Goal: Task Accomplishment & Management: Manage account settings

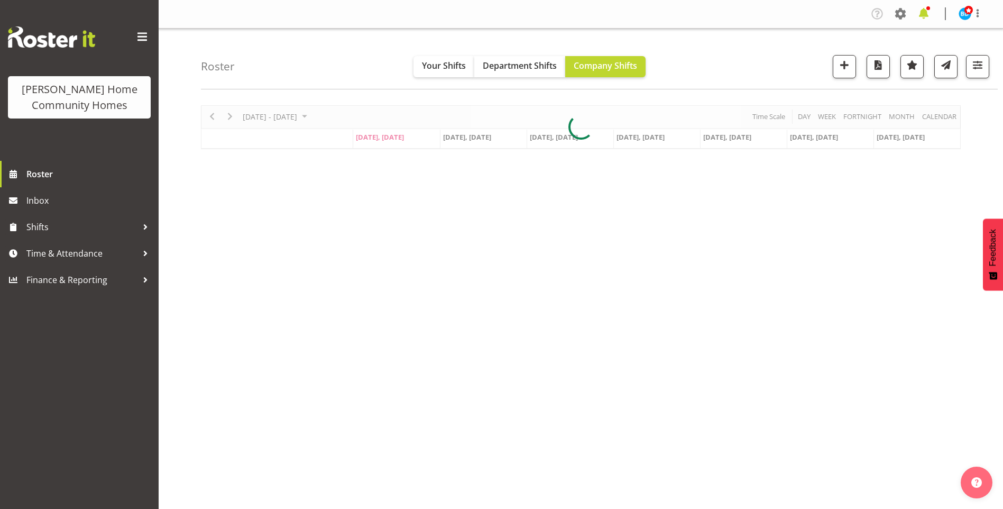
click at [922, 13] on span at bounding box center [923, 13] width 17 height 17
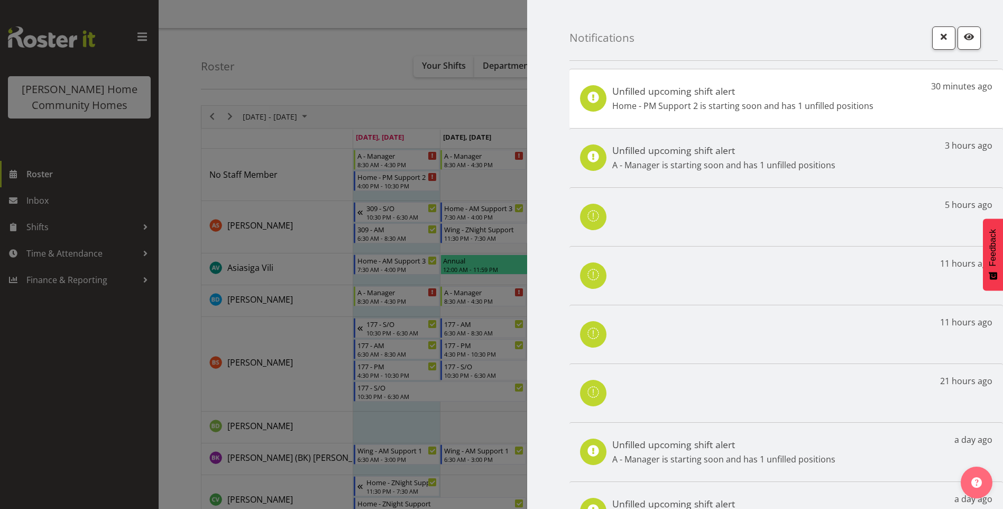
click at [685, 86] on h5 "Unfilled upcoming shift alert" at bounding box center [742, 91] width 261 height 12
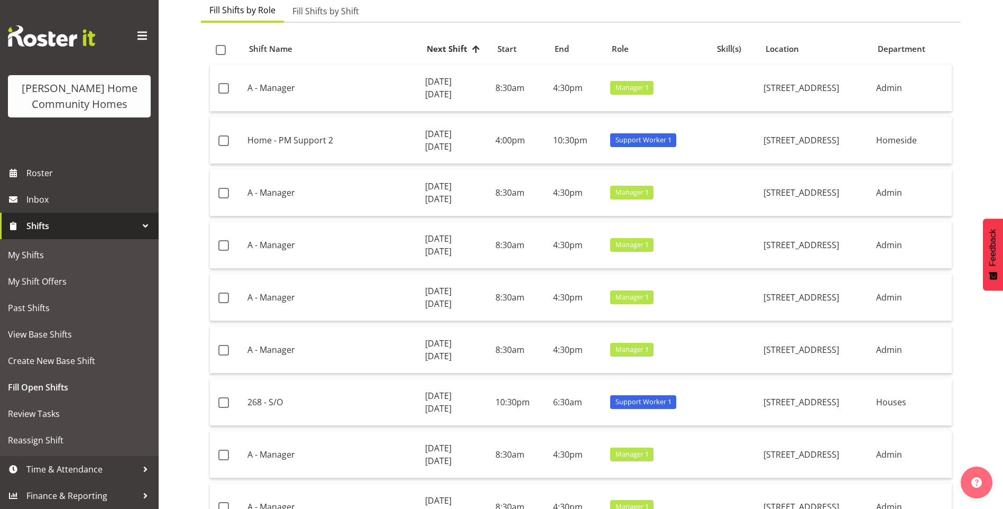
scroll to position [159, 0]
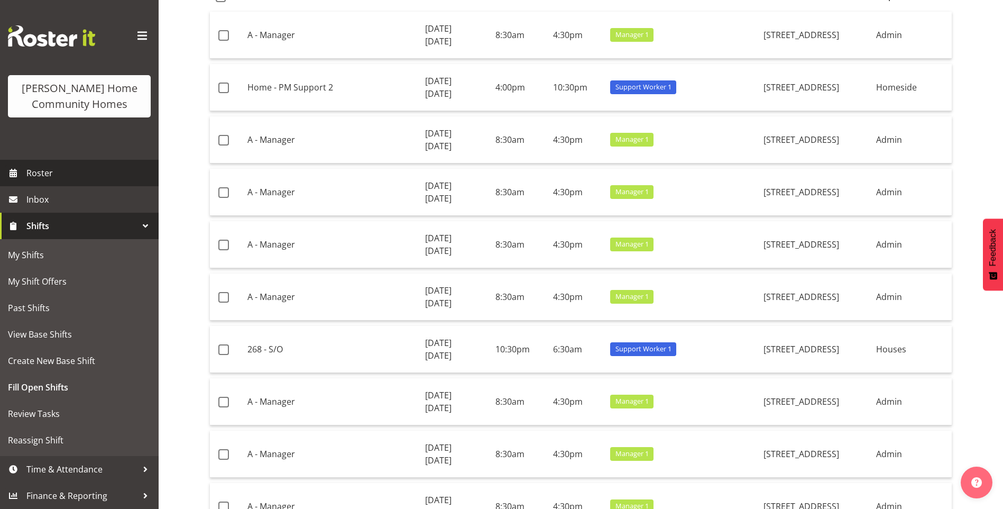
click at [52, 172] on span "Roster" at bounding box center [89, 173] width 127 height 16
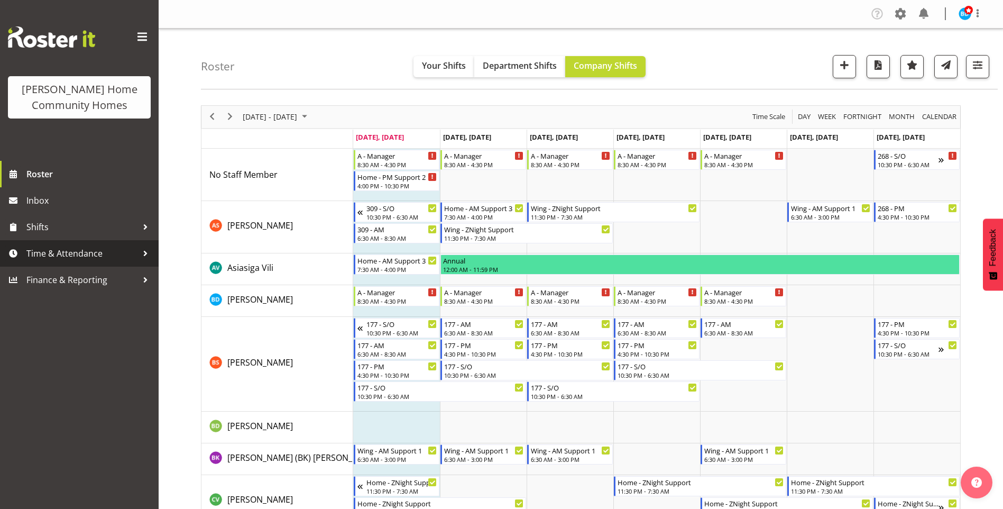
click at [89, 252] on span "Time & Attendance" at bounding box center [81, 253] width 111 height 16
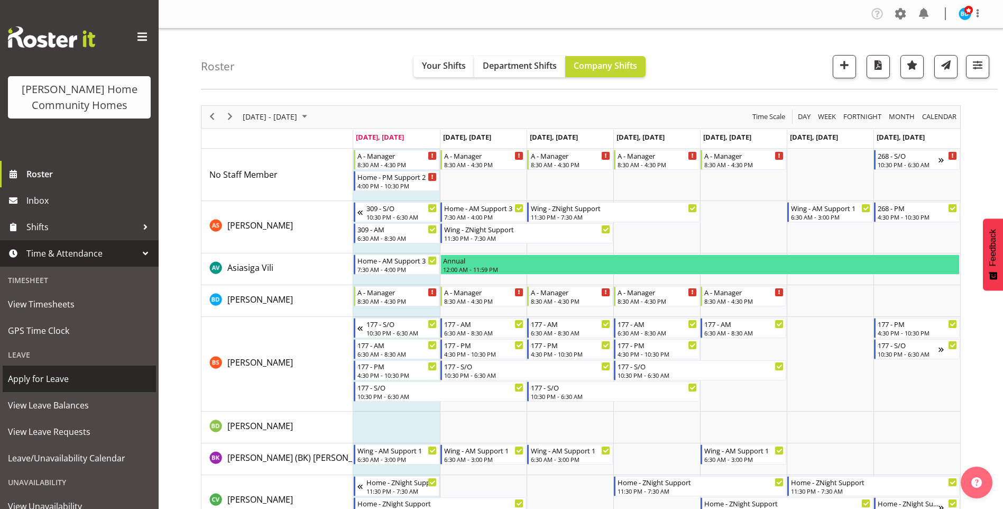
click at [51, 378] on span "Apply for Leave" at bounding box center [79, 379] width 143 height 16
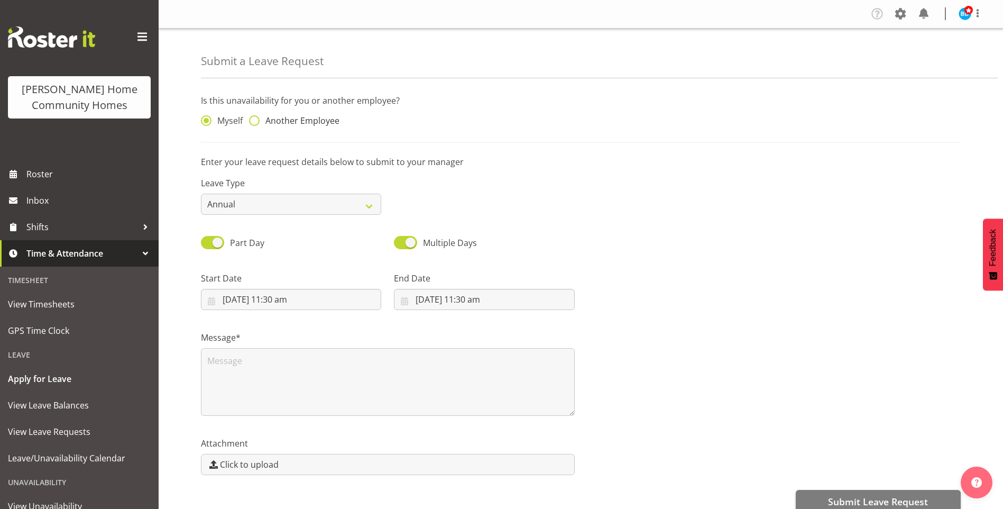
click at [304, 123] on span "Another Employee" at bounding box center [300, 120] width 80 height 11
click at [256, 123] on input "Another Employee" at bounding box center [252, 120] width 7 height 7
radio input "true"
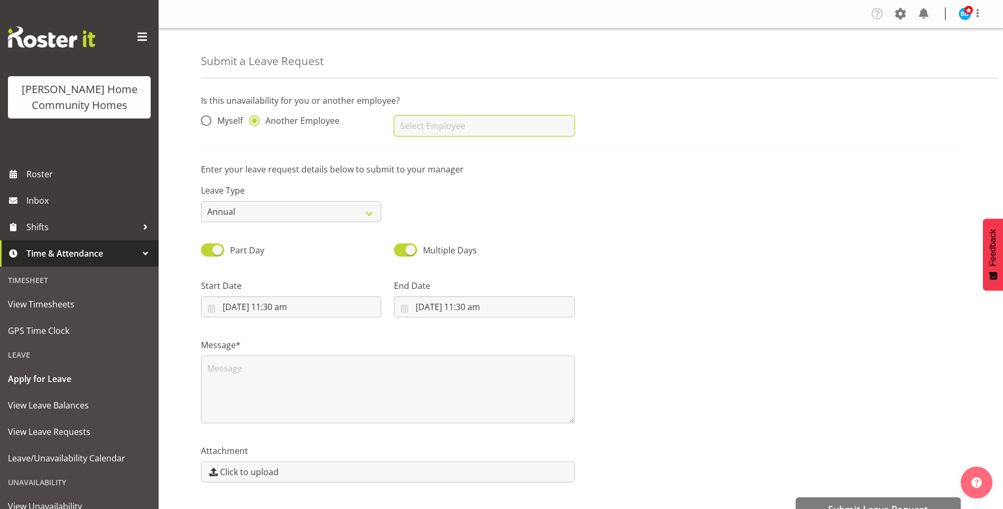
click at [424, 135] on input "text" at bounding box center [484, 125] width 180 height 21
click at [439, 146] on link "[PERSON_NAME]" at bounding box center [484, 152] width 180 height 19
type input "[PERSON_NAME]"
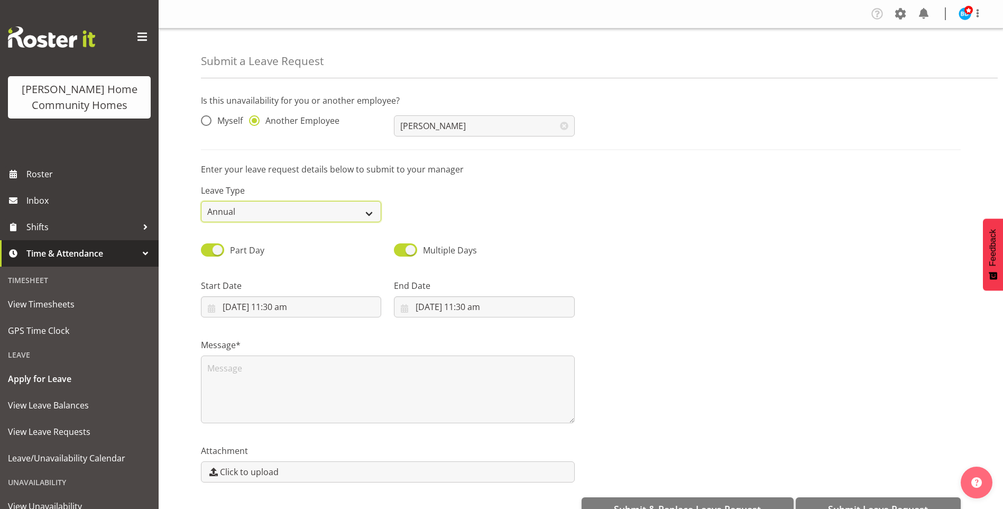
click at [243, 213] on select "Annual Sick Leave Without Pay Bereavement Domestic Violence Parental Jury Servi…" at bounding box center [291, 211] width 180 height 21
select select "Sick"
click at [201, 201] on select "Annual Sick Leave Without Pay Bereavement Domestic Violence Parental Jury Servi…" at bounding box center [291, 211] width 180 height 21
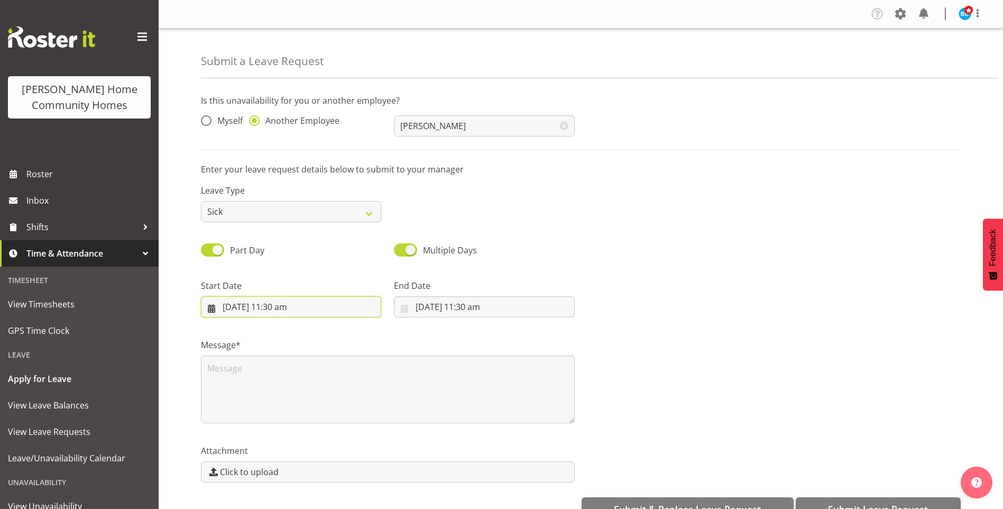
click at [279, 309] on input "29/09/2025, 11:30 am" at bounding box center [291, 306] width 180 height 21
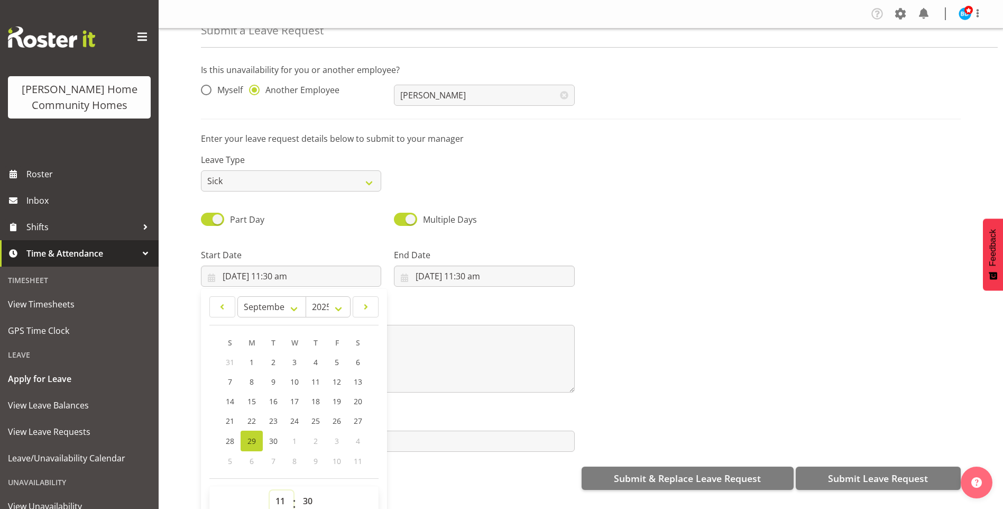
scroll to position [3, 0]
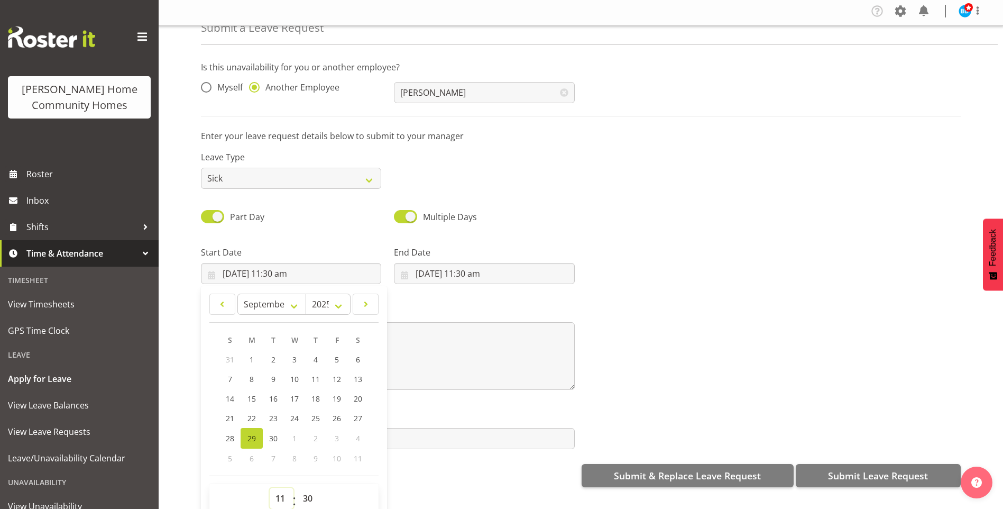
drag, startPoint x: 277, startPoint y: 500, endPoint x: 279, endPoint y: 493, distance: 7.1
click at [277, 499] on select "00 01 02 03 04 05 06 07 08 09 10 11 12 13 14 15 16 17 18 19 20 21 22 23" at bounding box center [282, 498] width 24 height 21
select select "22"
click at [270, 488] on select "00 01 02 03 04 05 06 07 08 09 10 11 12 13 14 15 16 17 18 19 20 21 22 23" at bounding box center [282, 498] width 24 height 21
type input "29/09/2025, 10:30 pm"
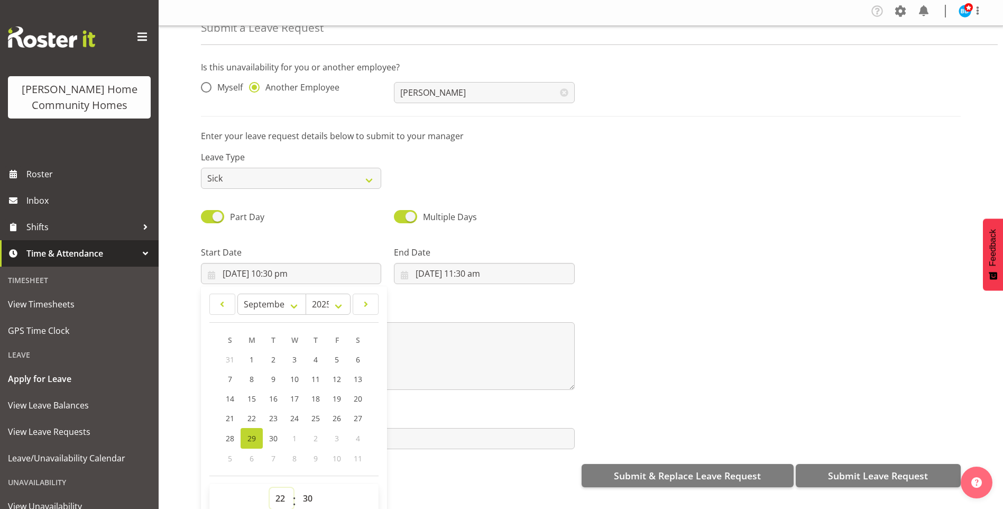
click at [278, 496] on select "00 01 02 03 04 05 06 07 08 09 10 11 12 13 14 15 16 17 18 19 20 21 22 23" at bounding box center [282, 498] width 24 height 21
select select "16"
click at [270, 488] on select "00 01 02 03 04 05 06 07 08 09 10 11 12 13 14 15 16 17 18 19 20 21 22 23" at bounding box center [282, 498] width 24 height 21
type input "29/09/2025, 4:30 pm"
click at [463, 272] on input "29/09/2025, 11:30 am" at bounding box center [484, 273] width 180 height 21
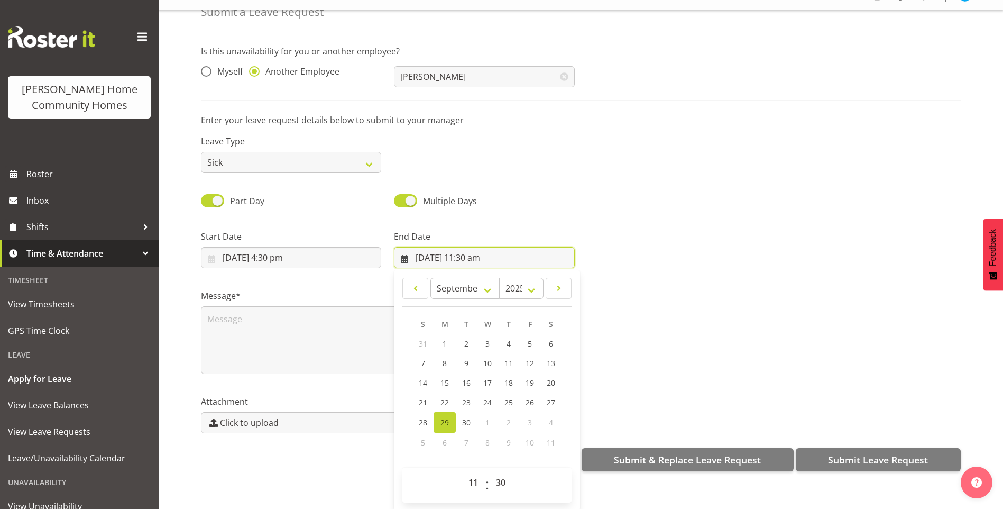
scroll to position [27, 0]
click at [466, 416] on span "30" at bounding box center [466, 421] width 8 height 10
type input "30/09/2025, 11:30 am"
drag, startPoint x: 470, startPoint y: 475, endPoint x: 473, endPoint y: 455, distance: 20.4
click at [470, 475] on select "00 01 02 03 04 05 06 07 08 09 10 11 12 13 14 15 16 17 18 19 20 21 22 23" at bounding box center [475, 481] width 24 height 21
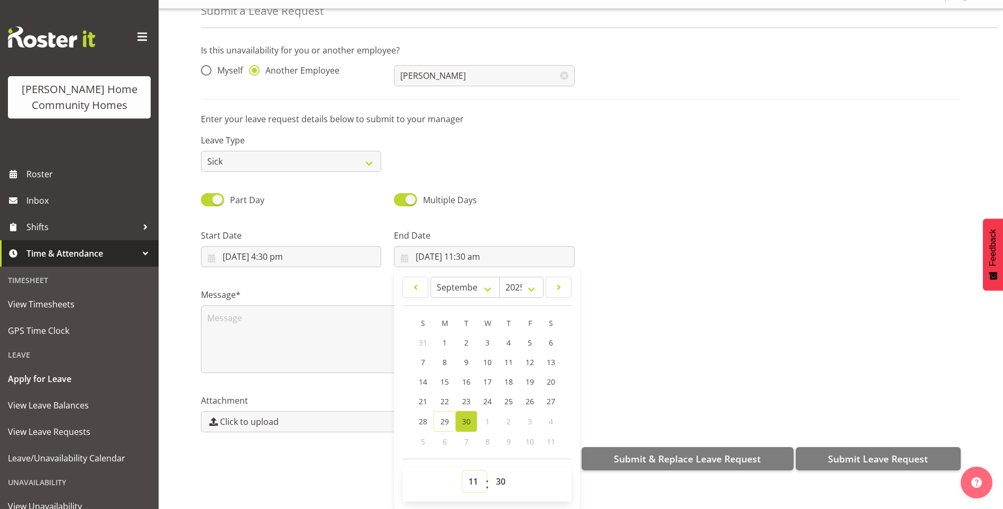
drag, startPoint x: 470, startPoint y: 473, endPoint x: 470, endPoint y: 462, distance: 11.6
click at [470, 472] on select "00 01 02 03 04 05 06 07 08 09 10 11 12 13 14 15 16 17 18 19 20 21 22 23" at bounding box center [475, 481] width 24 height 21
select select "8"
click at [463, 471] on select "00 01 02 03 04 05 06 07 08 09 10 11 12 13 14 15 16 17 18 19 20 21 22 23" at bounding box center [475, 481] width 24 height 21
type input "30/09/2025, 8:30 am"
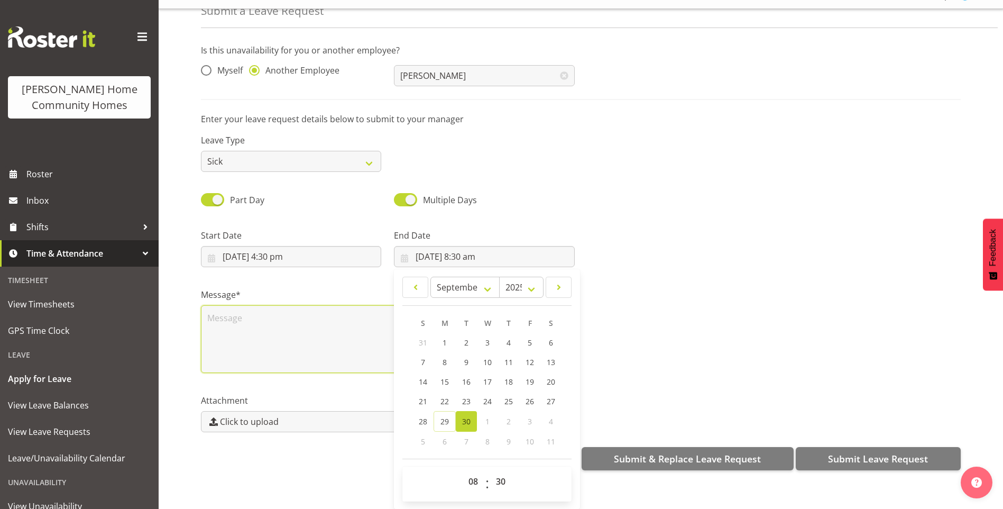
click at [238, 328] on textarea at bounding box center [388, 339] width 374 height 68
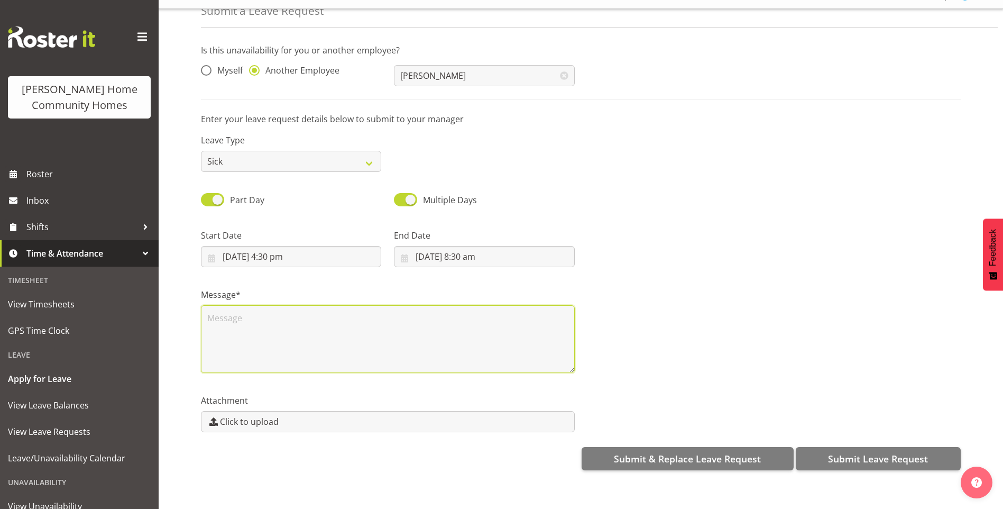
scroll to position [0, 0]
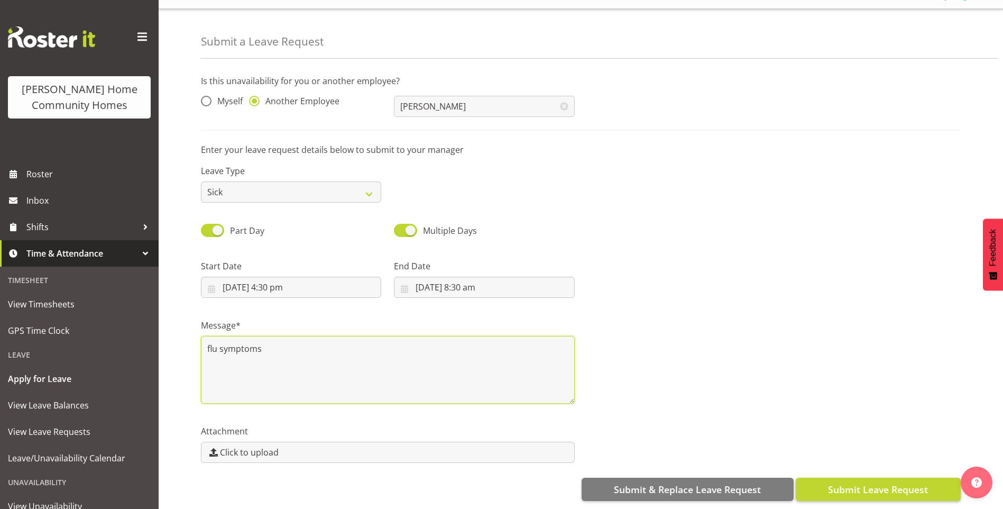
type textarea "flu symptoms"
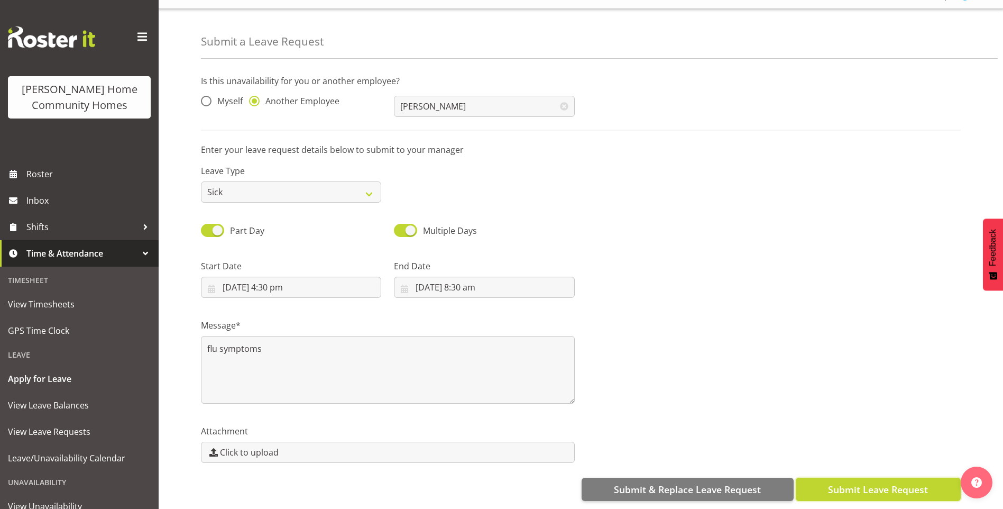
click at [861, 482] on span "Submit Leave Request" at bounding box center [878, 489] width 100 height 14
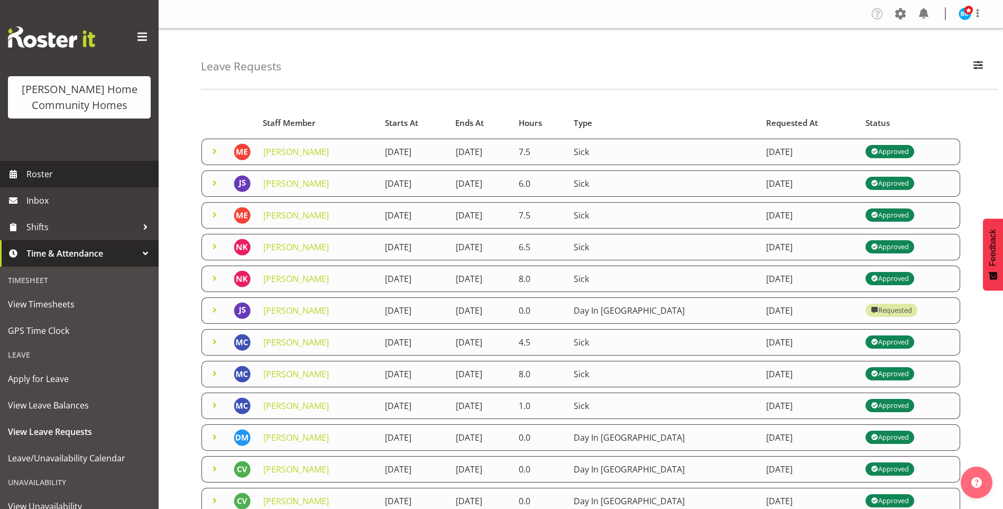
click at [74, 174] on span "Roster" at bounding box center [89, 174] width 127 height 16
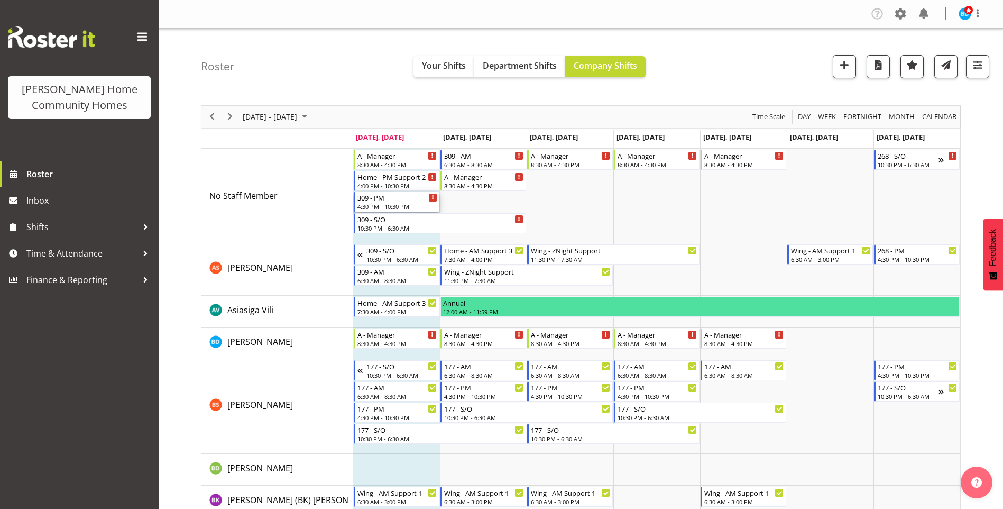
click at [393, 200] on div "309 - PM" at bounding box center [397, 197] width 80 height 11
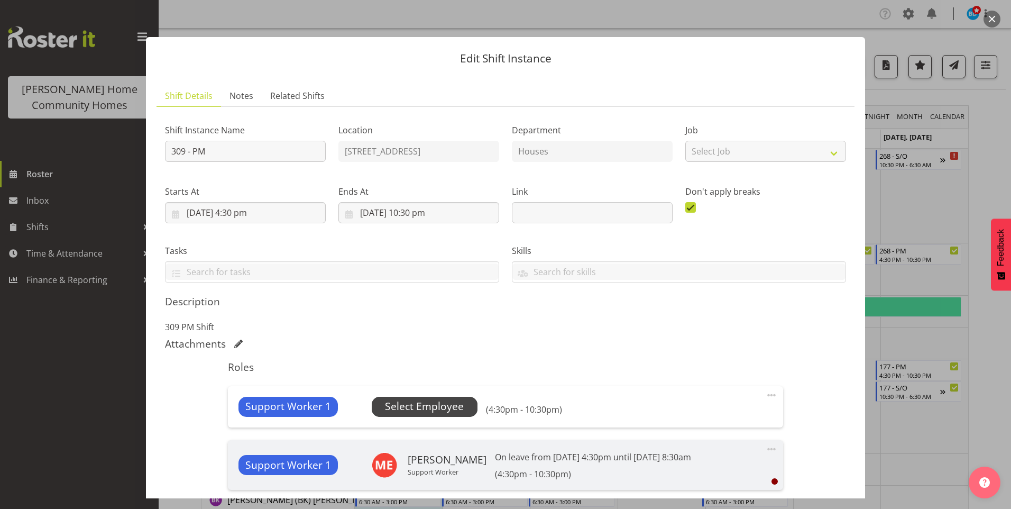
click at [431, 408] on span "Select Employee" at bounding box center [424, 406] width 79 height 15
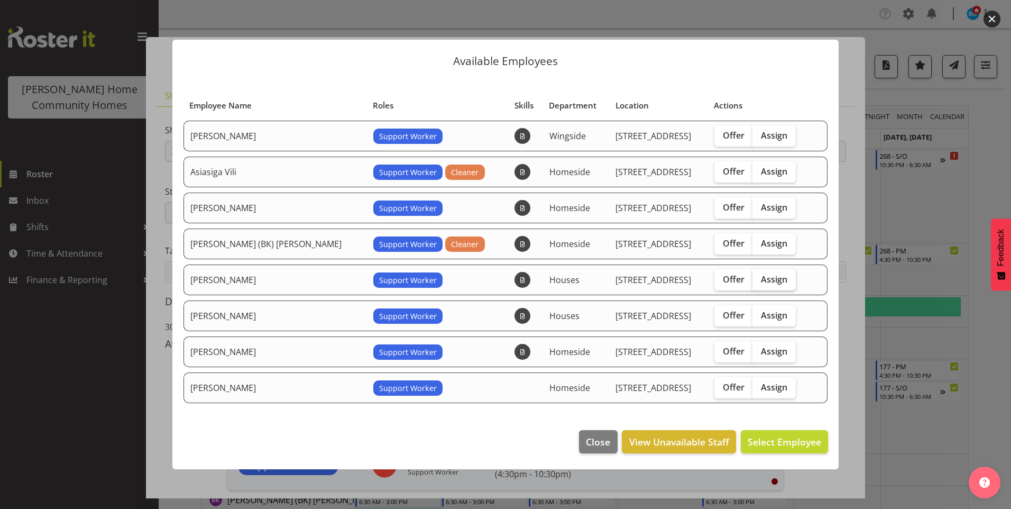
click at [769, 280] on span "Assign" at bounding box center [774, 279] width 26 height 11
click at [759, 280] on input "Assign" at bounding box center [756, 279] width 7 height 7
checkbox input "true"
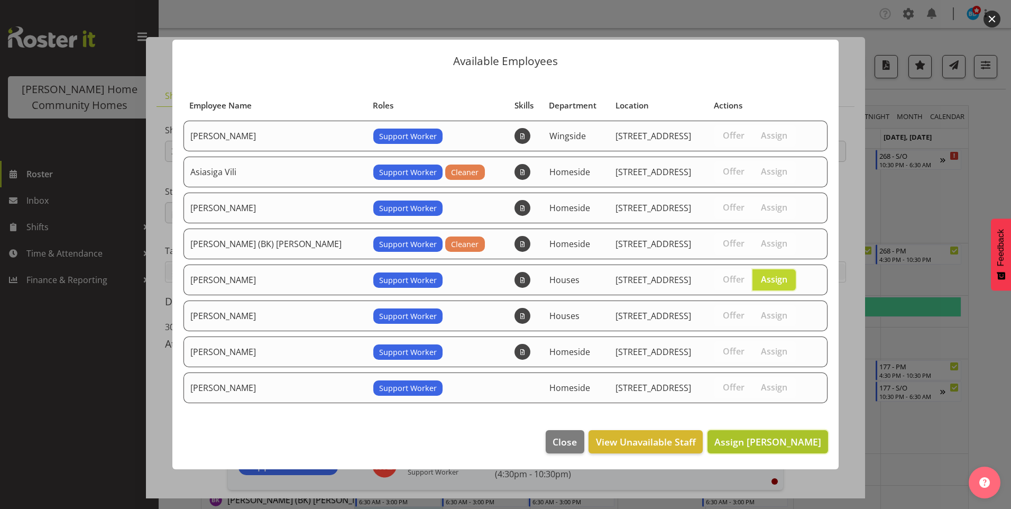
click at [817, 439] on span "Assign Dipika Thapa" at bounding box center [767, 441] width 107 height 13
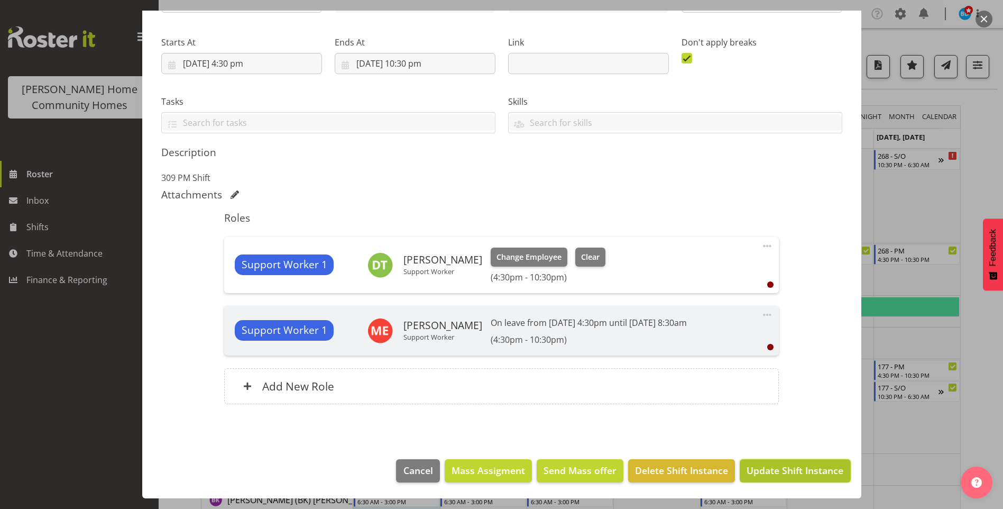
click at [791, 467] on span "Update Shift Instance" at bounding box center [795, 470] width 97 height 14
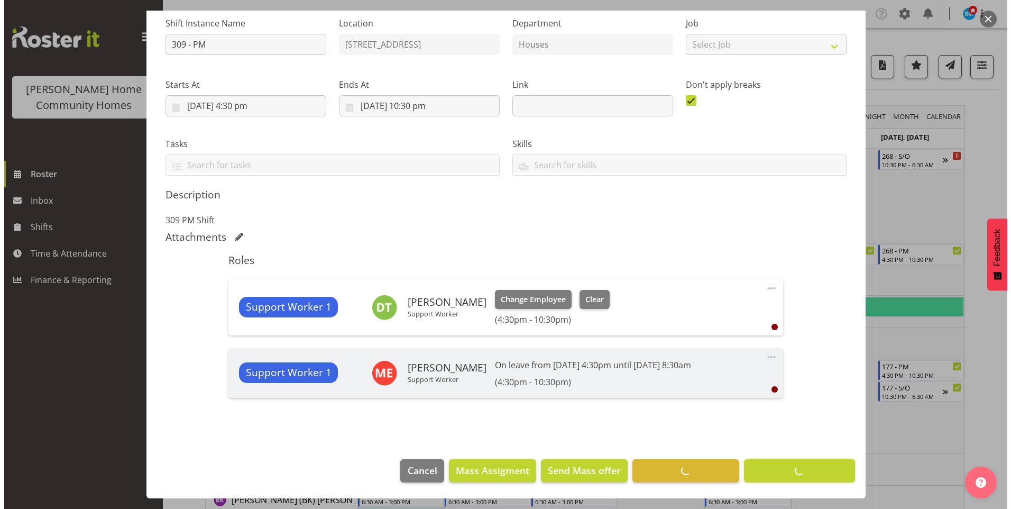
scroll to position [107, 0]
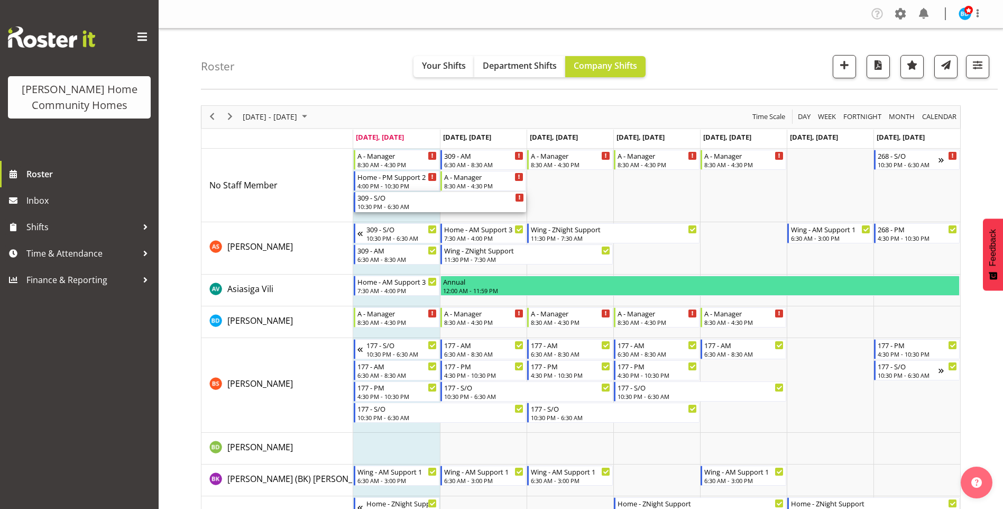
click at [386, 203] on div "309 - S/O 10:30 PM - 6:30 AM" at bounding box center [440, 202] width 167 height 20
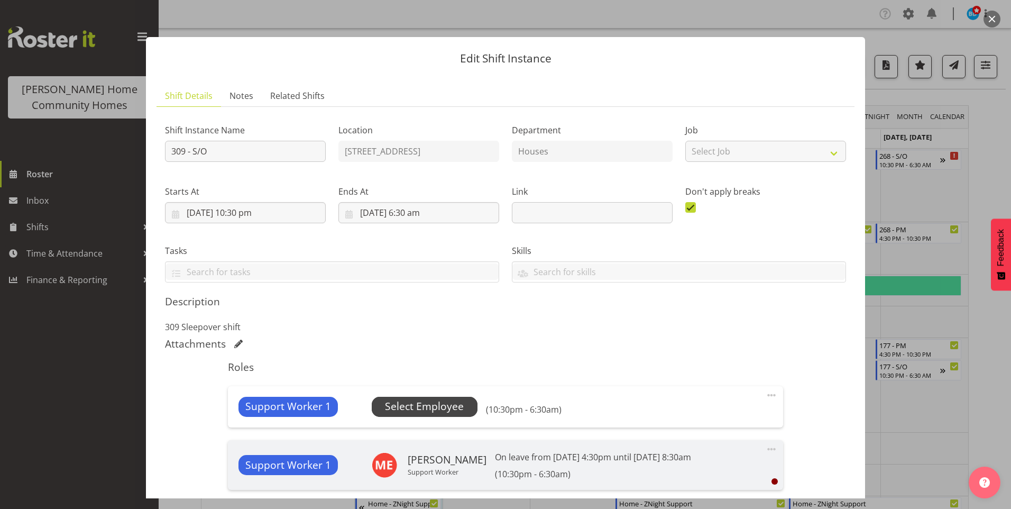
click at [430, 407] on span "Select Employee" at bounding box center [424, 406] width 79 height 15
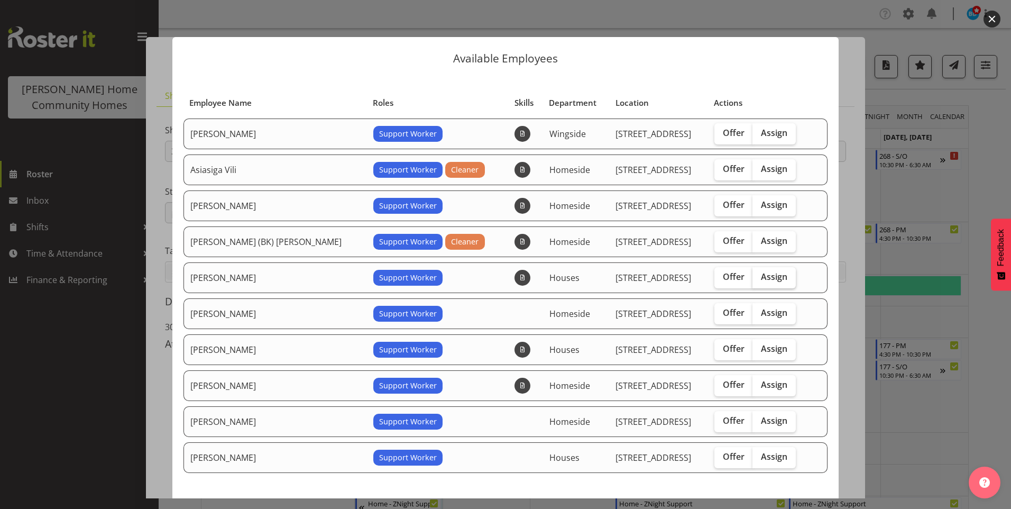
click at [761, 279] on span "Assign" at bounding box center [774, 276] width 26 height 11
click at [753, 279] on input "Assign" at bounding box center [756, 276] width 7 height 7
checkbox input "true"
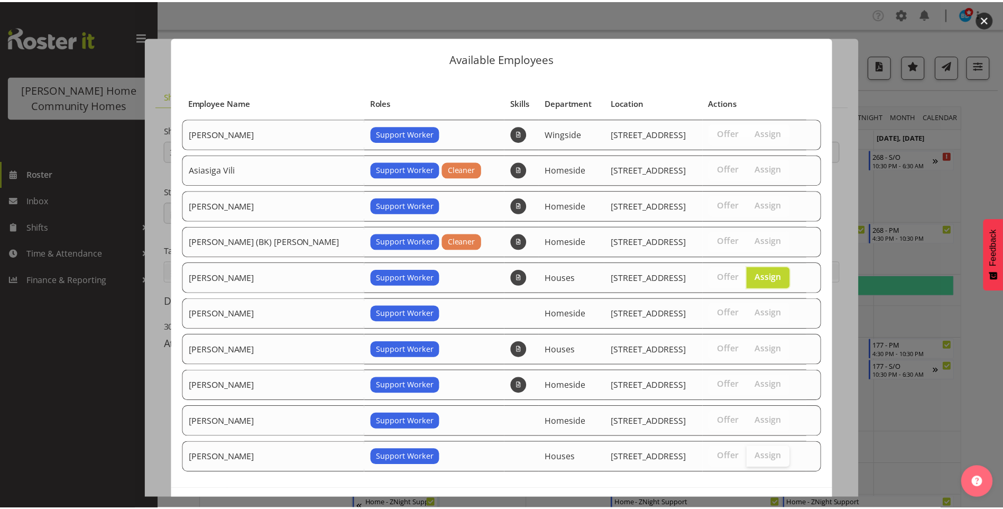
scroll to position [41, 0]
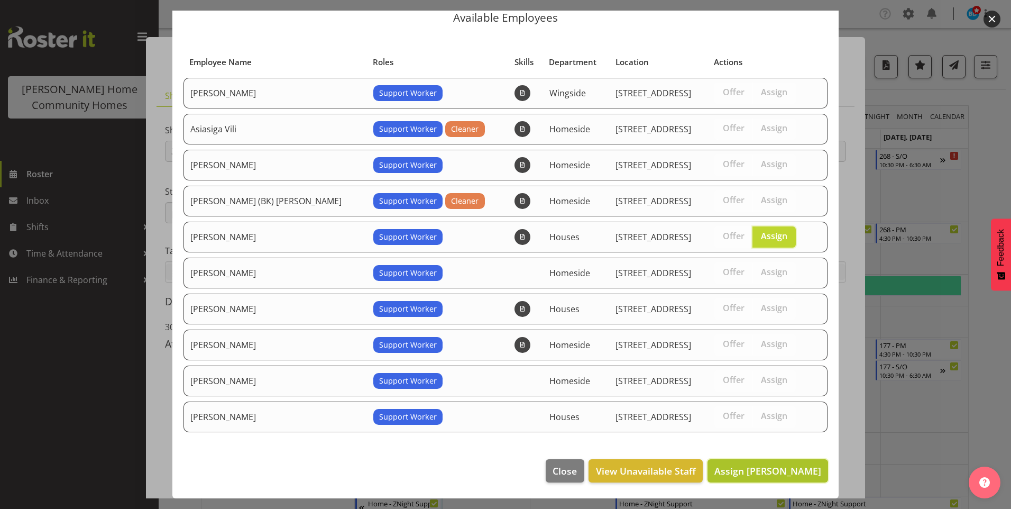
click at [742, 469] on span "Assign Dipika Thapa" at bounding box center [767, 470] width 107 height 13
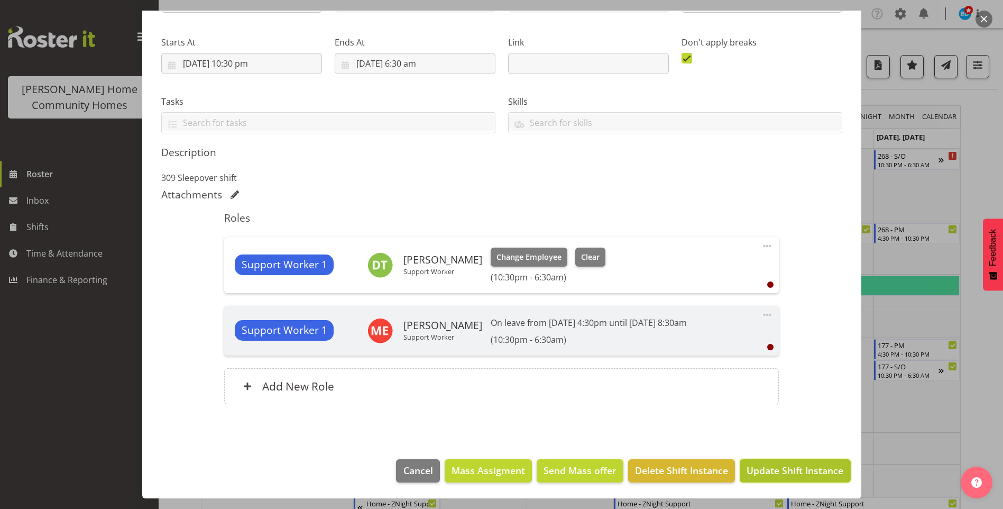
click at [768, 472] on span "Update Shift Instance" at bounding box center [795, 470] width 97 height 14
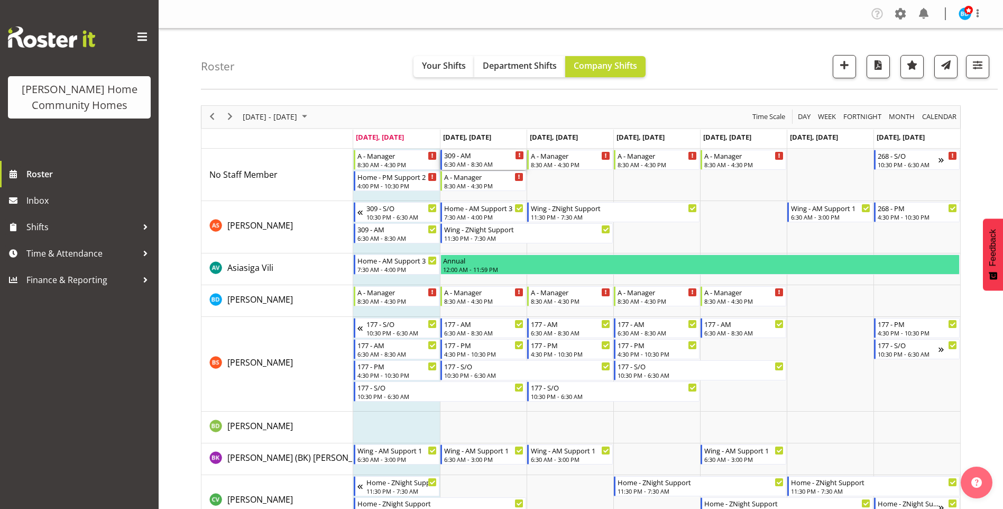
click at [485, 160] on div "6:30 AM - 8:30 AM" at bounding box center [484, 164] width 80 height 8
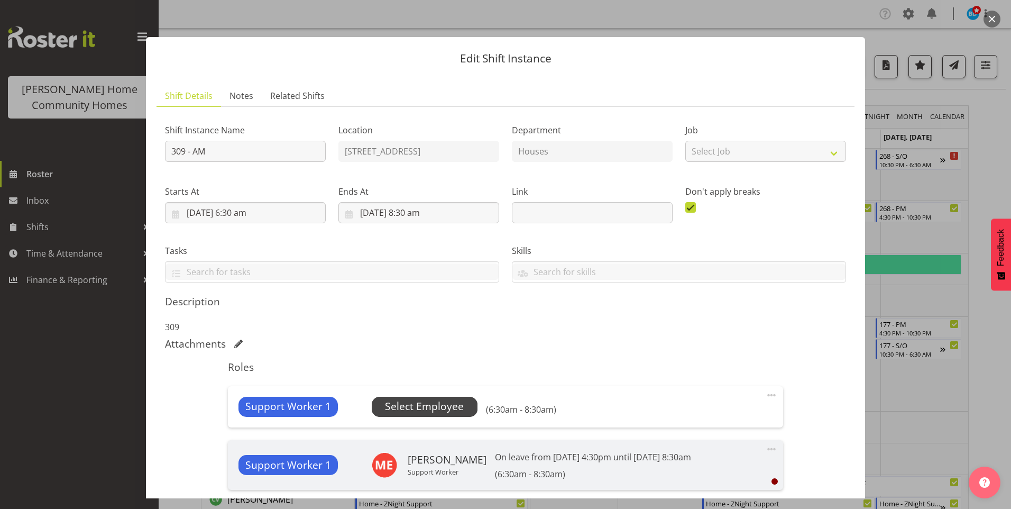
click at [442, 408] on span "Select Employee" at bounding box center [424, 406] width 79 height 15
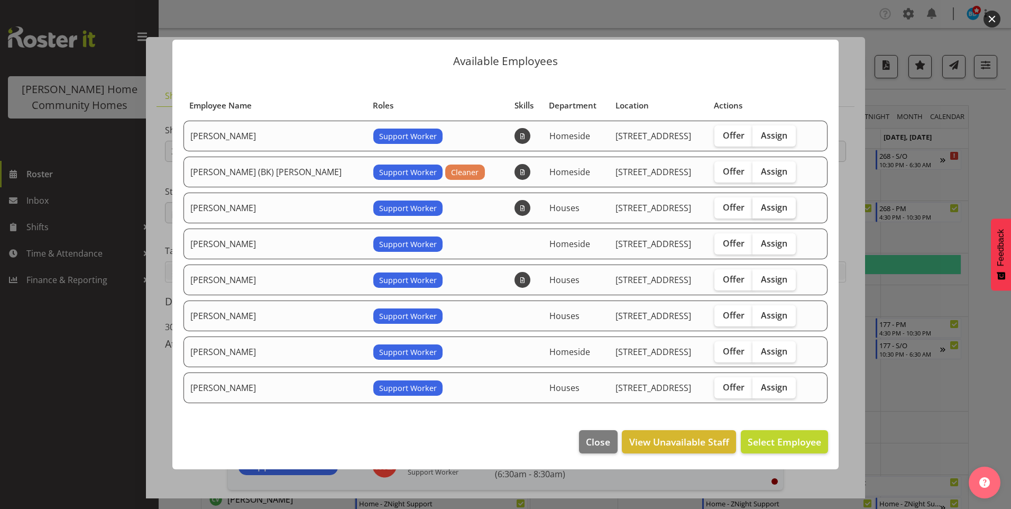
click at [761, 207] on span "Assign" at bounding box center [774, 207] width 26 height 11
click at [756, 207] on input "Assign" at bounding box center [756, 207] width 7 height 7
checkbox input "true"
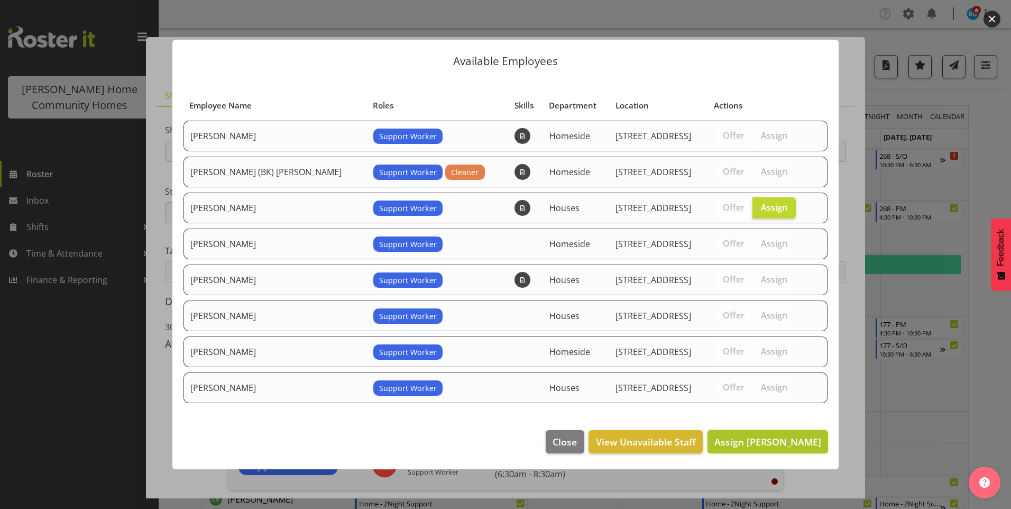
click at [775, 440] on span "Assign Dipika Thapa" at bounding box center [767, 441] width 107 height 13
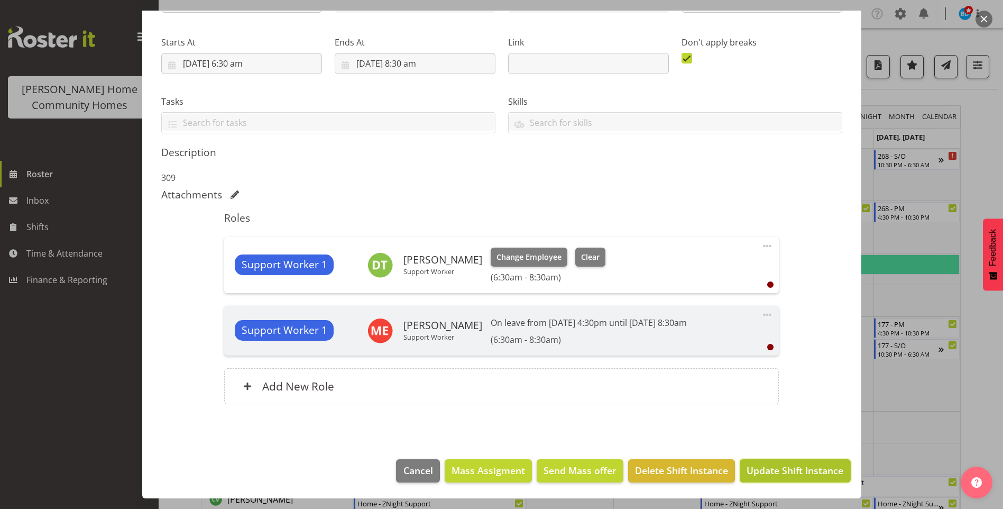
click at [788, 468] on span "Update Shift Instance" at bounding box center [795, 470] width 97 height 14
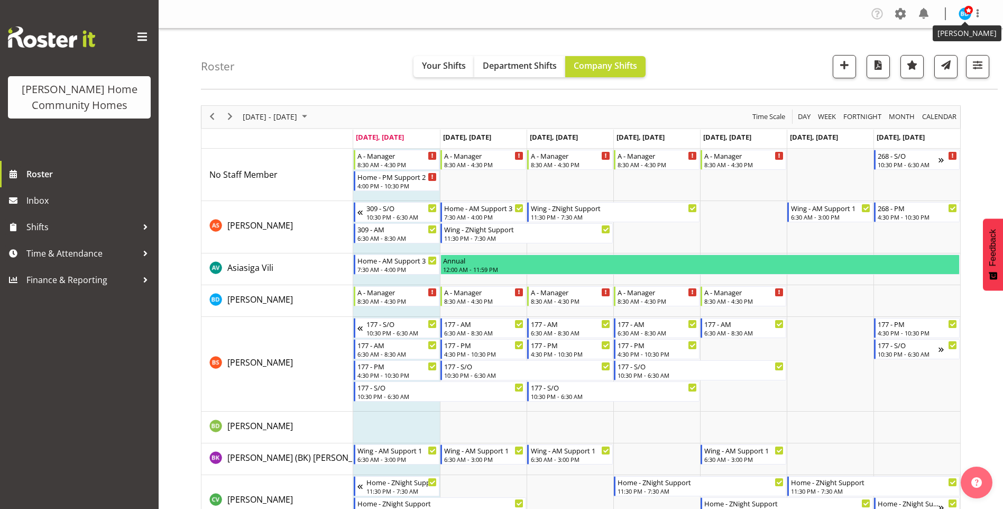
click at [970, 12] on span at bounding box center [969, 10] width 8 height 8
click at [938, 51] on link "Log Out" at bounding box center [934, 55] width 102 height 19
click at [932, 163] on div "10:30 PM - 6:30 AM" at bounding box center [908, 164] width 61 height 8
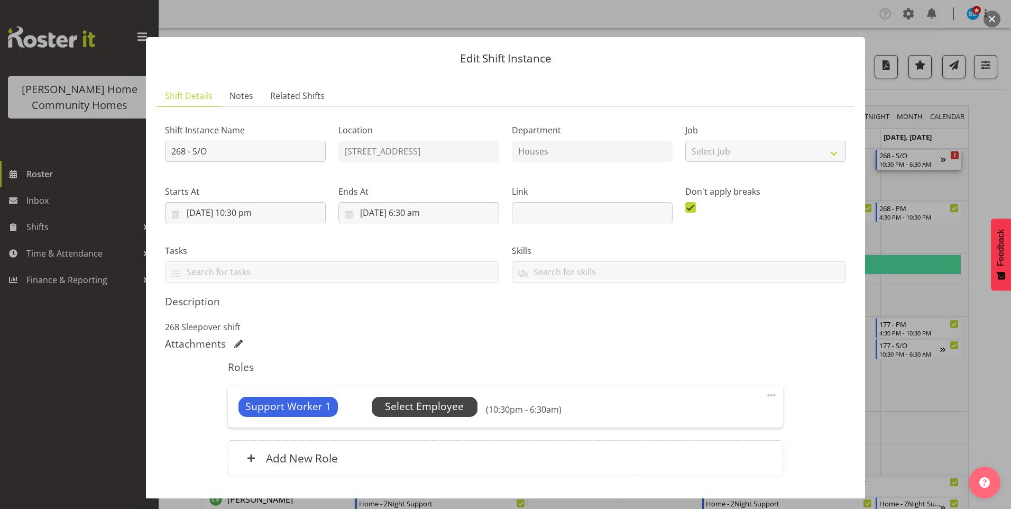
click at [423, 414] on span "Select Employee" at bounding box center [425, 407] width 106 height 20
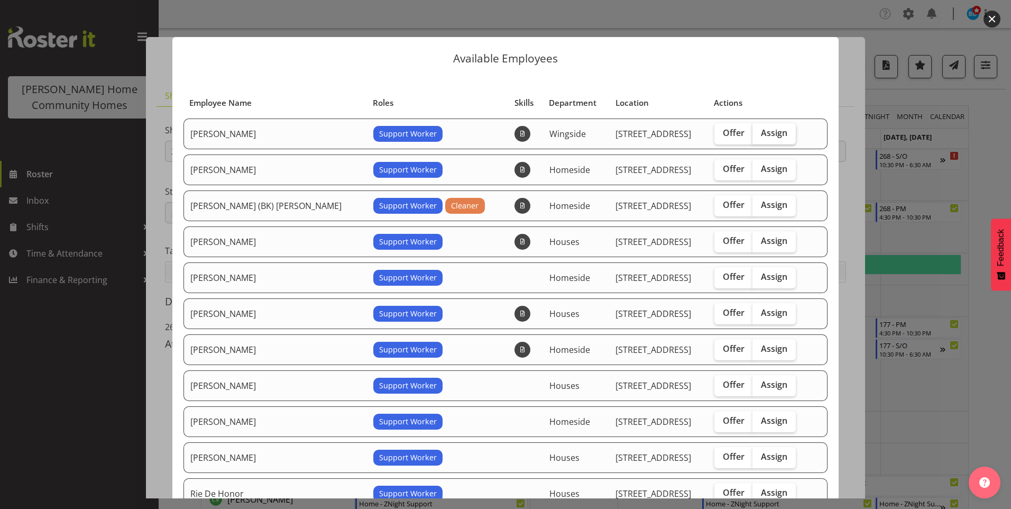
click at [765, 126] on label "Assign" at bounding box center [774, 133] width 43 height 21
click at [759, 130] on input "Assign" at bounding box center [756, 133] width 7 height 7
checkbox input "true"
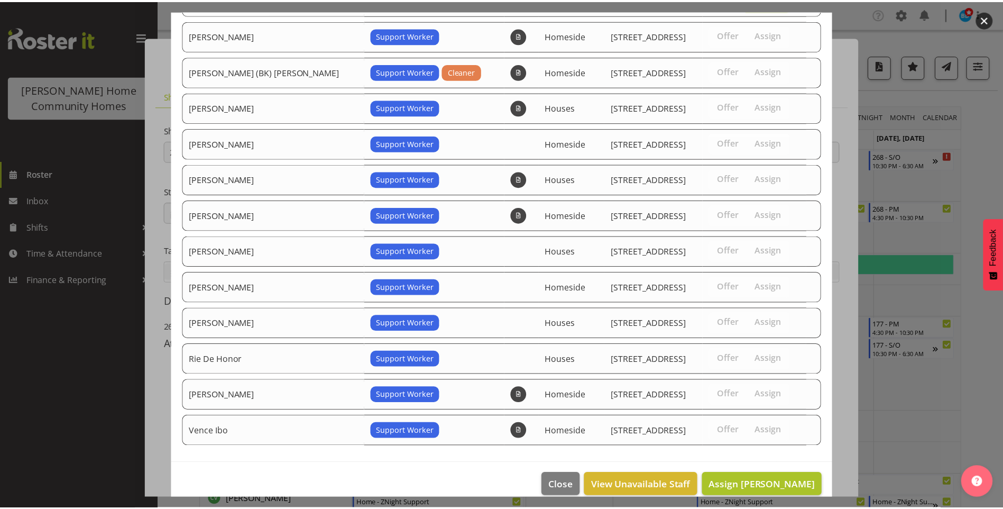
scroll to position [149, 0]
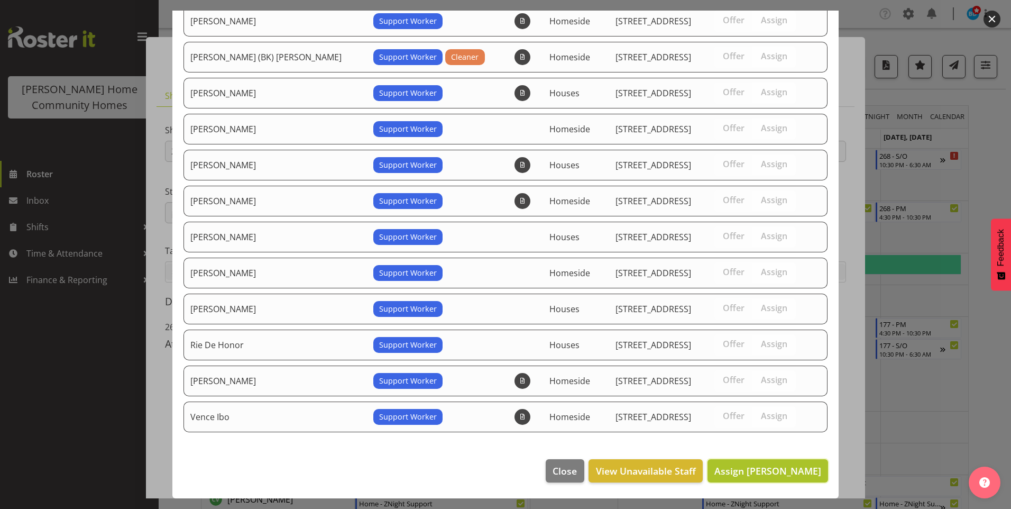
click at [758, 478] on button "Assign Arshdeep Singh" at bounding box center [768, 470] width 121 height 23
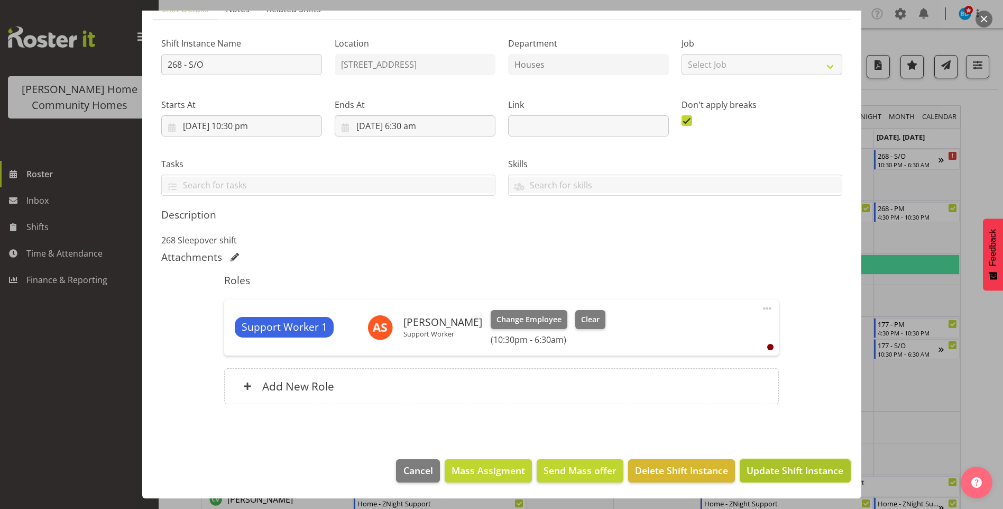
click at [768, 475] on span "Update Shift Instance" at bounding box center [795, 470] width 97 height 14
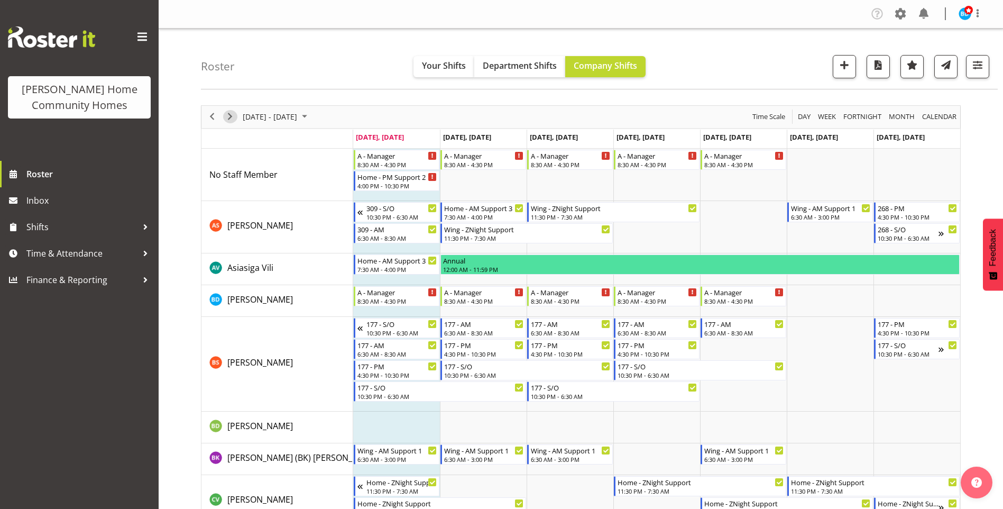
click at [231, 116] on span "Next" at bounding box center [230, 116] width 13 height 13
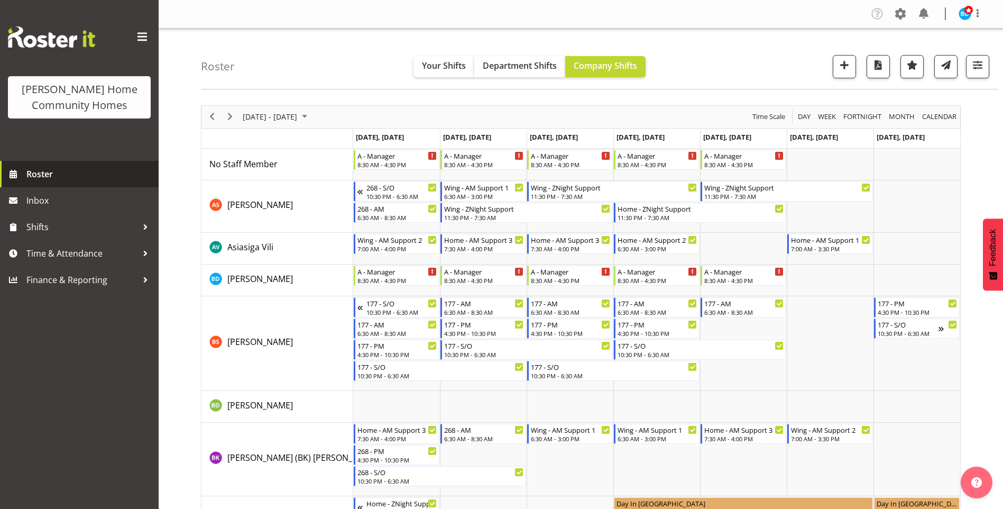
click at [76, 174] on span "Roster" at bounding box center [89, 174] width 127 height 16
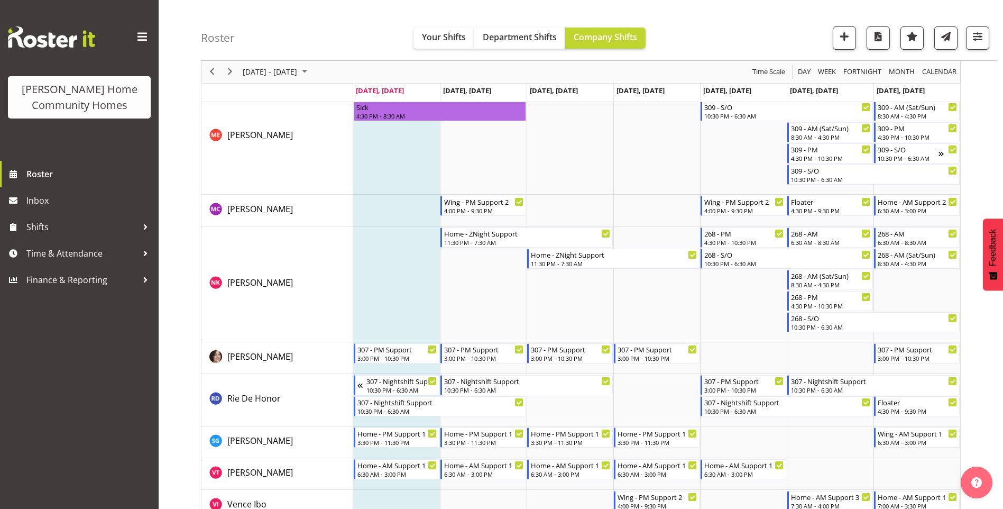
scroll to position [1364, 0]
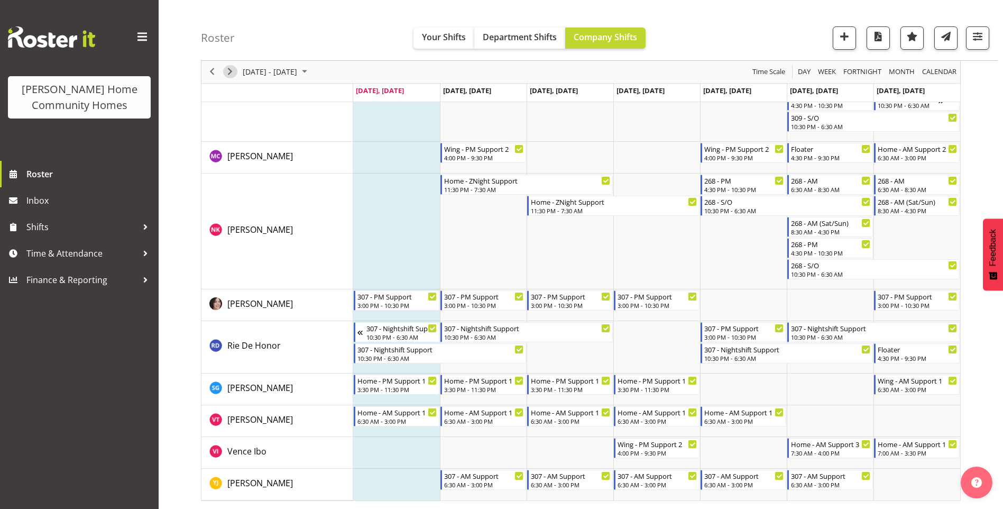
click at [230, 72] on span "Next" at bounding box center [230, 72] width 13 height 13
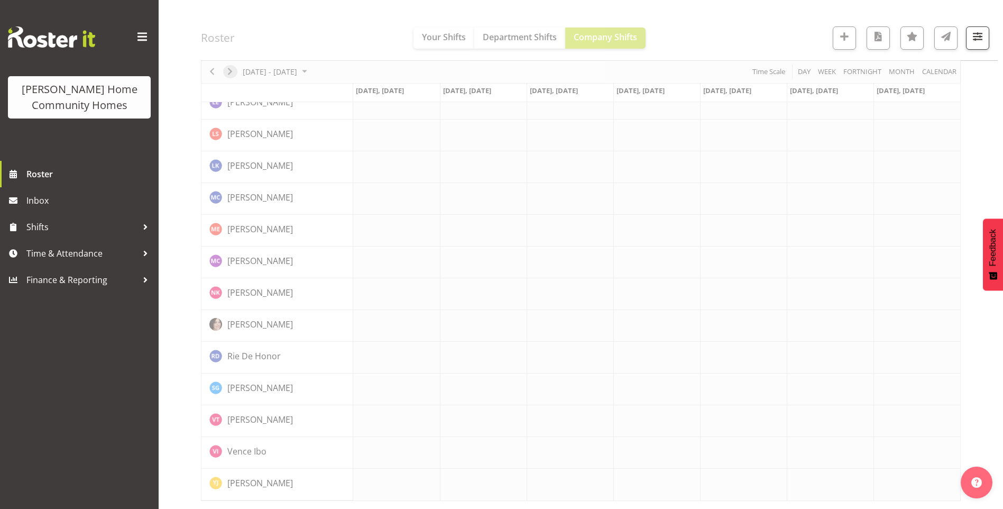
scroll to position [695, 0]
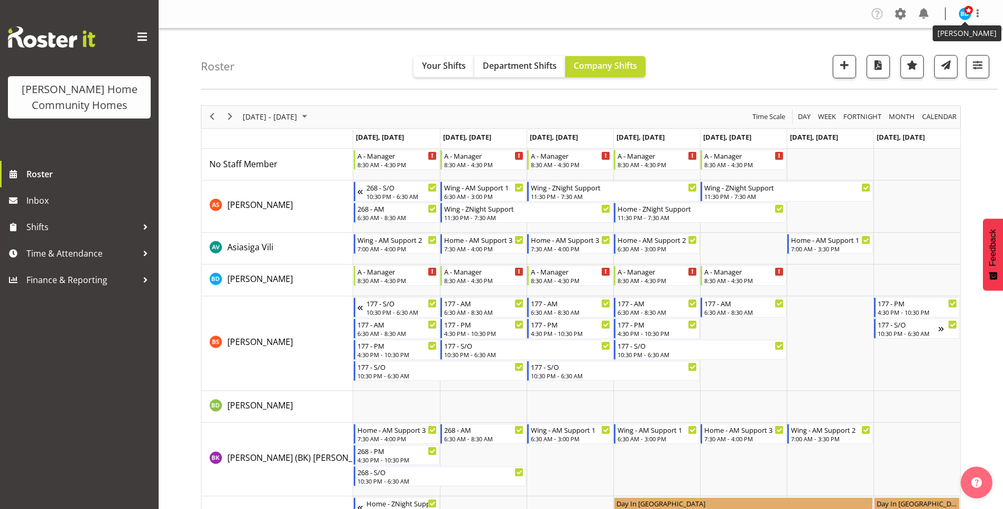
click at [964, 19] on img at bounding box center [965, 13] width 13 height 13
click at [966, 12] on span at bounding box center [969, 10] width 8 height 8
click at [915, 55] on link "Log Out" at bounding box center [934, 55] width 102 height 19
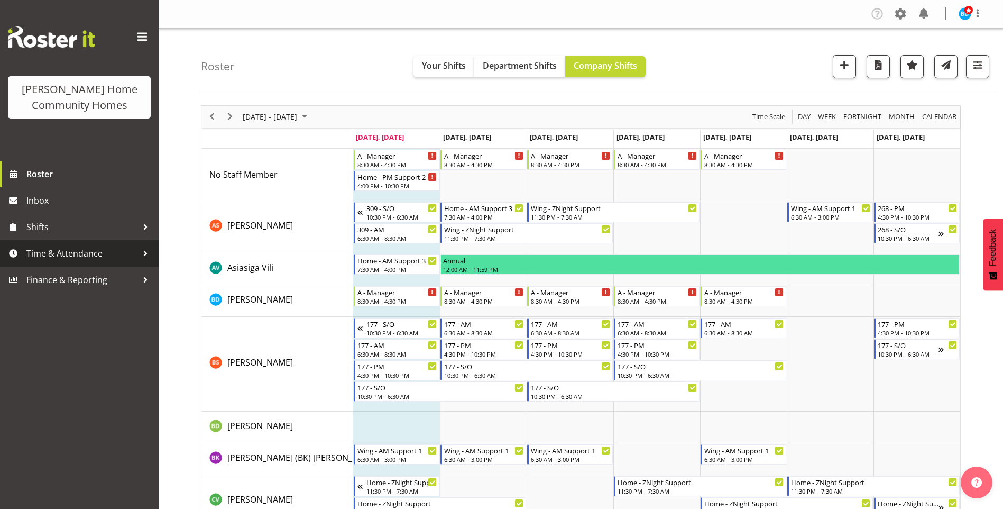
click at [81, 251] on span "Time & Attendance" at bounding box center [81, 253] width 111 height 16
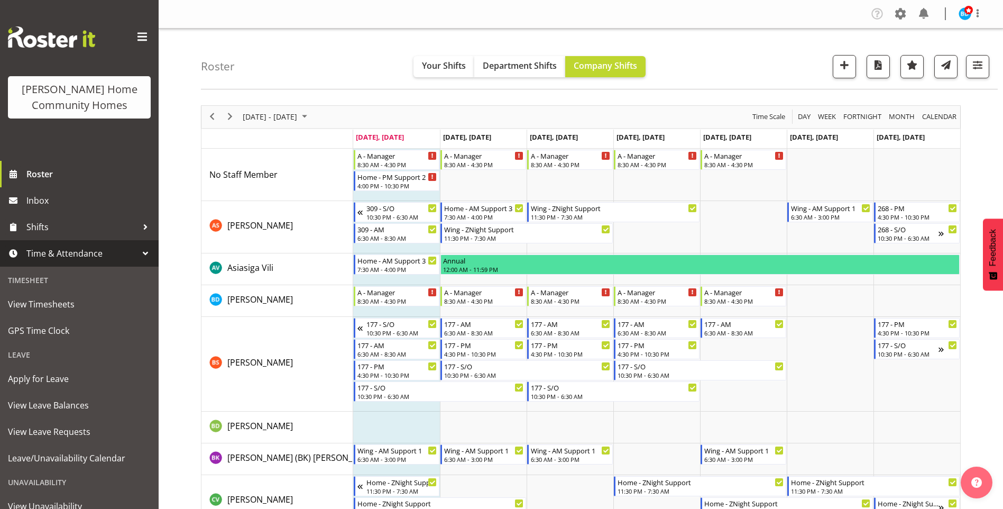
click at [53, 259] on span "Time & Attendance" at bounding box center [81, 253] width 111 height 16
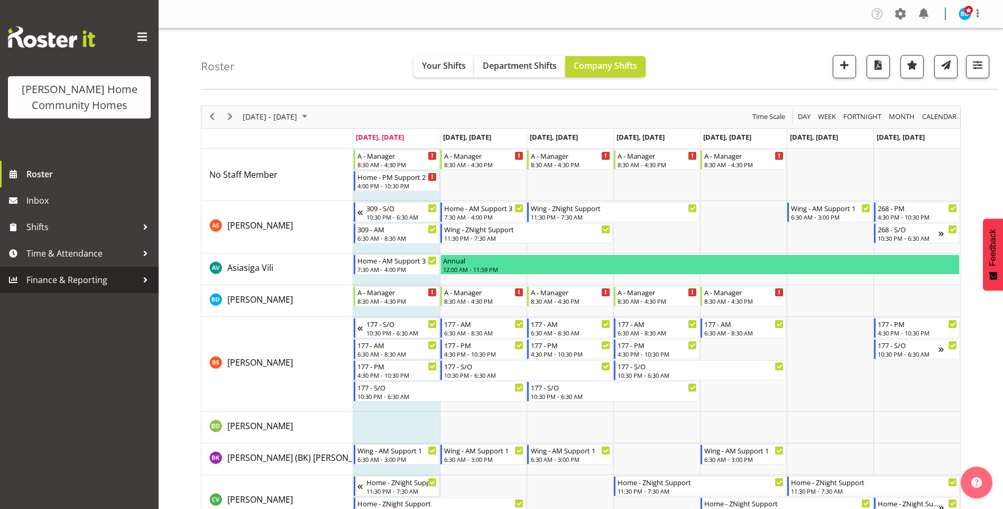
click at [45, 279] on span "Finance & Reporting" at bounding box center [81, 280] width 111 height 16
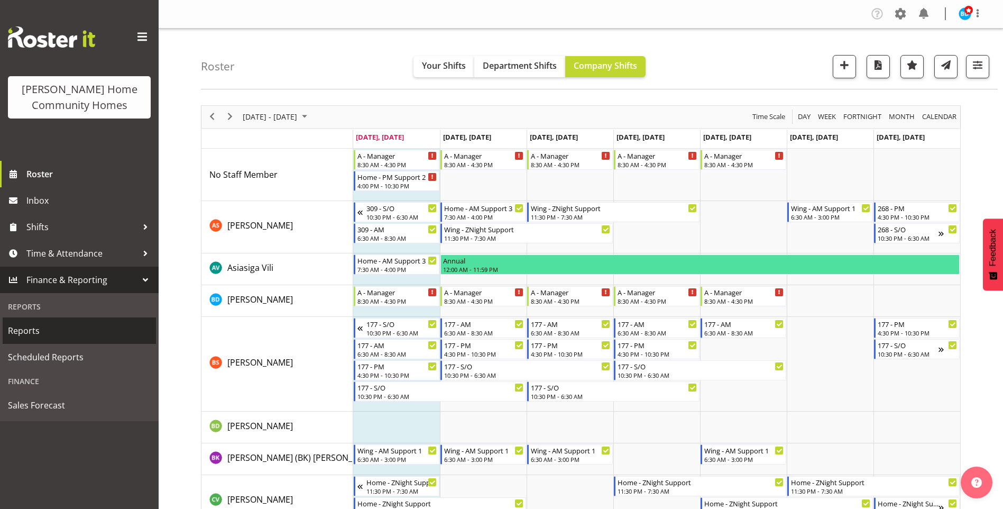
click at [22, 329] on span "Reports" at bounding box center [79, 331] width 143 height 16
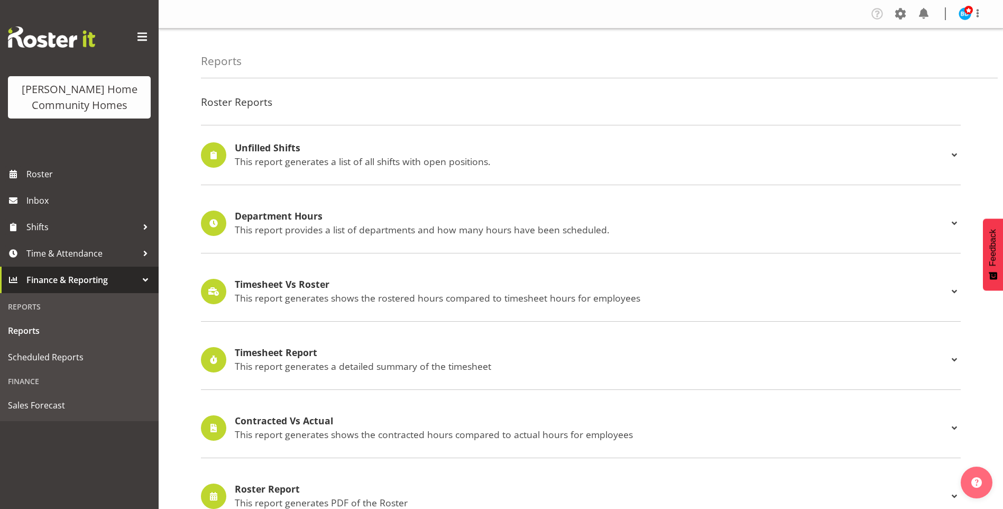
click at [264, 351] on h4 "Timesheet Report" at bounding box center [591, 352] width 713 height 11
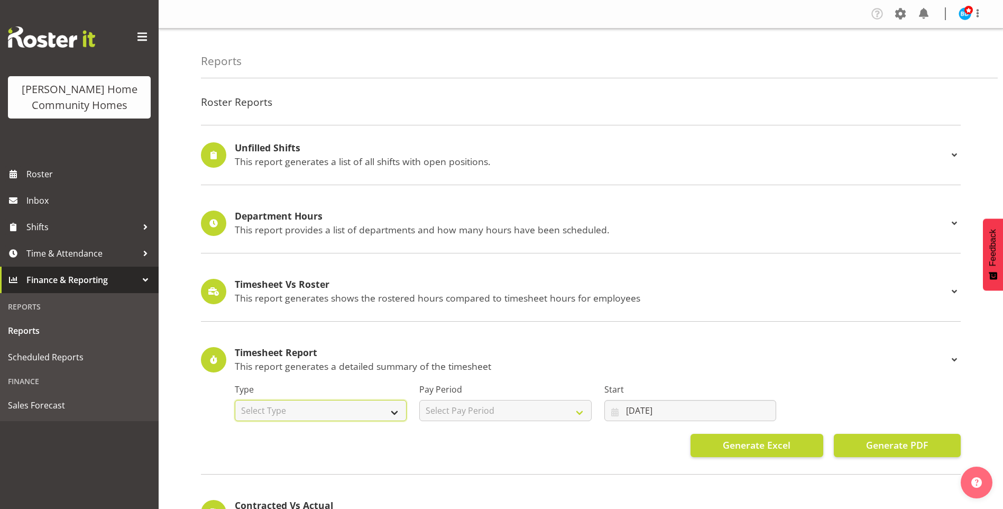
click at [328, 412] on select "Select Type Summary Detailed" at bounding box center [321, 410] width 172 height 21
select select "summary"
click at [235, 400] on select "Select Type Summary Detailed" at bounding box center [321, 410] width 172 height 21
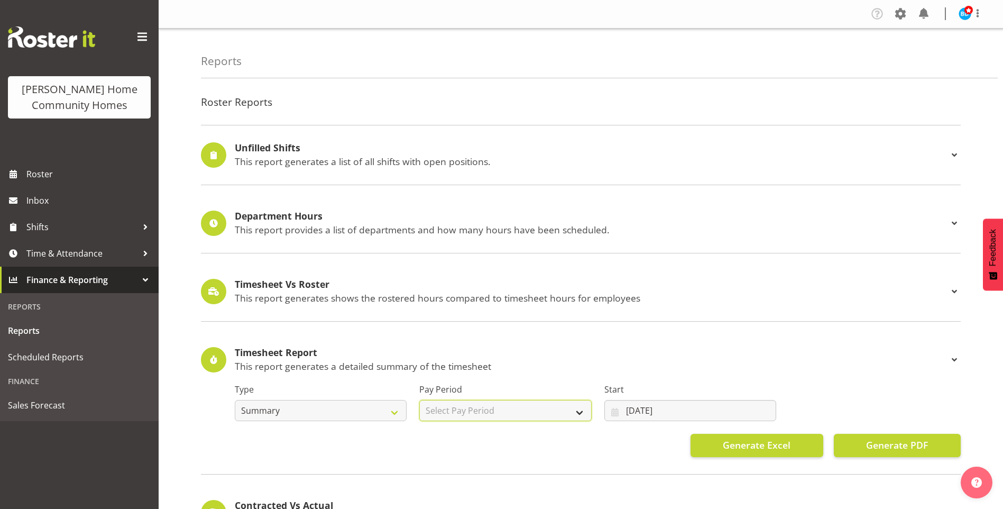
click at [462, 402] on select "Select Pay Period Fortnightly" at bounding box center [505, 410] width 172 height 21
select select "148"
click at [419, 400] on select "Select Pay Period Fortnightly" at bounding box center [505, 410] width 172 height 21
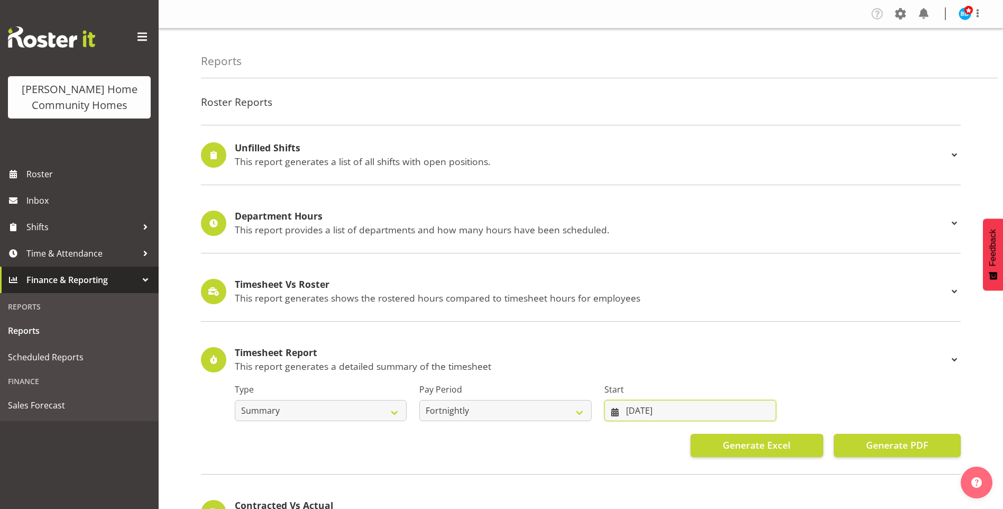
click at [638, 408] on input "29/06/2025" at bounding box center [690, 410] width 172 height 21
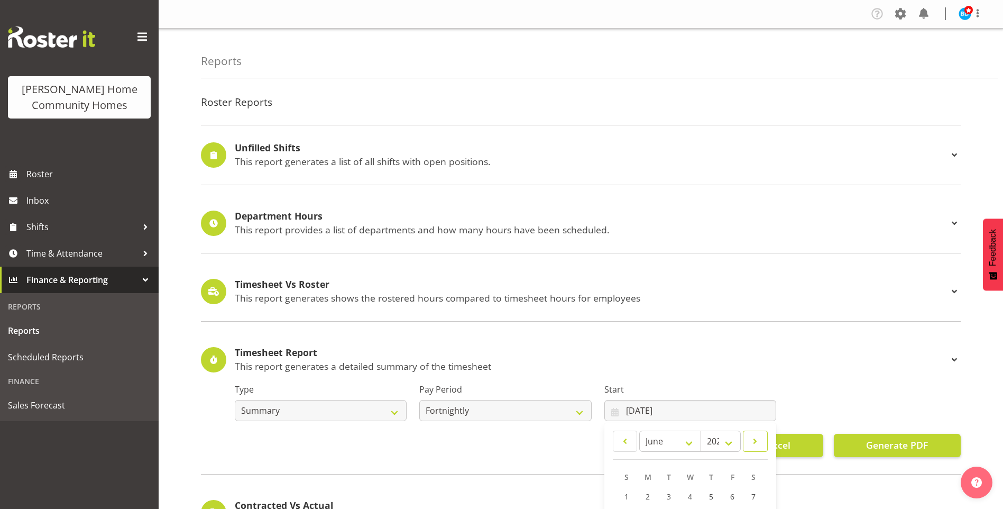
click at [755, 441] on span at bounding box center [755, 441] width 11 height 13
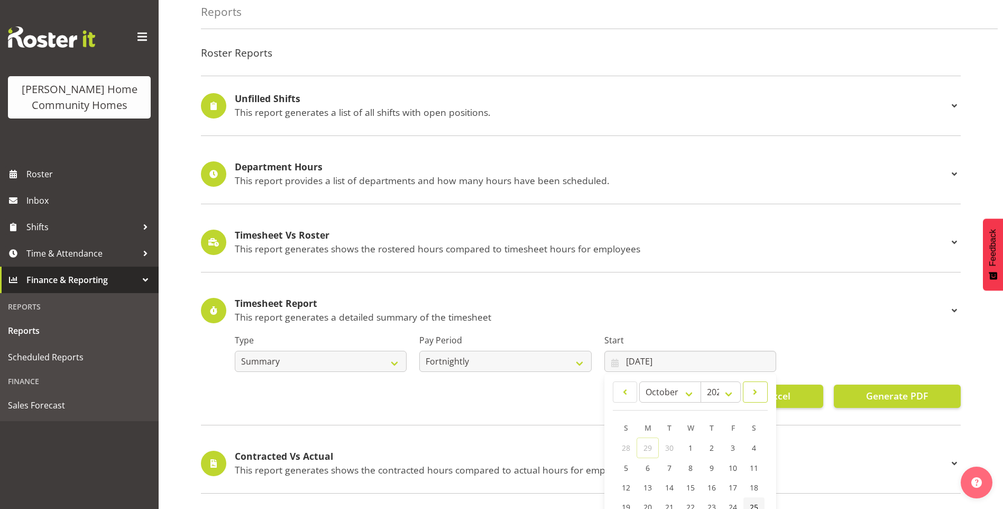
scroll to position [106, 0]
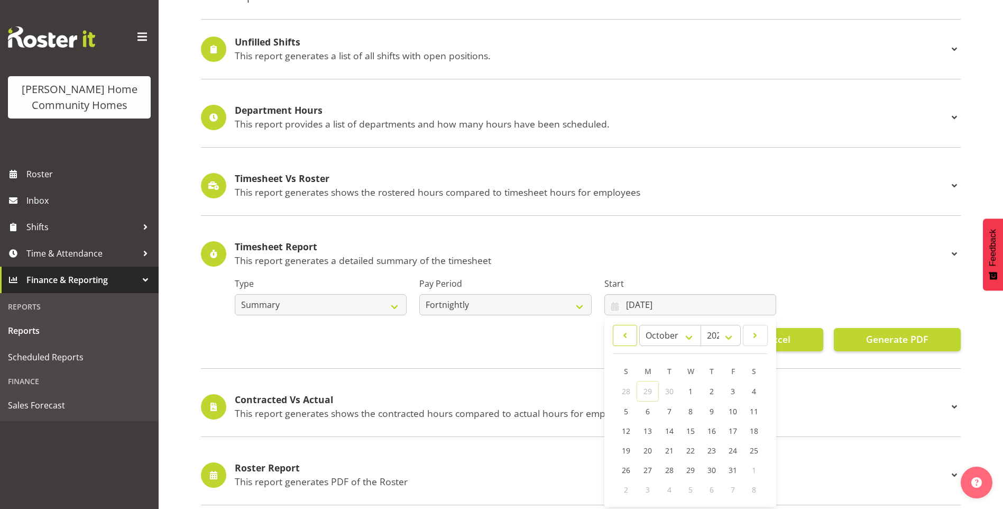
click at [625, 332] on span at bounding box center [625, 335] width 11 height 13
select select "8"
click at [647, 428] on span "15" at bounding box center [648, 430] width 8 height 10
type input "15/09/2025"
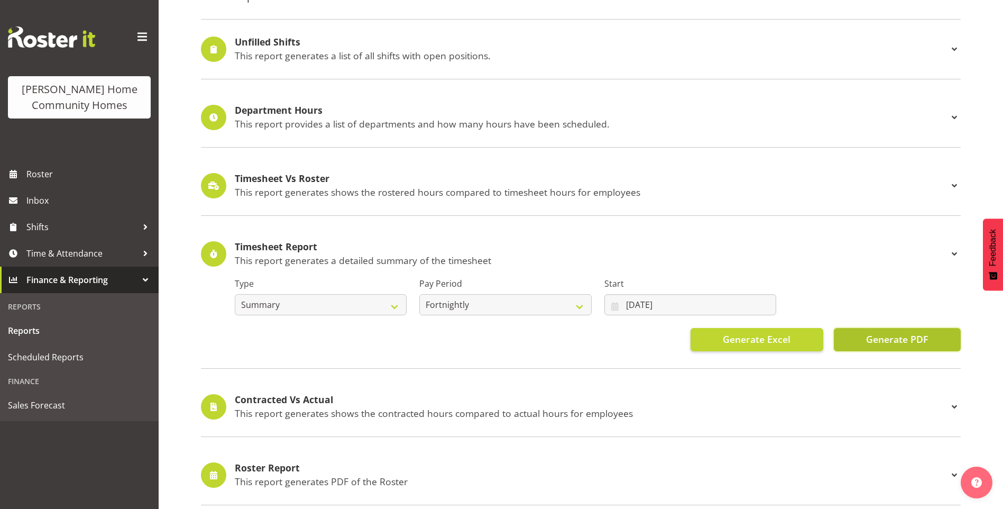
click at [878, 348] on button "Generate PDF" at bounding box center [897, 339] width 127 height 23
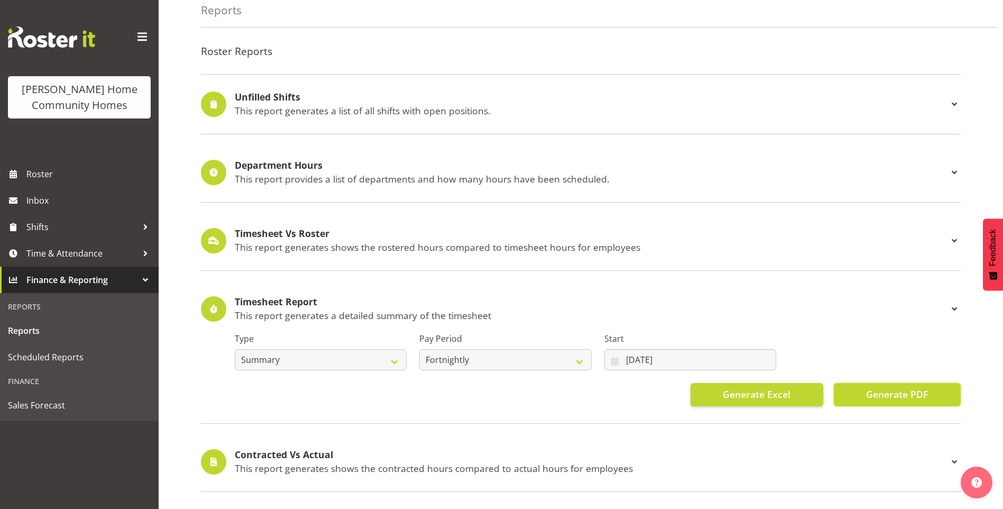
scroll to position [0, 0]
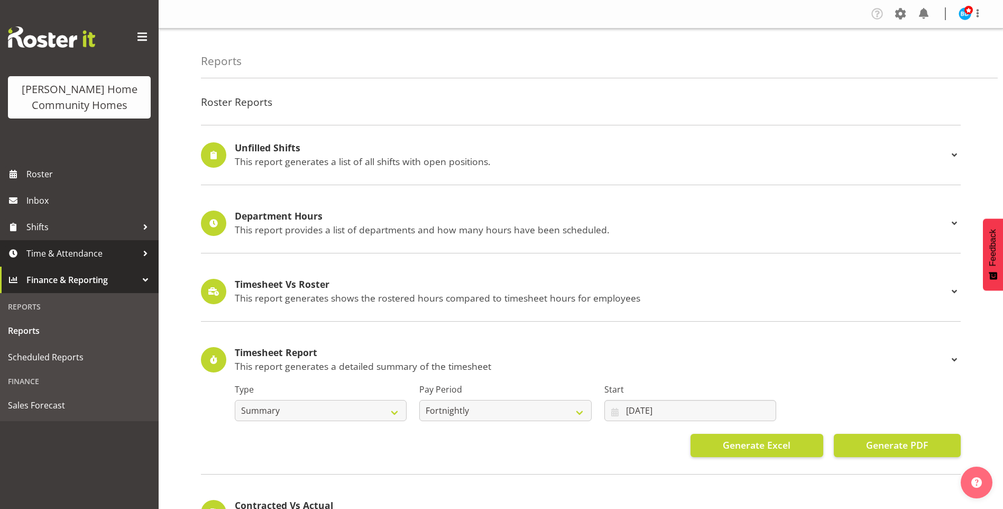
click at [81, 253] on span "Time & Attendance" at bounding box center [81, 253] width 111 height 16
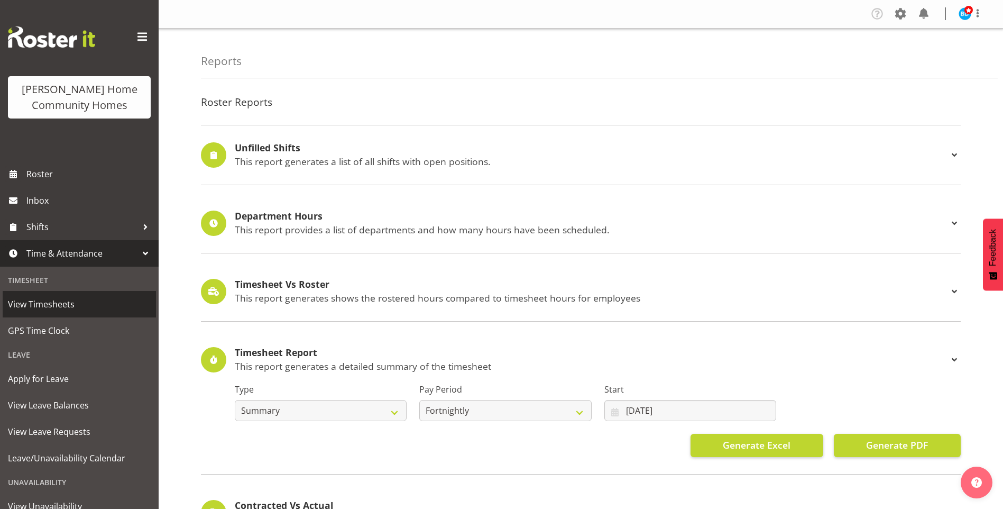
click at [58, 307] on span "View Timesheets" at bounding box center [79, 304] width 143 height 16
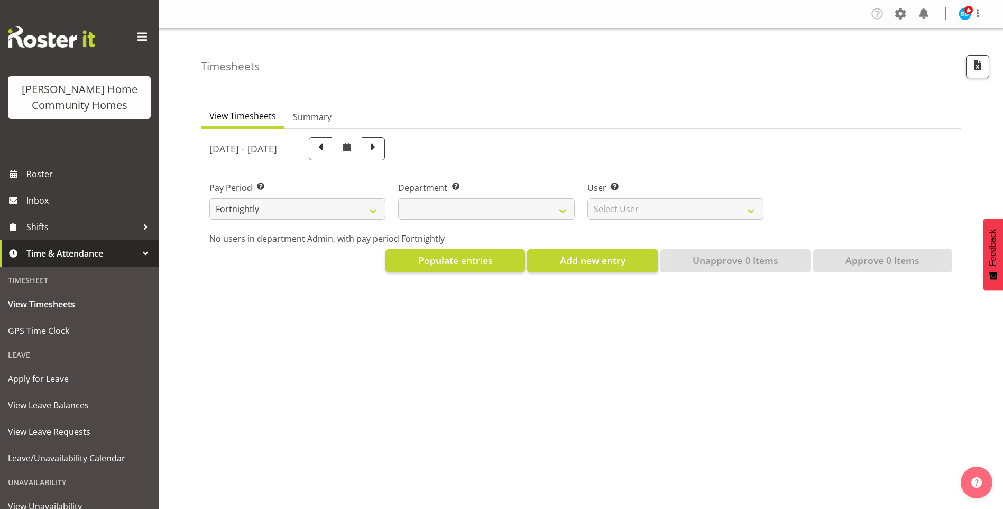
select select
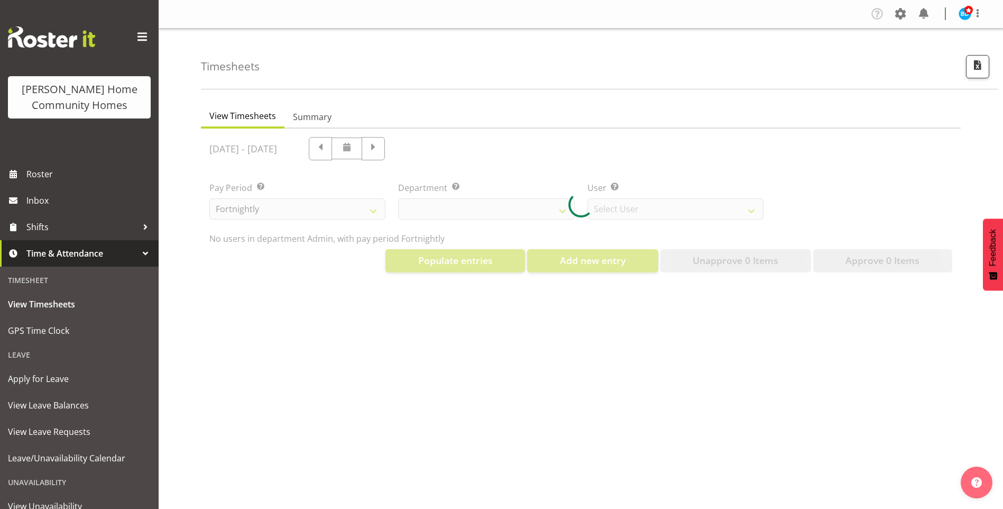
select select "8515"
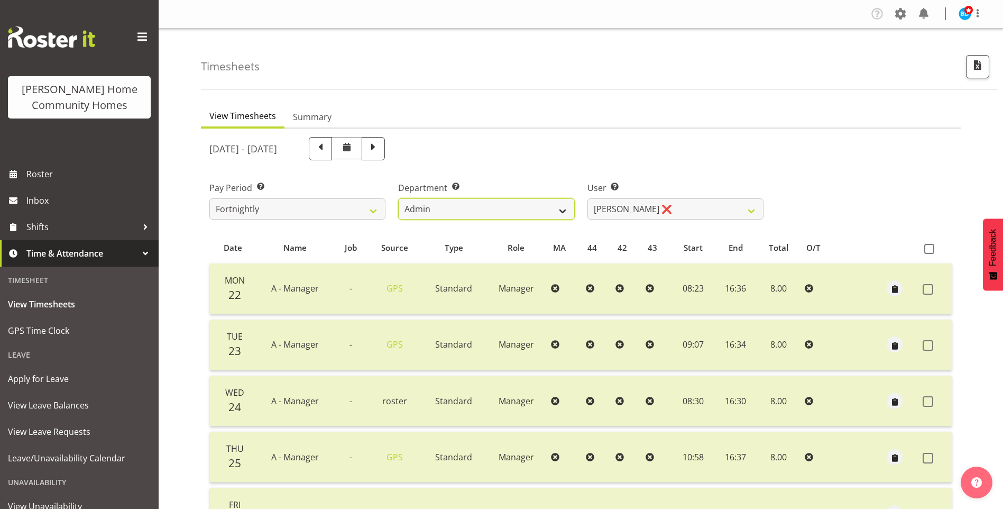
click at [446, 210] on select "Admin Homeside Houses Wingside" at bounding box center [486, 208] width 176 height 21
select select "746"
click at [398, 198] on select "Admin Homeside Houses Wingside" at bounding box center [486, 208] width 176 height 21
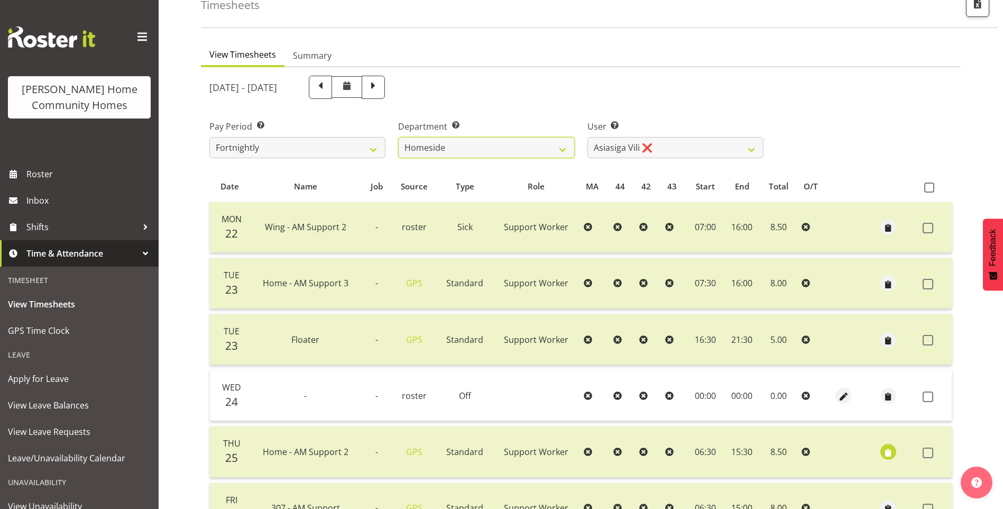
scroll to position [53, 0]
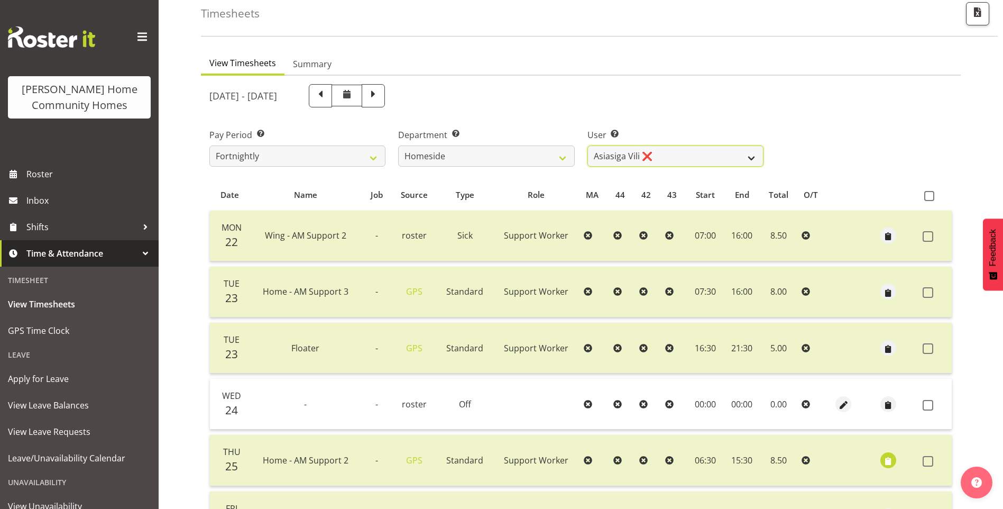
click at [608, 161] on select "[PERSON_NAME] ❌ [PERSON_NAME] ❌ [PERSON_NAME] (BK) [PERSON_NAME] ❌ [PERSON_NAME…" at bounding box center [676, 155] width 176 height 21
click at [588, 145] on select "[PERSON_NAME] ❌ [PERSON_NAME] ❌ [PERSON_NAME] (BK) [PERSON_NAME] ❌ [PERSON_NAME…" at bounding box center [676, 155] width 176 height 21
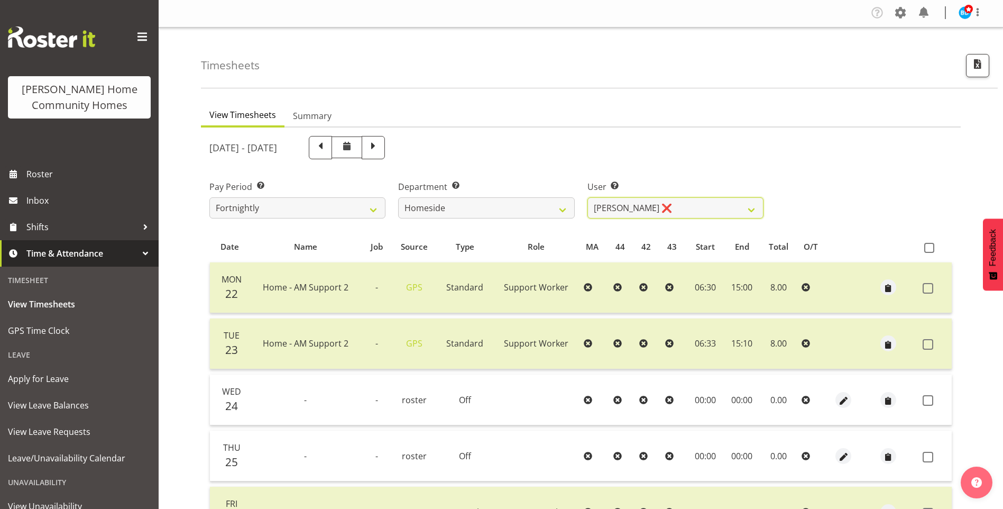
scroll to position [0, 0]
click at [649, 209] on select "[PERSON_NAME] ❌ [PERSON_NAME] ❌ [PERSON_NAME] (BK) [PERSON_NAME] ❌ [PERSON_NAME…" at bounding box center [676, 208] width 176 height 21
select select "8540"
click at [588, 198] on select "[PERSON_NAME] ❌ [PERSON_NAME] ❌ [PERSON_NAME] (BK) [PERSON_NAME] ❌ [PERSON_NAME…" at bounding box center [676, 208] width 176 height 21
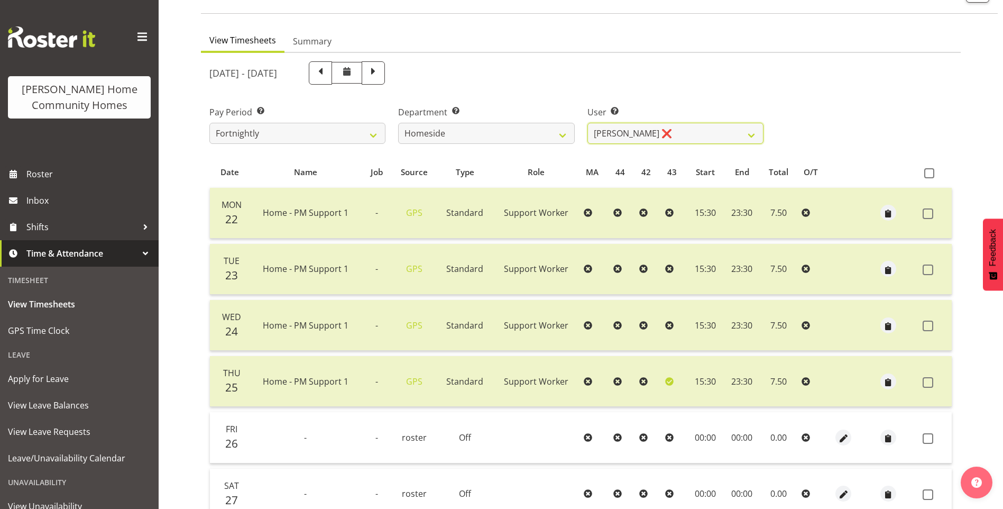
scroll to position [19, 0]
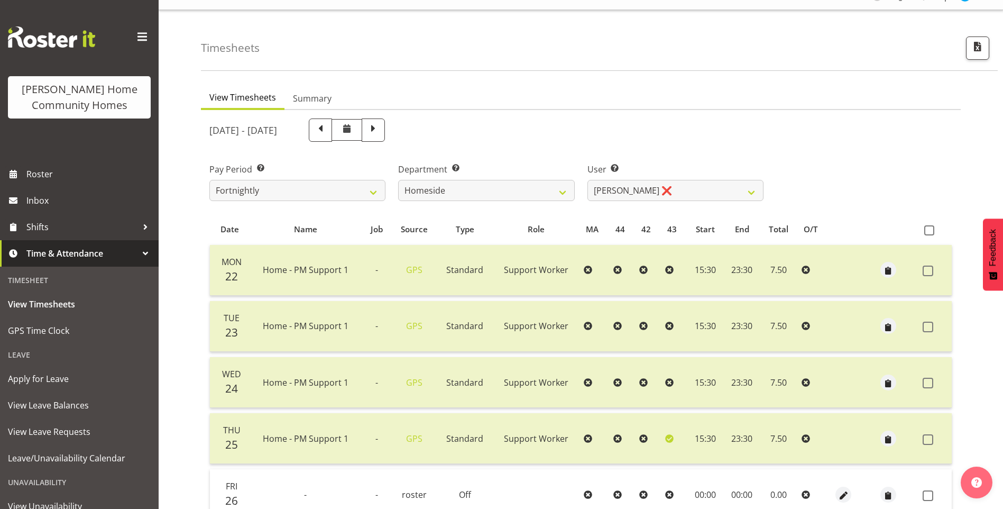
click at [385, 143] on div at bounding box center [347, 131] width 76 height 27
click at [332, 136] on span at bounding box center [320, 129] width 23 height 23
select select
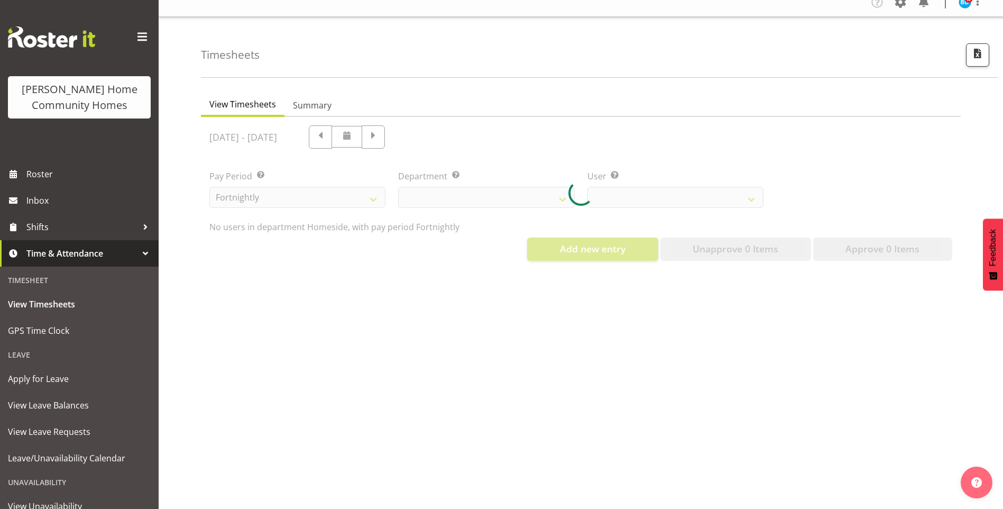
select select "746"
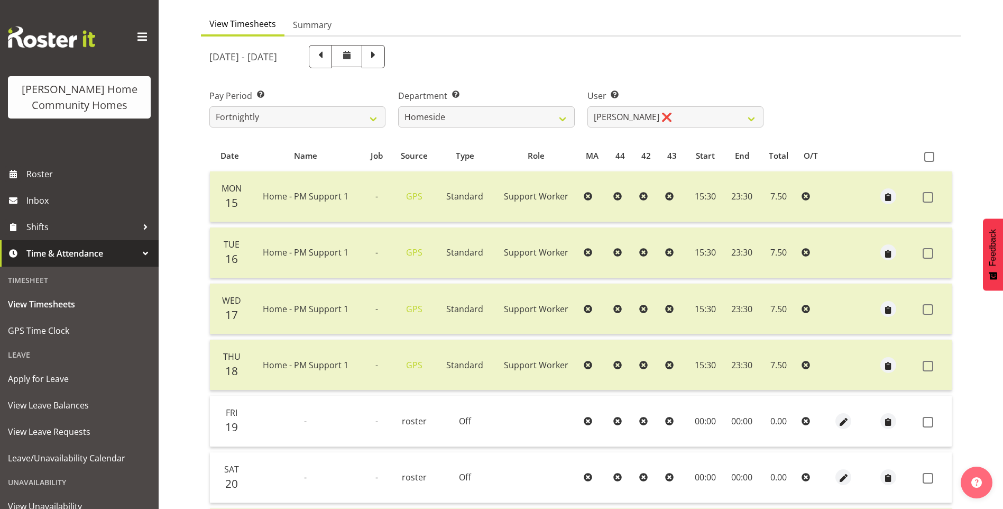
scroll to position [68, 0]
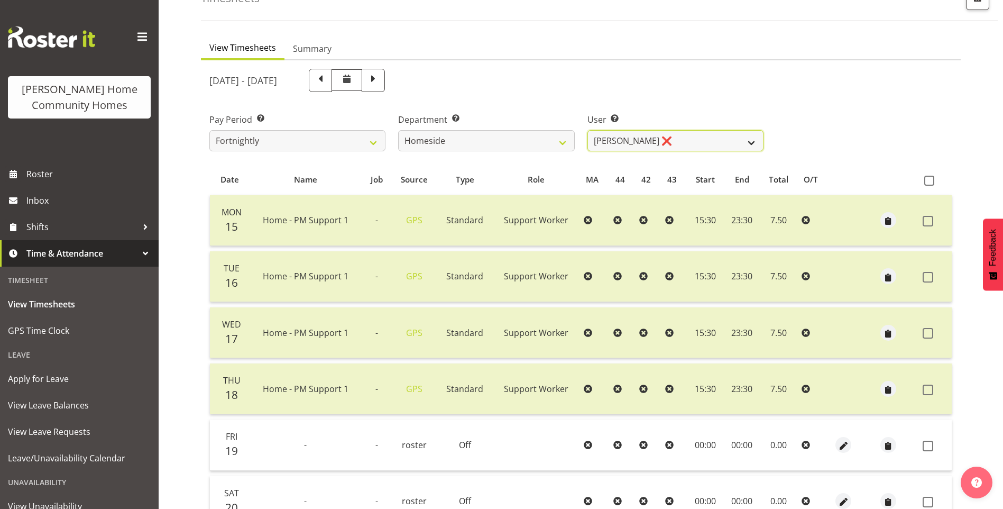
click at [630, 135] on select "[PERSON_NAME] ❌ [PERSON_NAME] ❌ [PERSON_NAME] (BK) [PERSON_NAME] ❌ [PERSON_NAME…" at bounding box center [676, 140] width 176 height 21
click at [588, 130] on select "[PERSON_NAME] ❌ [PERSON_NAME] ❌ [PERSON_NAME] (BK) [PERSON_NAME] ❌ [PERSON_NAME…" at bounding box center [676, 140] width 176 height 21
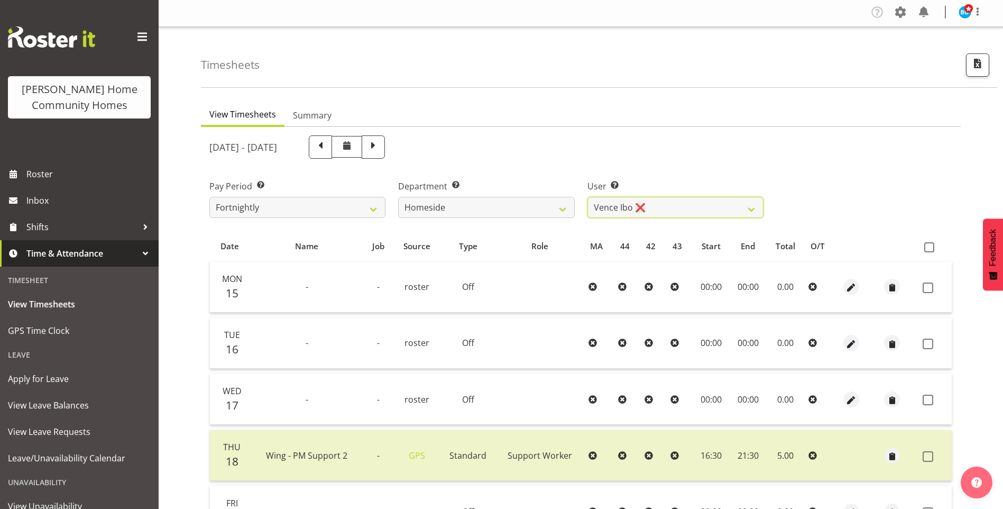
scroll to position [0, 0]
click at [615, 212] on select "[PERSON_NAME] ❌ [PERSON_NAME] ❌ [PERSON_NAME] (BK) [PERSON_NAME] ❌ [PERSON_NAME…" at bounding box center [676, 208] width 176 height 21
select select "10404"
click at [588, 198] on select "[PERSON_NAME] ❌ [PERSON_NAME] ❌ [PERSON_NAME] (BK) [PERSON_NAME] ❌ [PERSON_NAME…" at bounding box center [676, 208] width 176 height 21
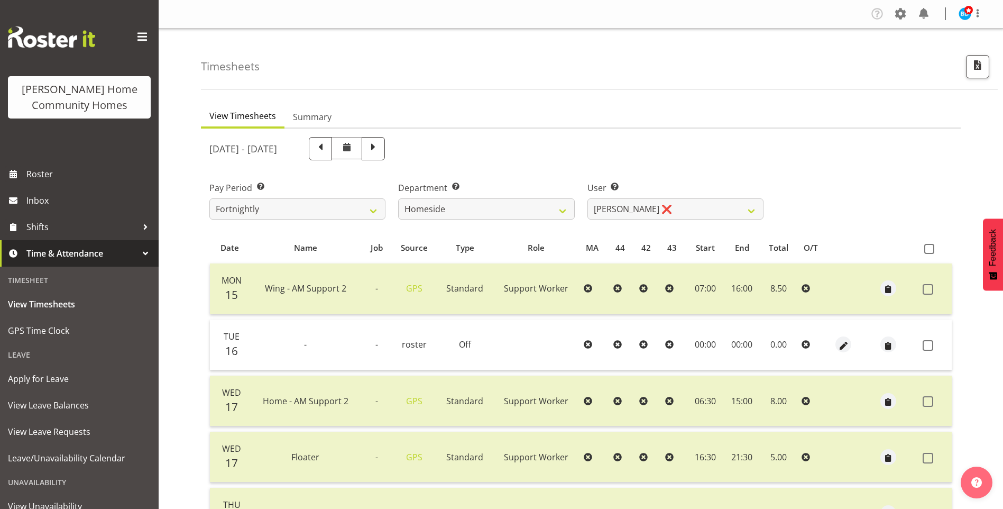
click at [385, 155] on span at bounding box center [373, 148] width 23 height 23
select select
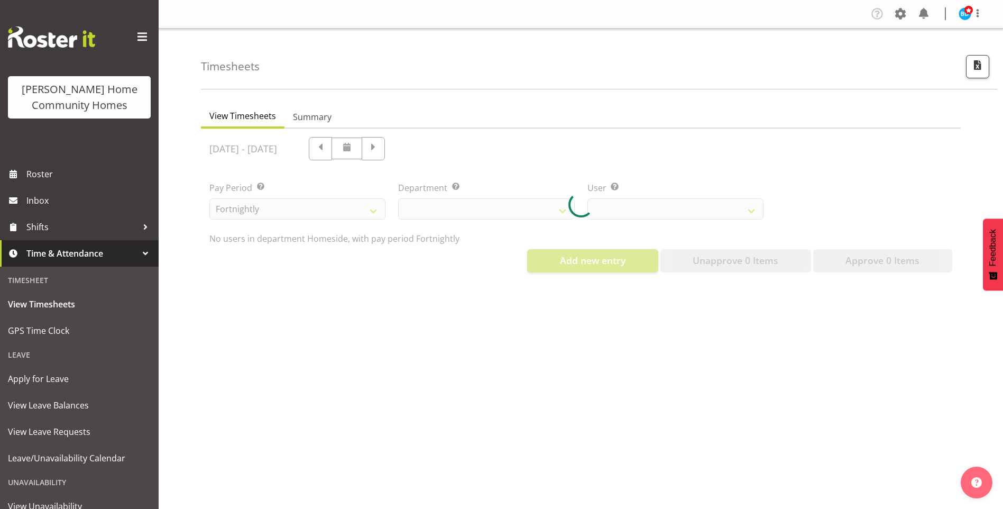
select select "746"
select select "10404"
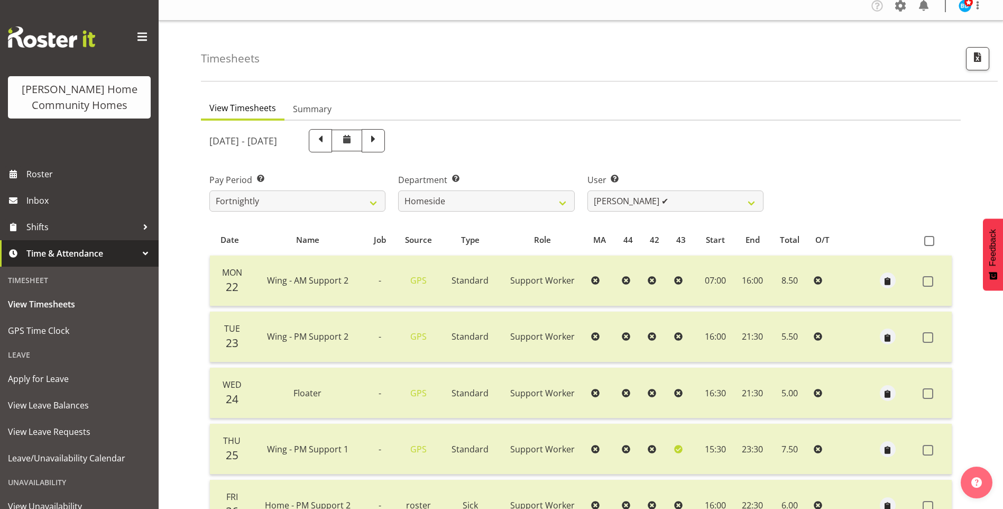
scroll to position [106, 0]
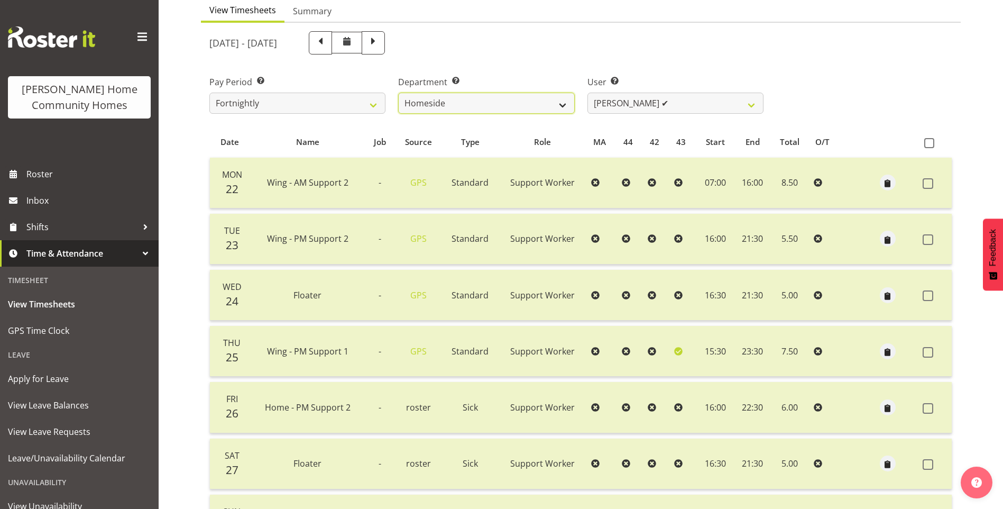
click at [450, 109] on select "Admin Homeside Houses Wingside" at bounding box center [486, 103] width 176 height 21
select select "748"
click at [398, 93] on select "Admin Homeside Houses Wingside" at bounding box center [486, 103] width 176 height 21
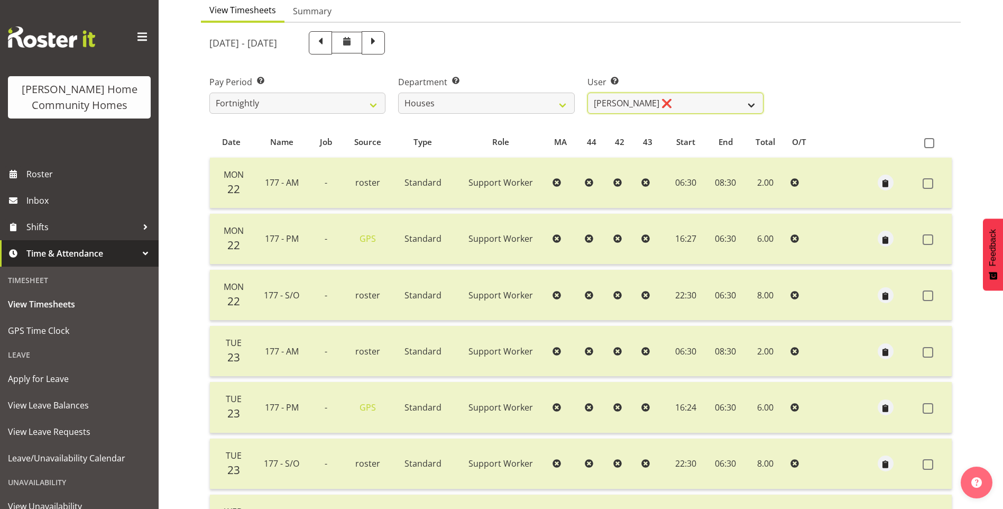
click at [631, 103] on select "[PERSON_NAME] ❌ [PERSON_NAME] ❌ [PERSON_NAME] ❌ [PERSON_NAME] ❌ [PERSON_NAME] ❌…" at bounding box center [676, 103] width 176 height 21
select select "10375"
click at [588, 93] on select "[PERSON_NAME] ❌ [PERSON_NAME] ❌ [PERSON_NAME] ❌ [PERSON_NAME] ❌ [PERSON_NAME] ❌…" at bounding box center [676, 103] width 176 height 21
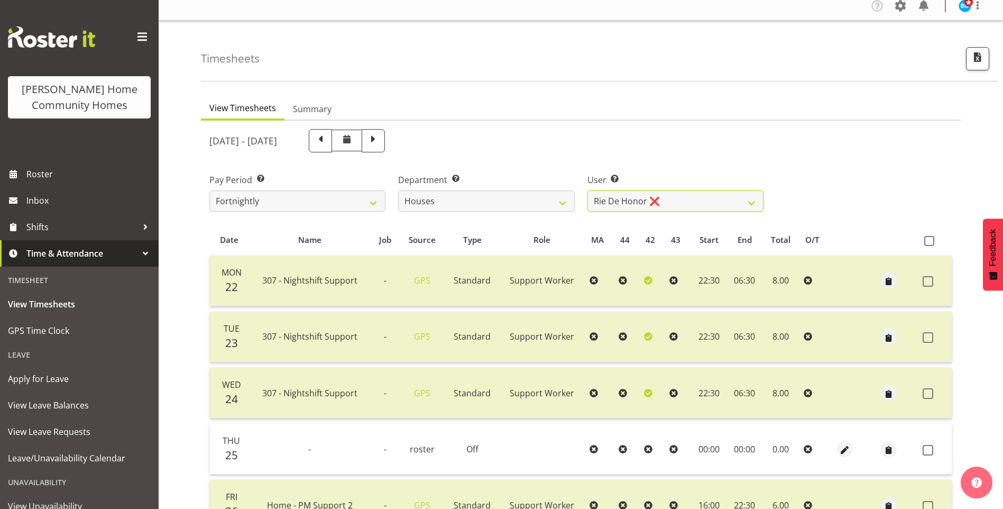
scroll to position [0, 0]
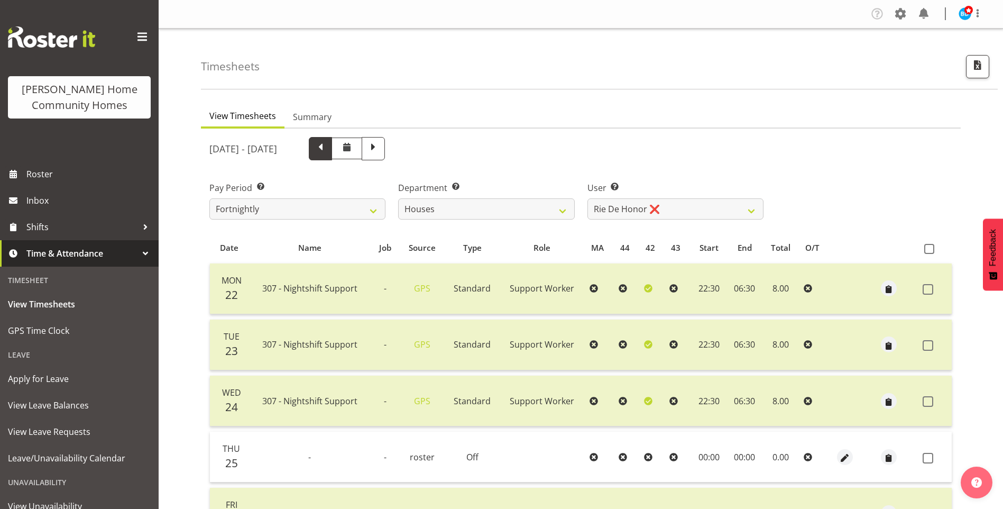
click at [332, 157] on span at bounding box center [320, 148] width 23 height 23
select select
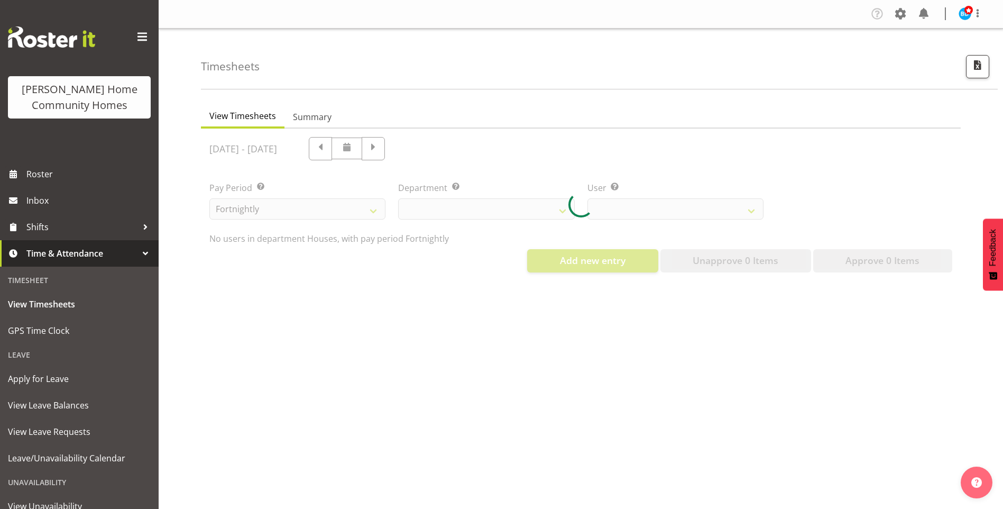
select select "748"
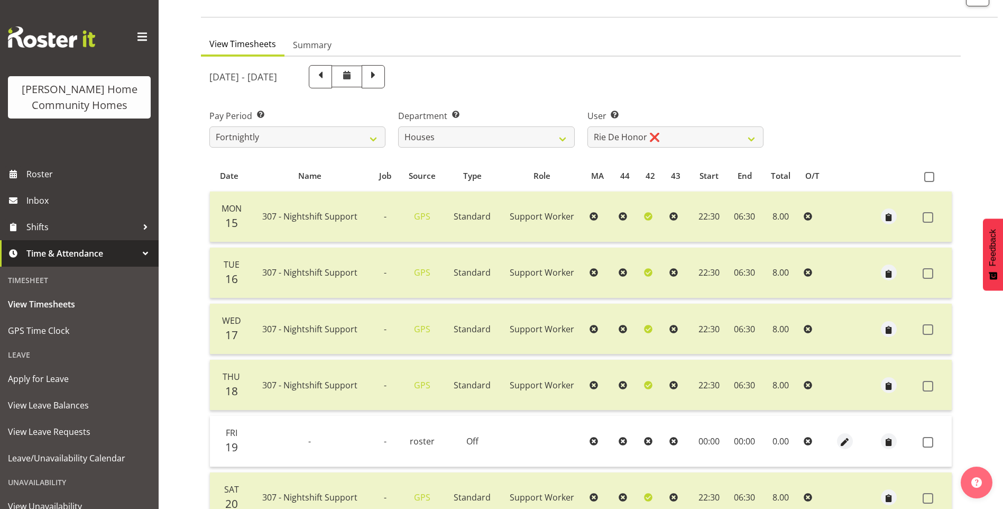
scroll to position [71, 0]
click at [644, 134] on select "[PERSON_NAME] ❌ [PERSON_NAME] ❌ [PERSON_NAME] ❌ [PERSON_NAME] ❌ [PERSON_NAME] ❌…" at bounding box center [676, 137] width 176 height 21
select select "10364"
click at [588, 127] on select "[PERSON_NAME] ❌ [PERSON_NAME] ❌ [PERSON_NAME] ❌ [PERSON_NAME] ❌ [PERSON_NAME] ❌…" at bounding box center [676, 137] width 176 height 21
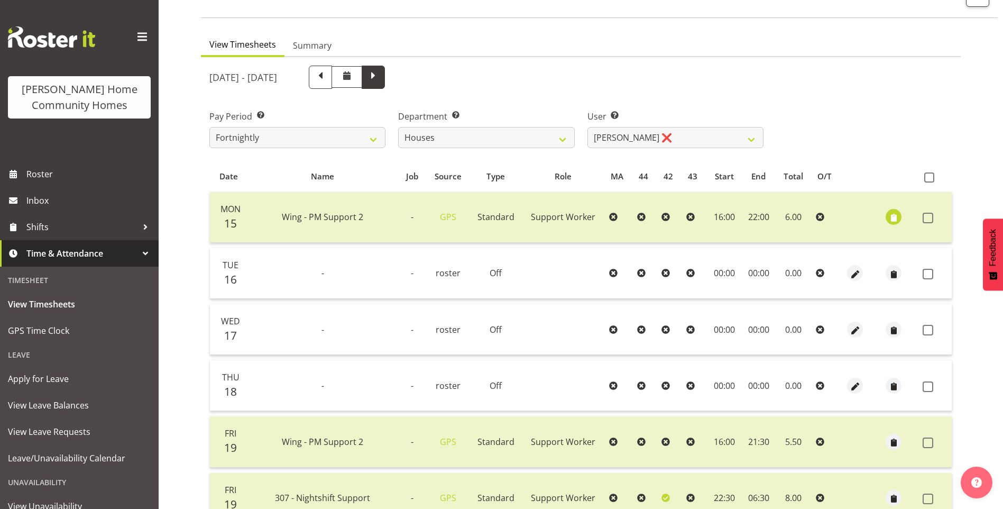
click at [380, 76] on span at bounding box center [373, 76] width 14 height 14
select select
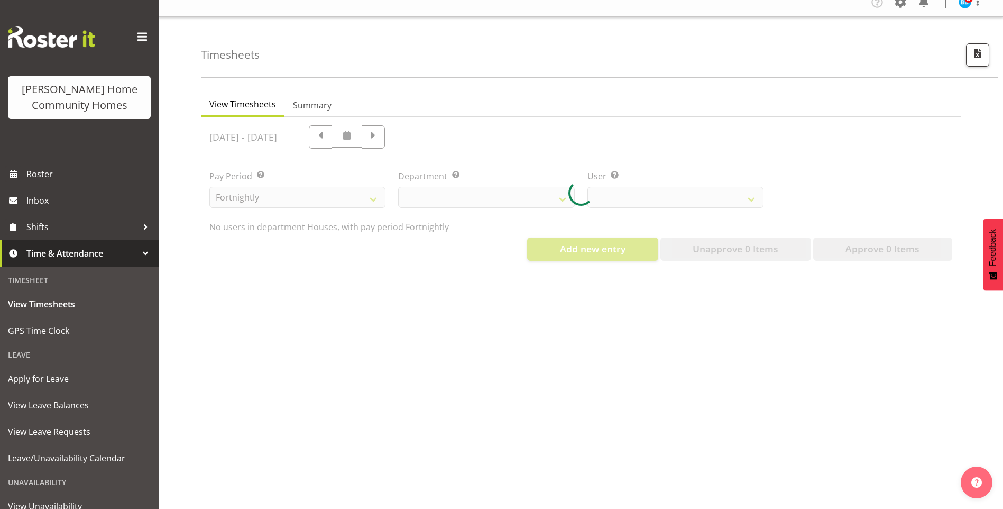
select select "748"
select select "10364"
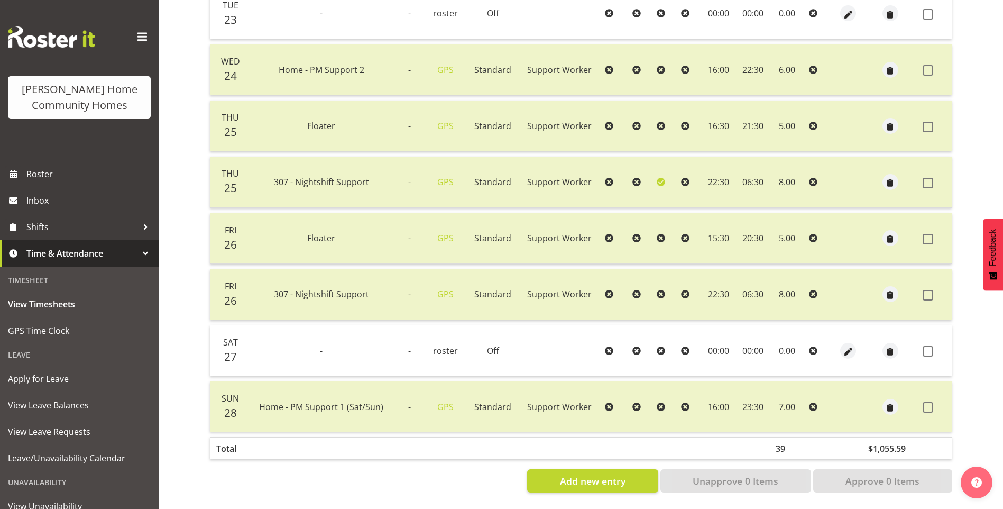
scroll to position [339, 0]
click at [931, 290] on span at bounding box center [928, 295] width 11 height 11
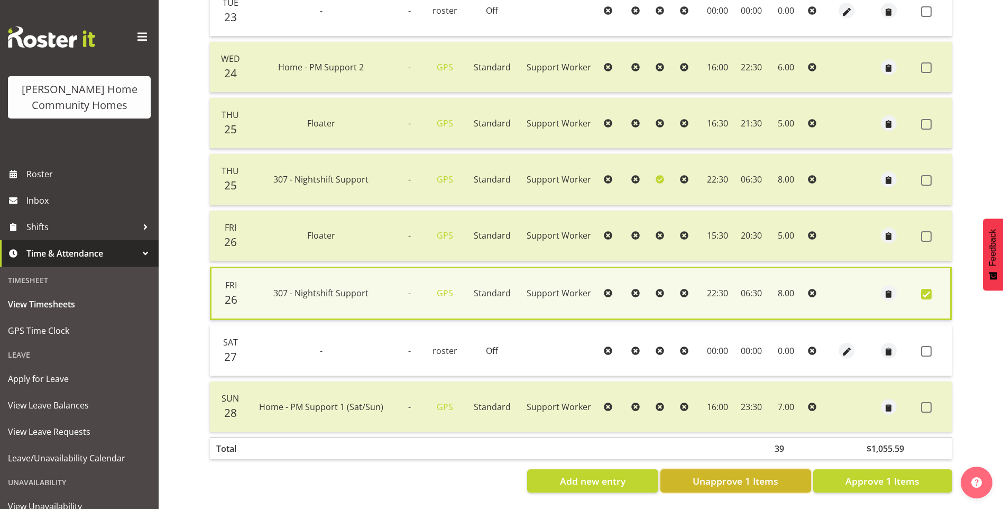
drag, startPoint x: 783, startPoint y: 471, endPoint x: 817, endPoint y: 420, distance: 60.6
click at [783, 471] on button "Unapprove 1 Items" at bounding box center [736, 480] width 151 height 23
checkbox input "false"
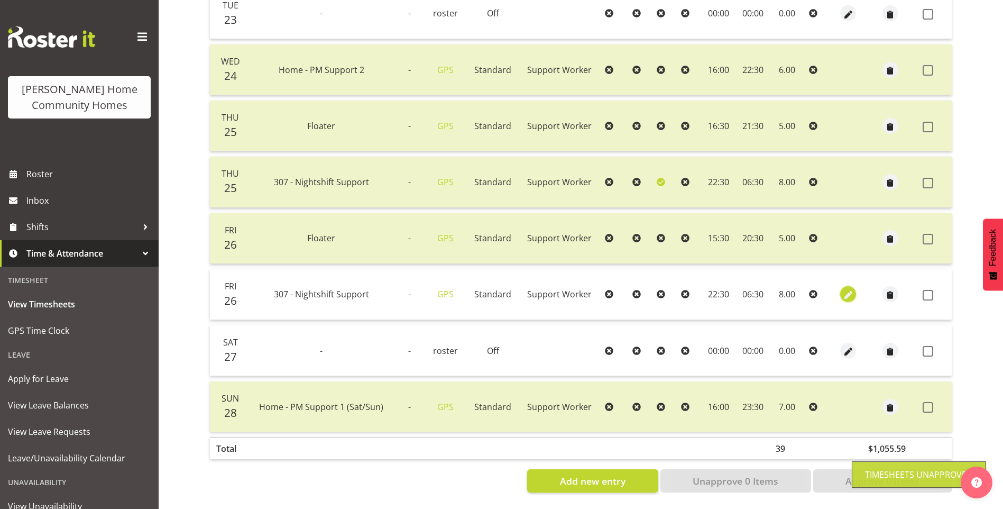
click at [850, 289] on span "button" at bounding box center [848, 295] width 12 height 12
select select "Standard"
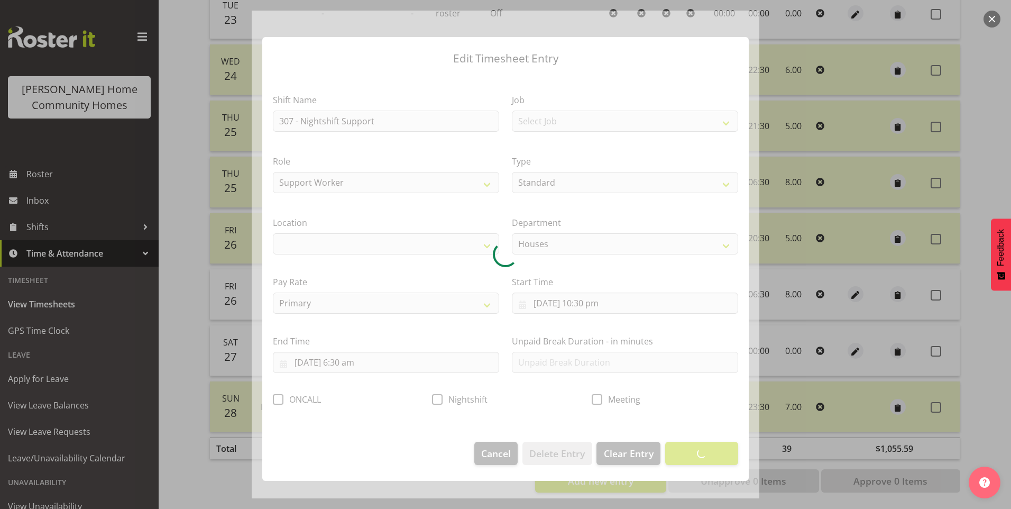
select select "1076"
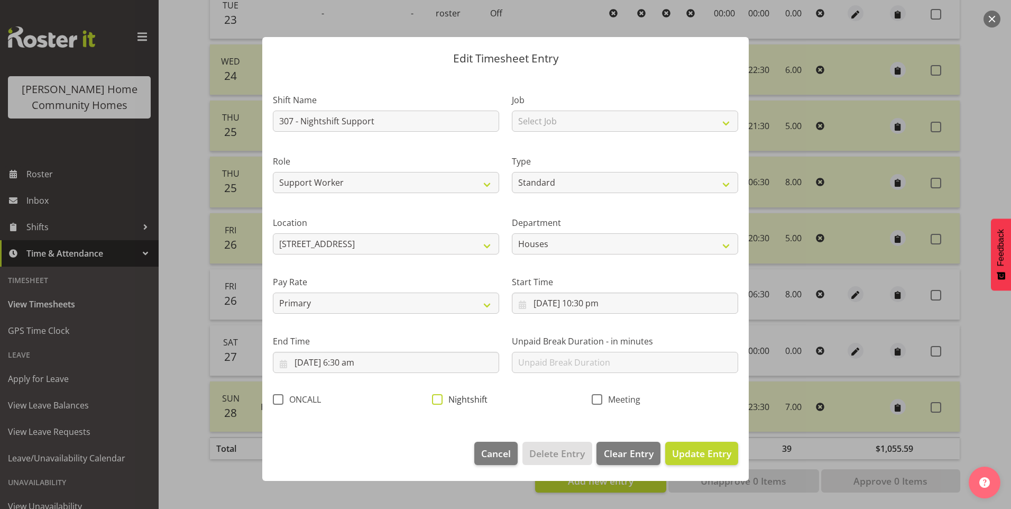
drag, startPoint x: 441, startPoint y: 399, endPoint x: 479, endPoint y: 404, distance: 38.9
click at [440, 399] on span at bounding box center [437, 399] width 11 height 11
click at [439, 399] on input "Nightshift" at bounding box center [435, 399] width 7 height 7
checkbox input "true"
drag, startPoint x: 714, startPoint y: 461, endPoint x: 779, endPoint y: 429, distance: 71.7
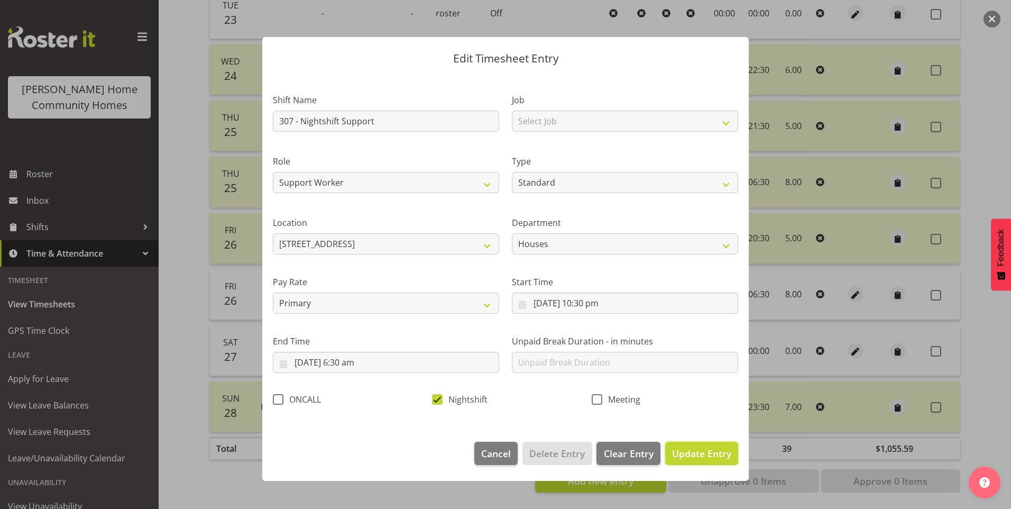
click at [719, 457] on button "Update Entry" at bounding box center [701, 453] width 73 height 23
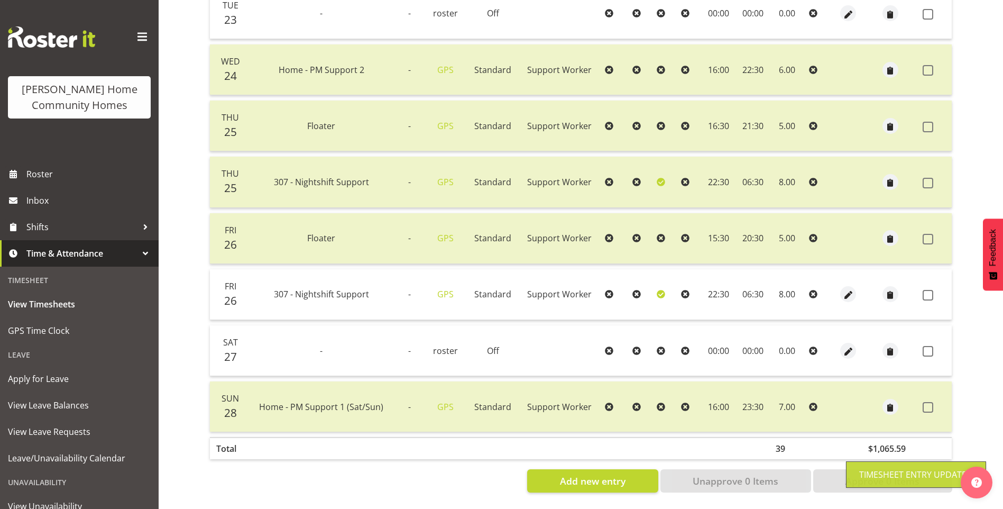
click at [931, 290] on span at bounding box center [928, 295] width 11 height 11
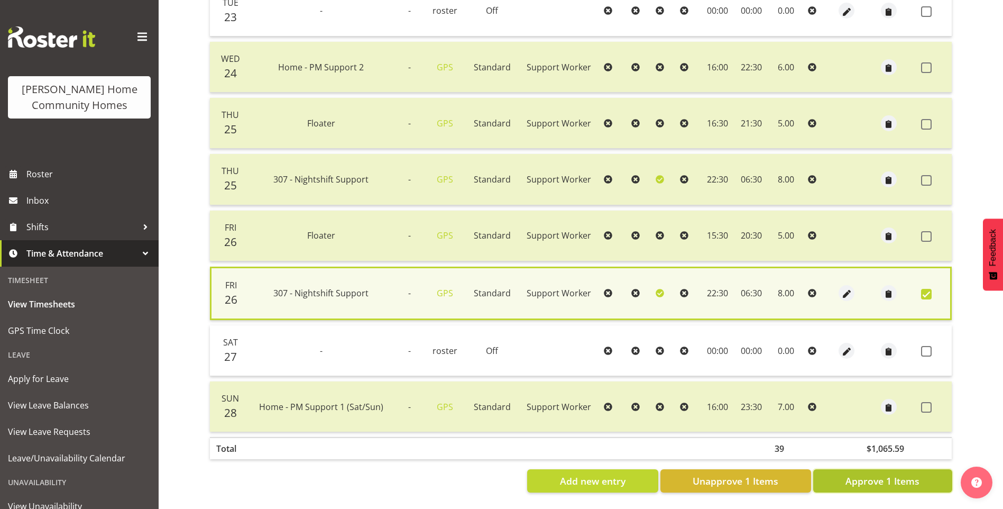
click at [890, 477] on span "Approve 1 Items" at bounding box center [883, 481] width 74 height 14
checkbox input "false"
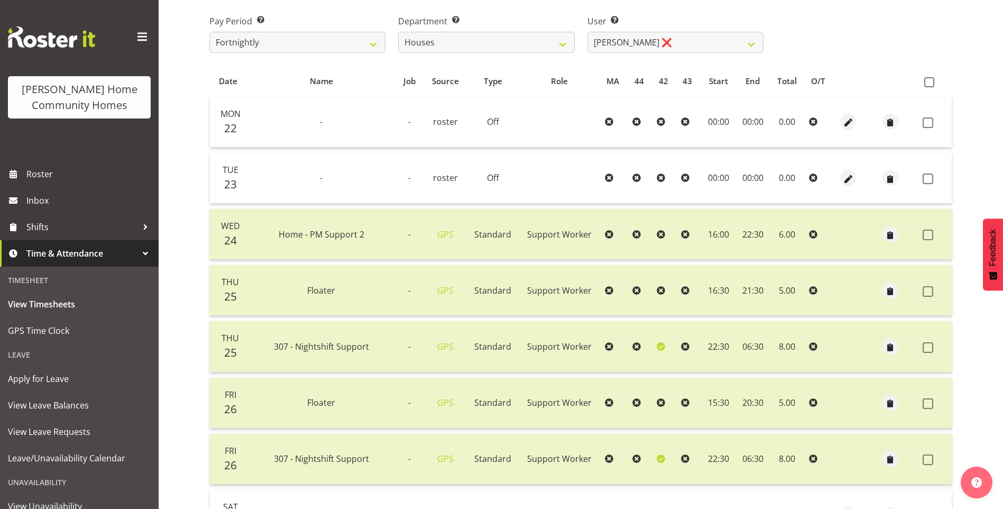
scroll to position [75, 0]
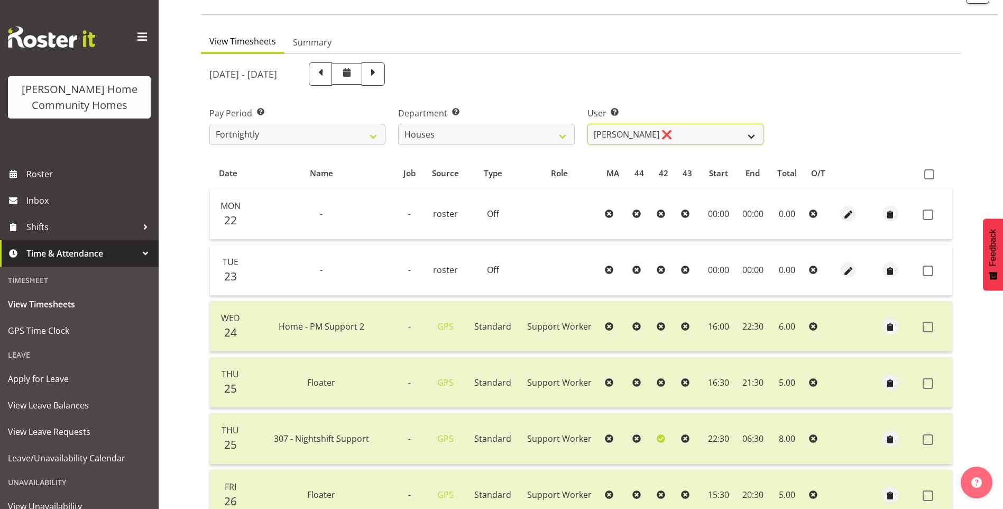
click at [624, 137] on select "[PERSON_NAME] ❌ [PERSON_NAME] ❌ [PERSON_NAME] ❌ [PERSON_NAME] ❌ [PERSON_NAME] ❌…" at bounding box center [676, 134] width 176 height 21
click at [588, 124] on select "[PERSON_NAME] ❌ [PERSON_NAME] ❌ [PERSON_NAME] ❌ [PERSON_NAME] ❌ [PERSON_NAME] ❌…" at bounding box center [676, 134] width 176 height 21
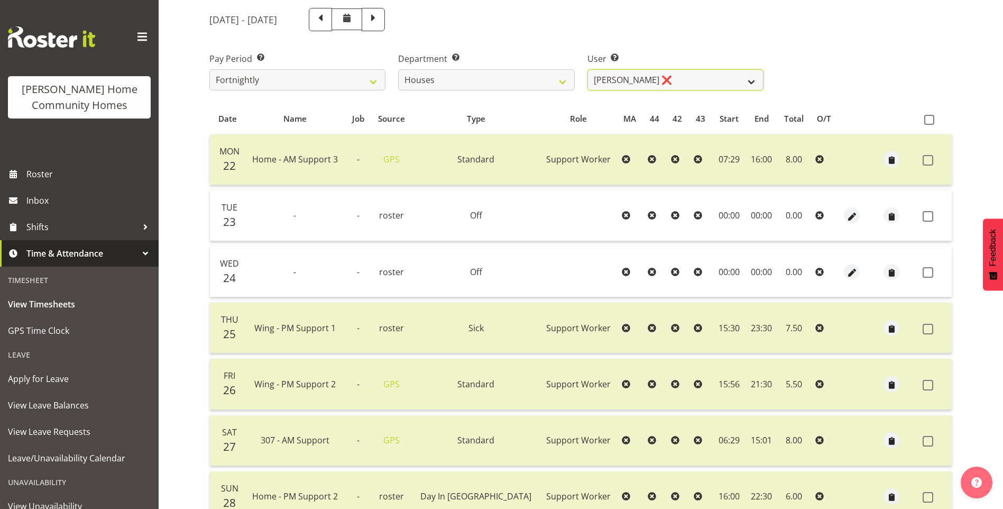
scroll to position [68, 0]
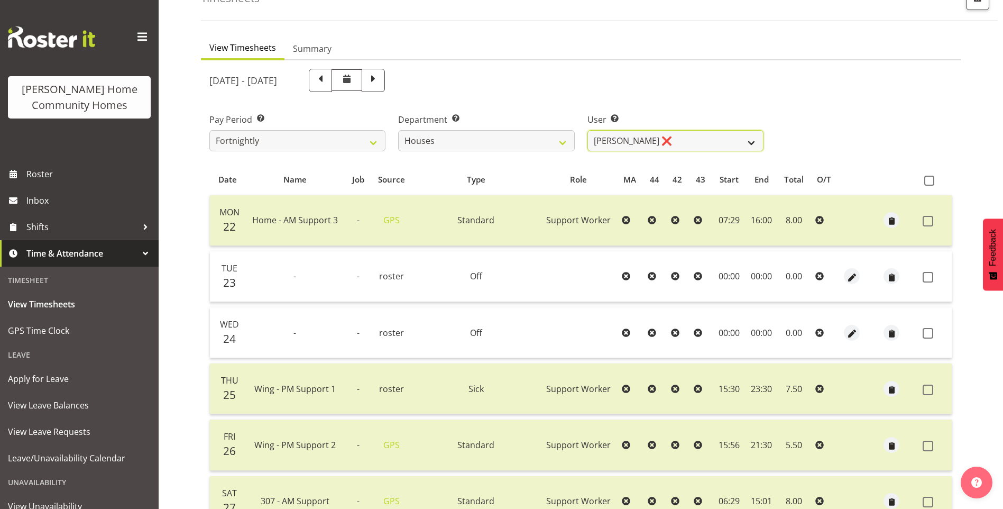
click at [602, 138] on select "[PERSON_NAME] ❌ [PERSON_NAME] ❌ [PERSON_NAME] ❌ [PERSON_NAME] ❌ [PERSON_NAME] ❌…" at bounding box center [676, 140] width 176 height 21
select select "8541"
click at [588, 130] on select "[PERSON_NAME] ❌ [PERSON_NAME] ❌ [PERSON_NAME] ❌ [PERSON_NAME] ❌ [PERSON_NAME] ❌…" at bounding box center [676, 140] width 176 height 21
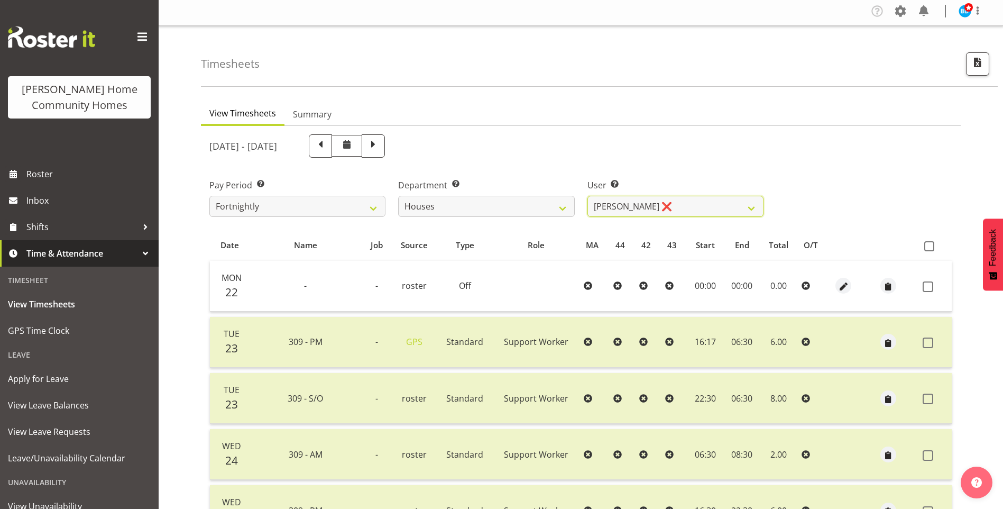
scroll to position [0, 0]
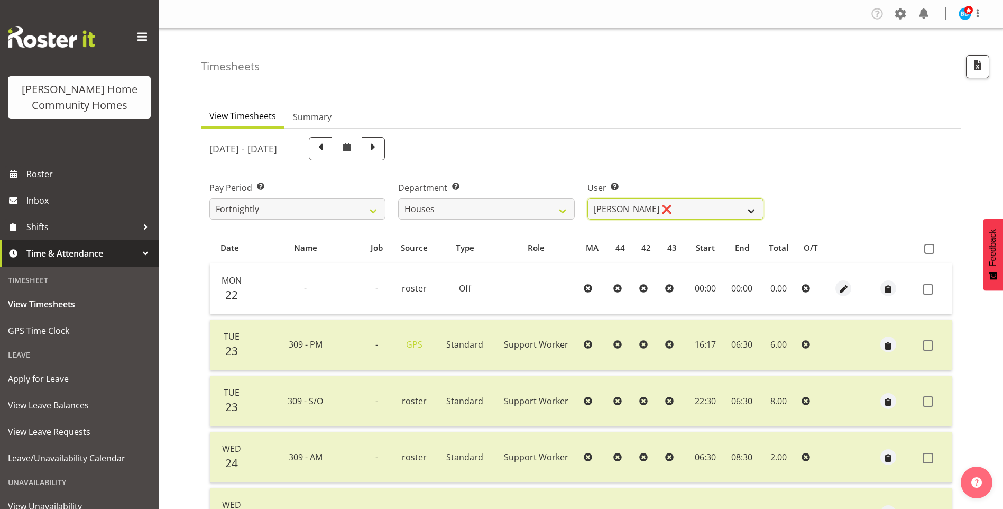
click at [621, 201] on select "[PERSON_NAME] ❌ [PERSON_NAME] ❌ [PERSON_NAME] ❌ [PERSON_NAME] ❌ [PERSON_NAME] ❌…" at bounding box center [676, 208] width 176 height 21
click at [511, 205] on select "Admin Homeside Houses Wingside" at bounding box center [486, 208] width 176 height 21
select select "746"
click at [398, 198] on select "Admin Homeside Houses Wingside" at bounding box center [486, 208] width 176 height 21
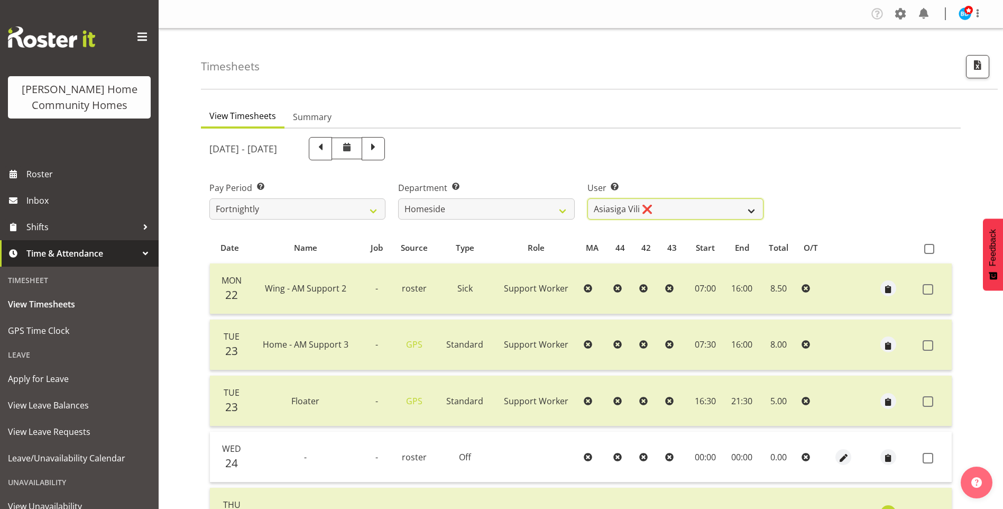
click at [615, 206] on select "[PERSON_NAME] ❌ [PERSON_NAME] ❌ [PERSON_NAME] (BK) [PERSON_NAME] ❌ [PERSON_NAME…" at bounding box center [676, 208] width 176 height 21
select select "10523"
click at [588, 198] on select "[PERSON_NAME] ❌ [PERSON_NAME] ❌ [PERSON_NAME] (BK) [PERSON_NAME] ❌ [PERSON_NAME…" at bounding box center [676, 208] width 176 height 21
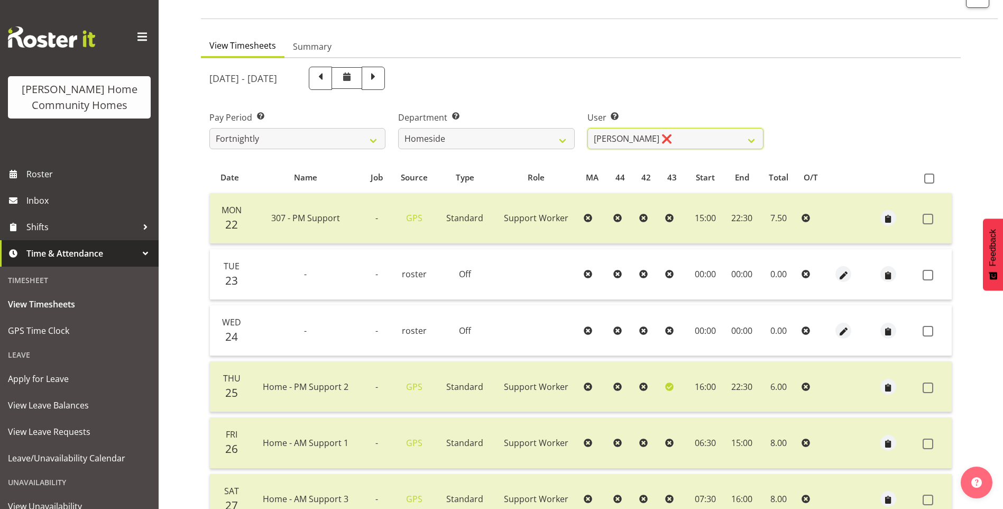
scroll to position [19, 0]
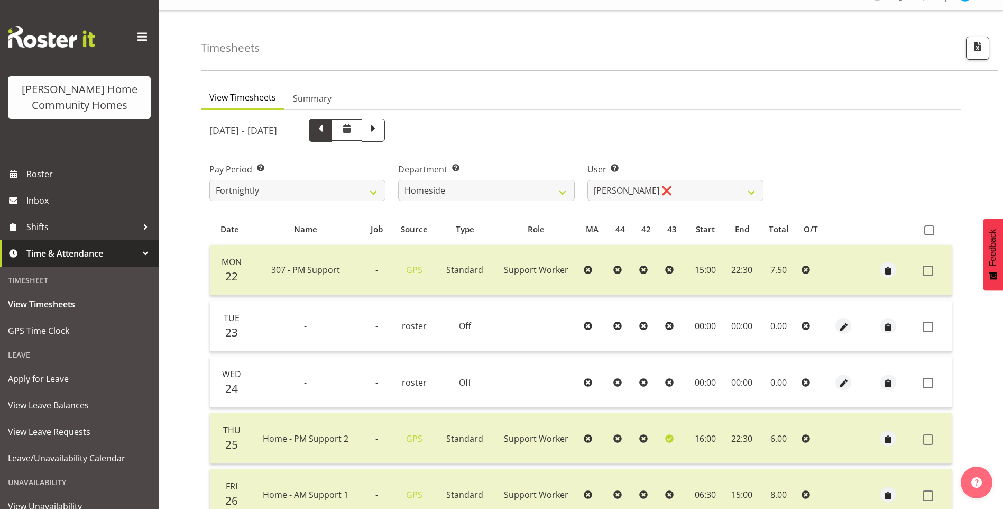
click at [327, 129] on span at bounding box center [321, 129] width 14 height 14
select select
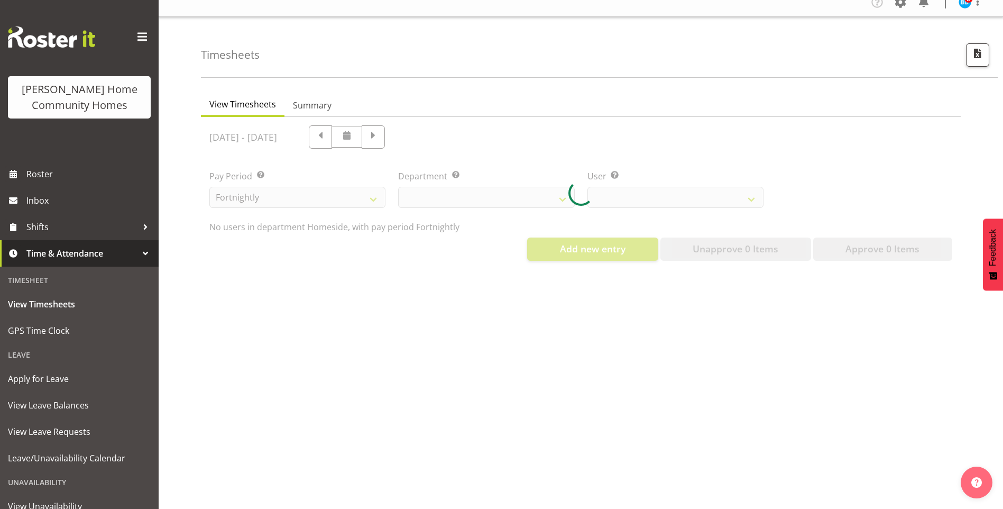
select select "746"
select select "10523"
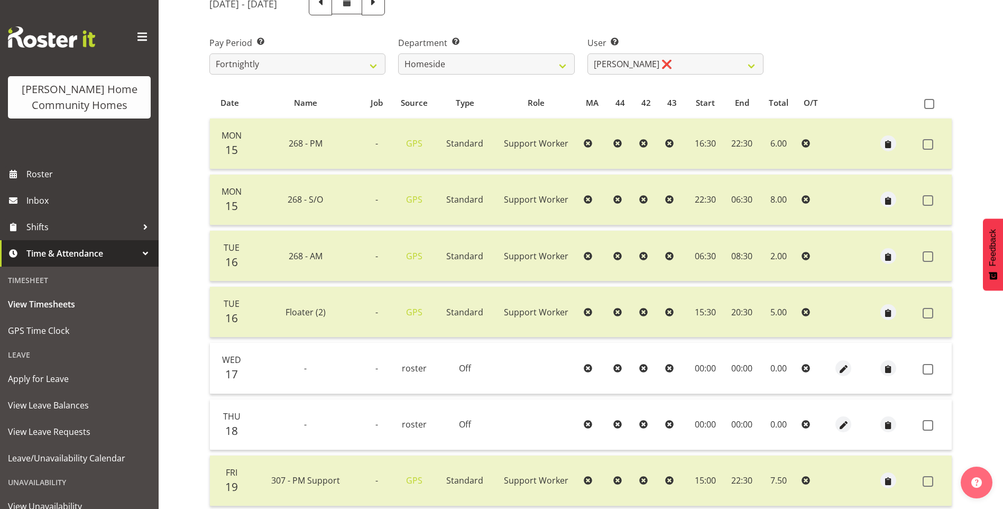
scroll to position [78, 0]
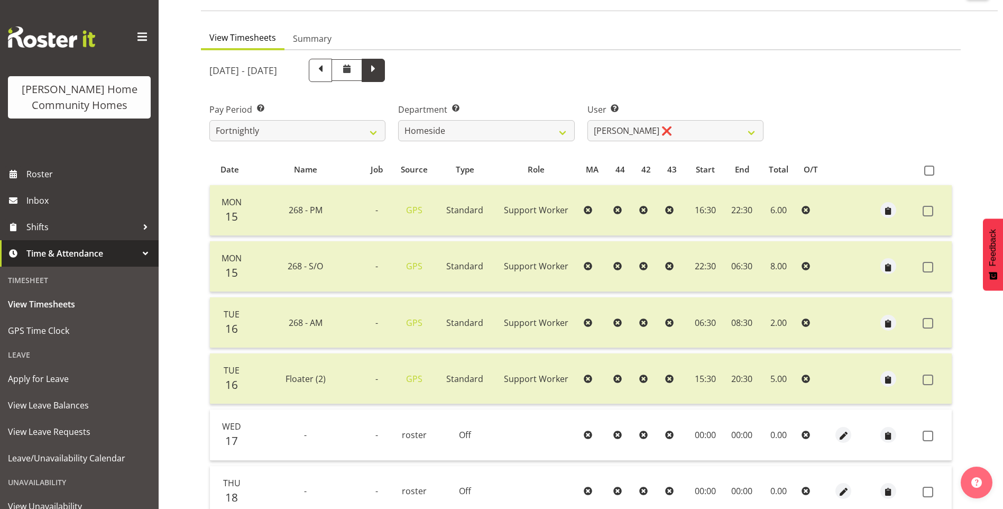
click at [380, 74] on span at bounding box center [373, 69] width 14 height 14
select select
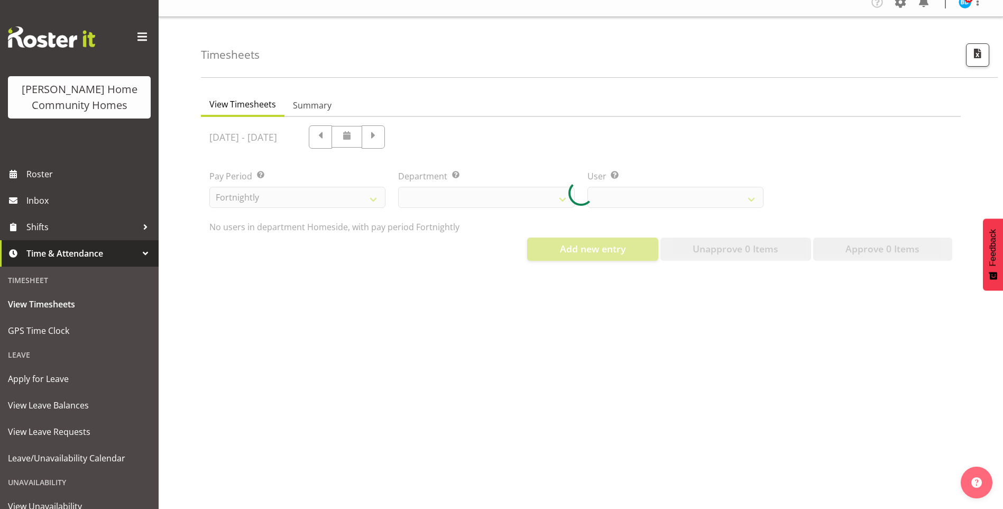
scroll to position [20, 0]
select select "746"
select select "10523"
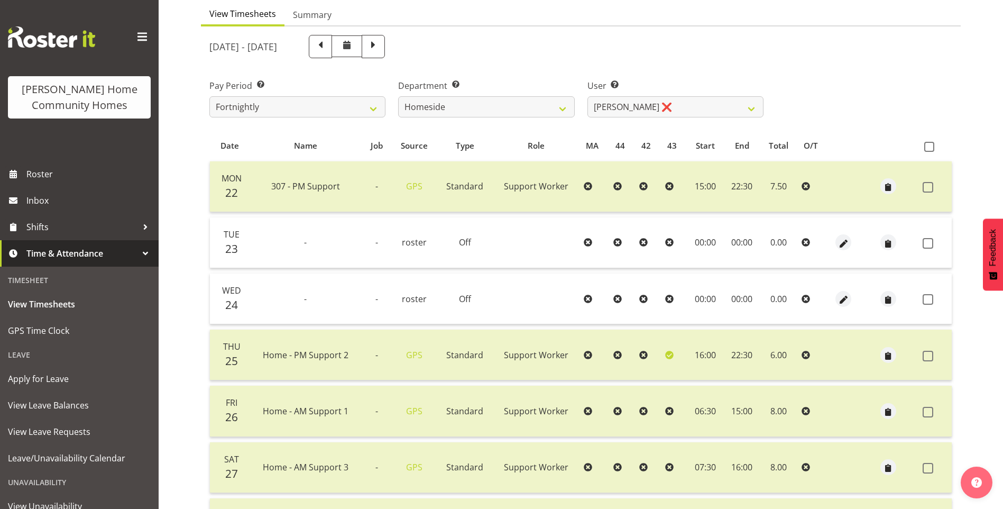
scroll to position [19, 0]
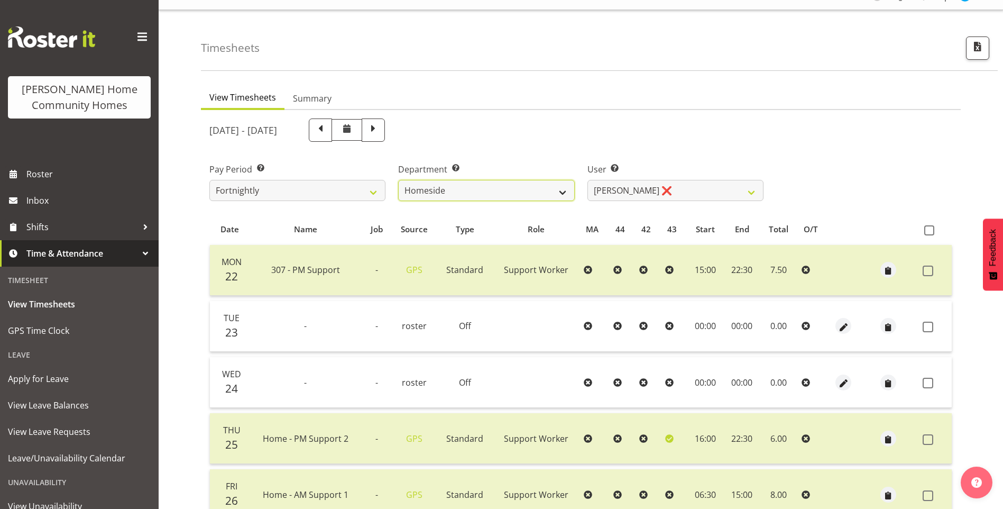
click at [520, 186] on select "Admin Homeside Houses Wingside" at bounding box center [486, 190] width 176 height 21
select select "747"
click at [398, 180] on select "Admin Homeside Houses Wingside" at bounding box center [486, 190] width 176 height 21
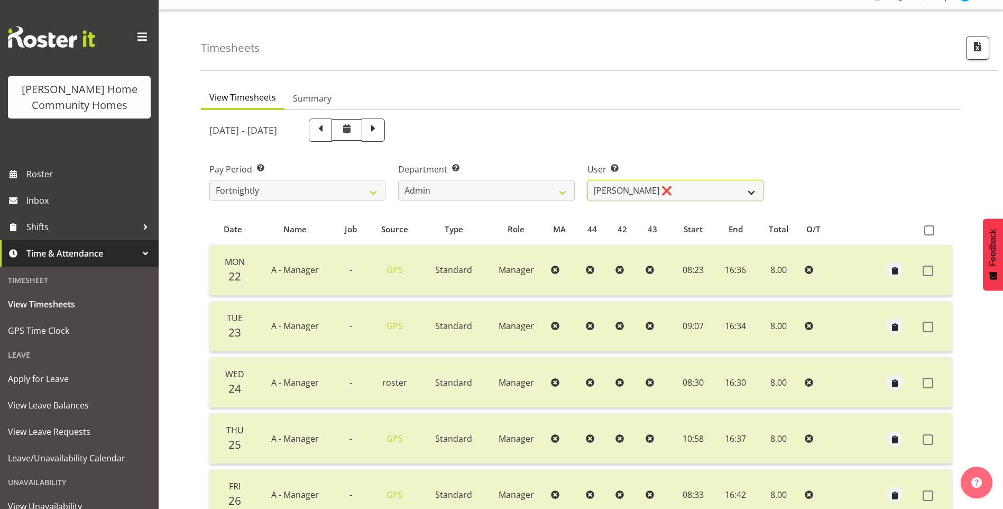
click at [608, 188] on select "Barbara Dunlop ❌ Emily-Jayne Ashton ❌ Johanna Molina ❌ Kirsty Crossley ❌" at bounding box center [676, 190] width 176 height 21
click at [588, 180] on select "Barbara Dunlop ❌ Emily-Jayne Ashton ❌ Johanna Molina ❌ Kirsty Crossley ❌" at bounding box center [676, 190] width 176 height 21
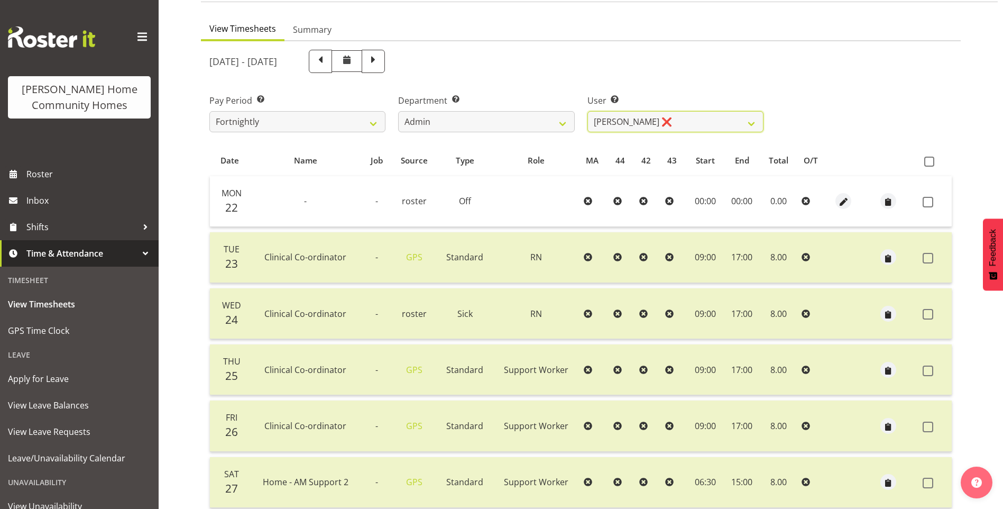
scroll to position [71, 0]
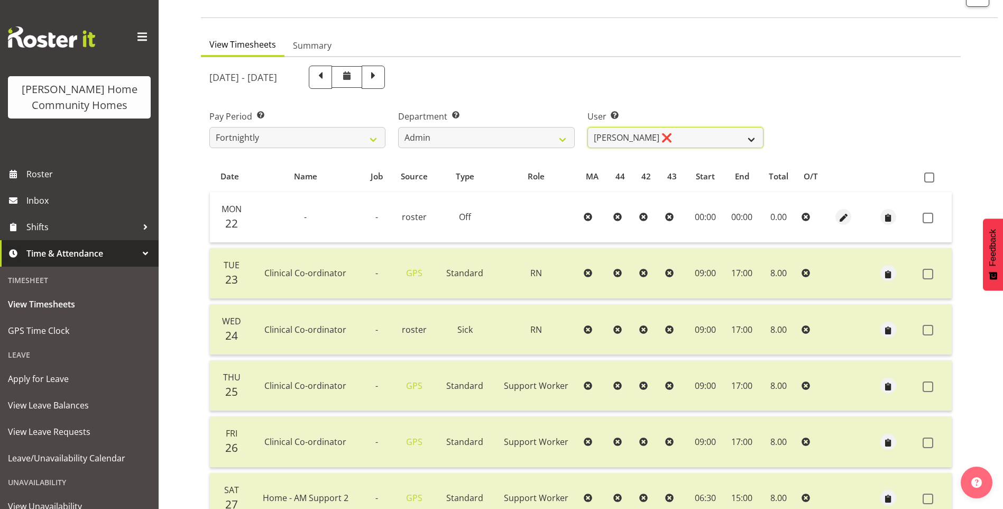
click at [640, 133] on select "Barbara Dunlop ❌ Emily-Jayne Ashton ❌ Johanna Molina ❌ Kirsty Crossley ❌" at bounding box center [676, 137] width 176 height 21
select select "11346"
click at [588, 127] on select "Barbara Dunlop ❌ Emily-Jayne Ashton ❌ Johanna Molina ❌ Kirsty Crossley ❌" at bounding box center [676, 137] width 176 height 21
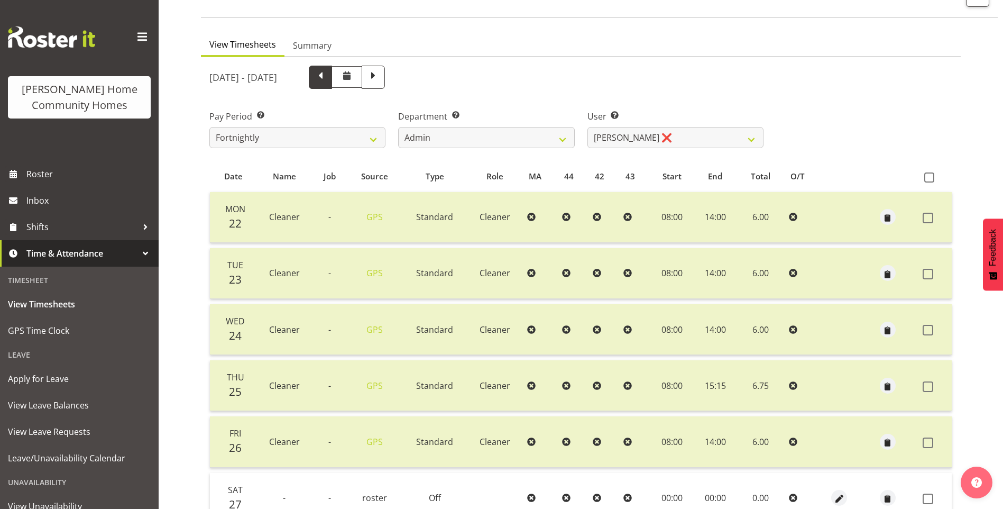
click at [332, 81] on span at bounding box center [320, 77] width 23 height 23
select select
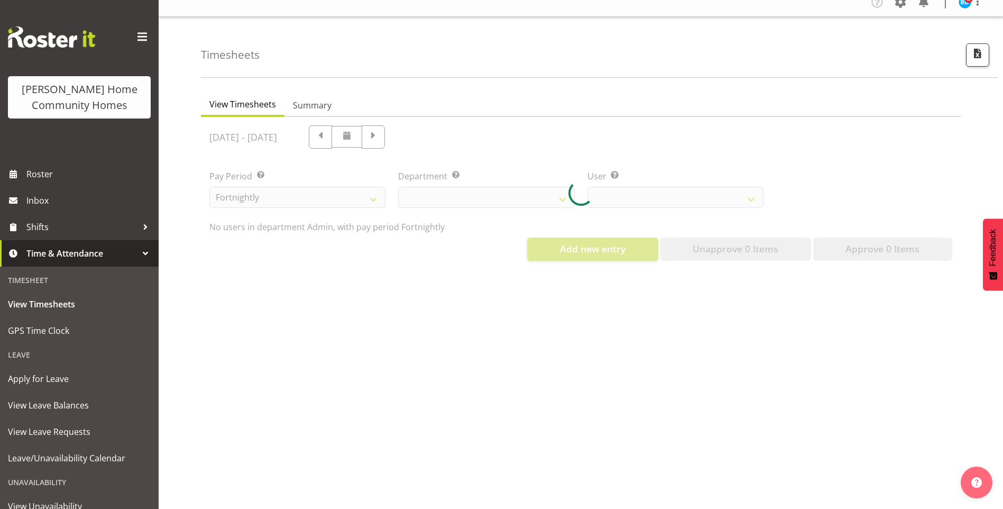
select select "11346"
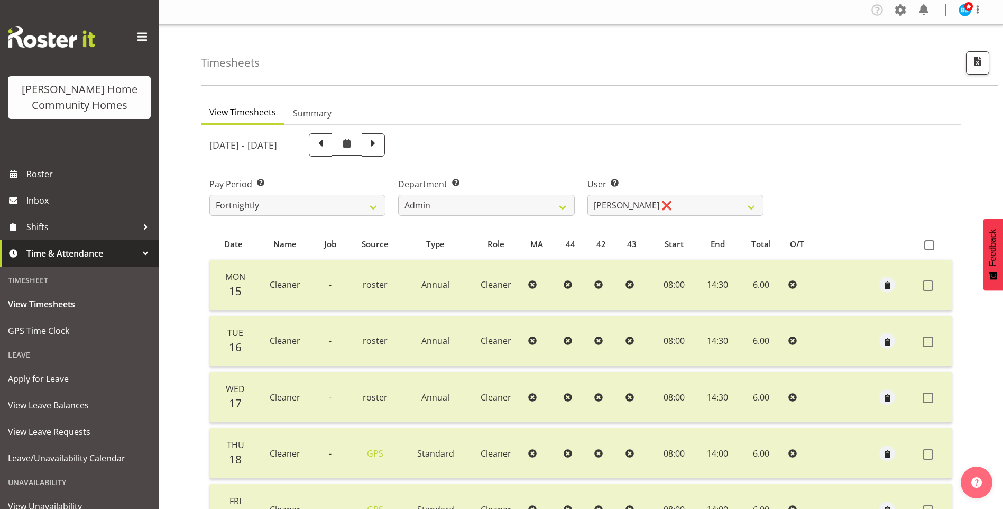
scroll to position [0, 0]
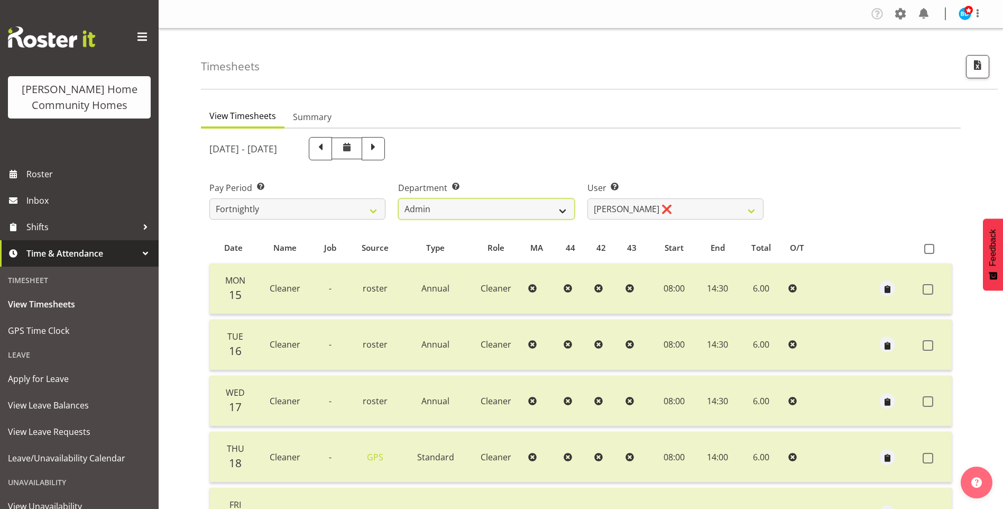
click at [531, 209] on select "Admin Homeside Houses Wingside" at bounding box center [486, 208] width 176 height 21
select select "746"
click at [398, 198] on select "Admin Homeside Houses Wingside" at bounding box center [486, 208] width 176 height 21
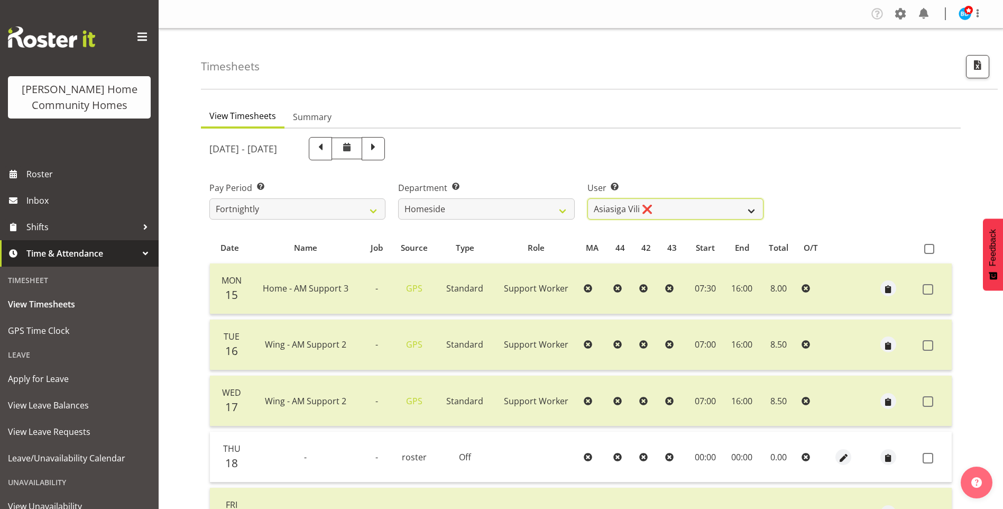
click at [618, 207] on select "Asiasiga Vili ❌ Billie-Rose Dunlop ❌ Brijesh (BK) Kachhadiya ❌ Cheenee Vargas ❌…" at bounding box center [676, 208] width 176 height 21
select select "10443"
click at [588, 198] on select "Asiasiga Vili ❌ Billie-Rose Dunlop ❌ Brijesh (BK) Kachhadiya ❌ Cheenee Vargas ❌…" at bounding box center [676, 208] width 176 height 21
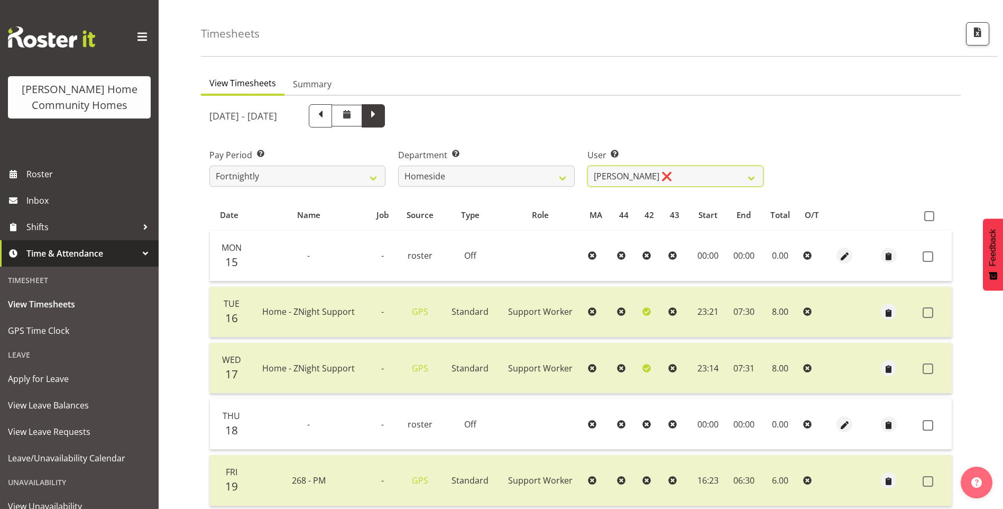
scroll to position [32, 0]
click at [385, 124] on span at bounding box center [373, 116] width 23 height 23
select select
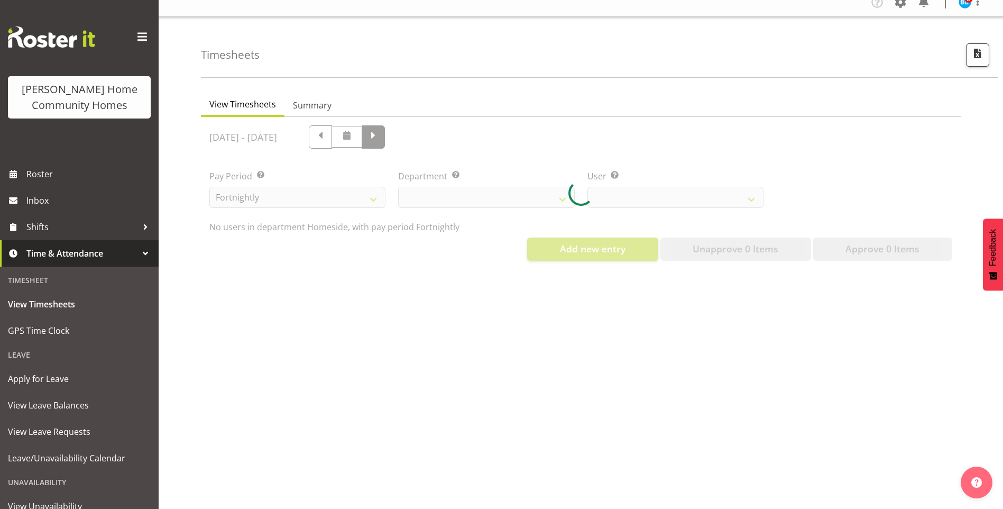
select select "746"
select select "10443"
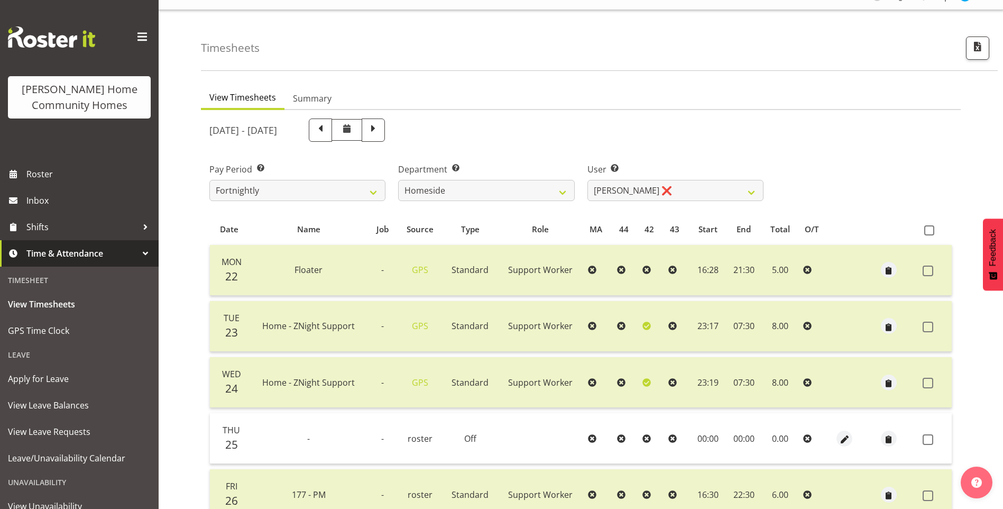
scroll to position [0, 0]
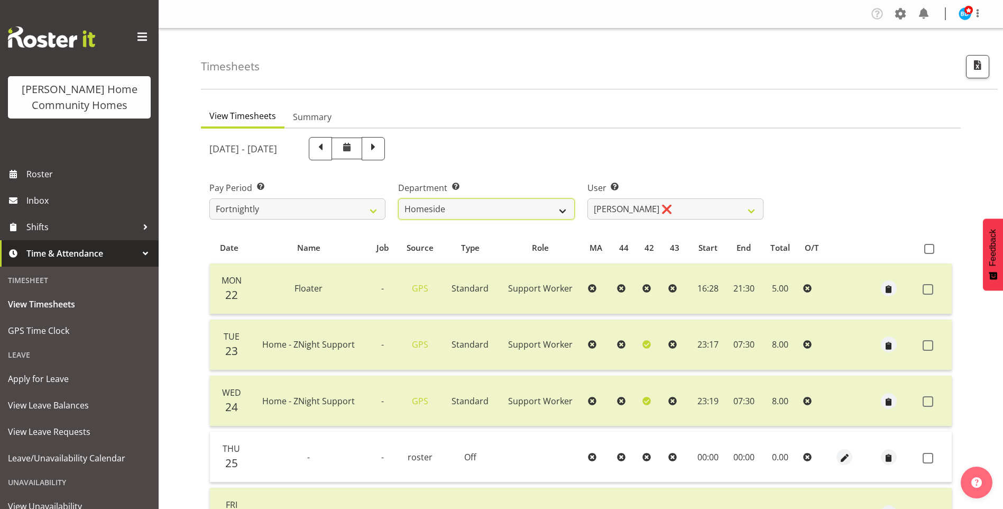
click at [453, 213] on select "Admin Homeside Houses Wingside" at bounding box center [486, 208] width 176 height 21
select select "749"
click at [398, 198] on select "Admin Homeside Houses Wingside" at bounding box center [486, 208] width 176 height 21
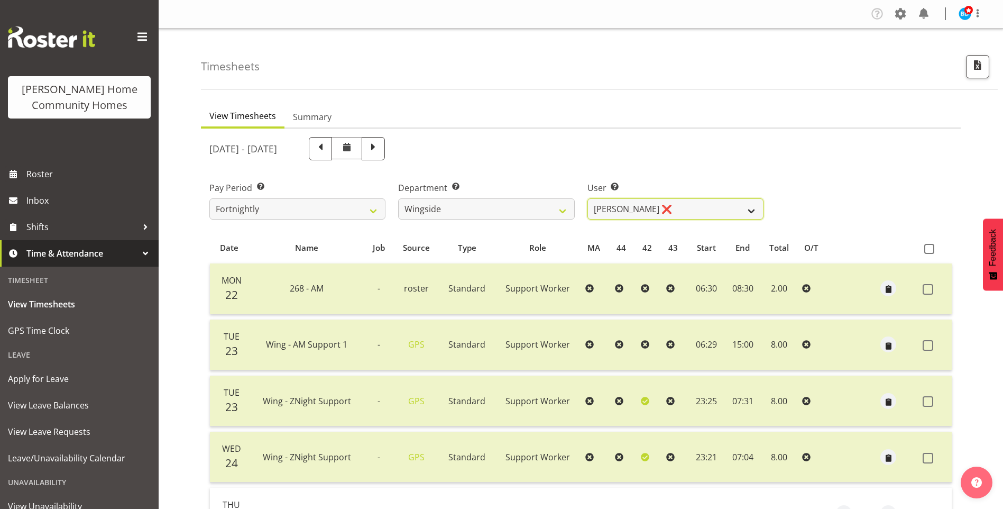
click at [652, 211] on select "Arshdeep Singh ❌ Daljeet Prasad ❌ Daniel Marticio ❌ Janeth Sison ✔" at bounding box center [676, 208] width 176 height 21
select select "8789"
click at [588, 198] on select "Arshdeep Singh ❌ Daljeet Prasad ❌ Daniel Marticio ❌ Janeth Sison ✔" at bounding box center [676, 208] width 176 height 21
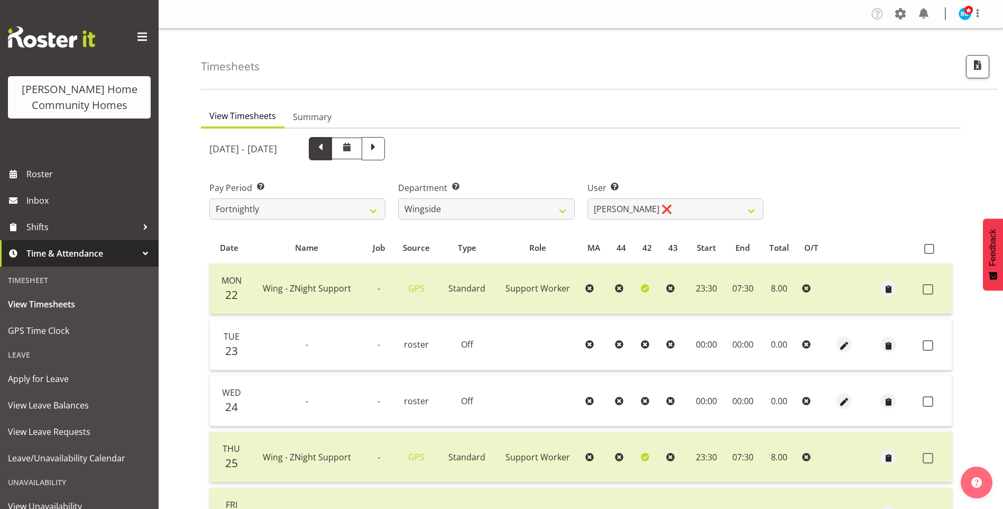
click at [327, 152] on span at bounding box center [321, 148] width 14 height 14
select select
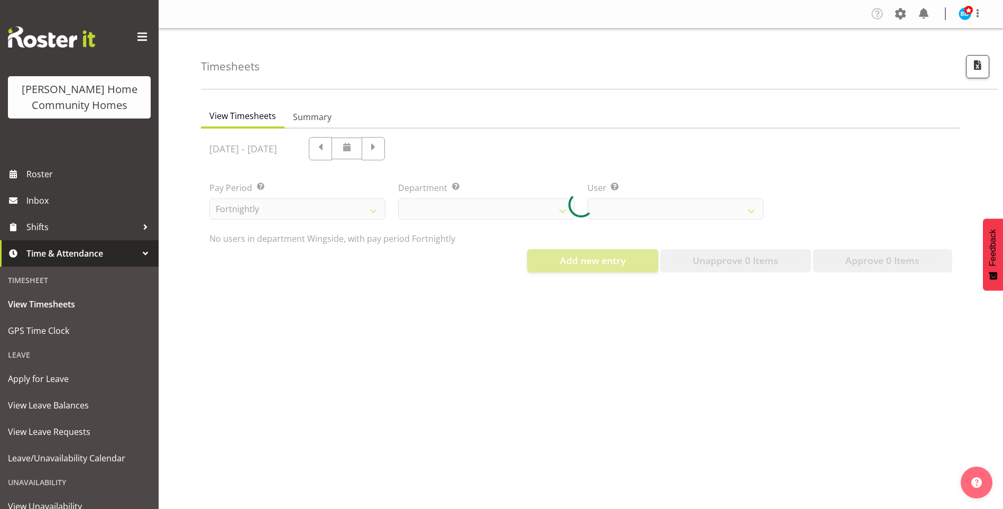
select select "749"
select select "8789"
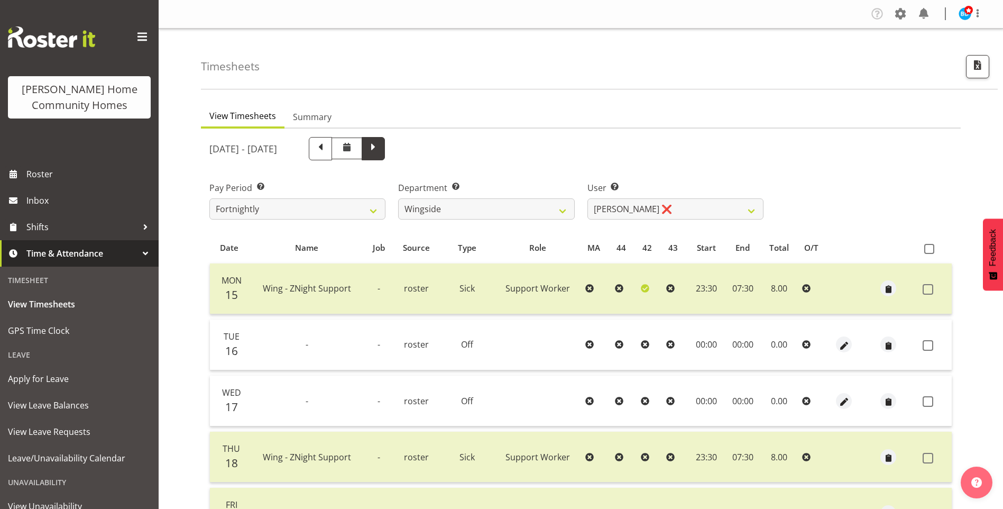
click at [385, 155] on span at bounding box center [373, 148] width 23 height 23
select select
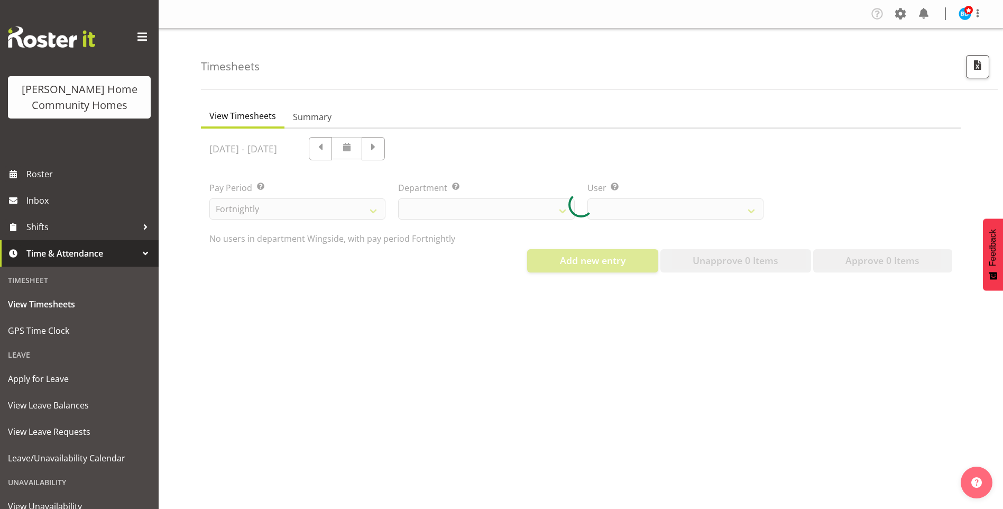
select select "749"
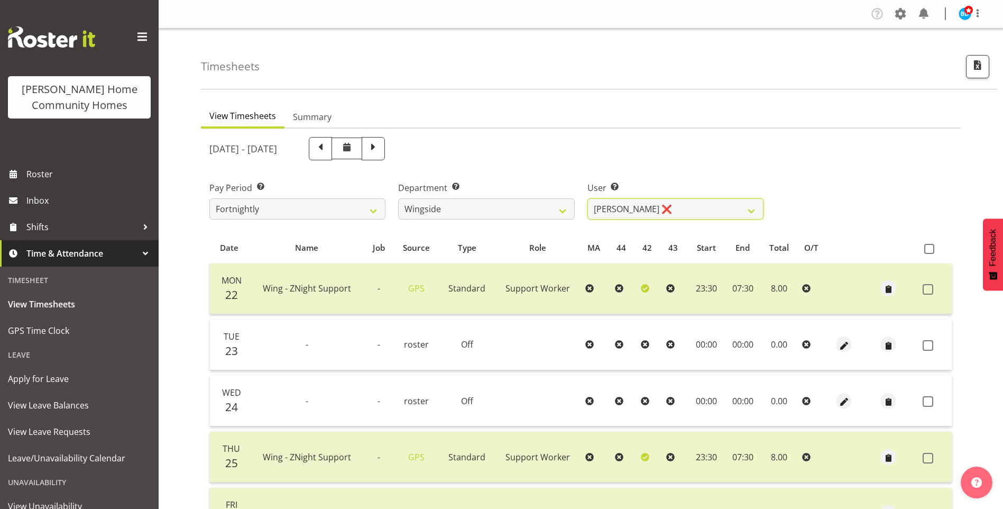
drag, startPoint x: 622, startPoint y: 215, endPoint x: 621, endPoint y: 221, distance: 6.4
click at [622, 217] on select "Arshdeep Singh ❌ Daljeet Prasad ❌ Daniel Marticio ❌ Janeth Sison ✔" at bounding box center [676, 208] width 176 height 21
select select "8522"
click at [588, 198] on select "Arshdeep Singh ❌ Daljeet Prasad ❌ Daniel Marticio ❌ Janeth Sison ✔" at bounding box center [676, 208] width 176 height 21
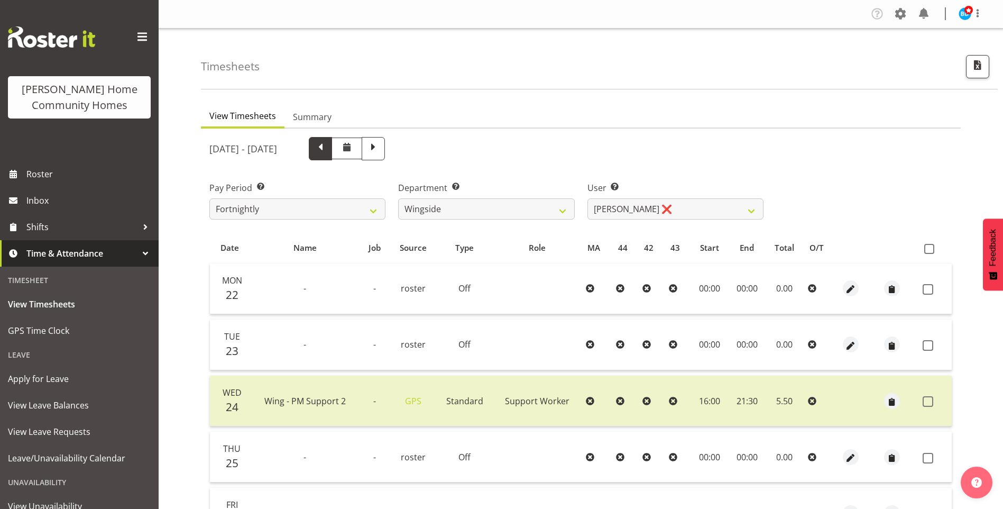
click at [327, 145] on span at bounding box center [321, 148] width 14 height 14
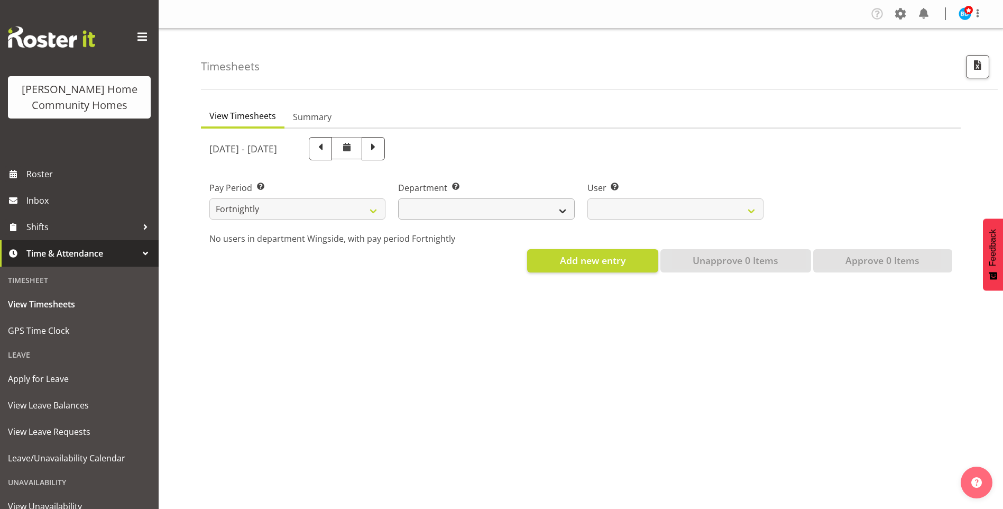
select select
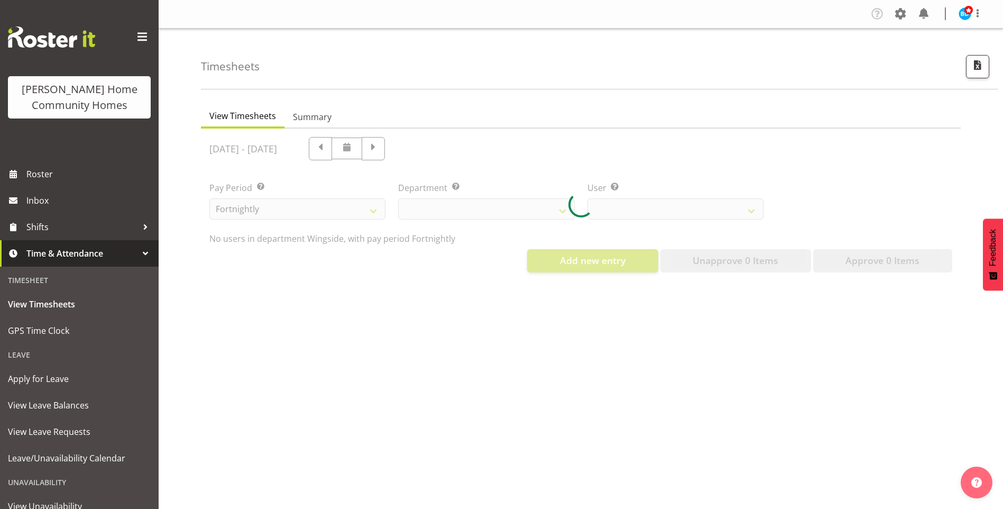
select select "749"
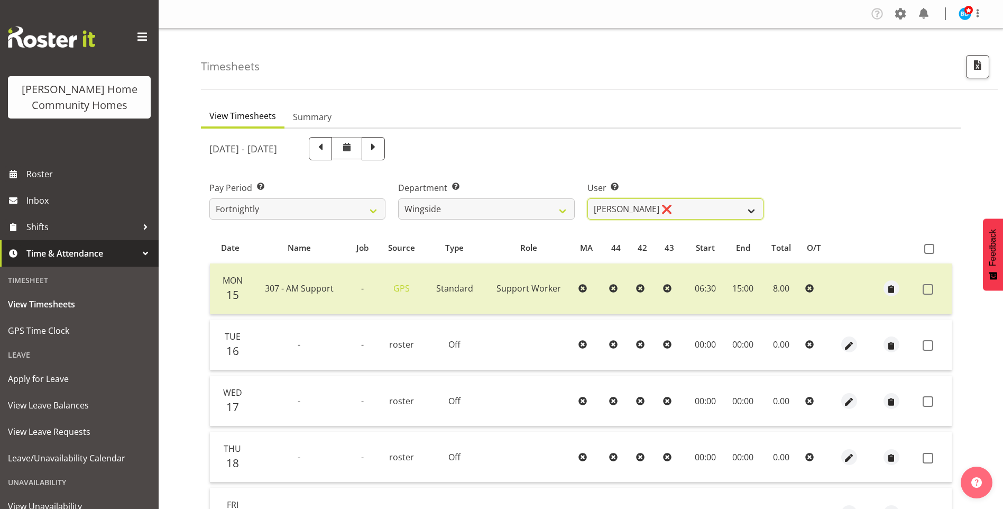
click at [631, 211] on select "Arshdeep Singh ❌ Daljeet Prasad ❌ Daniel Marticio ❌ Janeth Sison ❌" at bounding box center [676, 208] width 176 height 21
select select "8536"
click at [588, 198] on select "Arshdeep Singh ❌ Daljeet Prasad ❌ Daniel Marticio ❌ Janeth Sison ❌" at bounding box center [676, 208] width 176 height 21
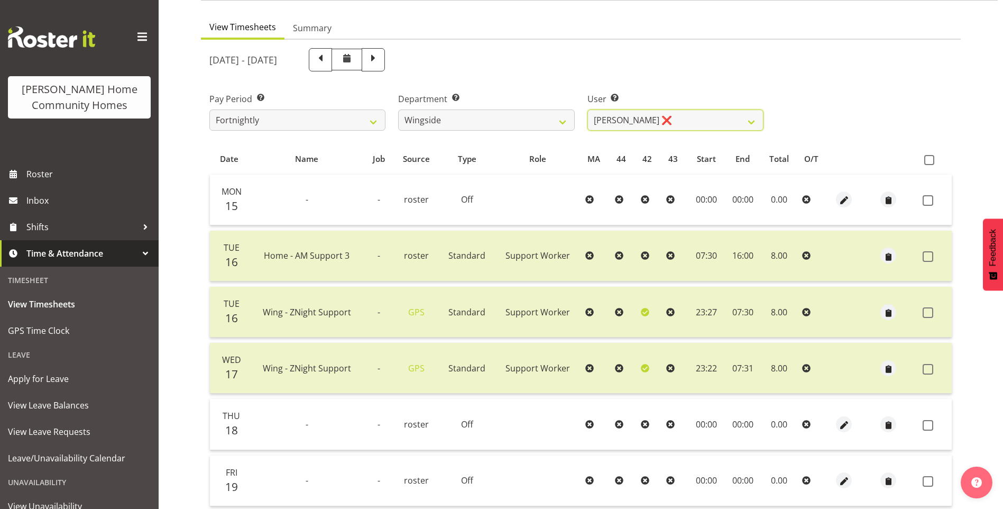
scroll to position [53, 0]
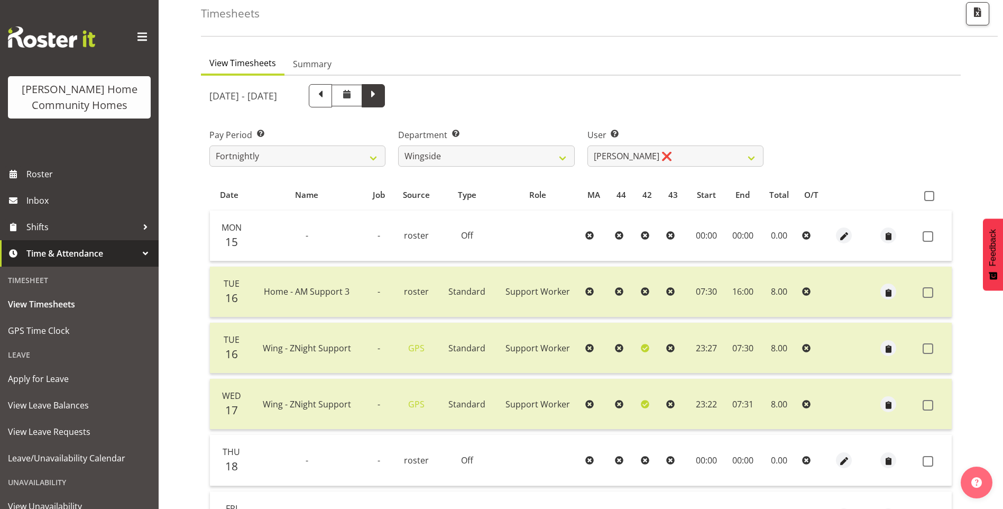
click at [380, 93] on span at bounding box center [373, 95] width 14 height 14
select select
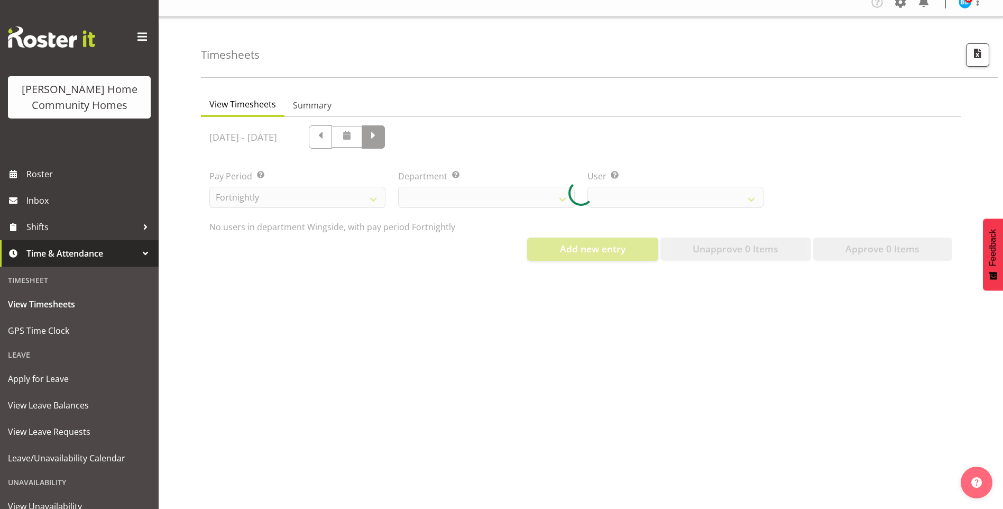
select select "749"
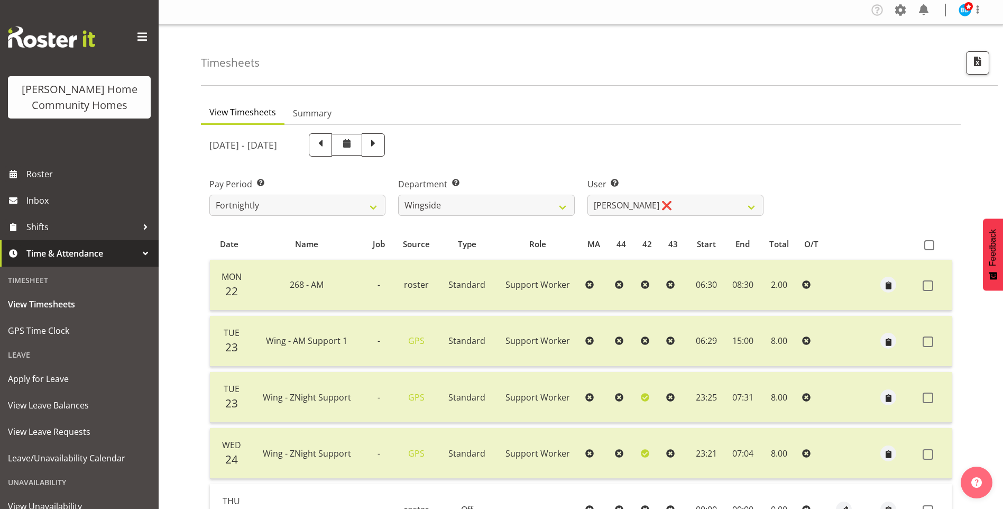
scroll to position [0, 0]
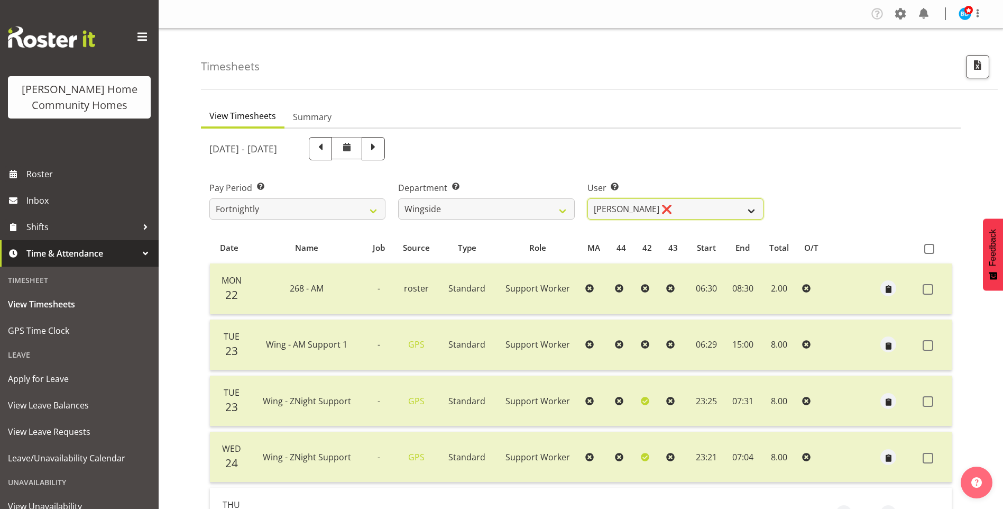
click at [641, 209] on select "Arshdeep Singh ❌ Daljeet Prasad ❌ Daniel Marticio ❌ Janeth Sison ✔" at bounding box center [676, 208] width 176 height 21
select select "8531"
click at [588, 198] on select "Arshdeep Singh ❌ Daljeet Prasad ❌ Daniel Marticio ❌ Janeth Sison ✔" at bounding box center [676, 208] width 176 height 21
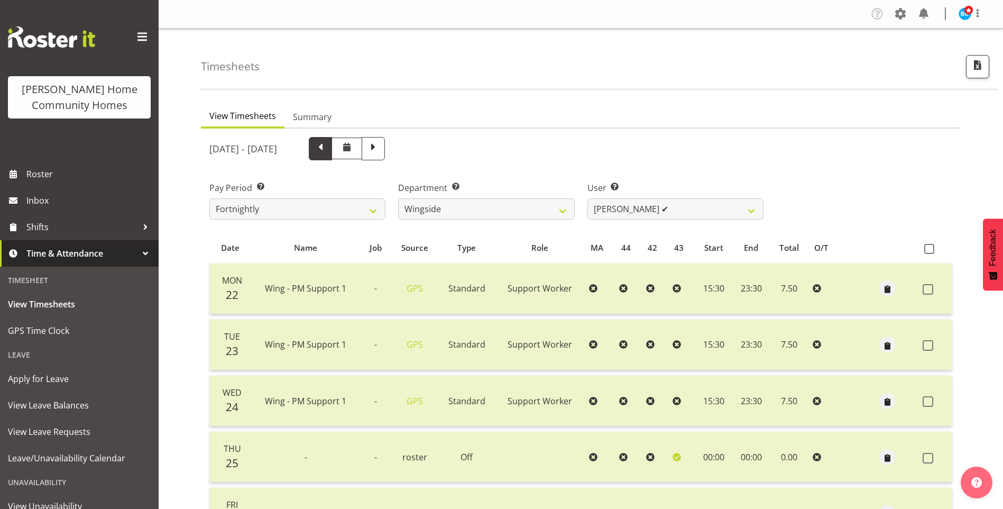
click at [327, 147] on span at bounding box center [321, 148] width 14 height 14
select select
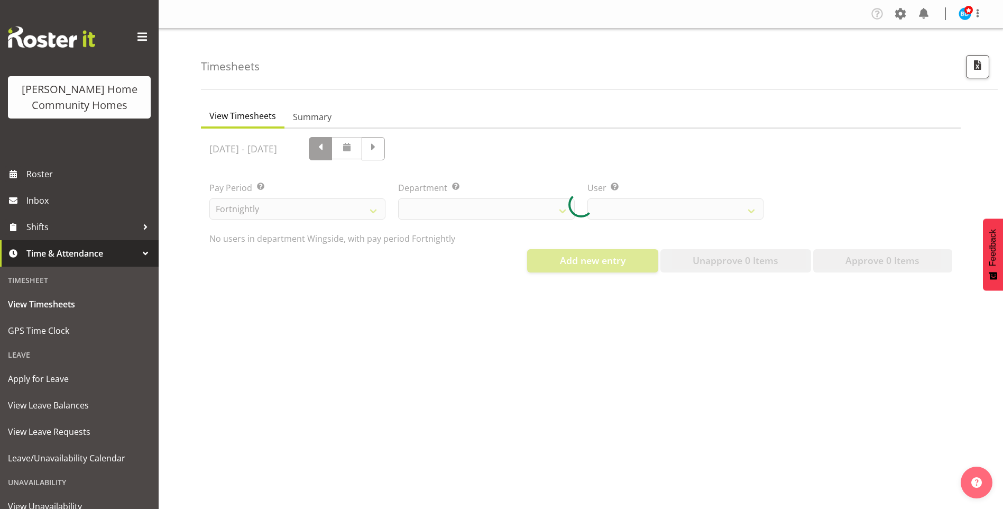
select select "749"
select select "8531"
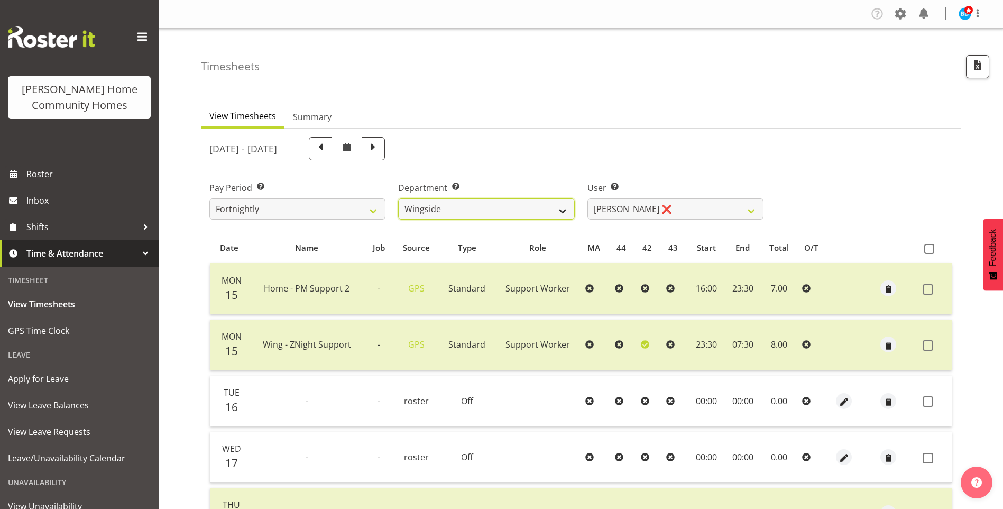
drag, startPoint x: 456, startPoint y: 218, endPoint x: 452, endPoint y: 208, distance: 11.4
click at [455, 215] on select "Admin Homeside Houses Wingside" at bounding box center [486, 208] width 176 height 21
select select "748"
click at [398, 198] on select "Admin Homeside Houses Wingside" at bounding box center [486, 208] width 176 height 21
select select "8526"
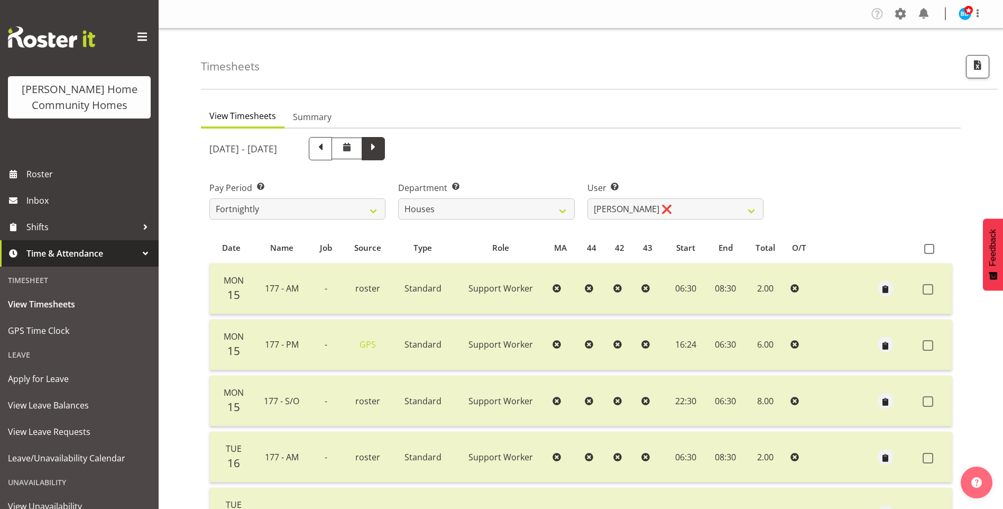
click at [380, 148] on span at bounding box center [373, 148] width 14 height 14
select select
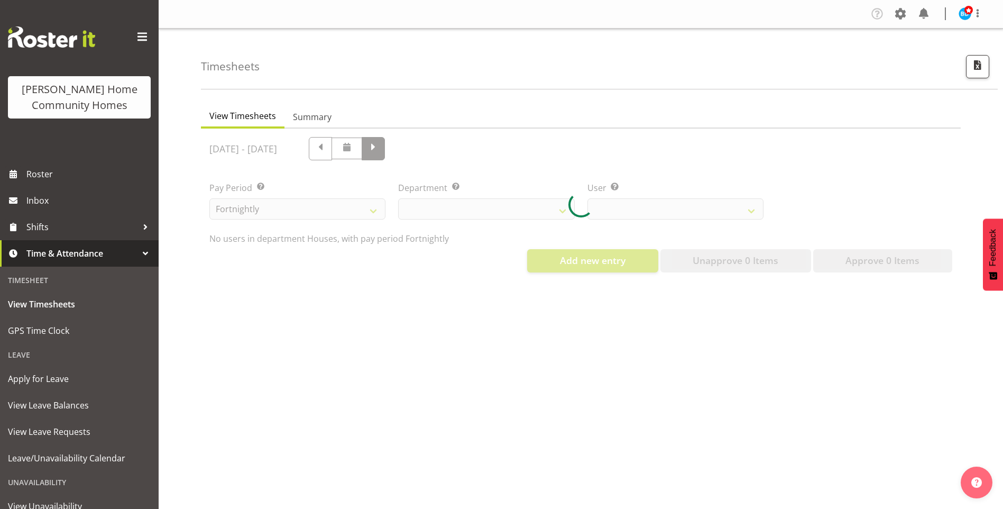
select select "748"
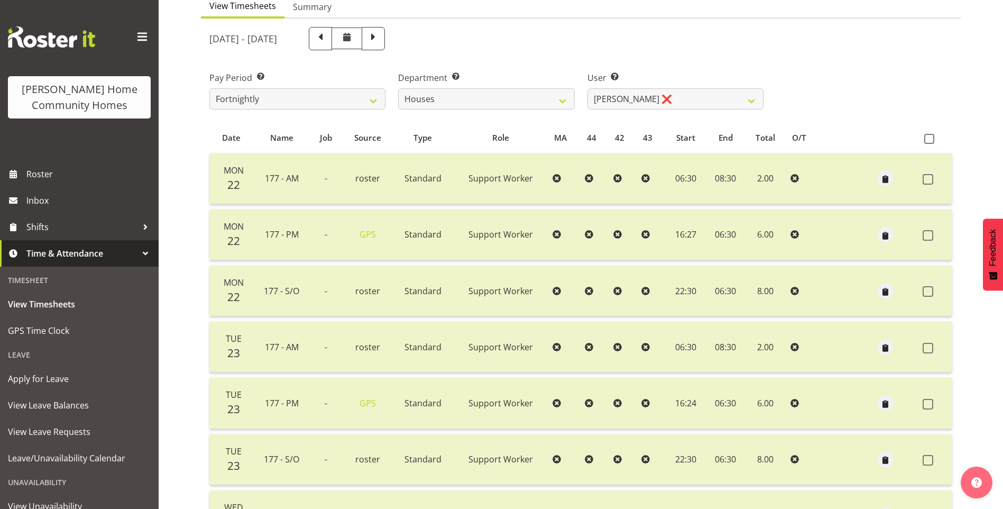
scroll to position [98, 0]
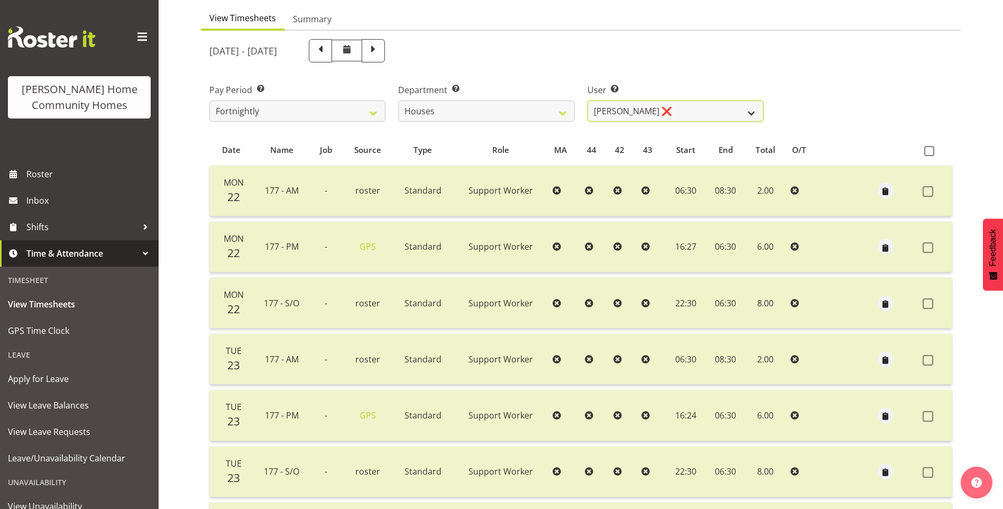
click at [604, 107] on select "Billie Sothern ❌ Dipika Thapa ❌ Jess Aracan ❌ Katrina Shaw ❌ Liezl Sanchez ❌ Ma…" at bounding box center [676, 110] width 176 height 21
select select "8541"
click at [588, 100] on select "Billie Sothern ❌ Dipika Thapa ❌ Jess Aracan ❌ Katrina Shaw ❌ Liezl Sanchez ❌ Ma…" at bounding box center [676, 110] width 176 height 21
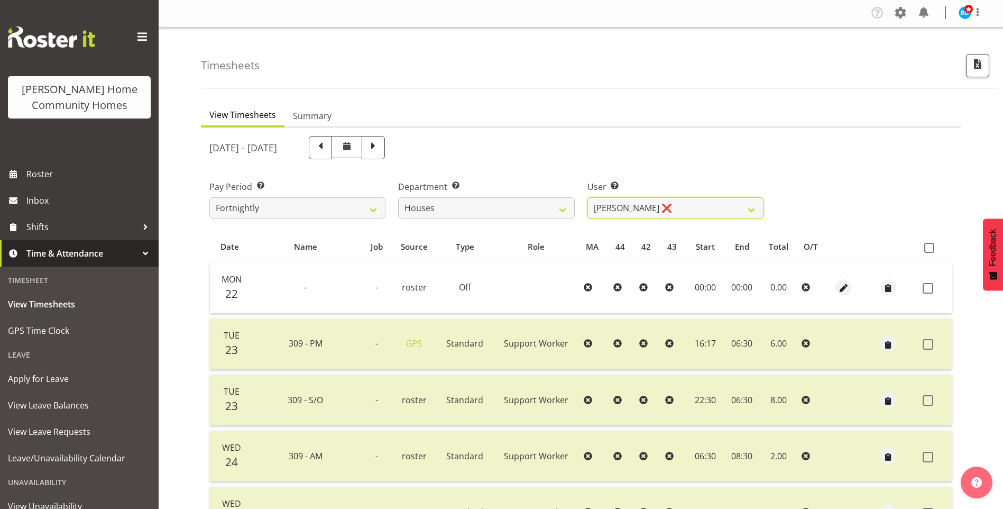
scroll to position [0, 0]
click at [327, 148] on span at bounding box center [321, 148] width 14 height 14
select select
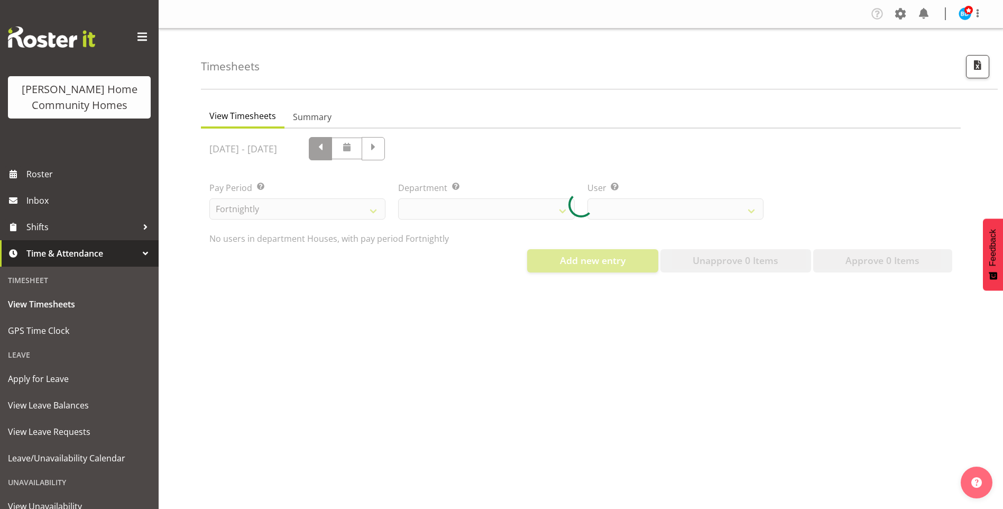
select select "748"
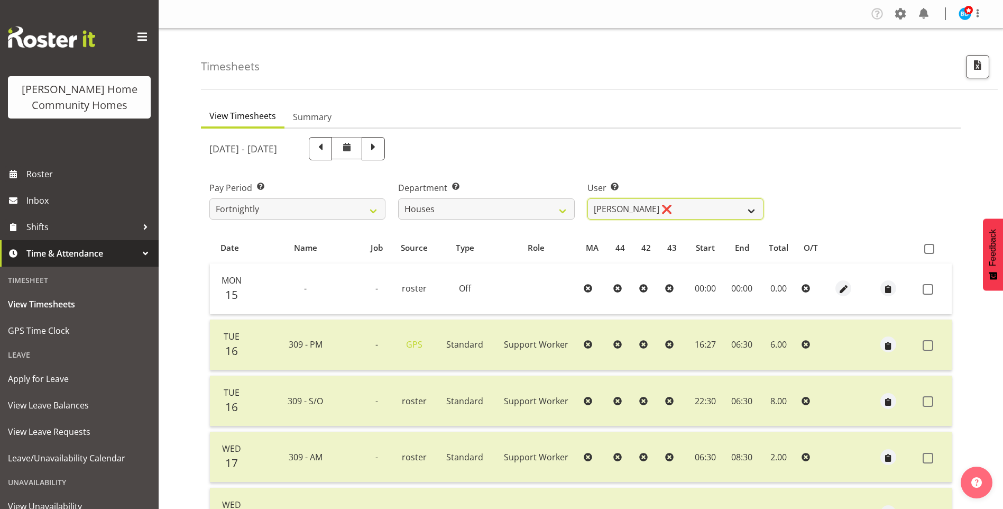
click at [612, 209] on select "Billie Sothern ❌ Dipika Thapa ❌ Jess Aracan ❌ Katrina Shaw ❌ Liezl Sanchez ❌ Ma…" at bounding box center [676, 208] width 176 height 21
select select "10364"
click at [588, 198] on select "Billie Sothern ❌ Dipika Thapa ❌ Jess Aracan ❌ Katrina Shaw ❌ Liezl Sanchez ❌ Ma…" at bounding box center [676, 208] width 176 height 21
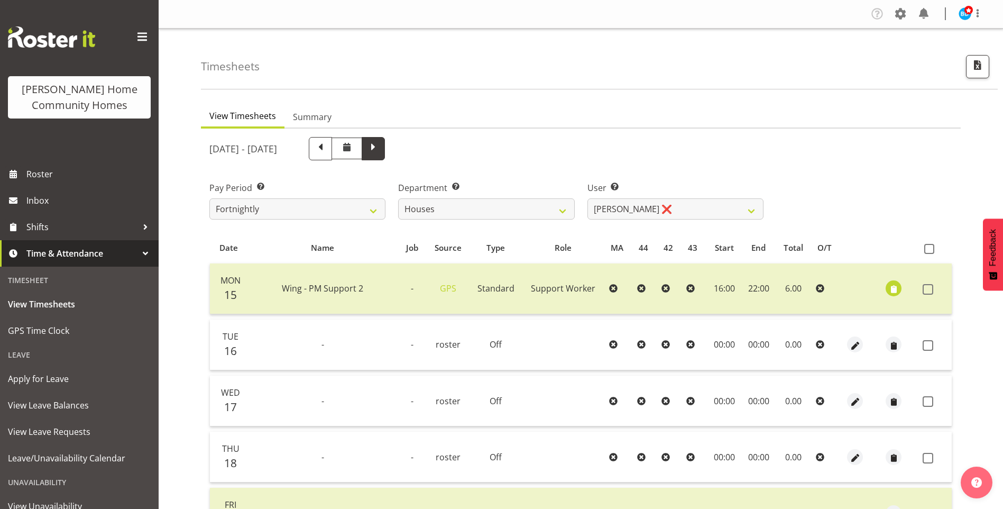
click at [380, 141] on span at bounding box center [373, 148] width 14 height 14
select select
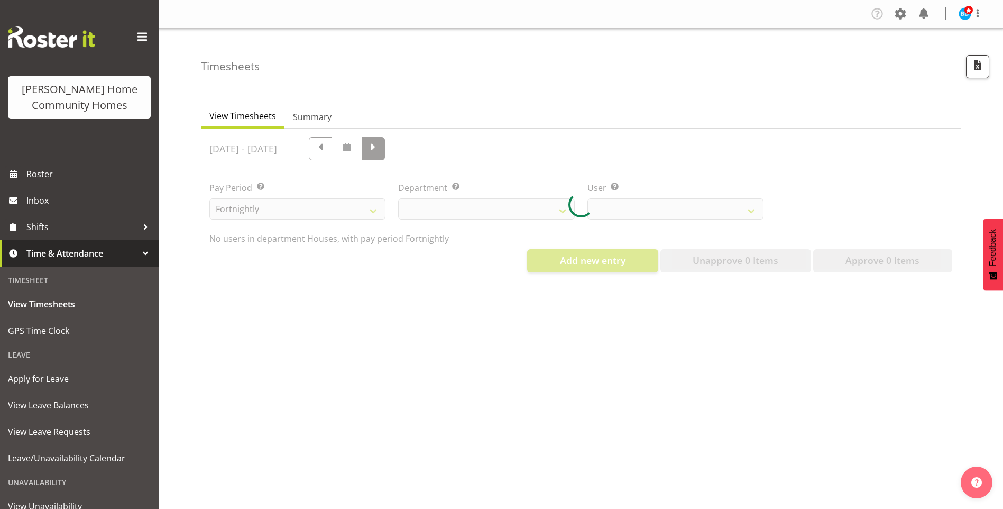
select select "748"
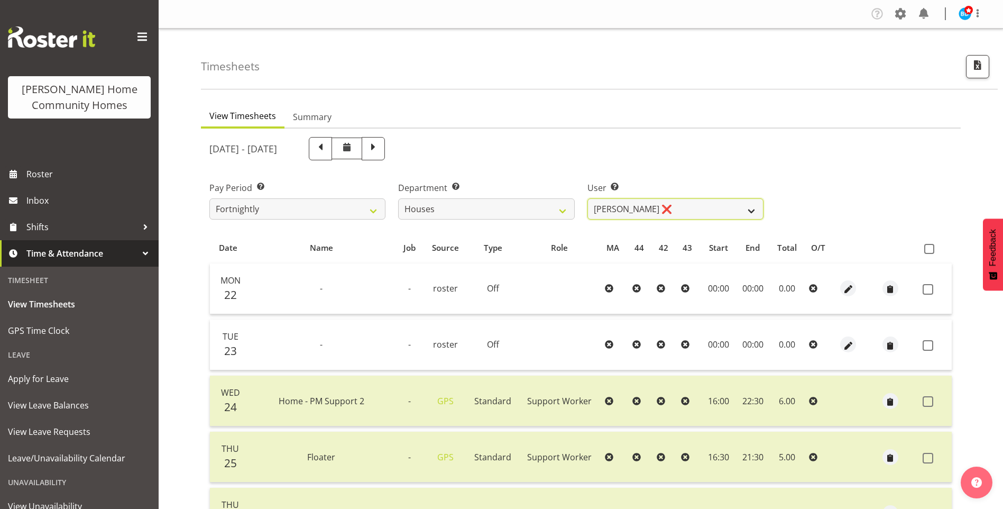
click at [618, 206] on select "Billie Sothern ❌ Dipika Thapa ❌ Jess Aracan ❌ Katrina Shaw ❌ Liezl Sanchez ❌ Ma…" at bounding box center [676, 208] width 176 height 21
select select "8524"
click at [588, 198] on select "Billie Sothern ❌ Dipika Thapa ❌ Jess Aracan ❌ Katrina Shaw ❌ Liezl Sanchez ❌ Ma…" at bounding box center [676, 208] width 176 height 21
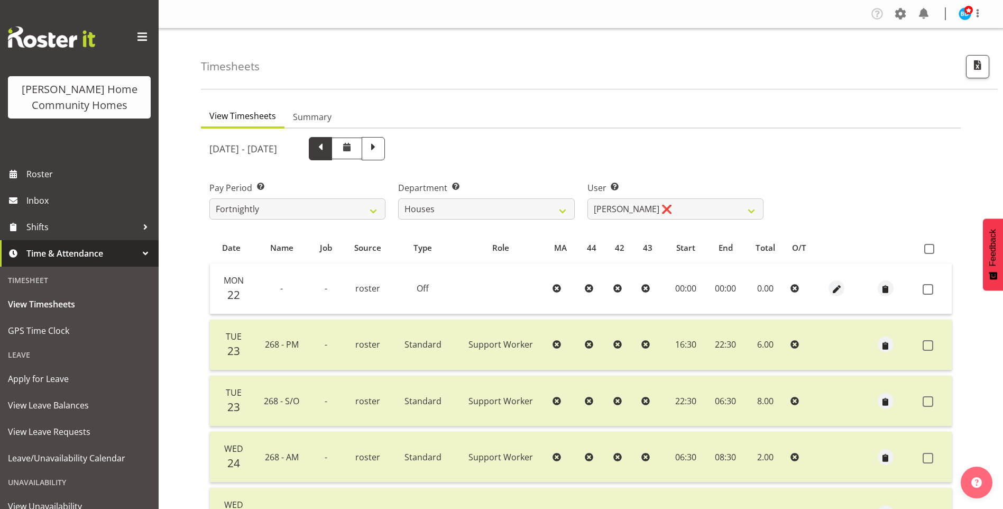
click at [327, 150] on span at bounding box center [321, 148] width 14 height 14
select select
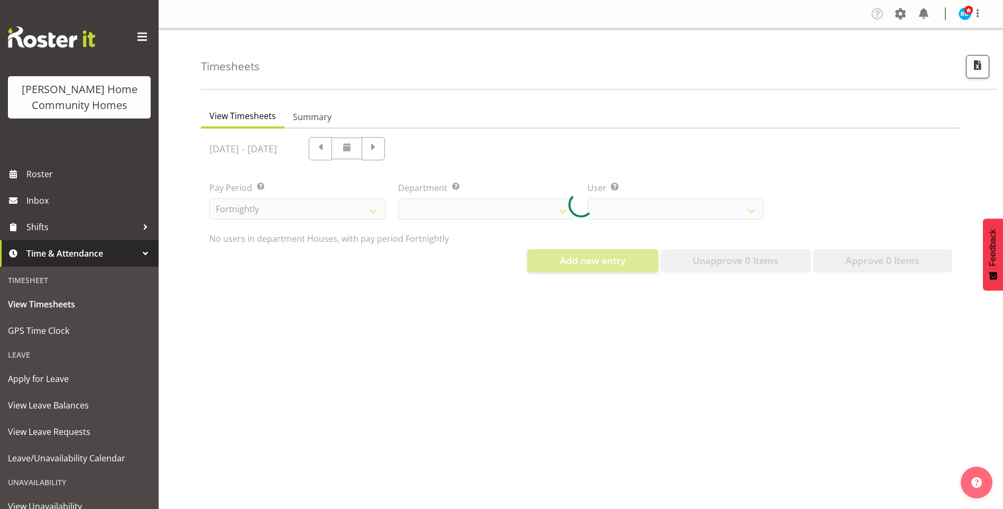
select select "748"
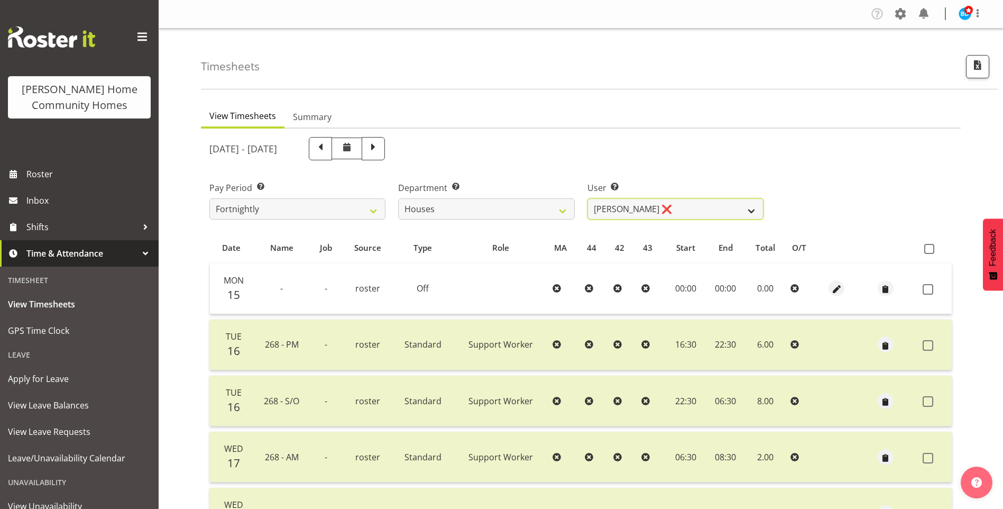
click at [616, 207] on select "Billie Sothern ❌ Dipika Thapa ❌ Jess Aracan ❌ Katrina Shaw ❌ Liezl Sanchez ❌ Ma…" at bounding box center [676, 208] width 176 height 21
select select "10532"
click at [588, 198] on select "Billie Sothern ❌ Dipika Thapa ❌ Jess Aracan ❌ Katrina Shaw ❌ Liezl Sanchez ❌ Ma…" at bounding box center [676, 208] width 176 height 21
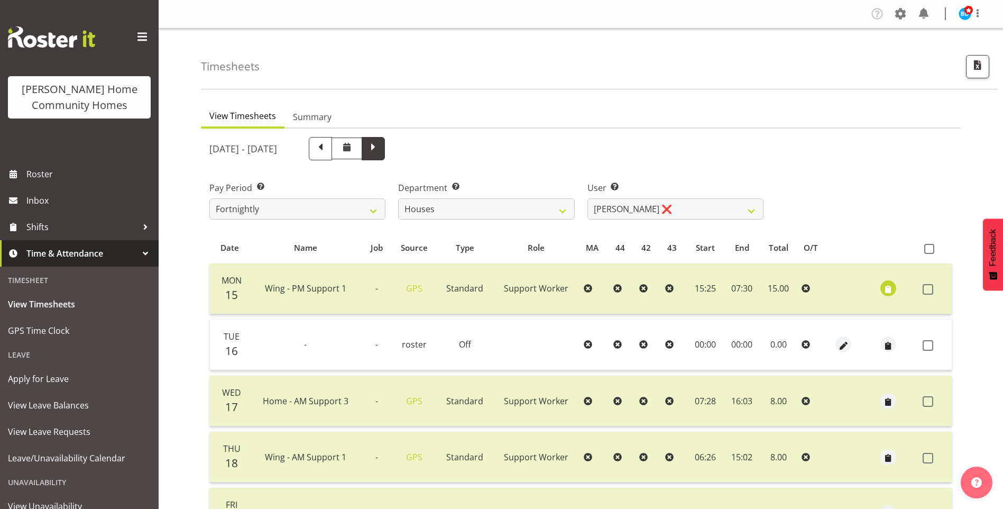
click at [380, 153] on span at bounding box center [373, 148] width 14 height 14
select select
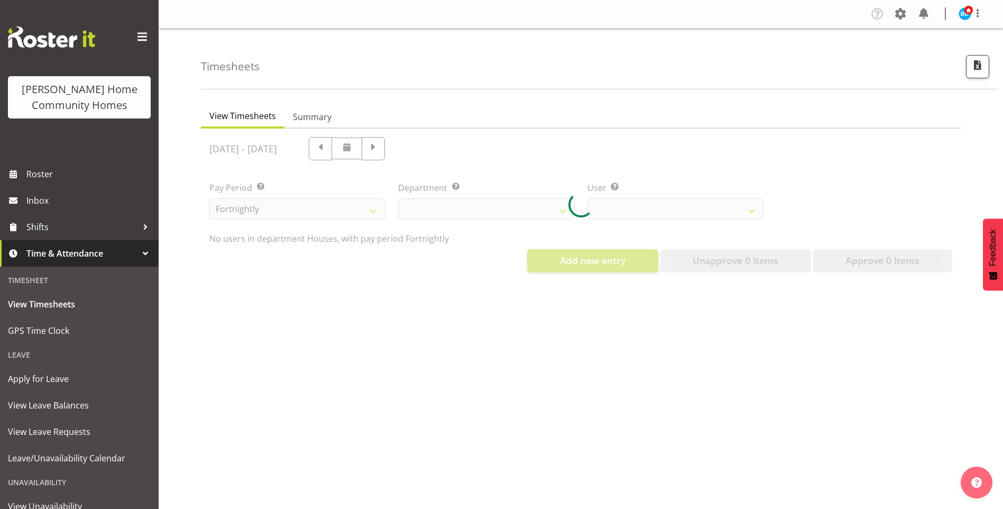
select select "748"
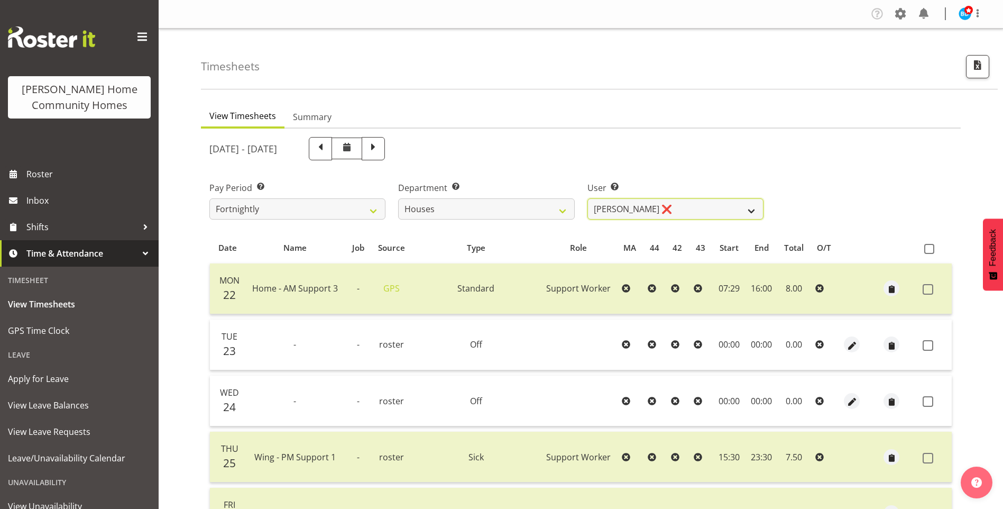
click at [622, 208] on select "Billie Sothern ❌ Dipika Thapa ❌ Jess Aracan ❌ Katrina Shaw ❌ Liezl Sanchez ❌ Ma…" at bounding box center [676, 208] width 176 height 21
select select "8518"
click at [588, 198] on select "Billie Sothern ❌ Dipika Thapa ❌ Jess Aracan ❌ Katrina Shaw ❌ Liezl Sanchez ❌ Ma…" at bounding box center [676, 208] width 176 height 21
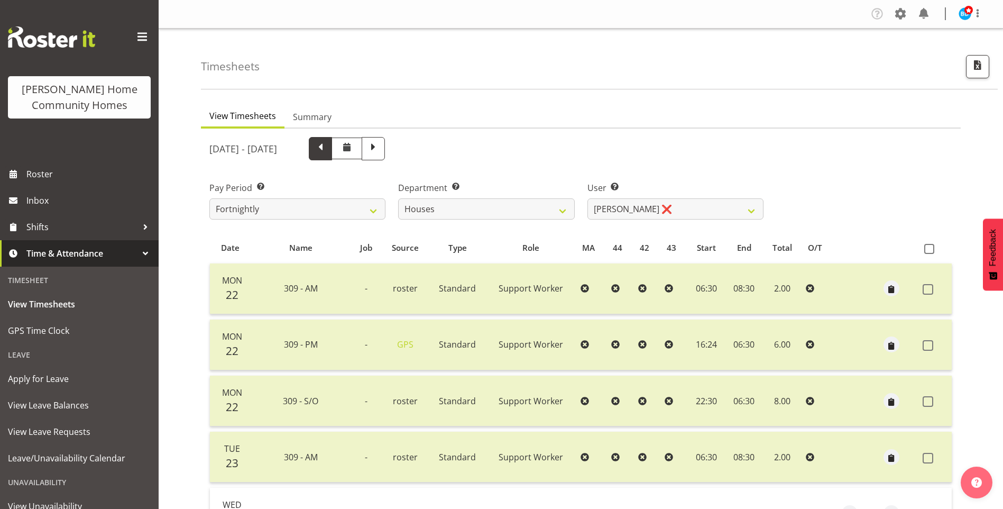
click at [327, 150] on span at bounding box center [321, 148] width 14 height 14
select select
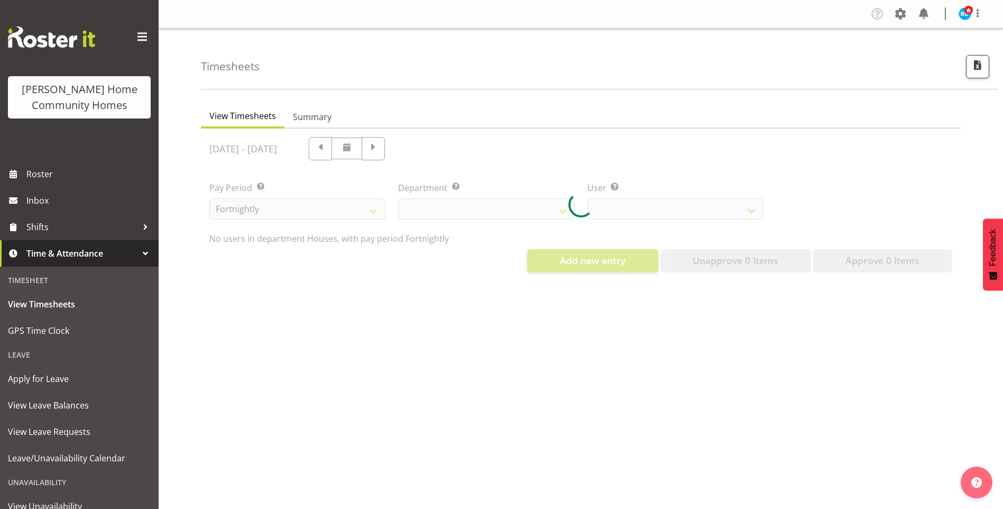
select select "748"
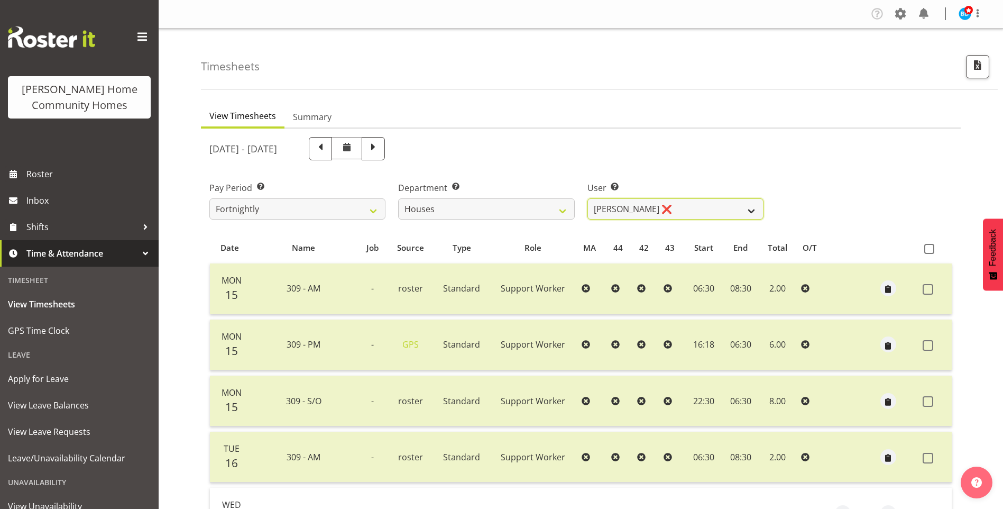
click at [611, 209] on select "Billie Sothern ❌ Dipika Thapa ❌ Jess Aracan ❌ Katrina Shaw ❌ Liezl Sanchez ❌ Ma…" at bounding box center [676, 208] width 176 height 21
select select "11455"
click at [588, 198] on select "Billie Sothern ❌ Dipika Thapa ❌ Jess Aracan ❌ Katrina Shaw ❌ Liezl Sanchez ❌ Ma…" at bounding box center [676, 208] width 176 height 21
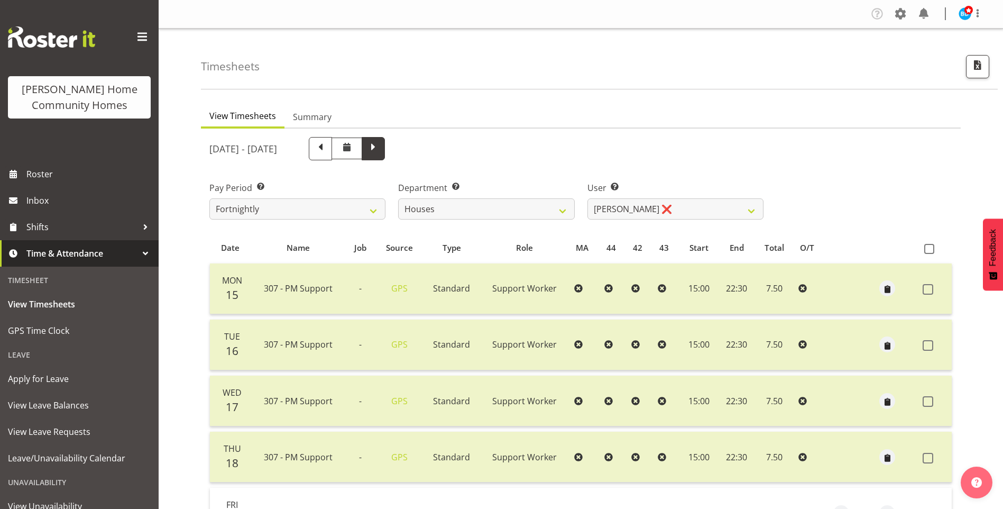
click at [380, 150] on span at bounding box center [373, 148] width 14 height 14
select select
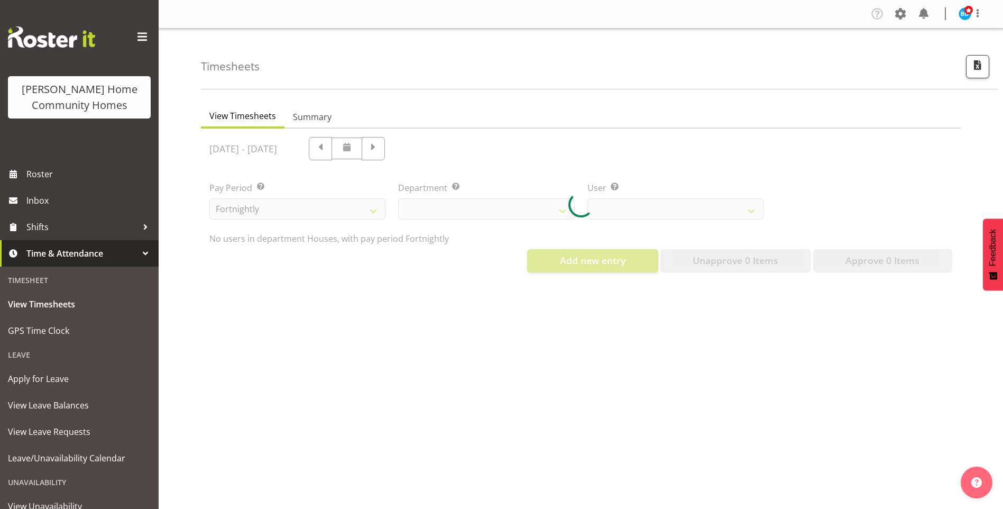
select select "748"
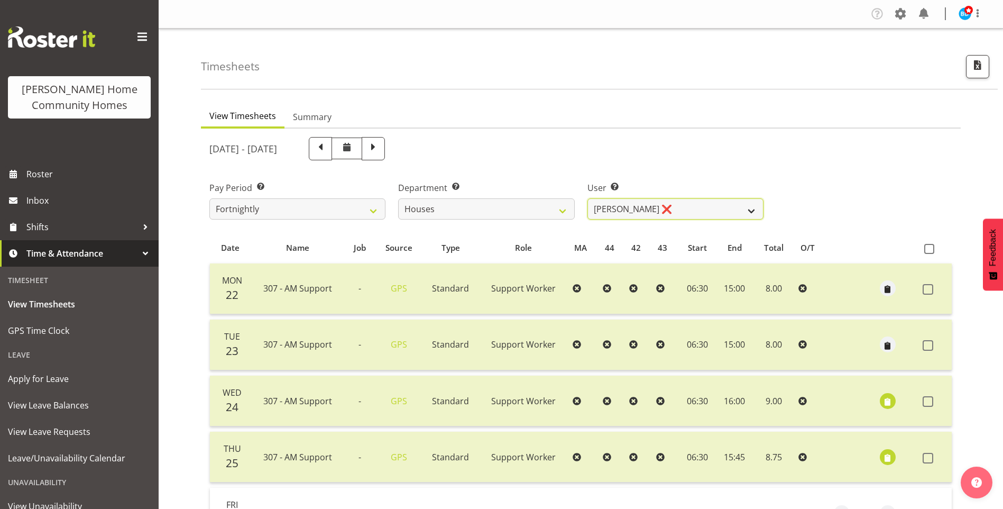
click at [629, 210] on select "Billie Sothern ❌ Dipika Thapa ❌ Jess Aracan ❌ Katrina Shaw ❌ Liezl Sanchez ❌ Ma…" at bounding box center [676, 208] width 176 height 21
select select "10375"
click at [588, 198] on select "Billie Sothern ❌ Dipika Thapa ❌ Jess Aracan ❌ Katrina Shaw ❌ Liezl Sanchez ❌ Ma…" at bounding box center [676, 208] width 176 height 21
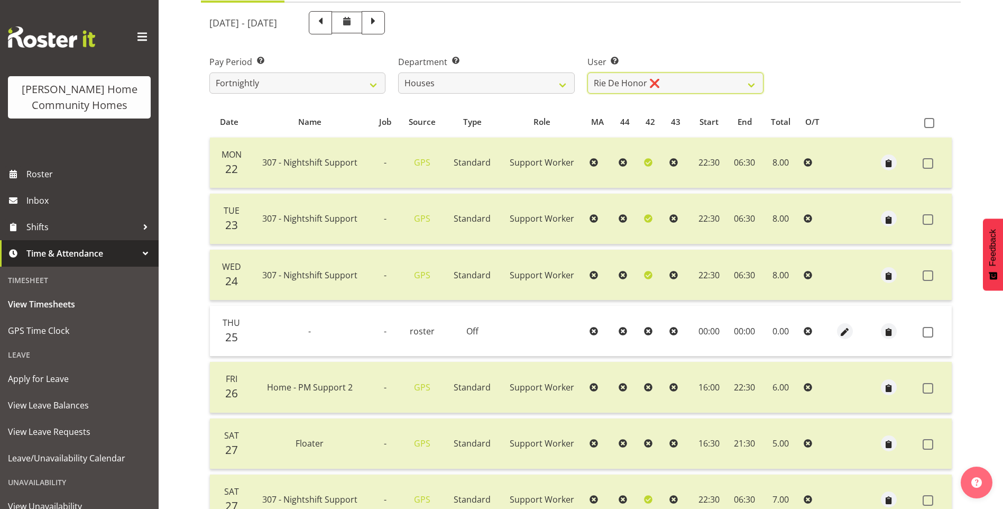
scroll to position [22, 0]
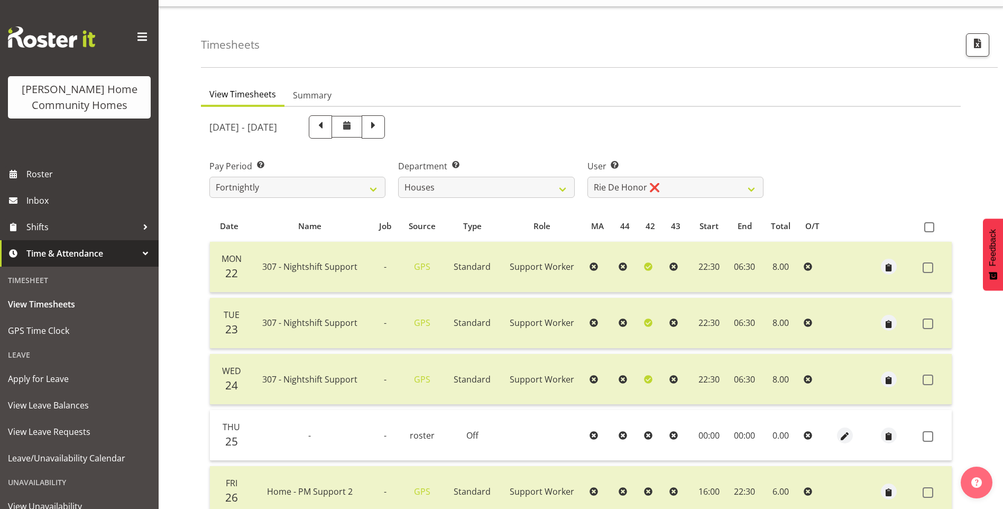
click at [362, 125] on span at bounding box center [347, 127] width 31 height 22
click at [327, 130] on span at bounding box center [321, 126] width 14 height 14
select select
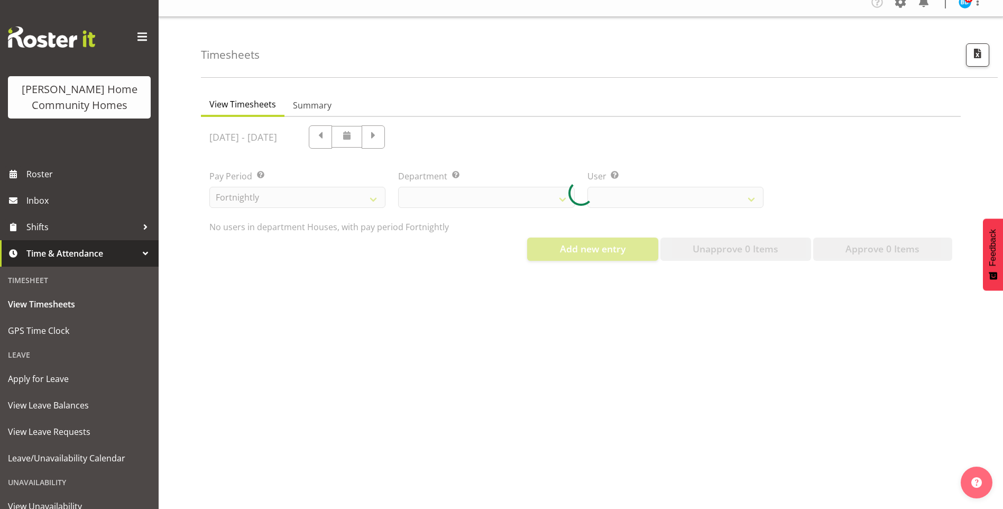
select select "748"
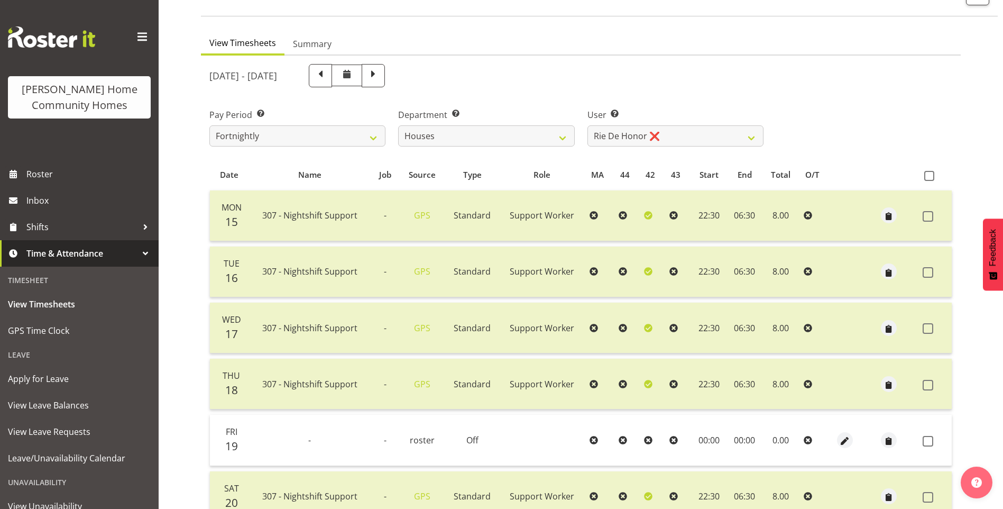
scroll to position [0, 0]
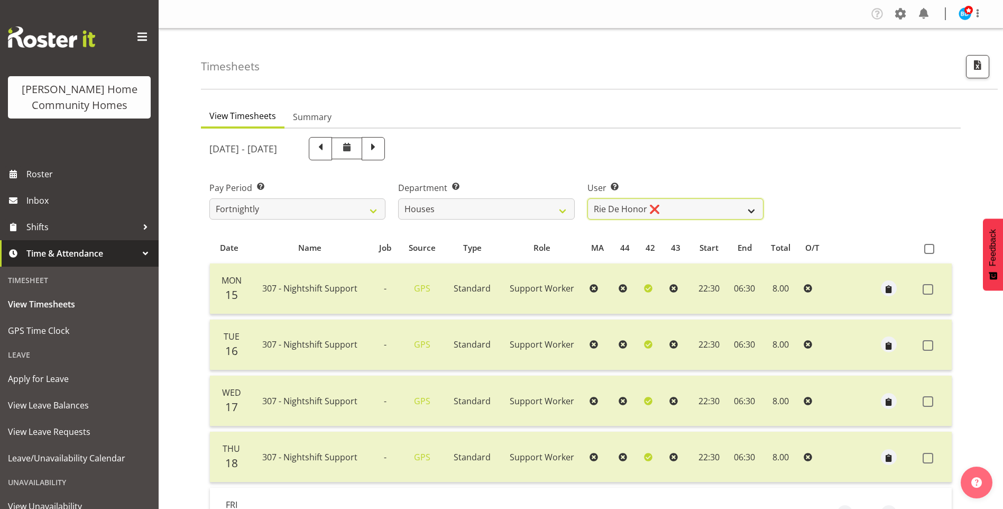
click at [675, 209] on select "Billie Sothern ❌ Dipika Thapa ❌ Jess Aracan ❌ Katrina Shaw ❌ Liezl Sanchez ❌ Ma…" at bounding box center [676, 208] width 176 height 21
select select "11787"
click at [588, 198] on select "Billie Sothern ❌ Dipika Thapa ❌ Jess Aracan ❌ Katrina Shaw ❌ Liezl Sanchez ❌ Ma…" at bounding box center [676, 208] width 176 height 21
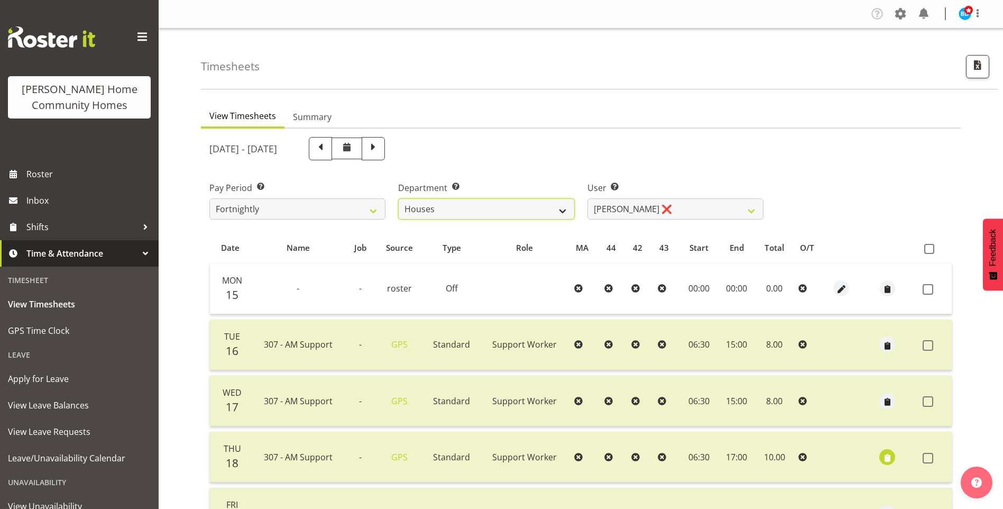
click at [496, 208] on select "Admin Homeside Houses Wingside" at bounding box center [486, 208] width 176 height 21
select select "746"
click at [398, 198] on select "Admin Homeside Houses Wingside" at bounding box center [486, 208] width 176 height 21
select select "8528"
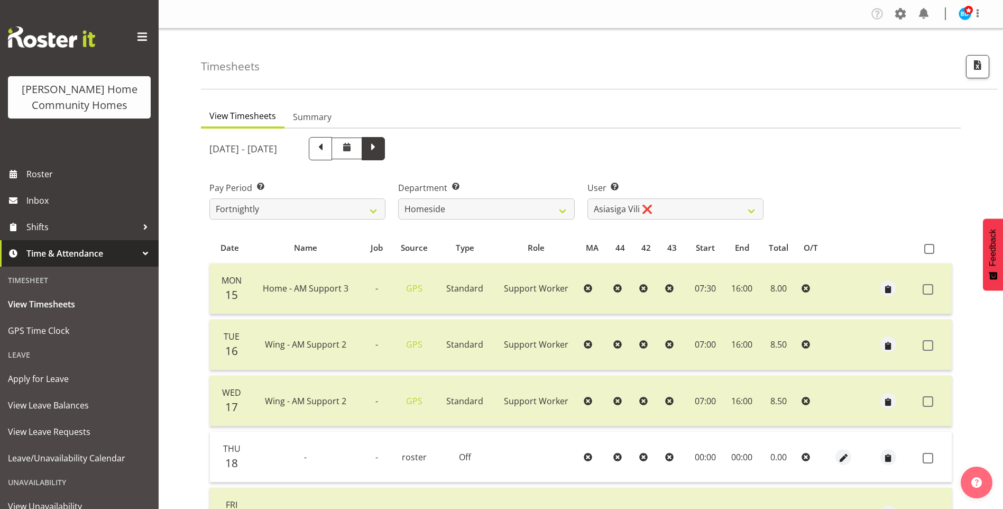
click at [380, 151] on span at bounding box center [373, 148] width 14 height 14
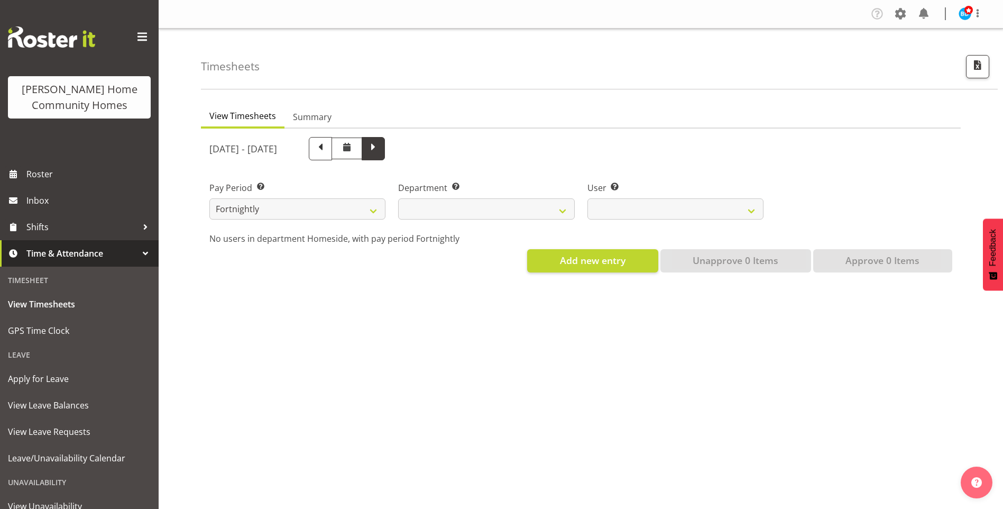
select select
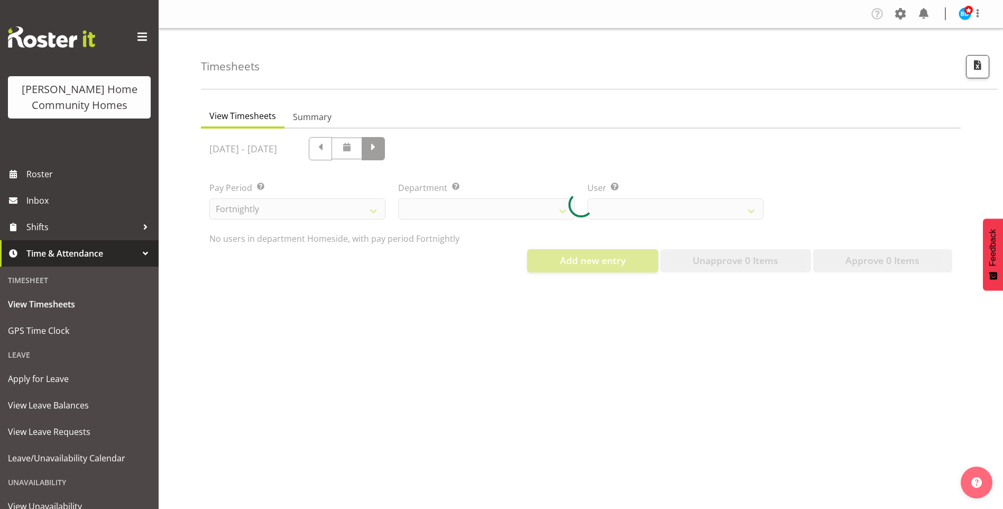
select select "746"
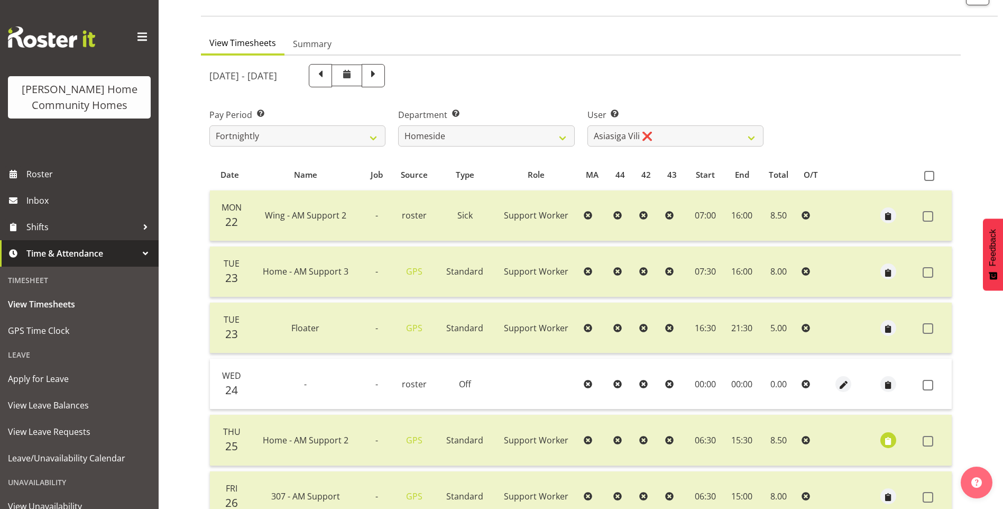
scroll to position [19, 0]
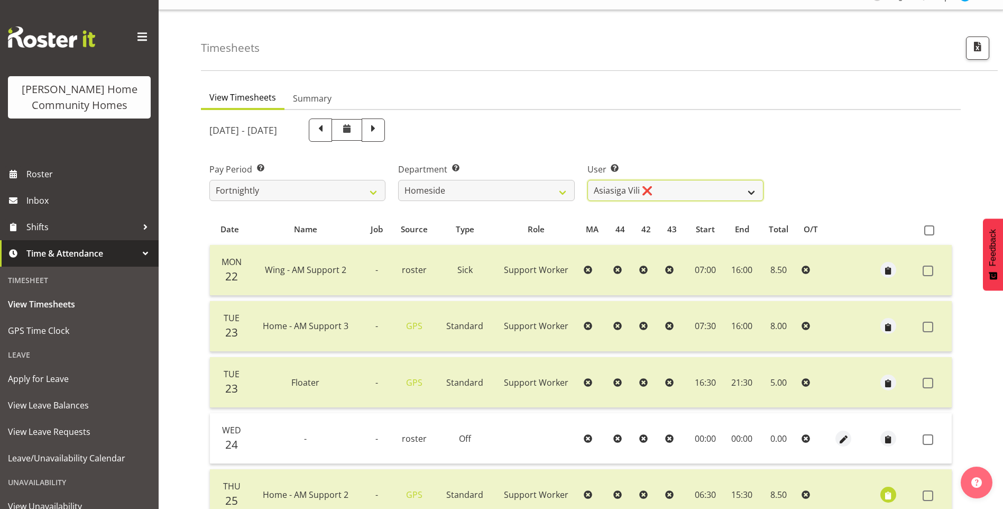
click at [609, 187] on select "Asiasiga Vili ❌ Billie-Rose Dunlop ❌ Brijesh (BK) Kachhadiya ❌ Cheenee Vargas ❌…" at bounding box center [676, 190] width 176 height 21
click at [588, 180] on select "Asiasiga Vili ❌ Billie-Rose Dunlop ❌ Brijesh (BK) Kachhadiya ❌ Cheenee Vargas ❌…" at bounding box center [676, 190] width 176 height 21
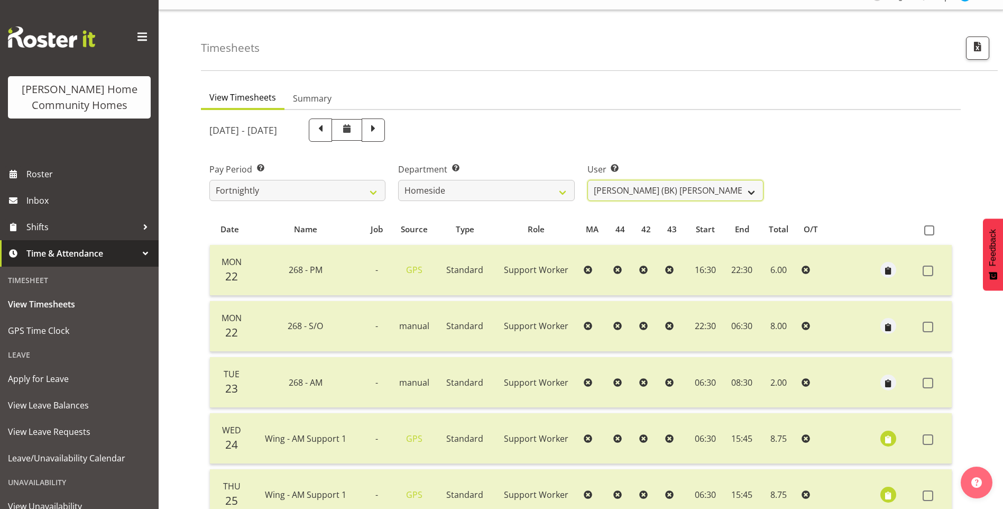
click at [603, 191] on select "Asiasiga Vili ❌ Billie-Rose Dunlop ❌ Brijesh (BK) Kachhadiya ❌ Cheenee Vargas ❌…" at bounding box center [676, 190] width 176 height 21
select select "8657"
click at [588, 180] on select "Asiasiga Vili ❌ Billie-Rose Dunlop ❌ Brijesh (BK) Kachhadiya ❌ Cheenee Vargas ❌…" at bounding box center [676, 190] width 176 height 21
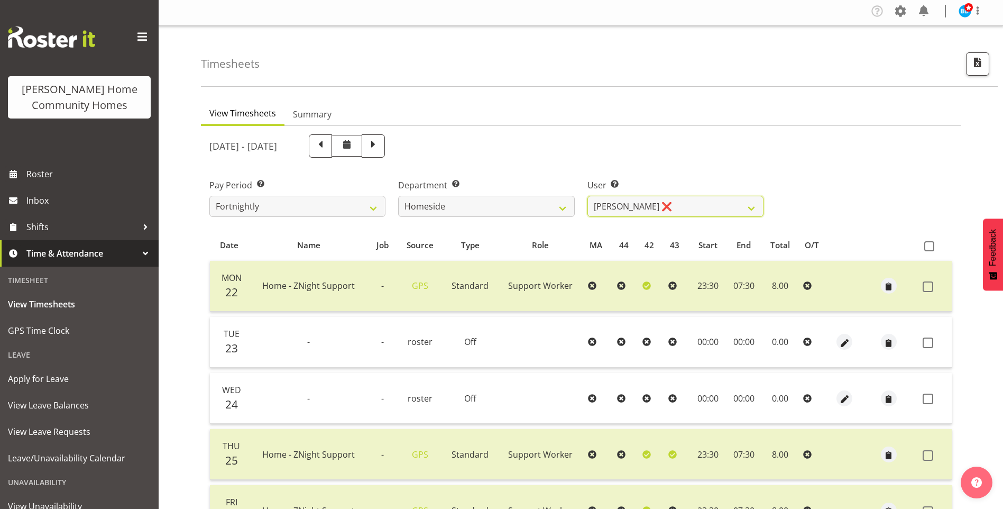
scroll to position [0, 0]
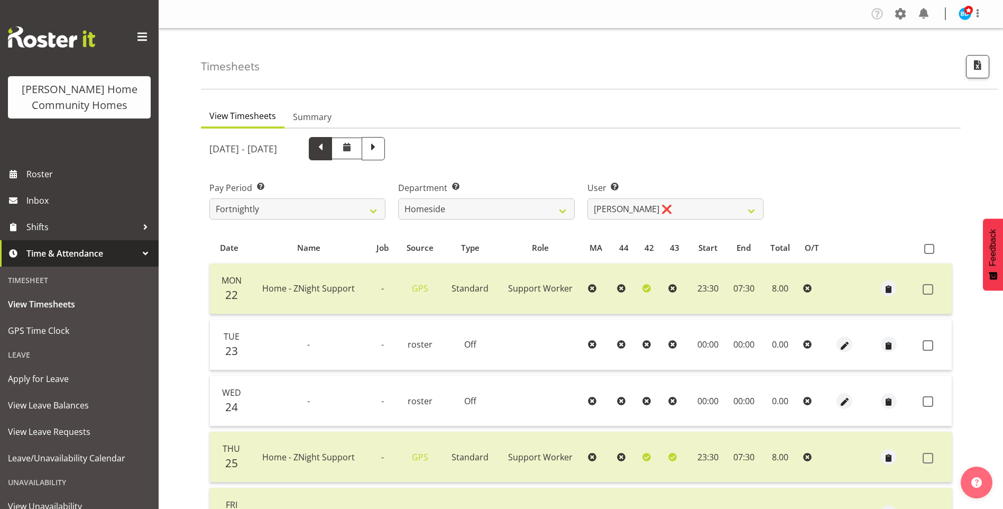
click at [327, 148] on span at bounding box center [321, 148] width 14 height 14
select select
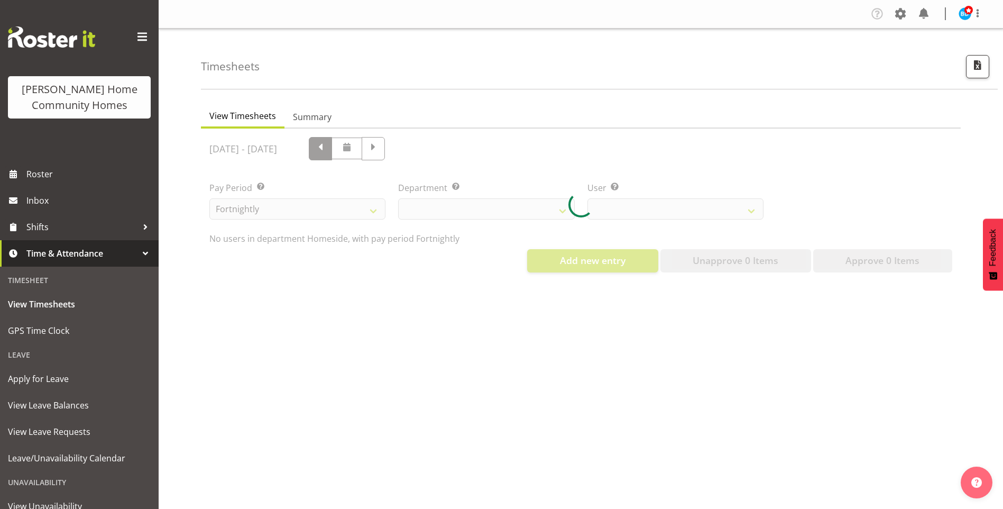
select select "746"
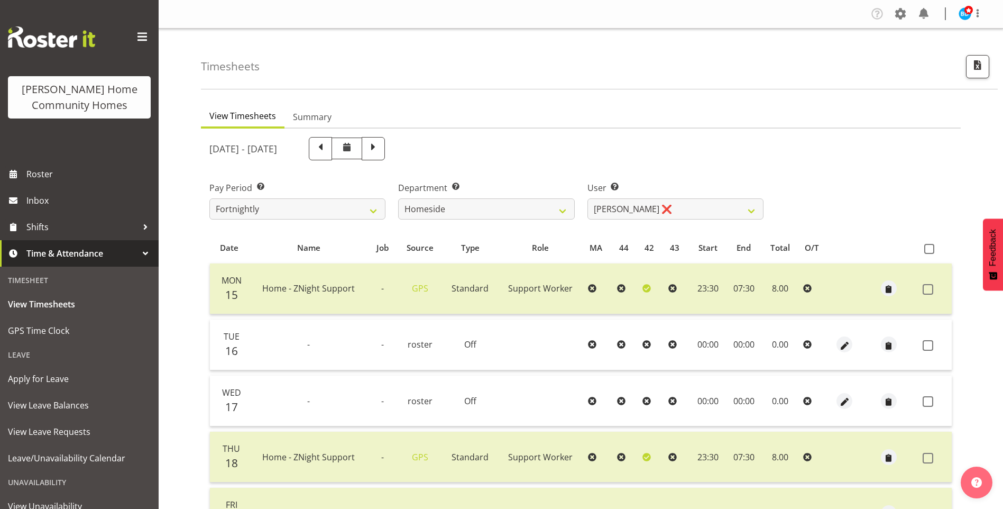
click at [602, 195] on div "User Select user. Note: This is filtered down by the previous two drop-down ite…" at bounding box center [676, 200] width 176 height 38
click at [603, 210] on select "Asiasiga Vili ❌ Billie-Rose Dunlop ❌ Brijesh (BK) Kachhadiya ❌ Cheenee Vargas ❌…" at bounding box center [676, 208] width 176 height 21
select select "8534"
click at [588, 198] on select "Asiasiga Vili ❌ Billie-Rose Dunlop ❌ Brijesh (BK) Kachhadiya ❌ Cheenee Vargas ❌…" at bounding box center [676, 208] width 176 height 21
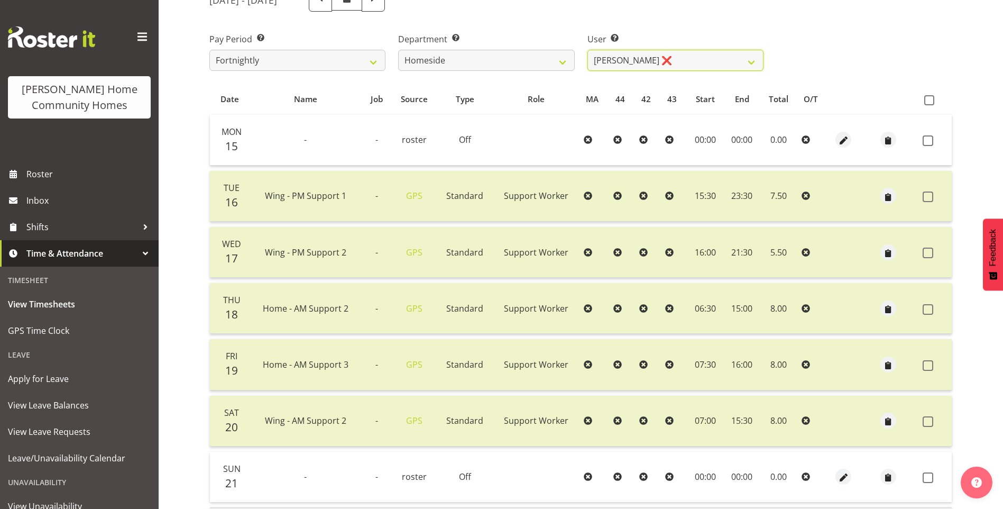
scroll to position [68, 0]
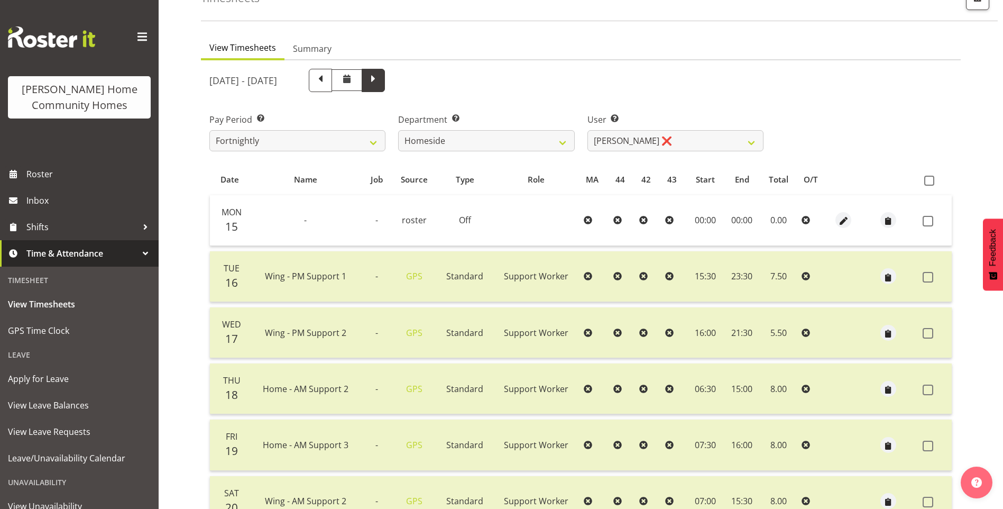
click at [385, 88] on span at bounding box center [373, 80] width 23 height 23
select select
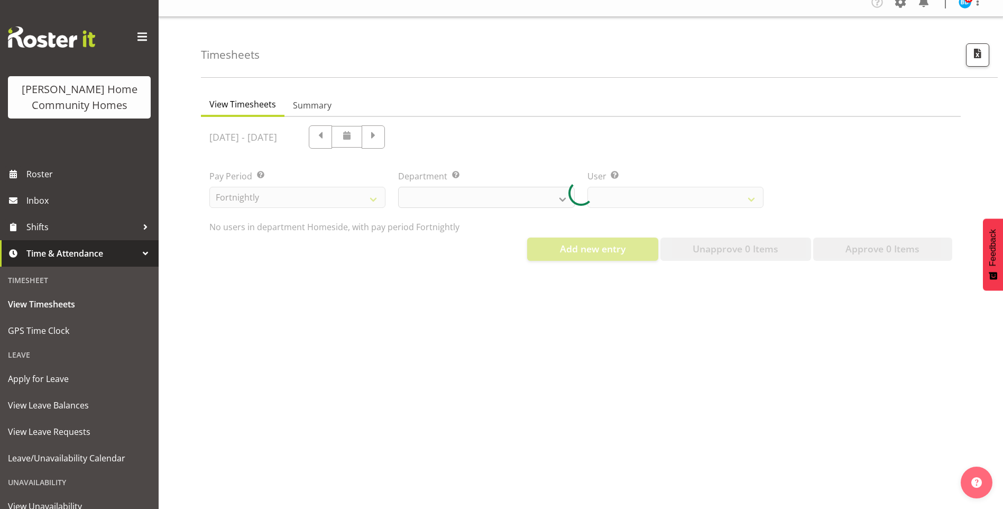
select select "746"
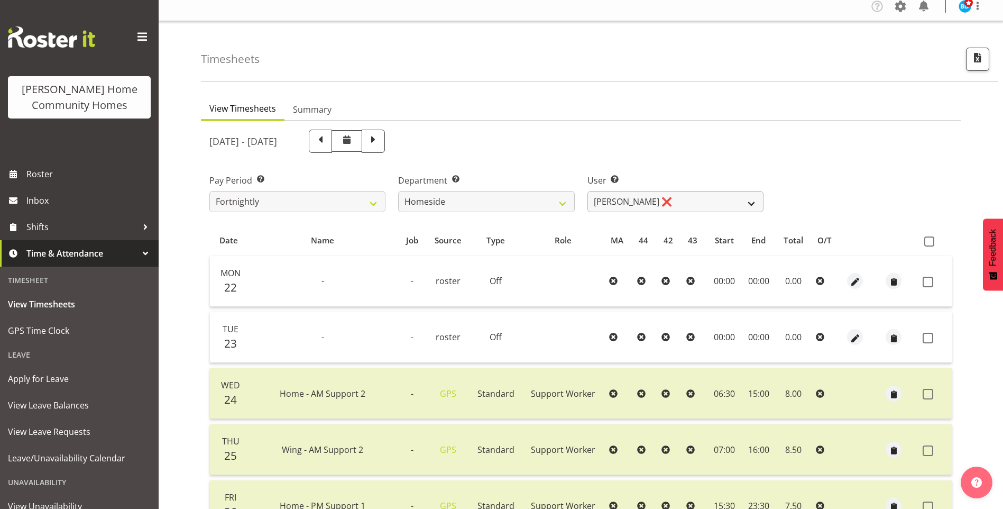
scroll to position [0, 0]
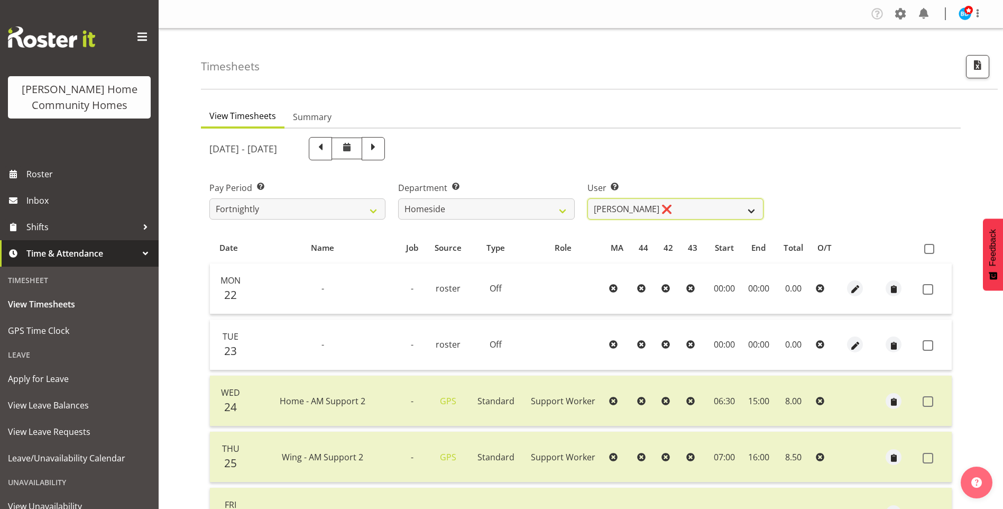
click at [612, 205] on select "Asiasiga Vili ❌ Billie-Rose Dunlop ❌ Brijesh (BK) Kachhadiya ❌ Cheenee Vargas ❌…" at bounding box center [676, 208] width 176 height 21
select select "10096"
click at [588, 198] on select "Asiasiga Vili ❌ Billie-Rose Dunlop ❌ Brijesh (BK) Kachhadiya ❌ Cheenee Vargas ❌…" at bounding box center [676, 208] width 176 height 21
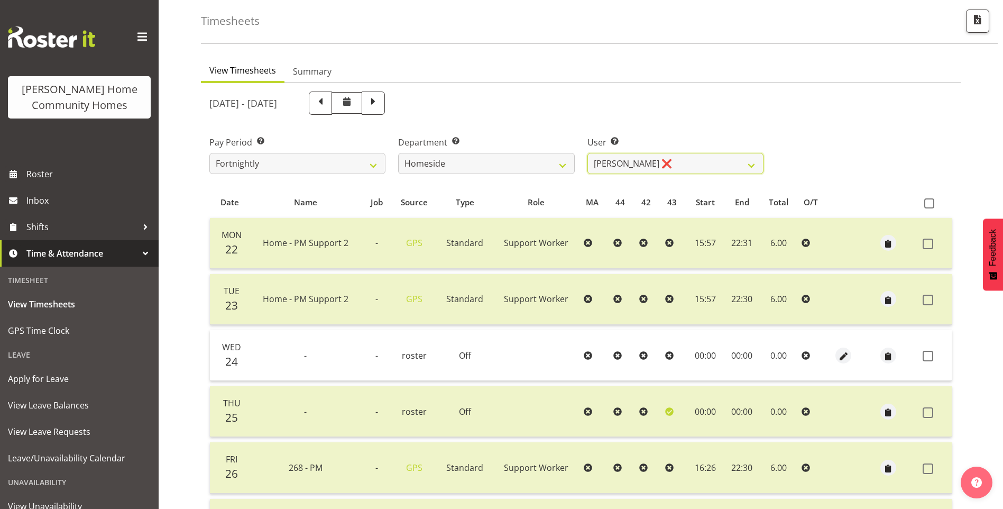
scroll to position [32, 0]
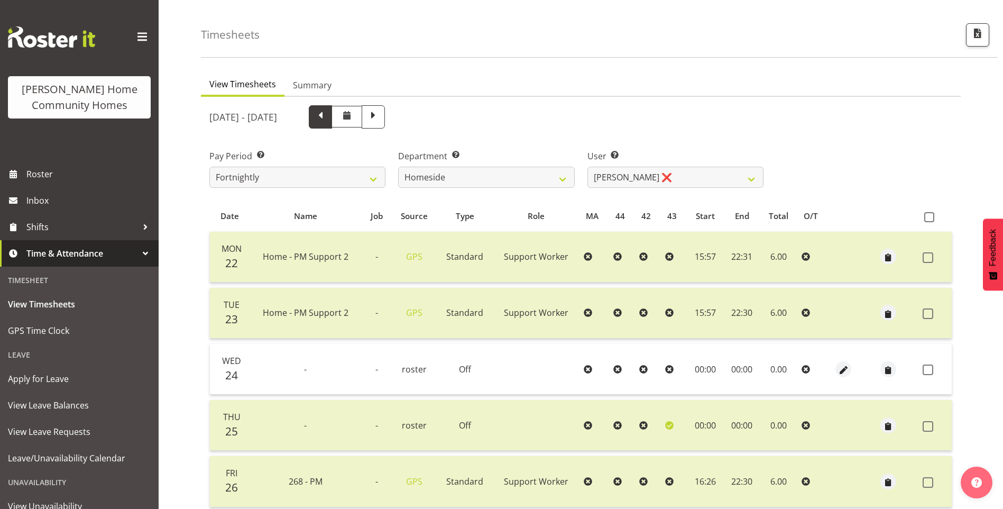
click at [327, 115] on span at bounding box center [321, 116] width 14 height 14
select select
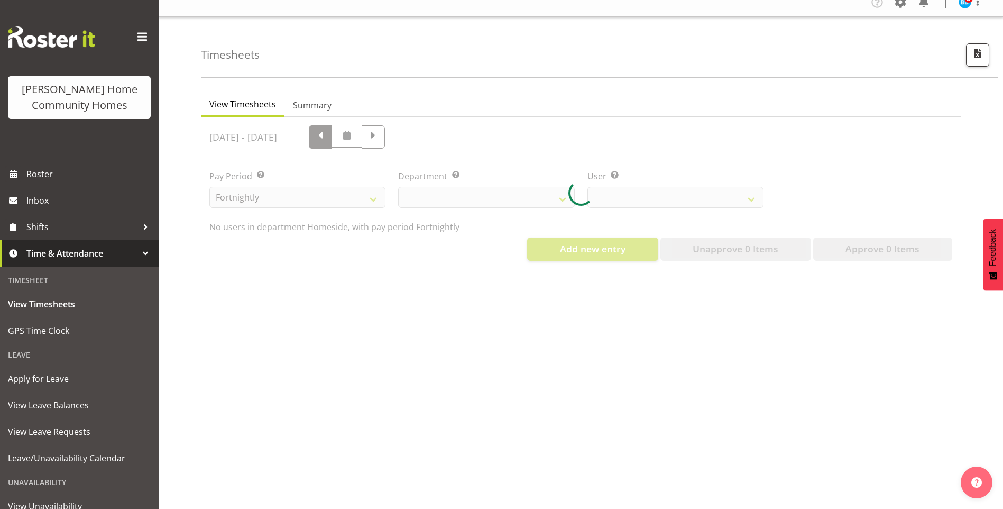
select select "746"
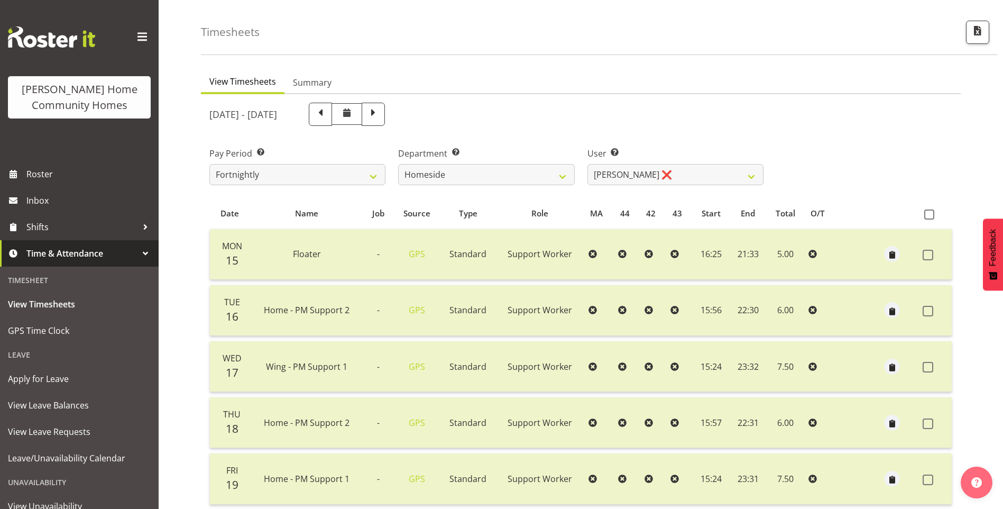
scroll to position [0, 0]
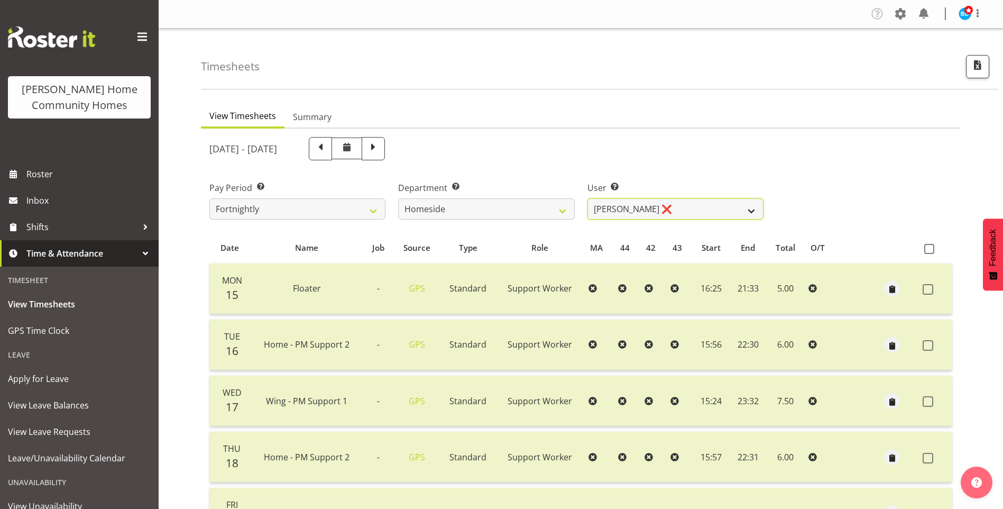
click at [618, 207] on select "Asiasiga Vili ❌ Billie-Rose Dunlop ❌ Brijesh (BK) Kachhadiya ❌ Cheenee Vargas ❌…" at bounding box center [676, 208] width 176 height 21
select select "10095"
click at [588, 198] on select "Asiasiga Vili ❌ Billie-Rose Dunlop ❌ Brijesh (BK) Kachhadiya ❌ Cheenee Vargas ❌…" at bounding box center [676, 208] width 176 height 21
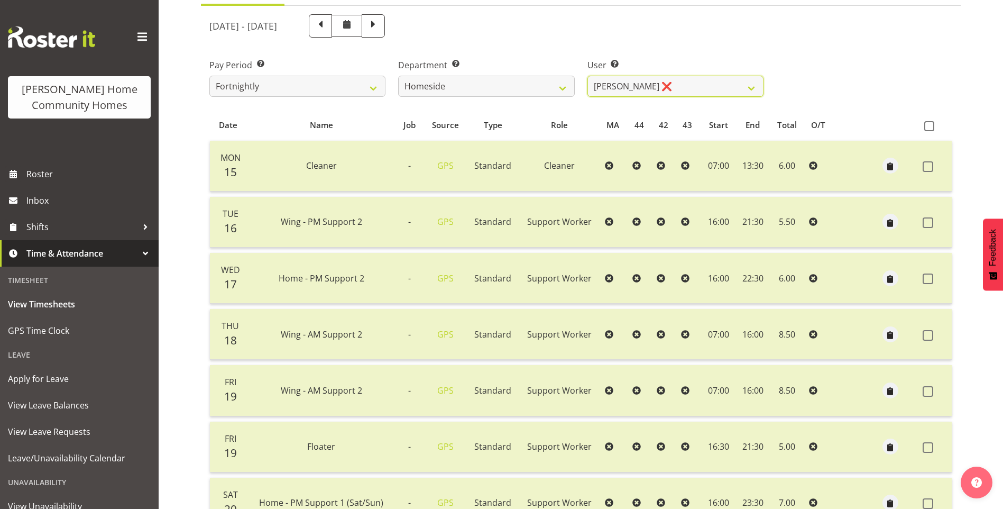
scroll to position [71, 0]
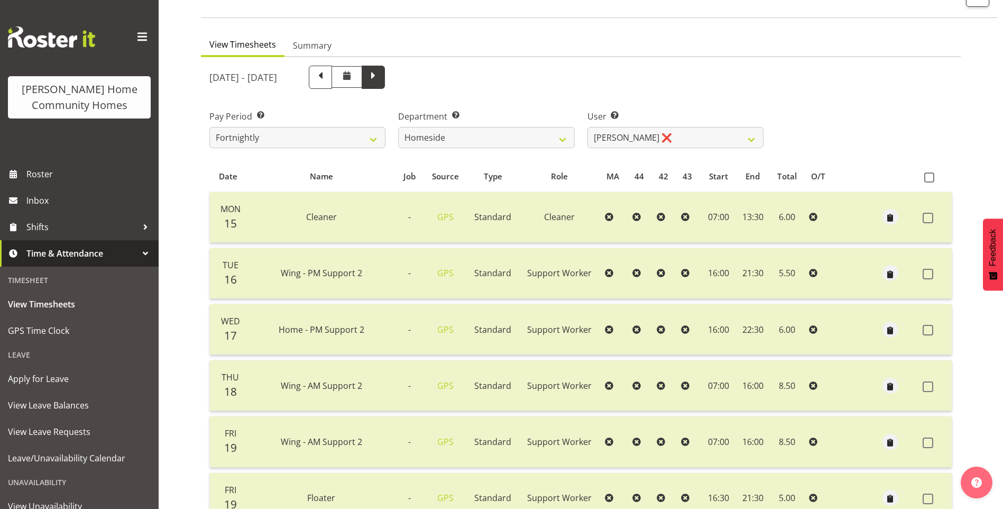
click at [380, 81] on span at bounding box center [373, 76] width 14 height 14
select select
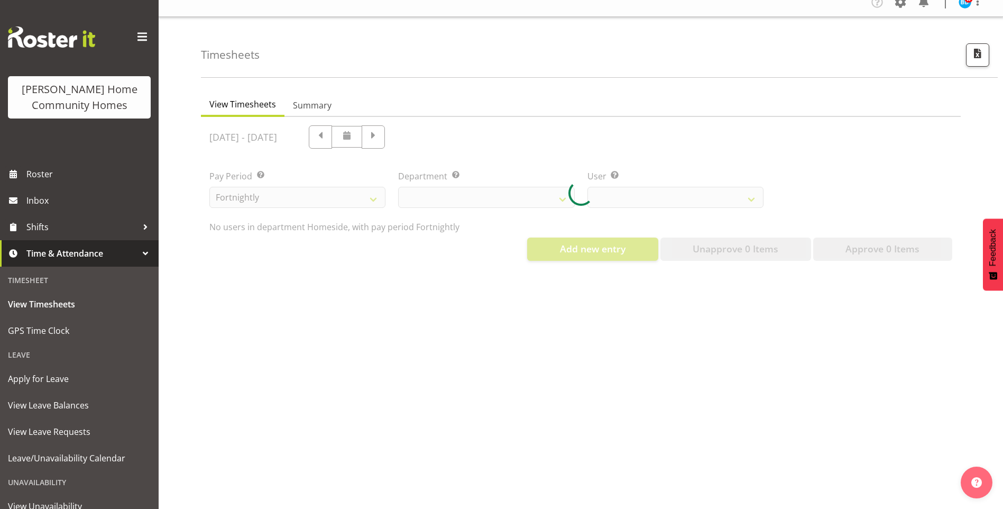
select select "746"
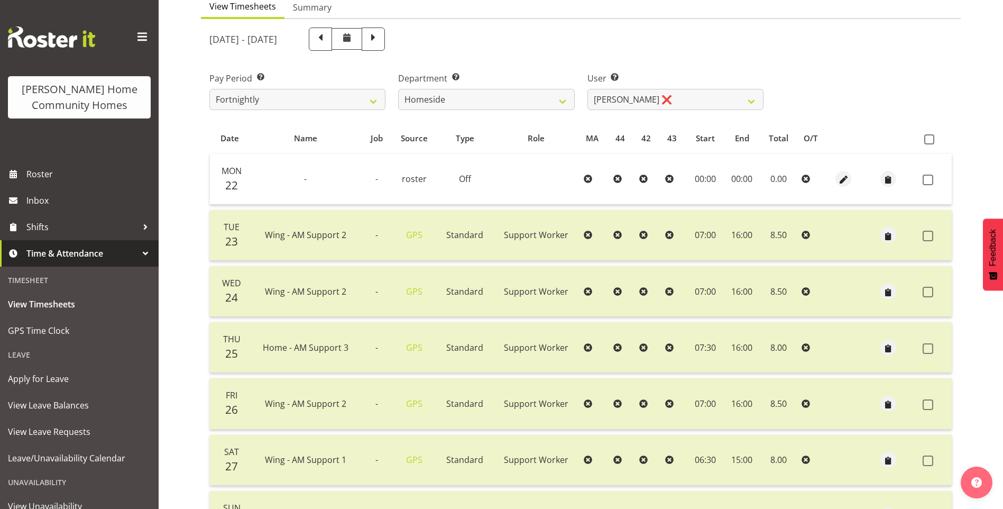
scroll to position [71, 0]
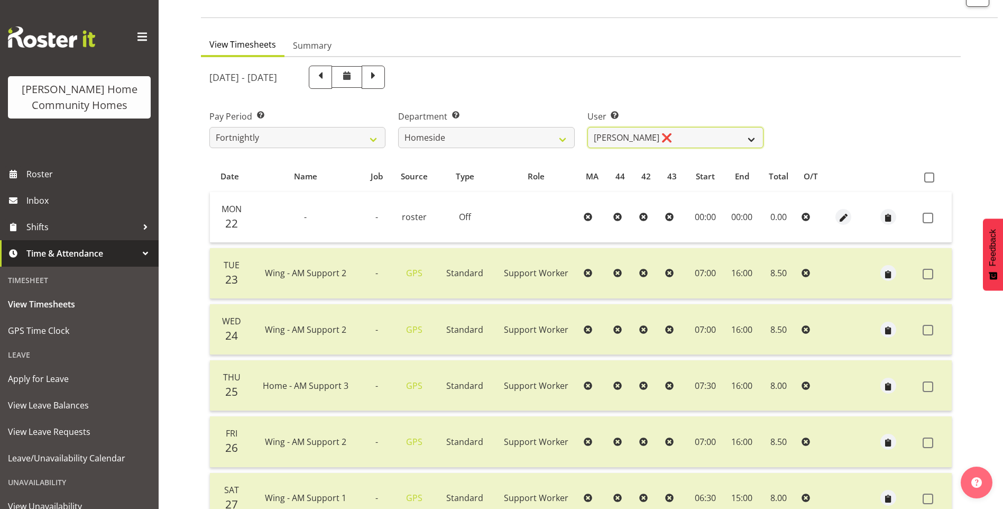
click at [609, 140] on select "Asiasiga Vili ❌ Billie-Rose Dunlop ❌ Brijesh (BK) Kachhadiya ❌ Cheenee Vargas ❌…" at bounding box center [676, 137] width 176 height 21
select select "8533"
click at [588, 127] on select "Asiasiga Vili ❌ Billie-Rose Dunlop ❌ Brijesh (BK) Kachhadiya ❌ Cheenee Vargas ❌…" at bounding box center [676, 137] width 176 height 21
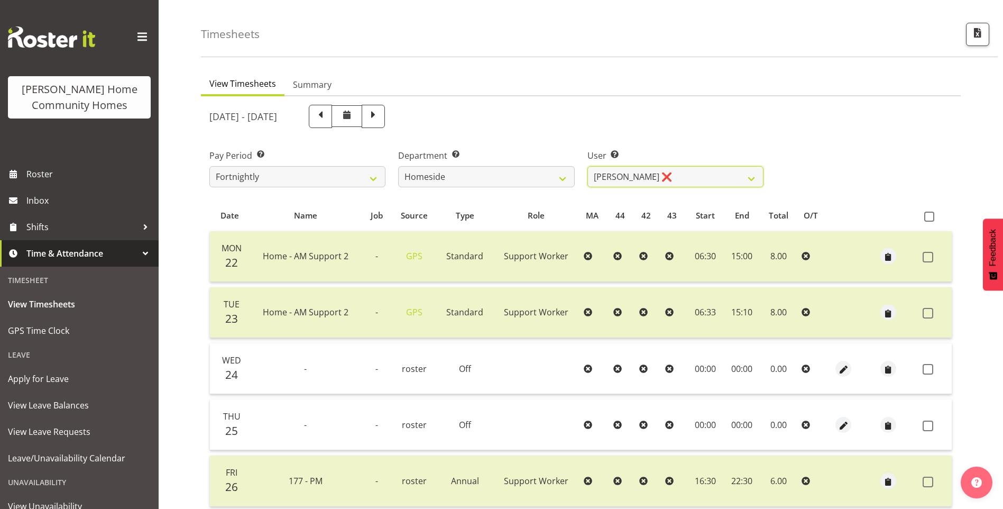
scroll to position [32, 0]
click at [327, 121] on span at bounding box center [321, 116] width 14 height 14
select select
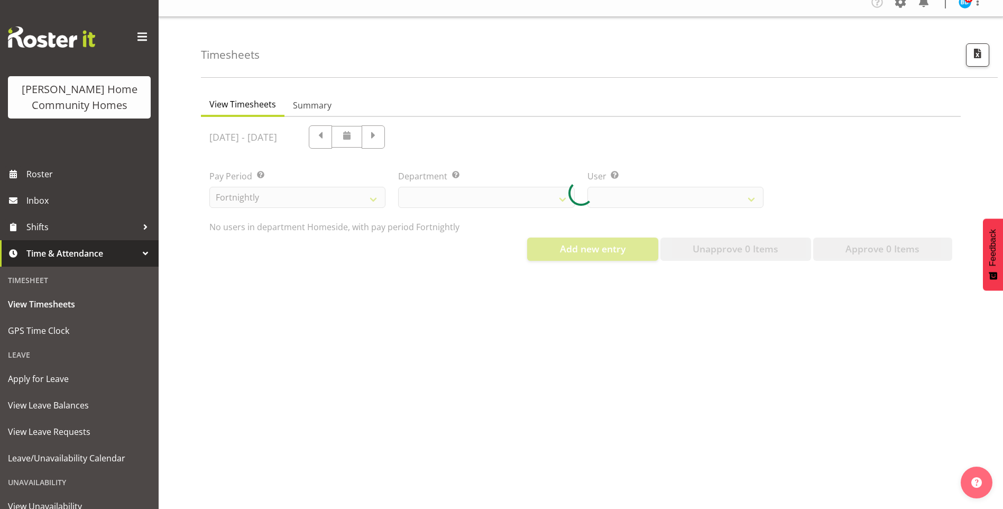
scroll to position [20, 0]
select select "746"
select select "8533"
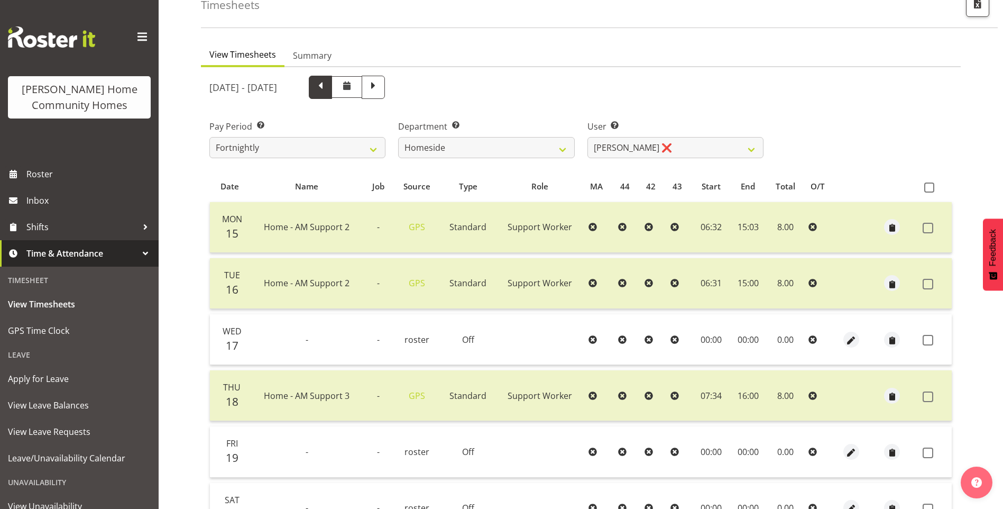
scroll to position [53, 0]
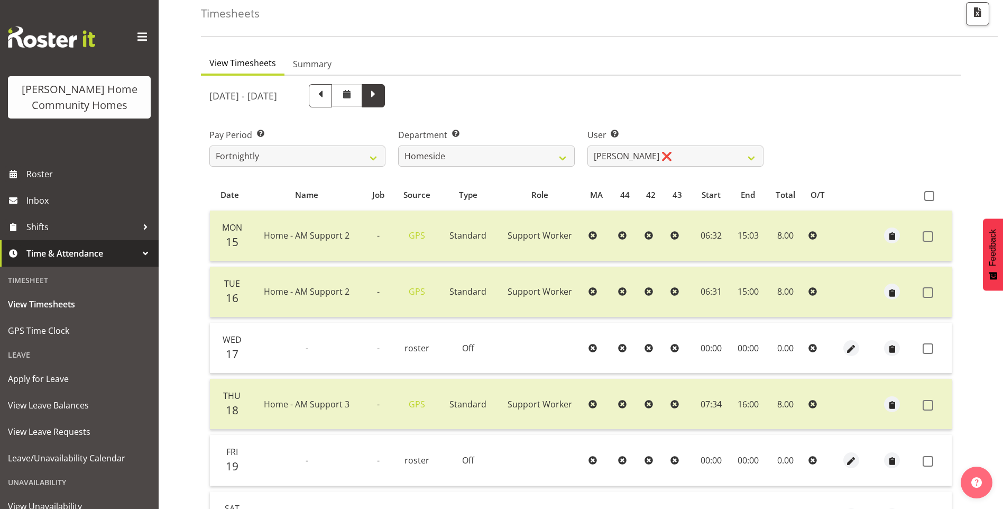
click at [380, 90] on span at bounding box center [373, 95] width 14 height 14
select select
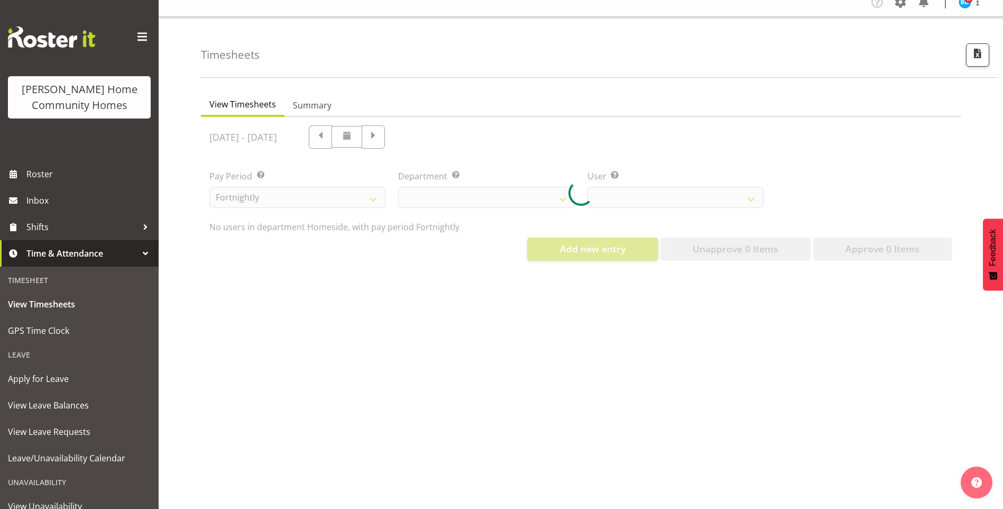
scroll to position [20, 0]
select select "746"
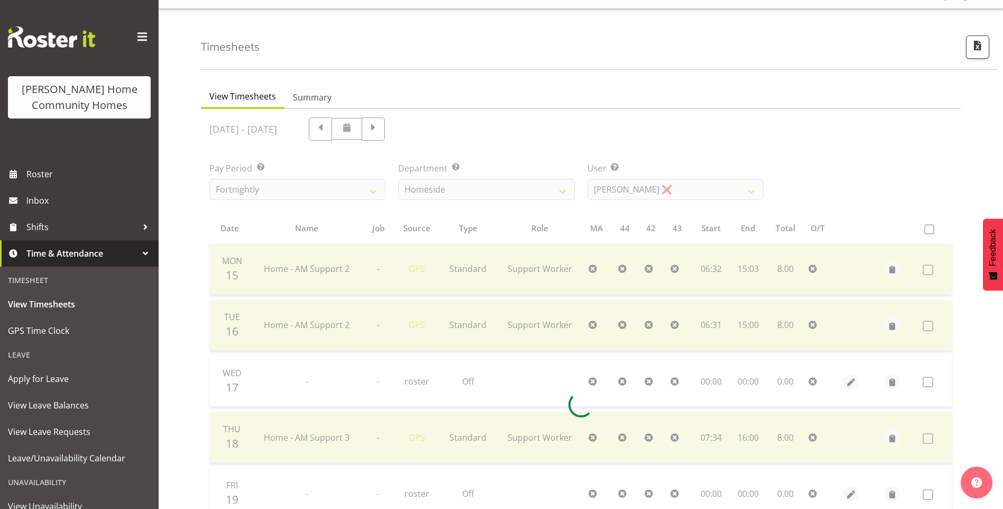
scroll to position [53, 0]
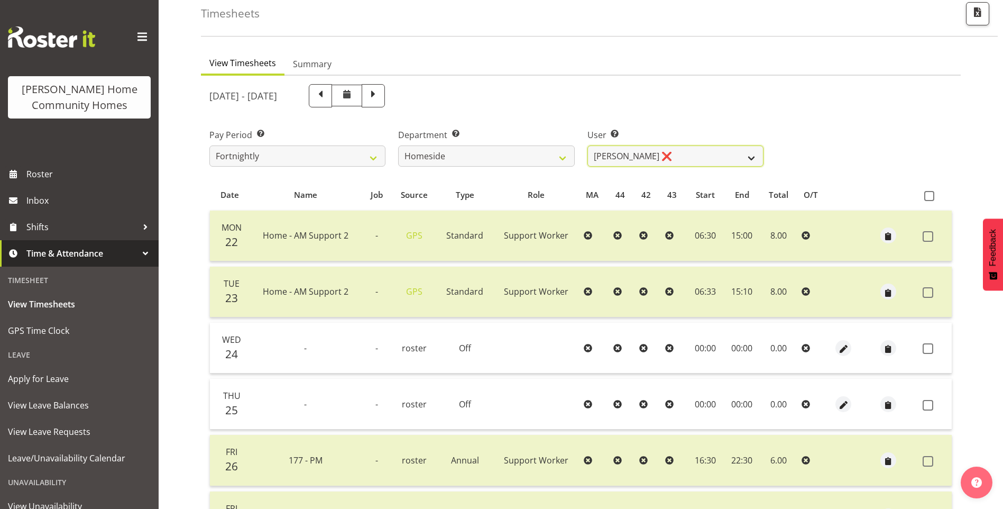
click at [619, 153] on select "Asiasiga Vili ❌ Billie-Rose Dunlop ❌ Brijesh (BK) Kachhadiya ❌ Cheenee Vargas ❌…" at bounding box center [676, 155] width 176 height 21
select select "10523"
click at [588, 145] on select "Asiasiga Vili ❌ Billie-Rose Dunlop ❌ Brijesh (BK) Kachhadiya ❌ Cheenee Vargas ❌…" at bounding box center [676, 155] width 176 height 21
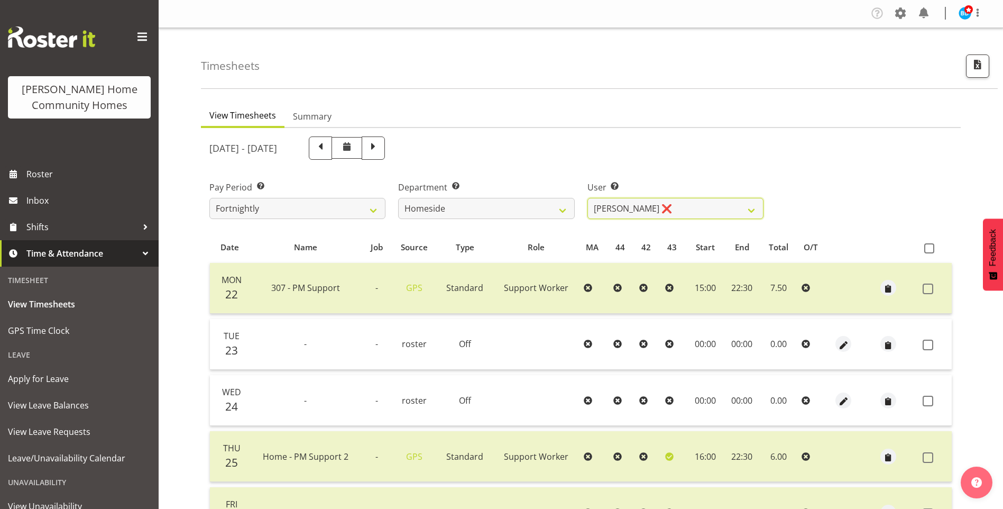
scroll to position [0, 0]
click at [327, 150] on span at bounding box center [321, 148] width 14 height 14
select select
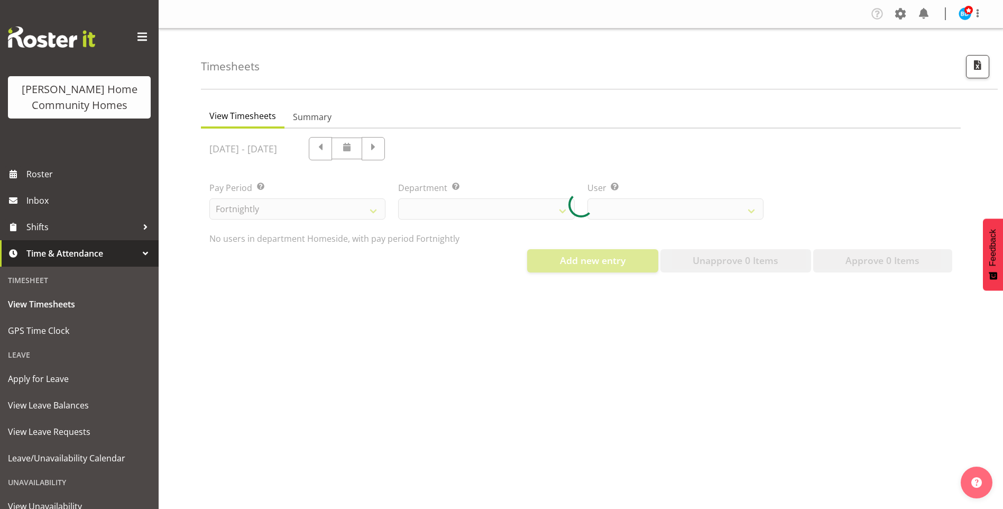
select select "746"
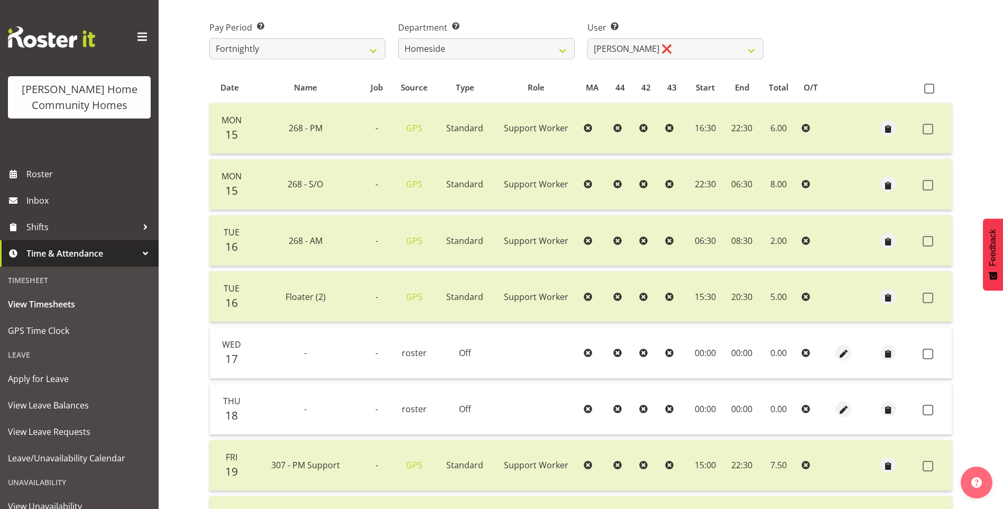
scroll to position [53, 0]
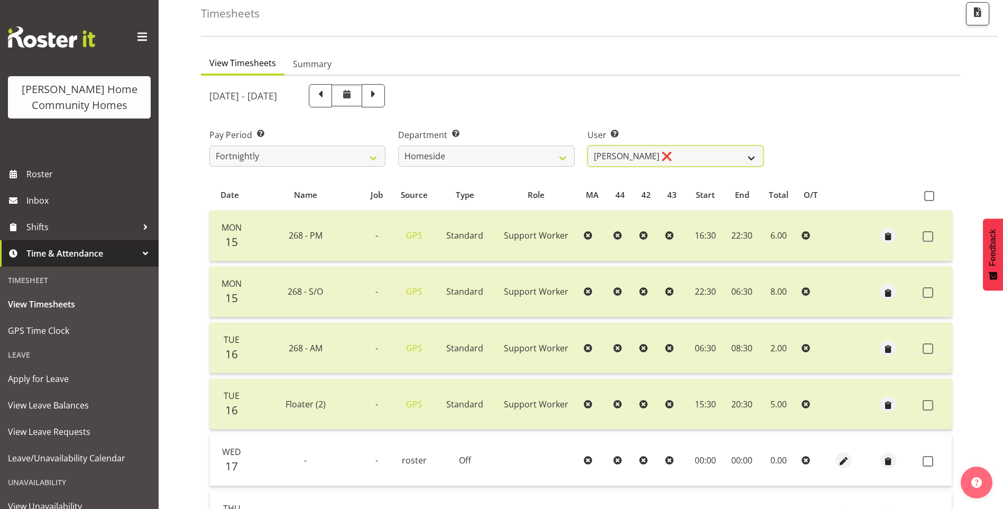
click at [663, 157] on select "Asiasiga Vili ❌ Billie-Rose Dunlop ❌ Brijesh (BK) Kachhadiya ❌ Cheenee Vargas ❌…" at bounding box center [676, 155] width 176 height 21
select select "10404"
click at [588, 145] on select "Asiasiga Vili ❌ Billie-Rose Dunlop ❌ Brijesh (BK) Kachhadiya ❌ Cheenee Vargas ❌…" at bounding box center [676, 155] width 176 height 21
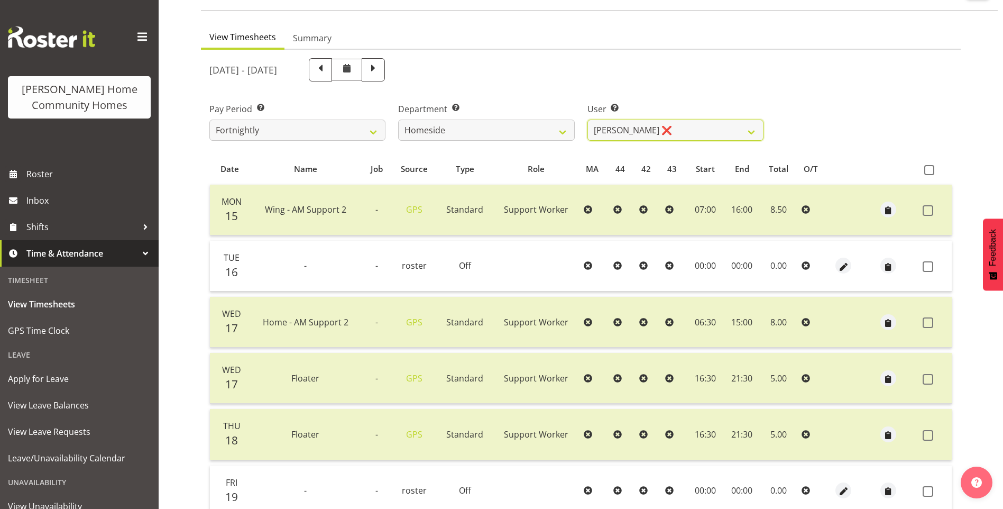
scroll to position [75, 0]
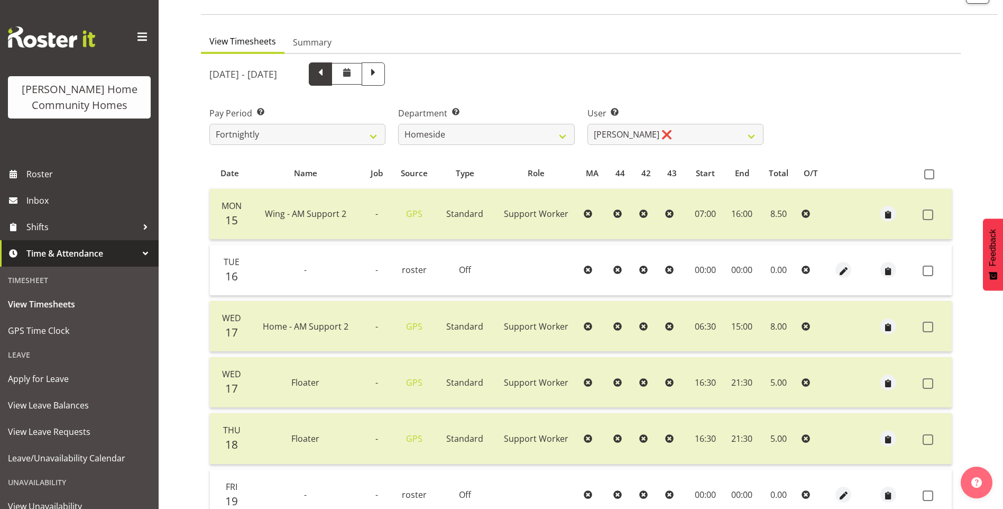
click at [327, 70] on span at bounding box center [321, 73] width 14 height 14
select select
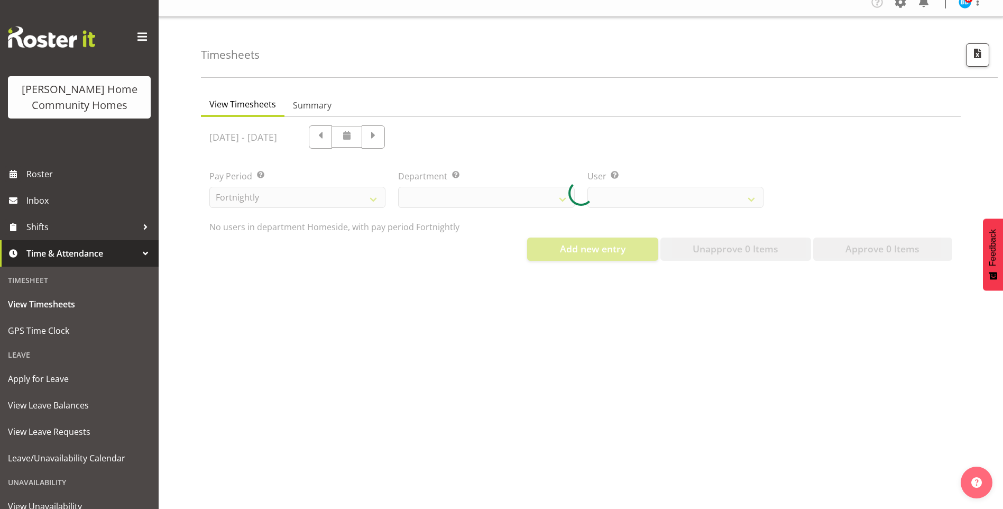
select select "746"
select select "10404"
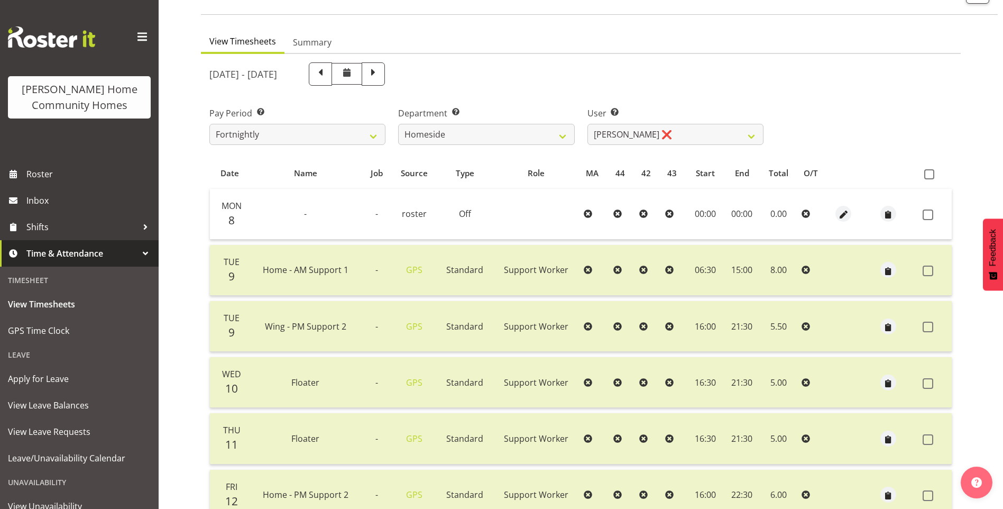
click at [473, 74] on div "September 8th - September 14th 2025 Pay Period Select which pay period you woul…" at bounding box center [580, 402] width 743 height 693
click at [380, 74] on span at bounding box center [373, 73] width 14 height 14
select select
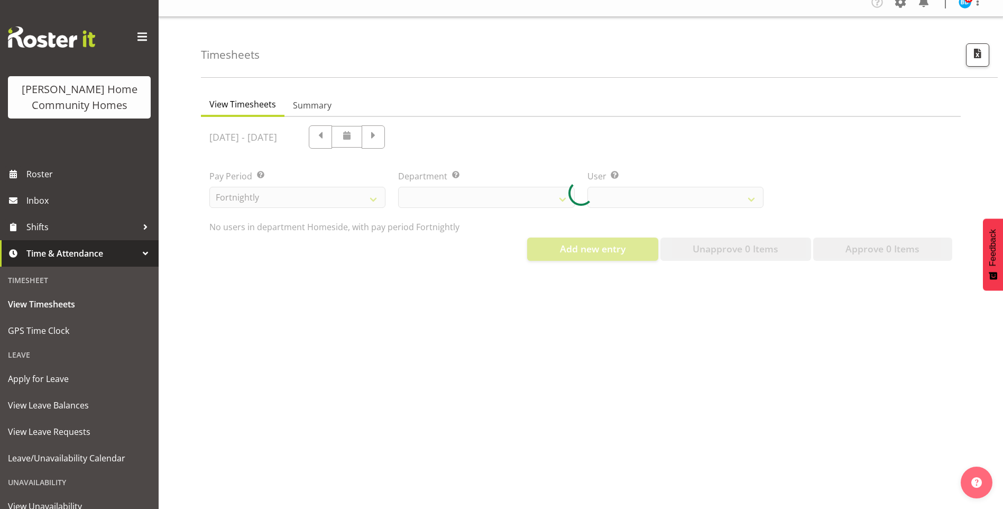
scroll to position [20, 0]
select select "746"
select select "10404"
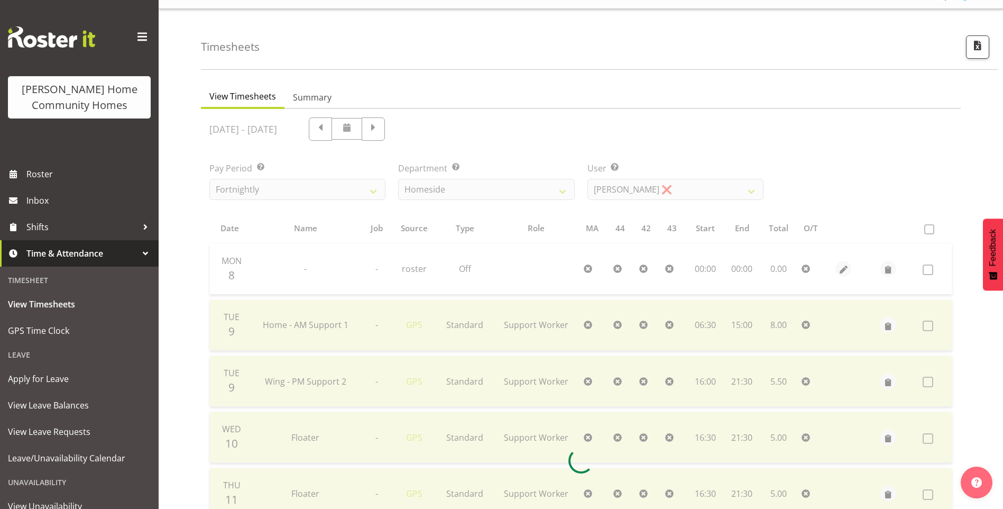
scroll to position [75, 0]
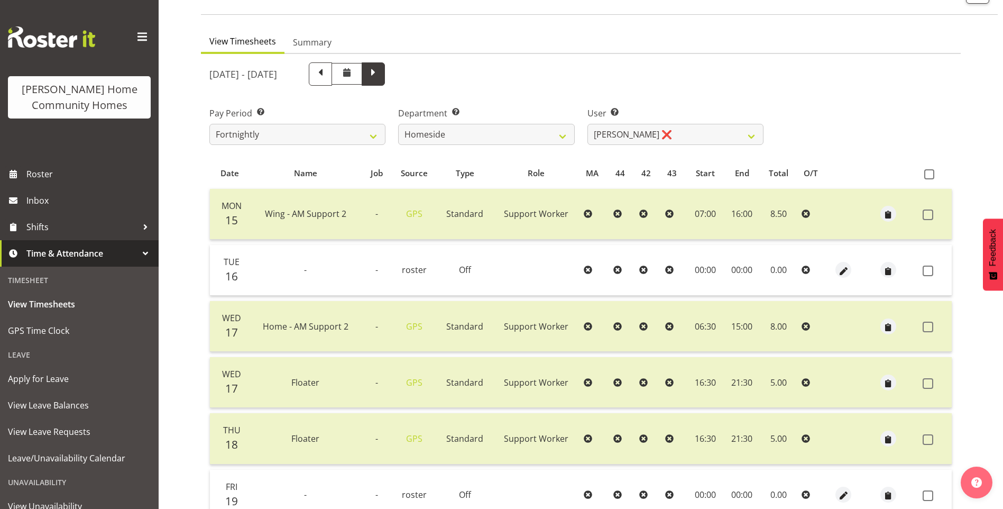
click at [380, 76] on span at bounding box center [373, 73] width 14 height 14
select select
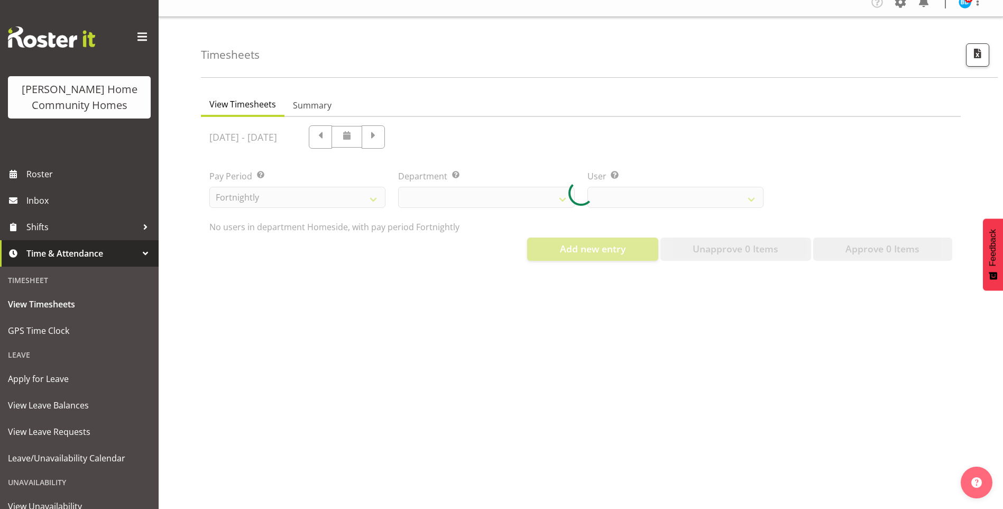
select select "746"
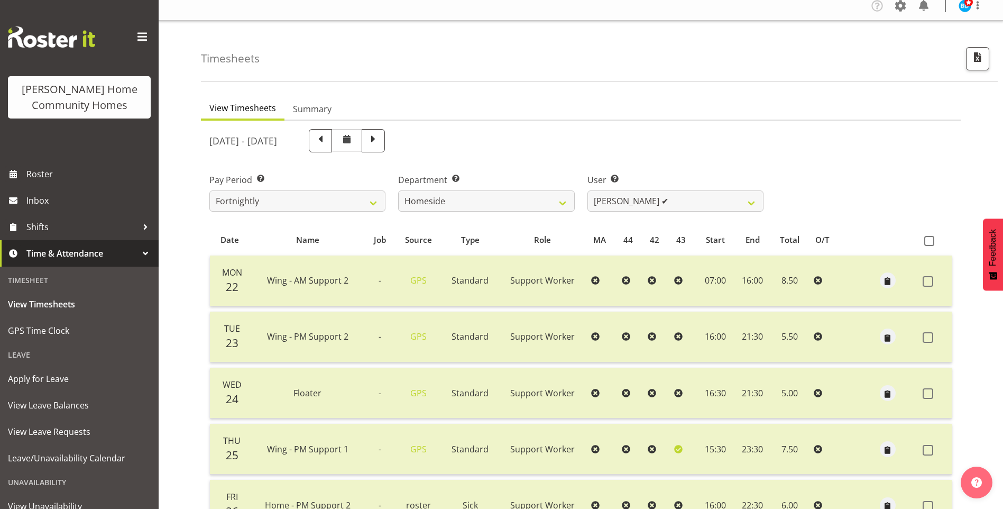
scroll to position [0, 0]
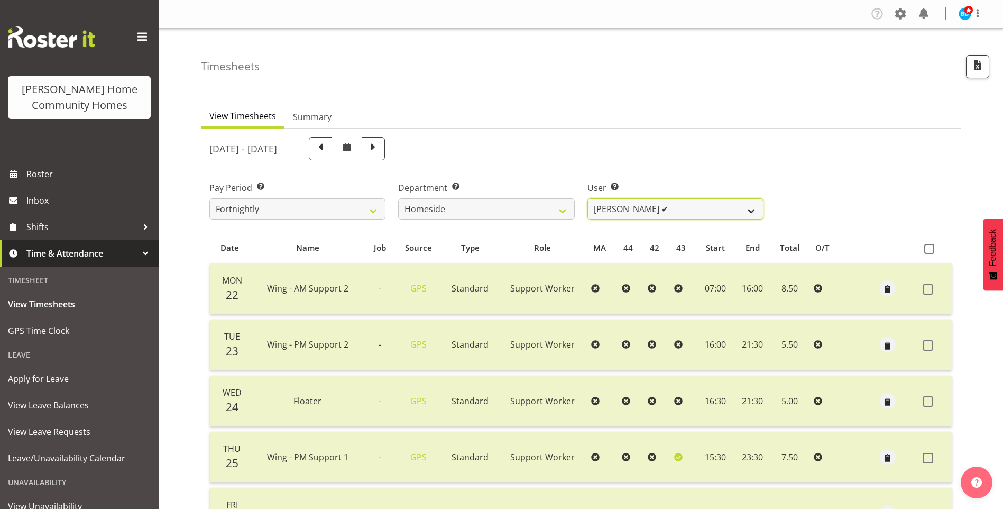
click at [621, 210] on select "Asiasiga Vili ❌ Billie-Rose Dunlop ❌ Brijesh (BK) Kachhadiya ❌ Cheenee Vargas ❌…" at bounding box center [676, 208] width 176 height 21
click at [588, 198] on select "Asiasiga Vili ❌ Billie-Rose Dunlop ❌ Brijesh (BK) Kachhadiya ❌ Cheenee Vargas ❌…" at bounding box center [676, 208] width 176 height 21
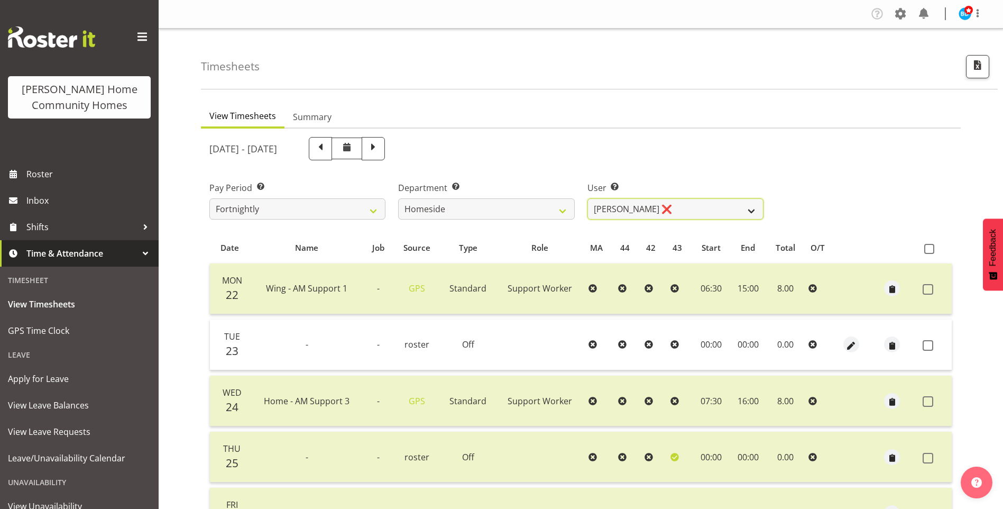
click at [601, 206] on select "Asiasiga Vili ❌ Billie-Rose Dunlop ❌ Brijesh (BK) Kachhadiya ❌ Cheenee Vargas ❌…" at bounding box center [676, 208] width 176 height 21
select select "10443"
click at [588, 198] on select "Asiasiga Vili ❌ Billie-Rose Dunlop ❌ Brijesh (BK) Kachhadiya ❌ Cheenee Vargas ❌…" at bounding box center [676, 208] width 176 height 21
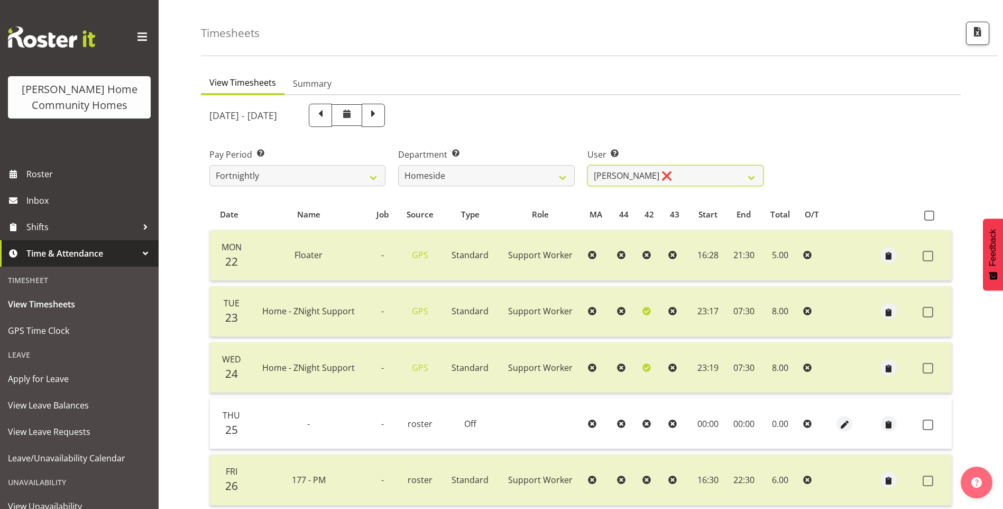
scroll to position [29, 0]
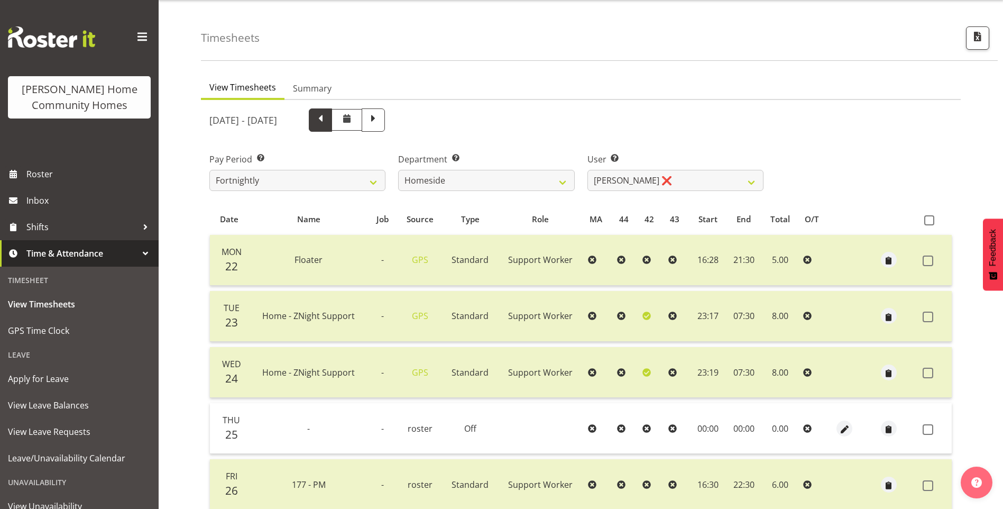
click at [327, 115] on span at bounding box center [321, 119] width 14 height 14
select select
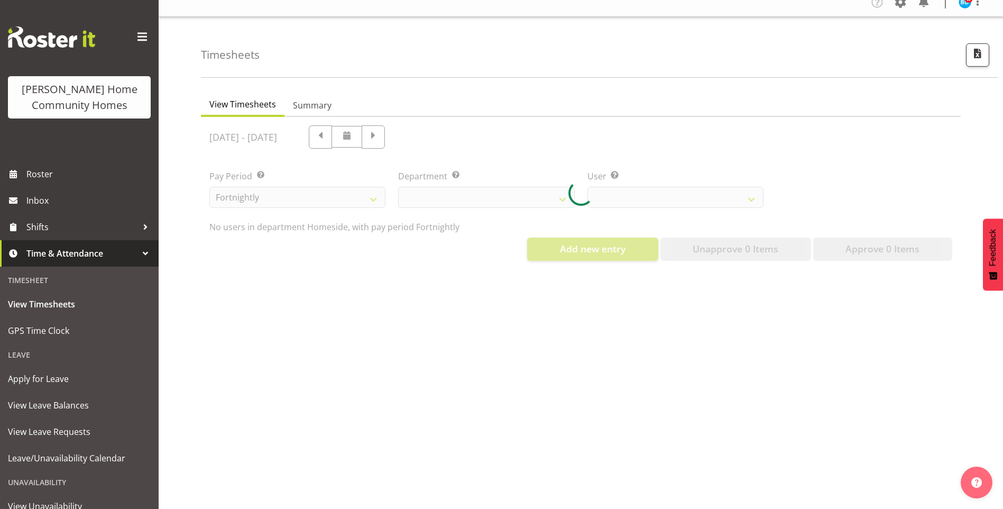
select select "746"
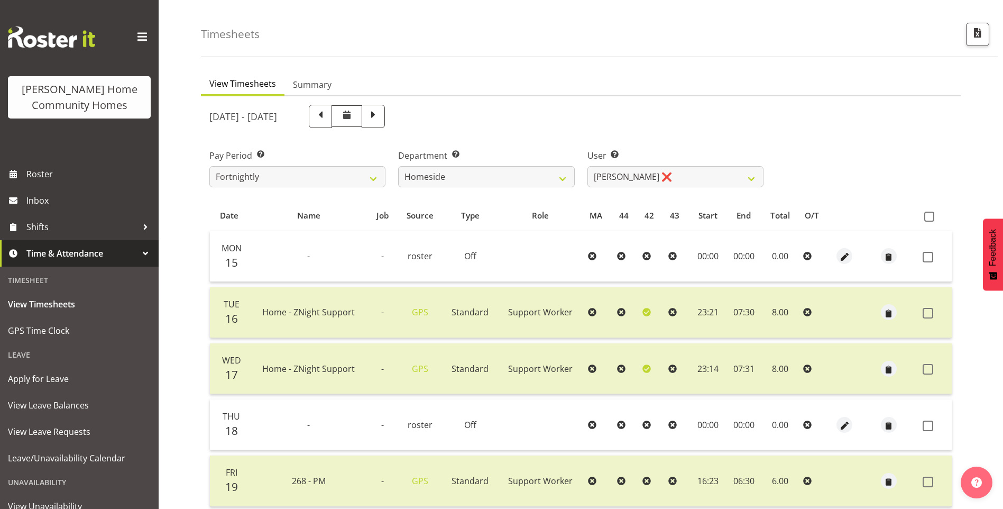
scroll to position [32, 0]
click at [609, 169] on select "Asiasiga Vili ❌ Billie-Rose Dunlop ❌ Brijesh (BK) Kachhadiya ❌ Cheenee Vargas ❌…" at bounding box center [676, 177] width 176 height 21
click at [588, 167] on select "Asiasiga Vili ❌ Billie-Rose Dunlop ❌ Brijesh (BK) Kachhadiya ❌ Cheenee Vargas ❌…" at bounding box center [676, 177] width 176 height 21
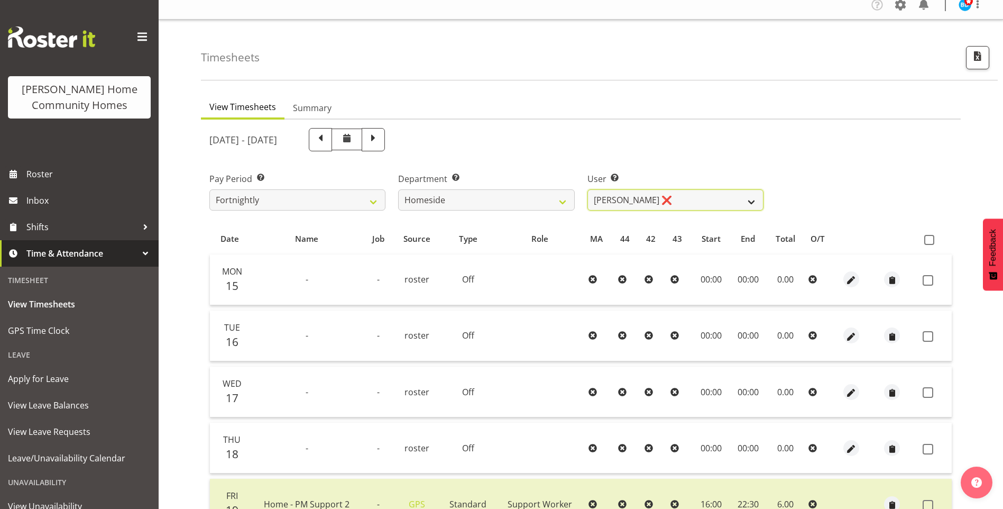
scroll to position [0, 0]
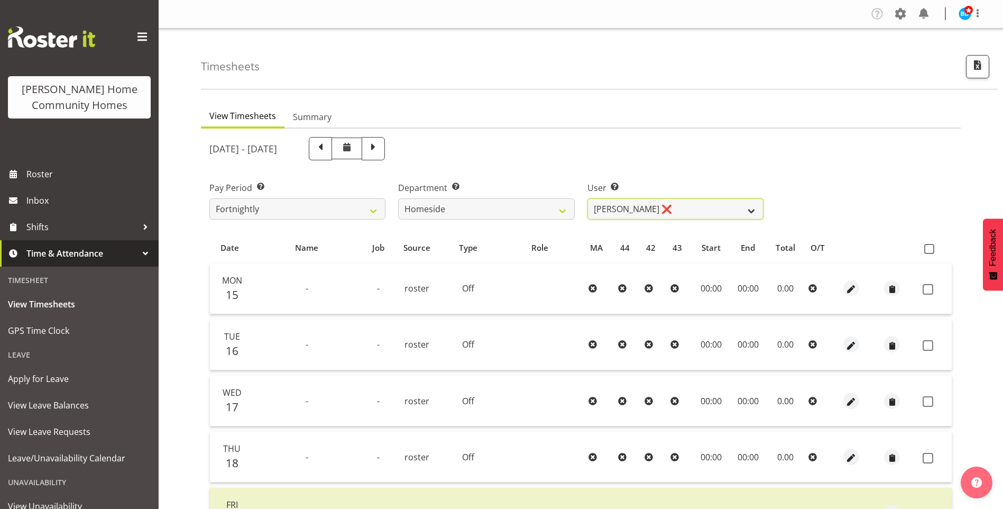
click at [608, 211] on select "Asiasiga Vili ❌ Billie-Rose Dunlop ❌ Brijesh (BK) Kachhadiya ❌ Cheenee Vargas ❌…" at bounding box center [676, 208] width 176 height 21
select select "8540"
click at [588, 198] on select "Asiasiga Vili ❌ Billie-Rose Dunlop ❌ Brijesh (BK) Kachhadiya ❌ Cheenee Vargas ❌…" at bounding box center [676, 208] width 176 height 21
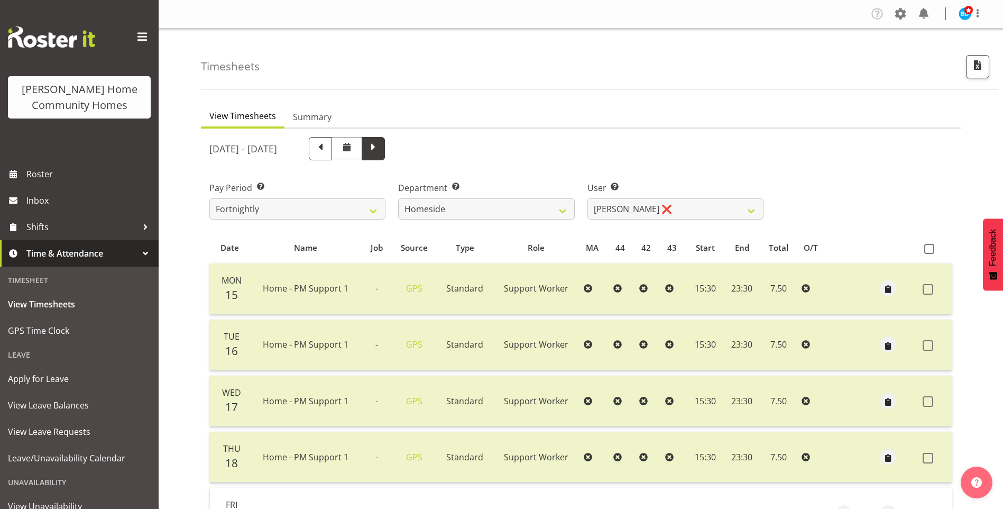
click at [380, 148] on span at bounding box center [373, 148] width 14 height 14
select select
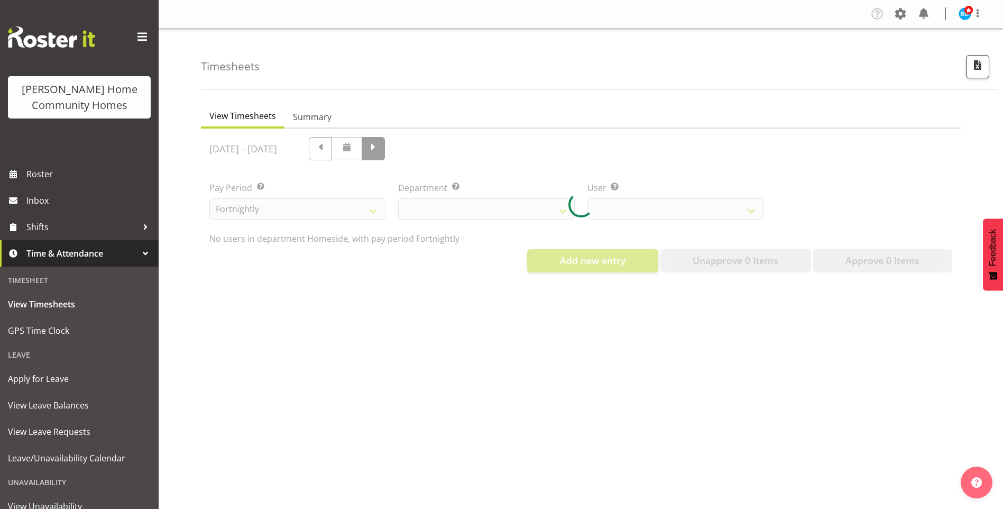
select select "746"
select select "8540"
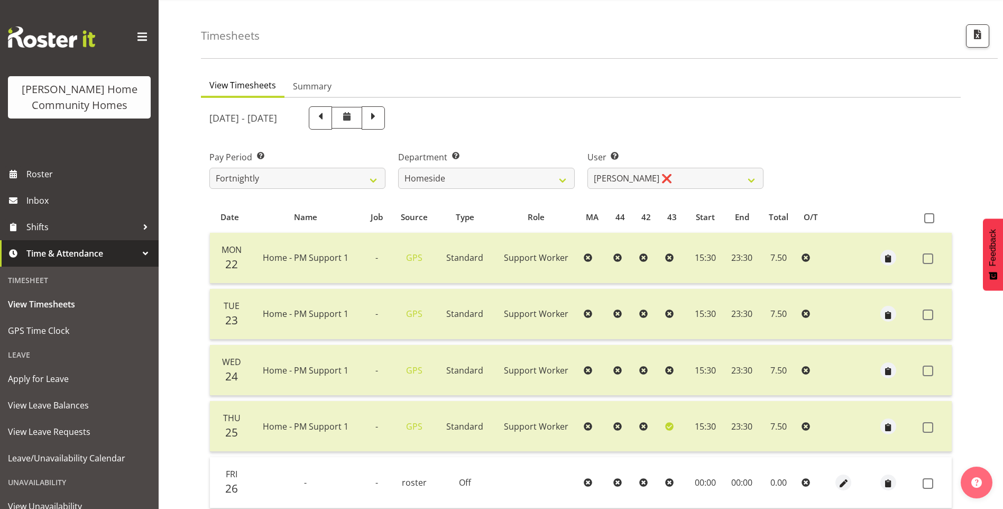
scroll to position [19, 0]
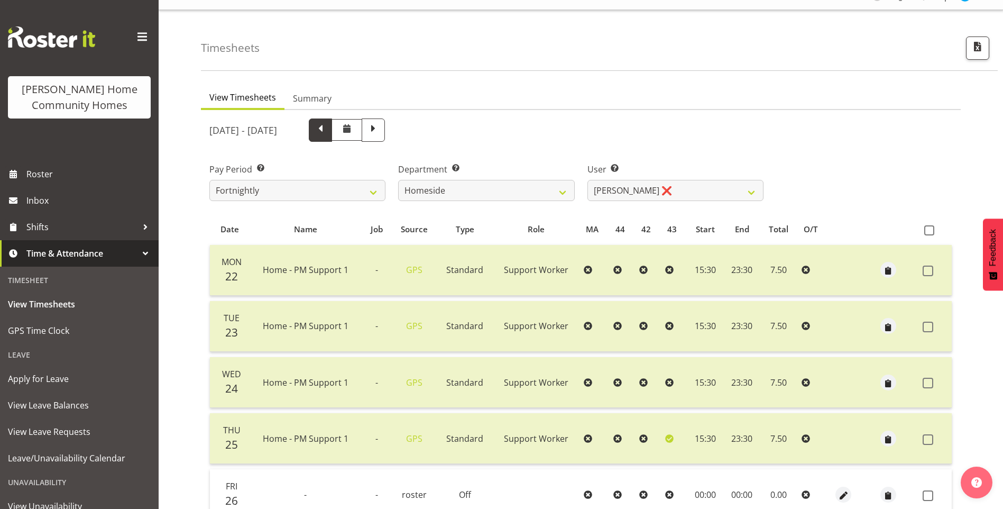
click at [327, 127] on span at bounding box center [321, 129] width 14 height 14
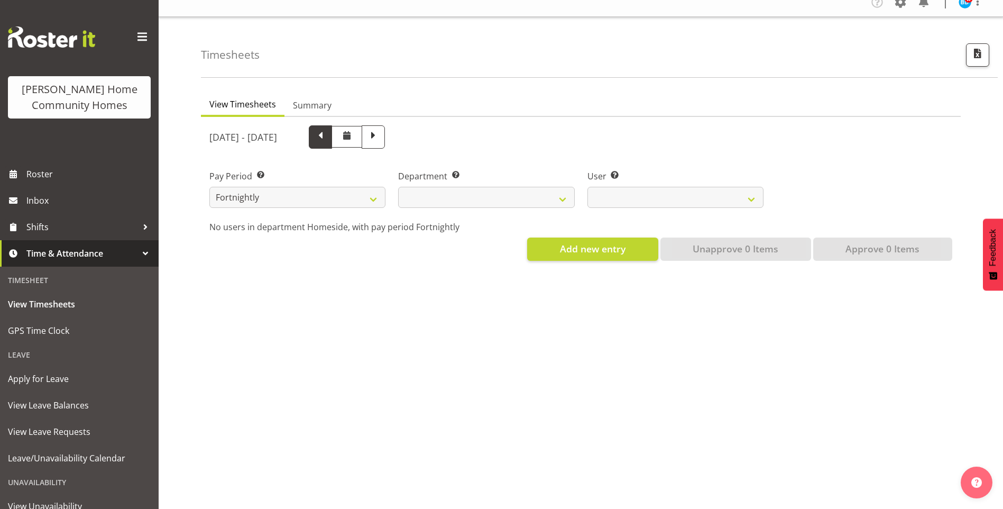
select select
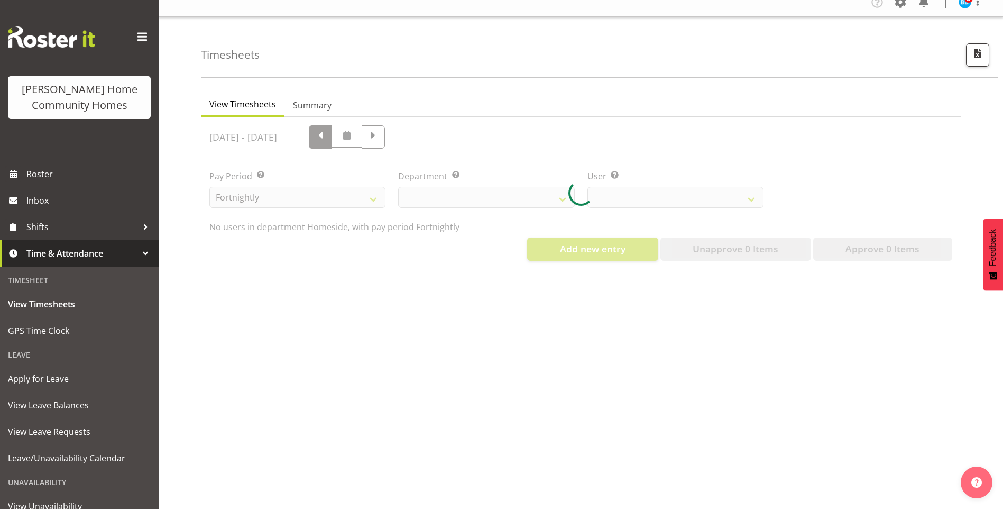
select select "746"
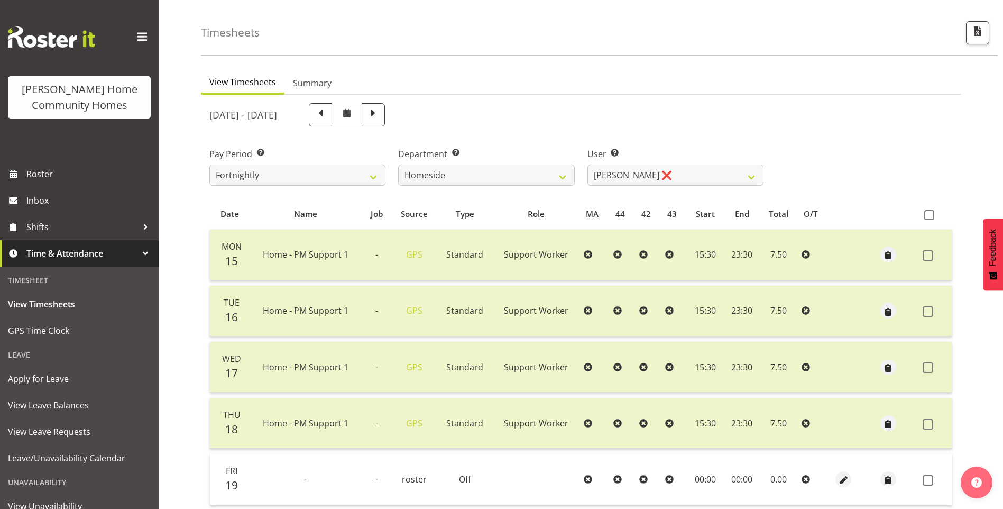
scroll to position [15, 0]
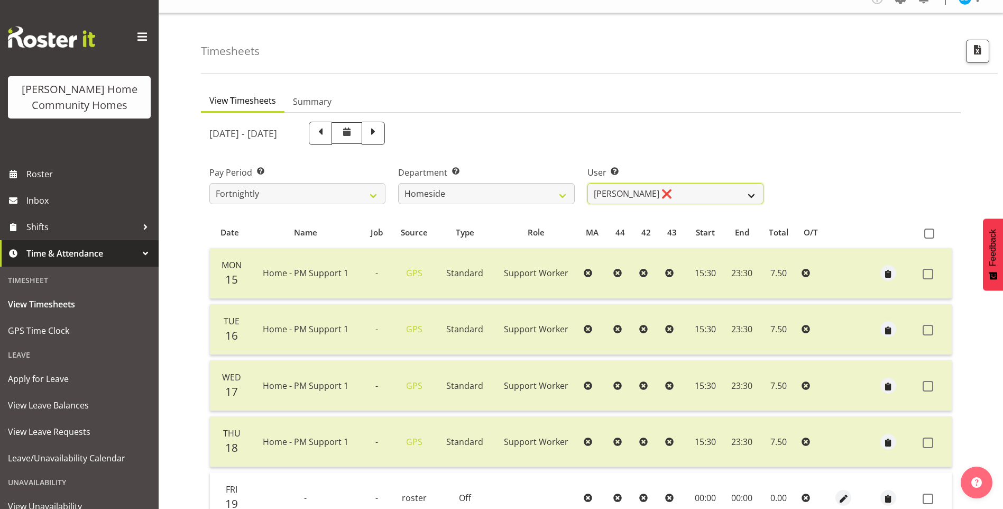
click at [644, 191] on select "Asiasiga Vili ❌ Billie-Rose Dunlop ❌ Brijesh (BK) Kachhadiya ❌ Cheenee Vargas ❌…" at bounding box center [676, 193] width 176 height 21
select select "8527"
click at [588, 183] on select "Asiasiga Vili ❌ Billie-Rose Dunlop ❌ Brijesh (BK) Kachhadiya ❌ Cheenee Vargas ❌…" at bounding box center [676, 193] width 176 height 21
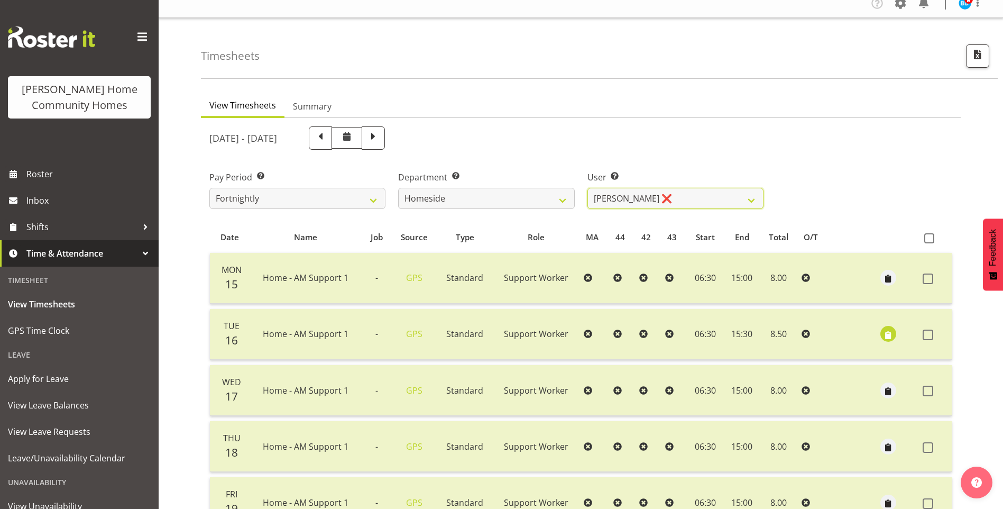
scroll to position [0, 0]
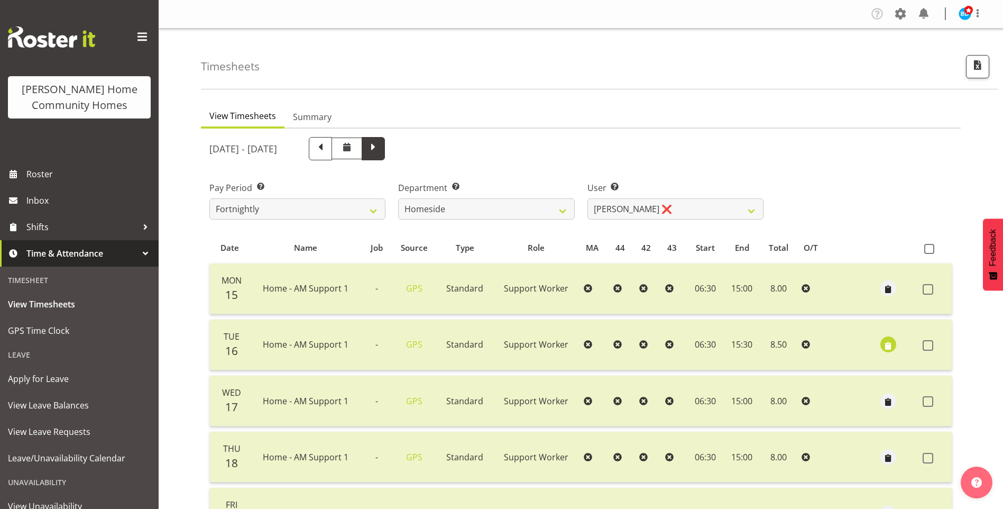
click at [380, 151] on span at bounding box center [373, 148] width 14 height 14
select select
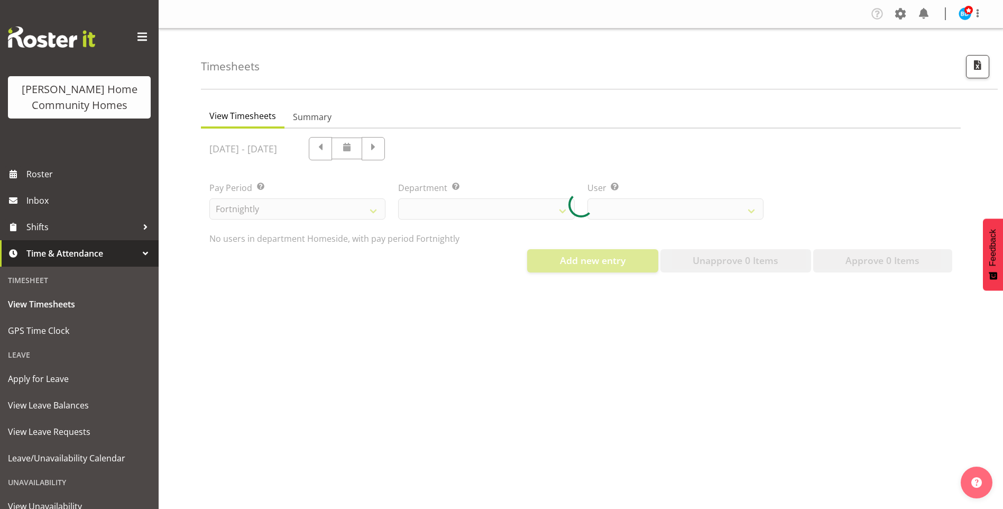
select select "746"
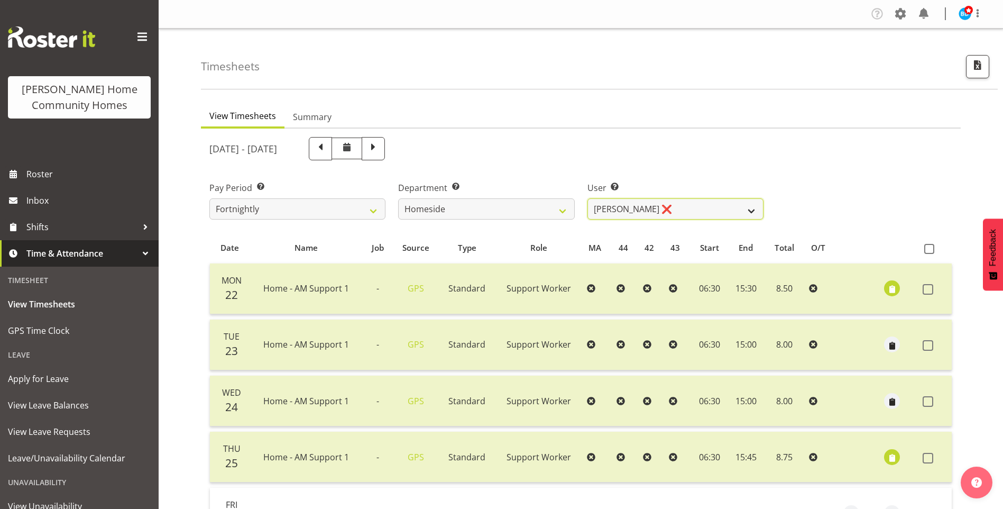
click at [619, 198] on select "Asiasiga Vili ❌ Billie-Rose Dunlop ❌ Brijesh (BK) Kachhadiya ❌ Cheenee Vargas ❌…" at bounding box center [676, 208] width 176 height 21
select select "8543"
click at [588, 198] on select "Asiasiga Vili ❌ Billie-Rose Dunlop ❌ Brijesh (BK) Kachhadiya ❌ Cheenee Vargas ❌…" at bounding box center [676, 208] width 176 height 21
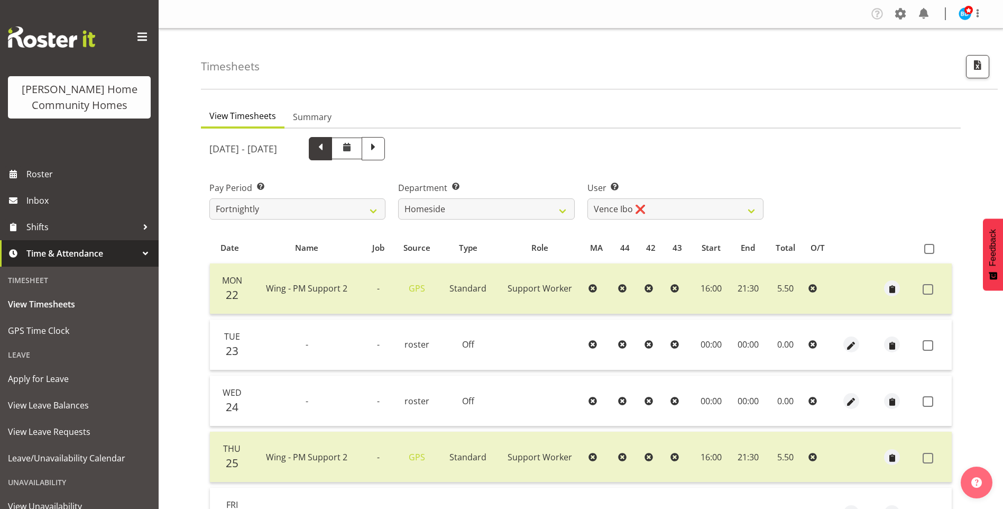
click at [327, 150] on span at bounding box center [321, 148] width 14 height 14
select select
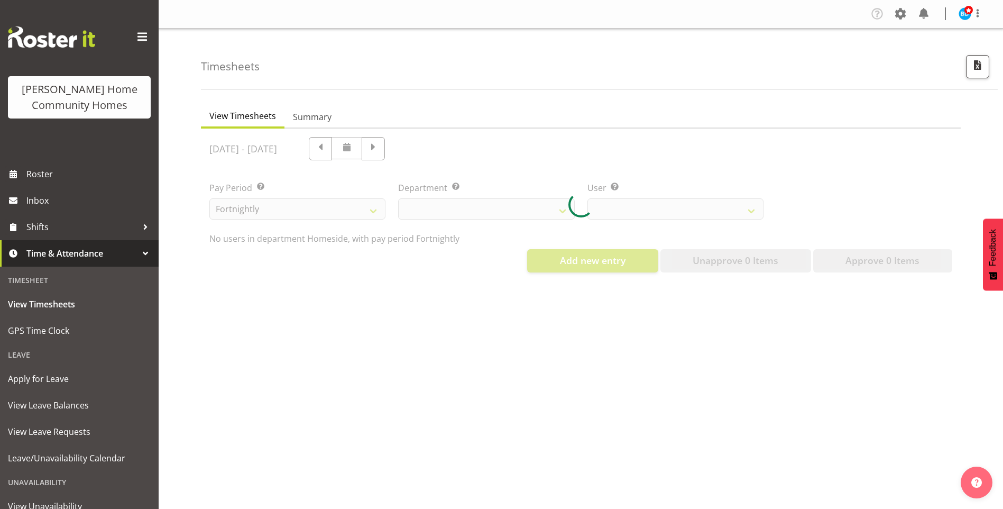
select select "746"
select select "8543"
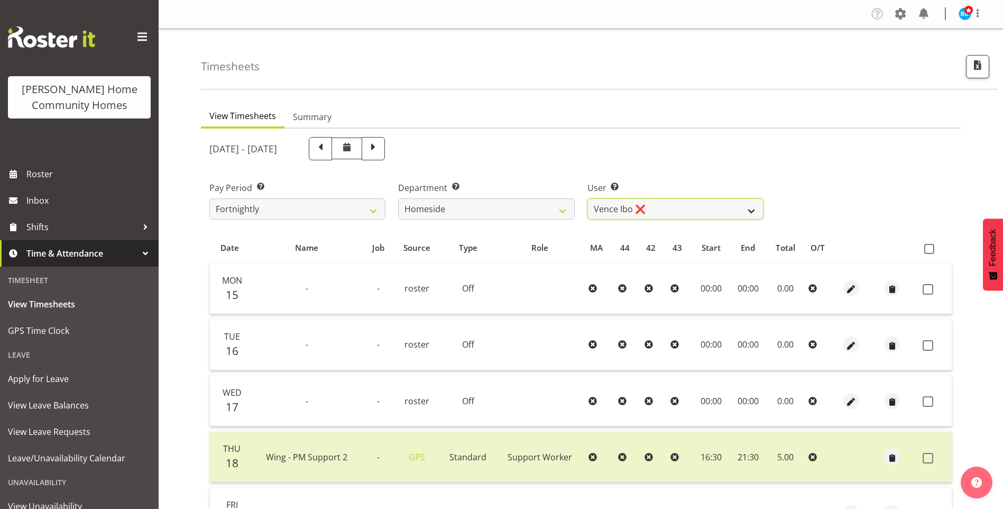
click at [632, 212] on select "Asiasiga Vili ❌ Billie-Rose Dunlop ❌ Brijesh (BK) Kachhadiya ❌ Cheenee Vargas ❌…" at bounding box center [676, 208] width 176 height 21
click at [447, 206] on select "Admin Homeside Houses Wingside" at bounding box center [486, 208] width 176 height 21
select select "747"
click at [398, 198] on select "Admin Homeside Houses Wingside" at bounding box center [486, 208] width 176 height 21
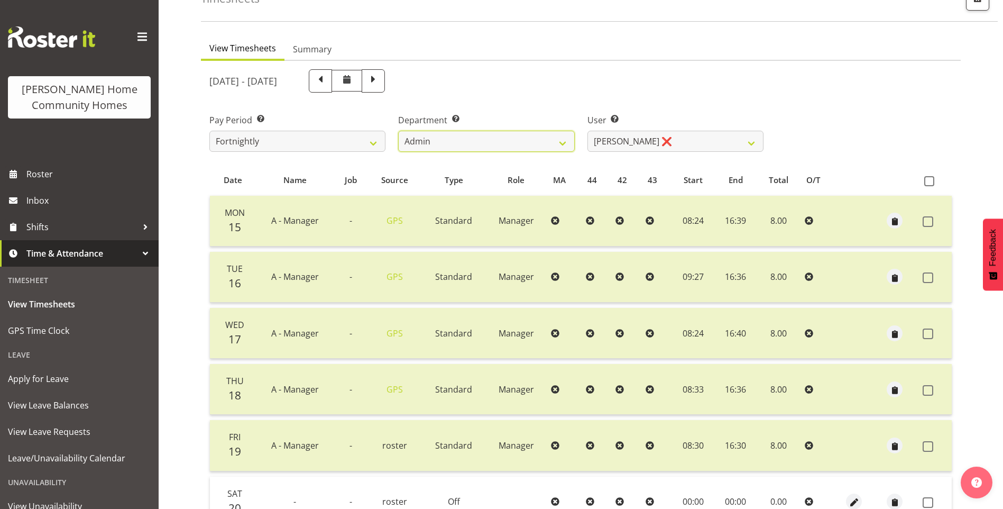
scroll to position [53, 0]
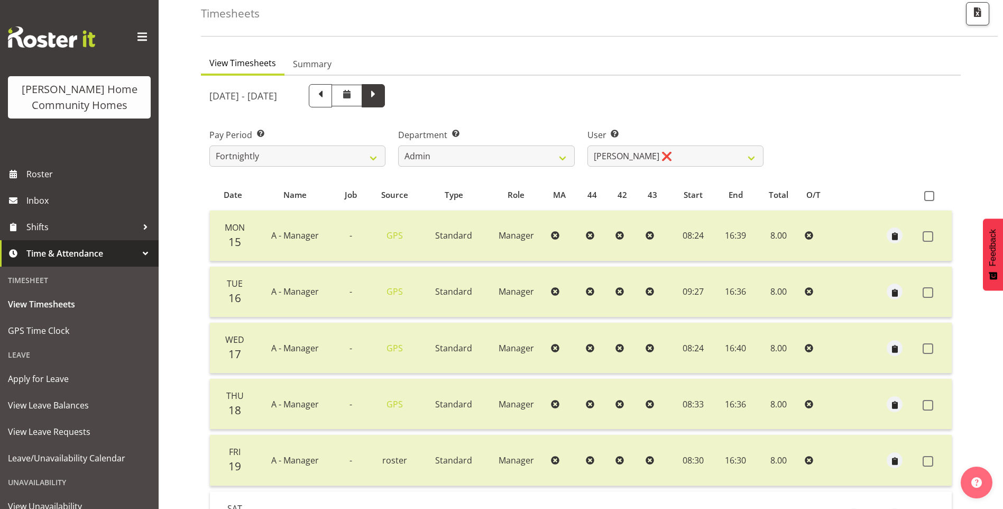
click at [380, 93] on span at bounding box center [373, 95] width 14 height 14
select select
click at [676, 158] on select "Barbara Dunlop ❌ Emily-Jayne Ashton ❌ Johanna Molina ❌ Kirsty Crossley ❌" at bounding box center [676, 155] width 176 height 21
select select "11346"
click at [588, 145] on select "Barbara Dunlop ❌ Emily-Jayne Ashton ❌ Johanna Molina ❌ Kirsty Crossley ❌" at bounding box center [676, 155] width 176 height 21
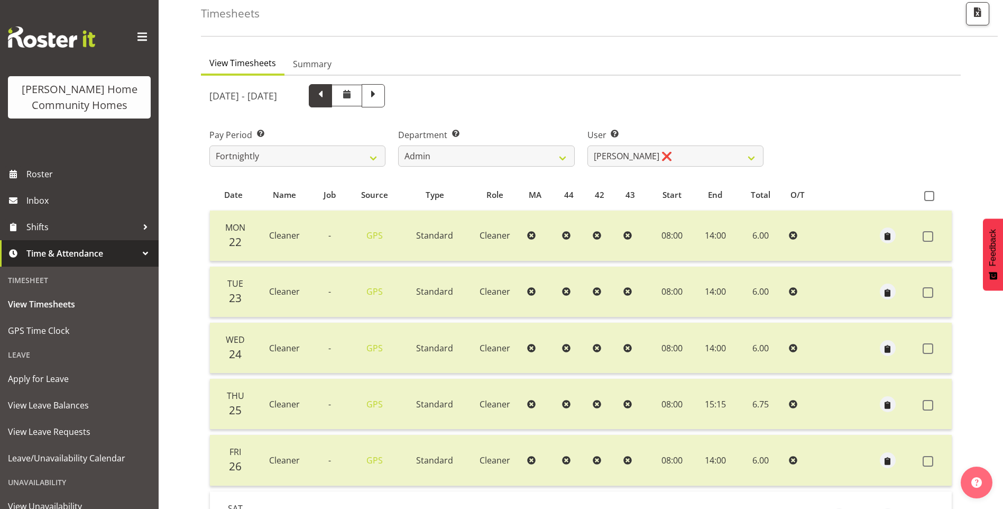
click at [327, 93] on span at bounding box center [321, 95] width 14 height 14
select select
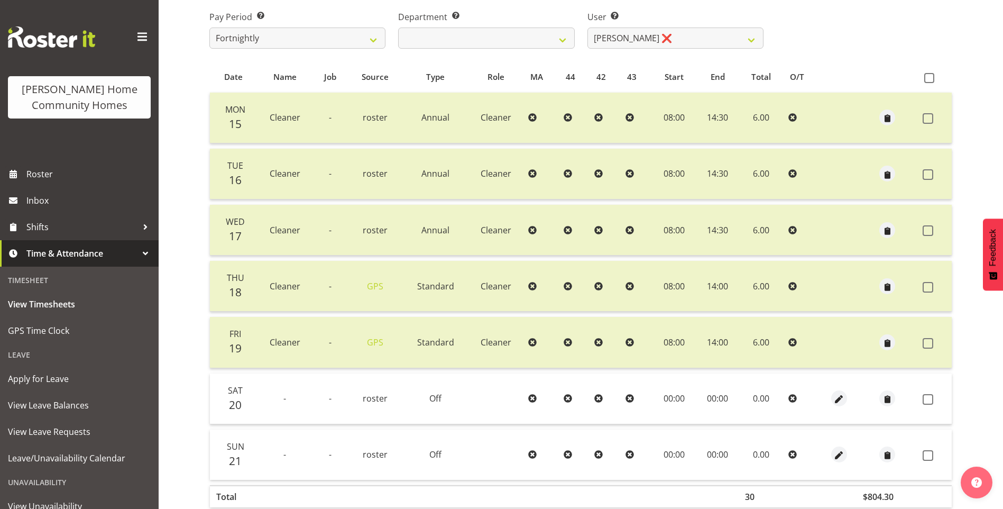
scroll to position [106, 0]
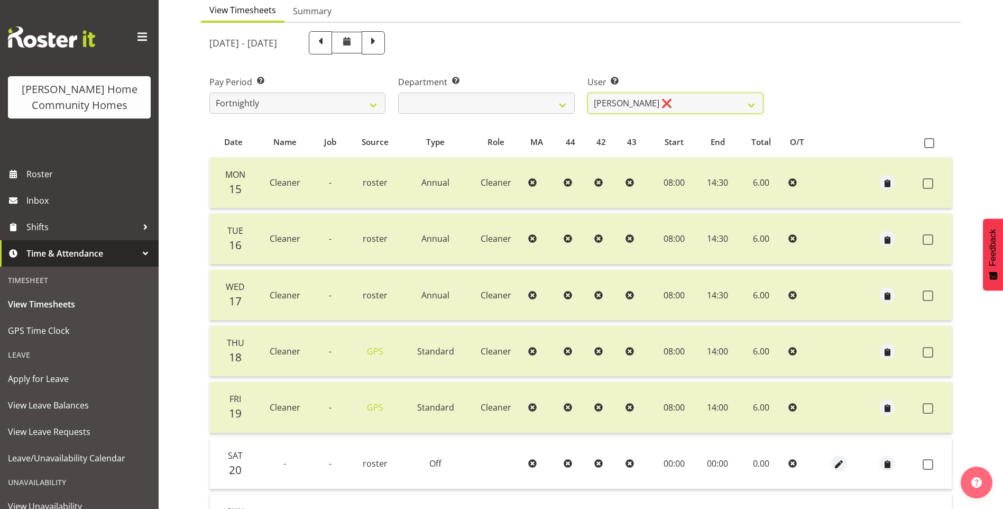
drag, startPoint x: 615, startPoint y: 106, endPoint x: 615, endPoint y: 114, distance: 7.9
click at [615, 107] on select "Barbara Dunlop ❌ Emily-Jayne Ashton ❌ Johanna Molina ❌ Kirsty Crossley ❌" at bounding box center [676, 103] width 176 height 21
select select "8557"
click at [588, 93] on select "Barbara Dunlop ❌ Emily-Jayne Ashton ❌ Johanna Molina ❌ Kirsty Crossley ❌" at bounding box center [676, 103] width 176 height 21
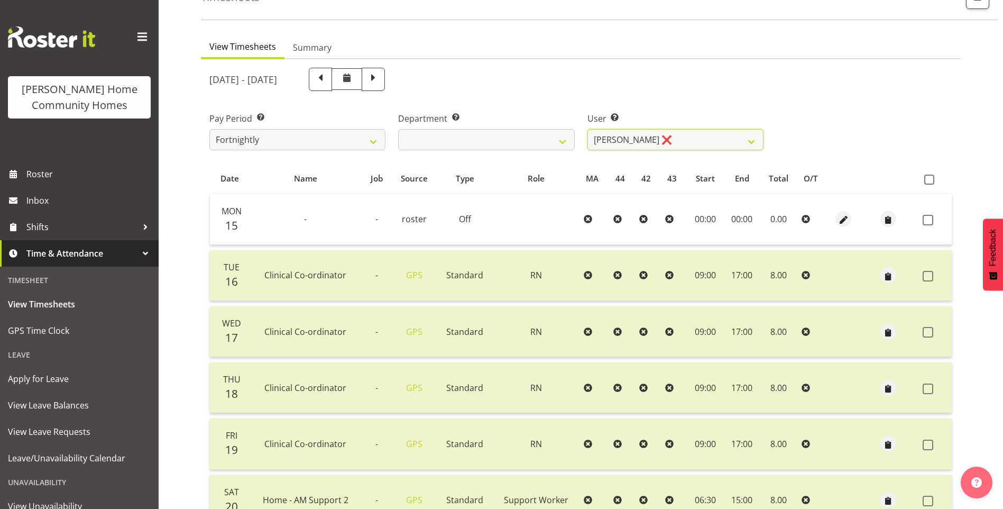
scroll to position [68, 0]
click at [380, 77] on span at bounding box center [373, 79] width 14 height 14
select select
click at [627, 137] on select "Barbara Dunlop ❌ Emily-Jayne Ashton ❌ Johanna Molina ❌ Kirsty Crossley ❌" at bounding box center [676, 140] width 176 height 21
select select "8517"
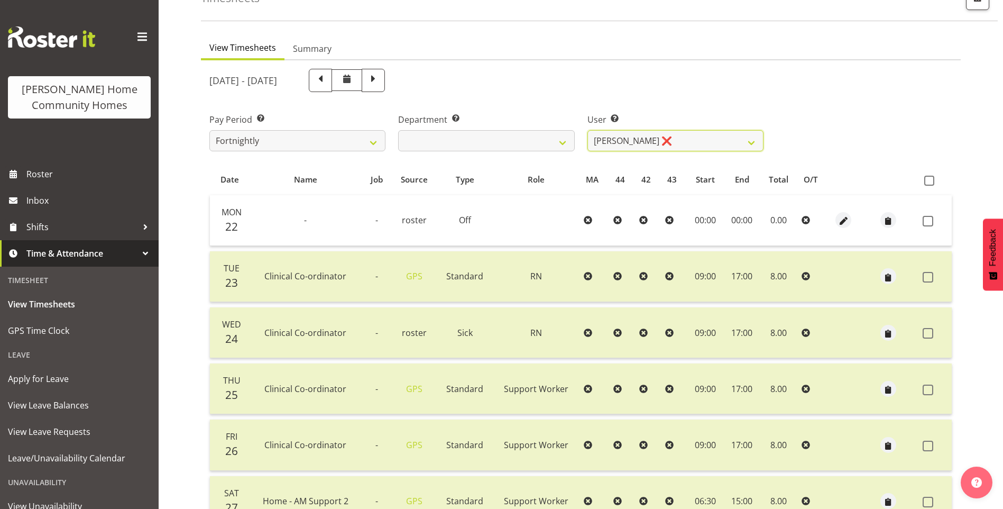
click at [588, 130] on select "Barbara Dunlop ❌ Emily-Jayne Ashton ❌ Johanna Molina ❌ Kirsty Crossley ❌" at bounding box center [676, 140] width 176 height 21
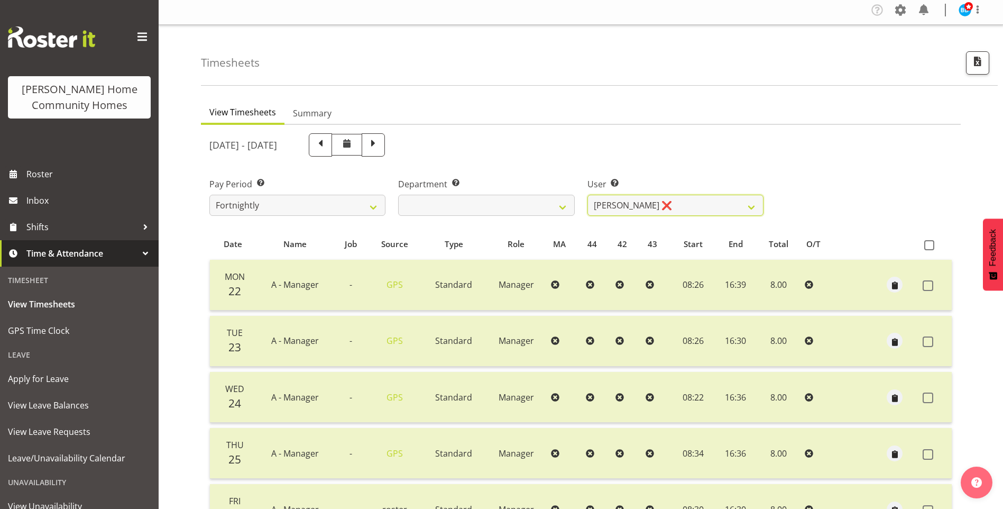
scroll to position [0, 0]
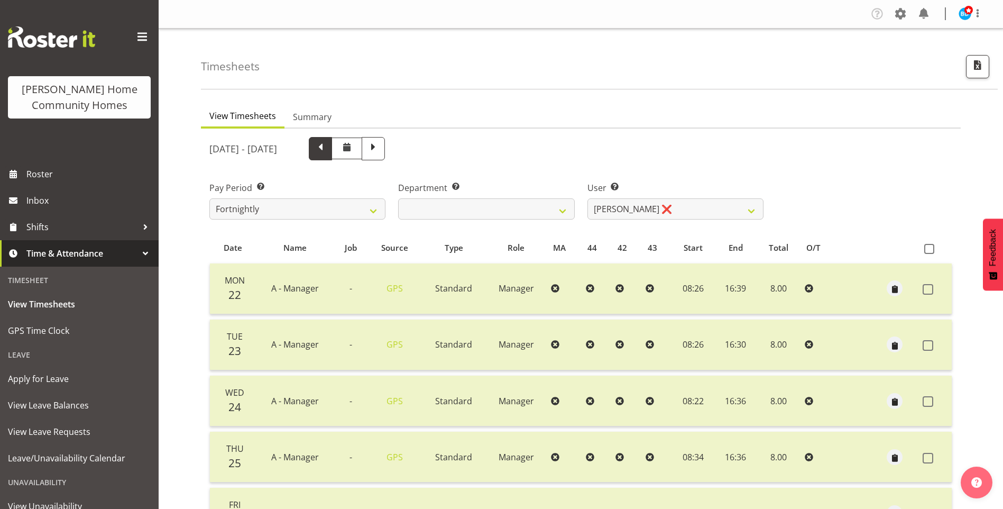
click at [327, 153] on span at bounding box center [321, 148] width 14 height 14
select select
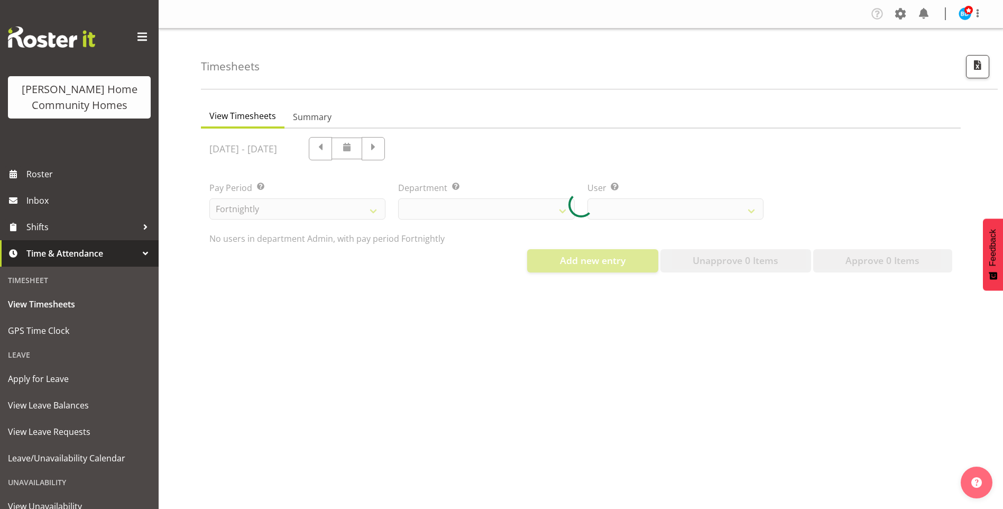
select select "8517"
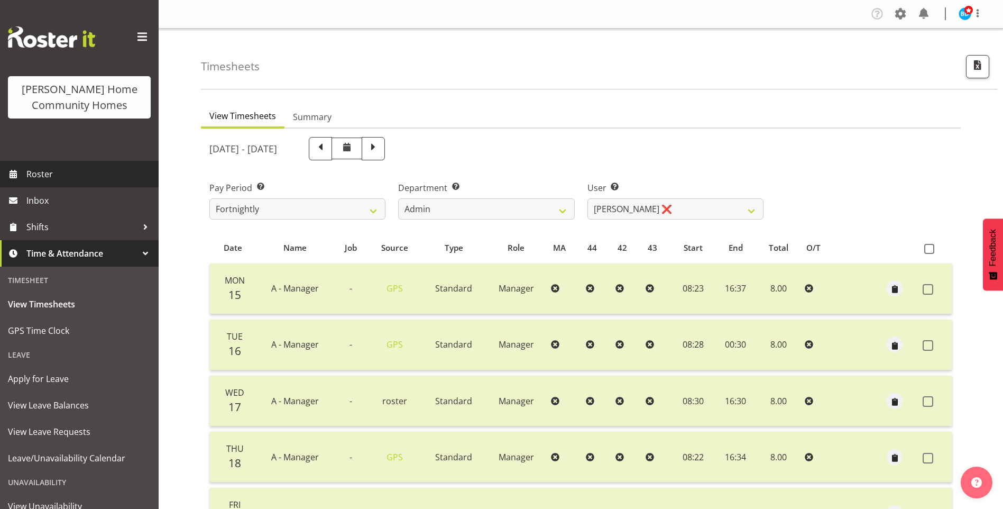
click at [108, 178] on span "Roster" at bounding box center [89, 174] width 127 height 16
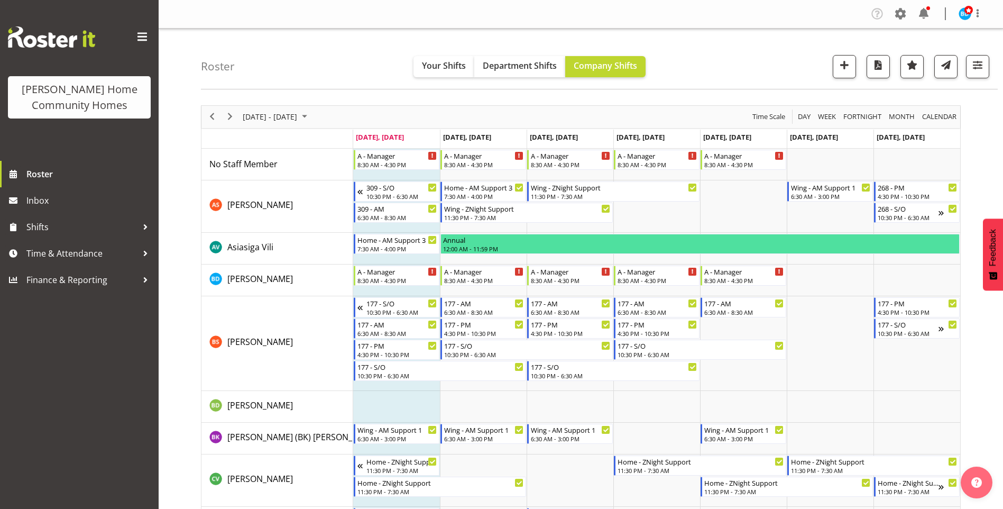
click at [927, 10] on div at bounding box center [929, 8] width 4 height 4
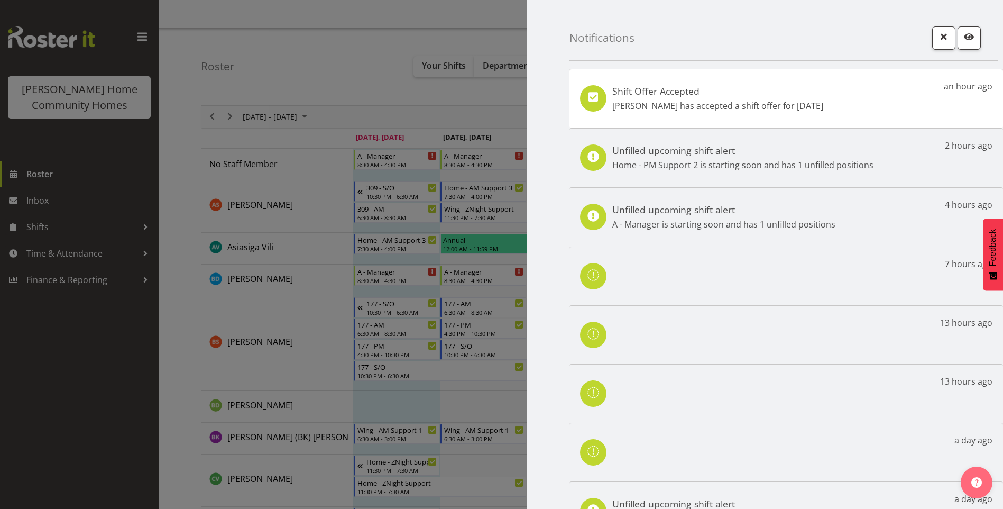
click at [706, 109] on p "[PERSON_NAME] has accepted a shift offer for [DATE]" at bounding box center [717, 105] width 211 height 13
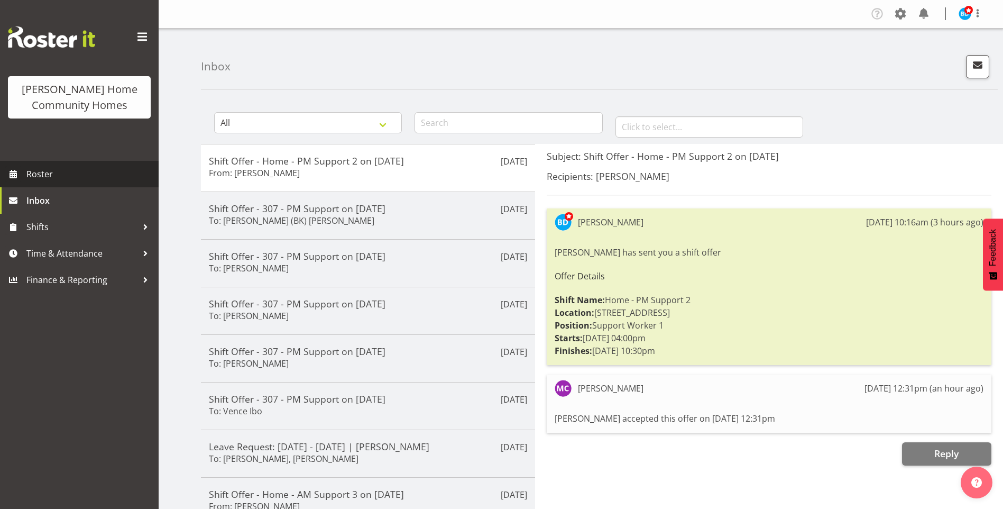
click at [48, 175] on span "Roster" at bounding box center [89, 174] width 127 height 16
